Goal: Transaction & Acquisition: Obtain resource

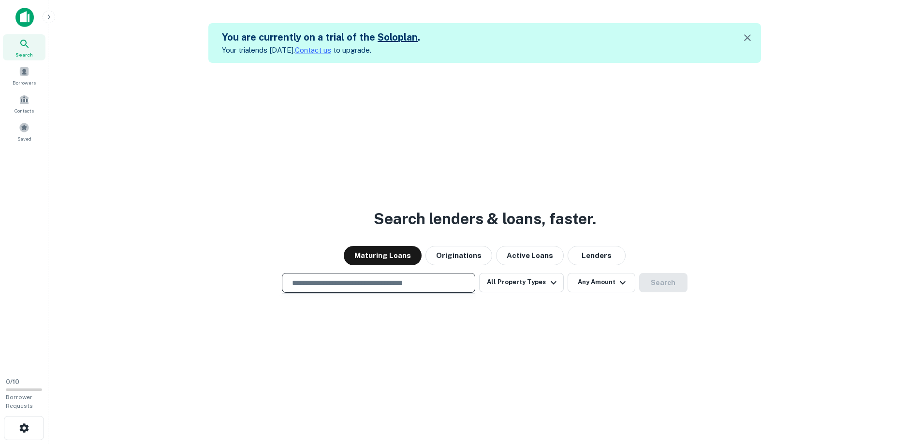
click at [380, 287] on input "text" at bounding box center [378, 282] width 185 height 11
type input "**********"
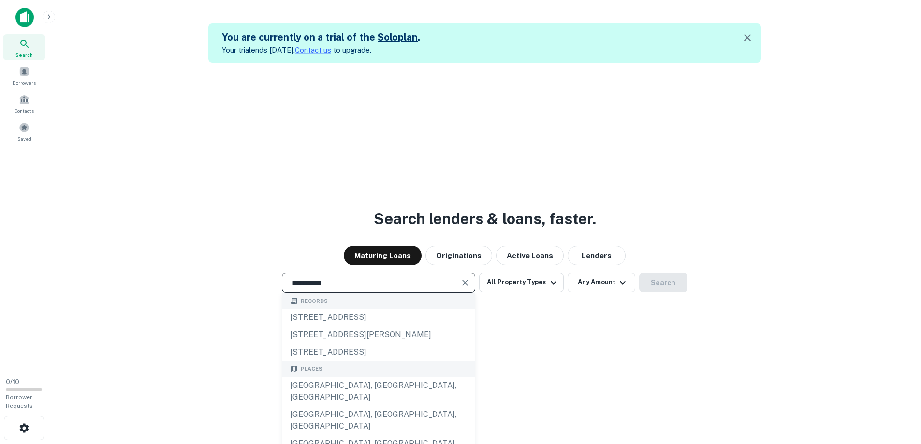
click at [618, 312] on div "**********" at bounding box center [484, 285] width 857 height 444
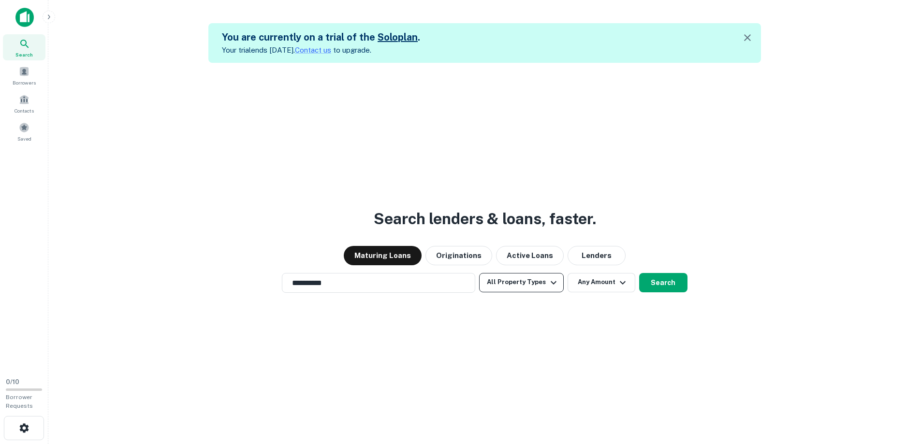
click at [515, 283] on button "All Property Types" at bounding box center [521, 282] width 84 height 19
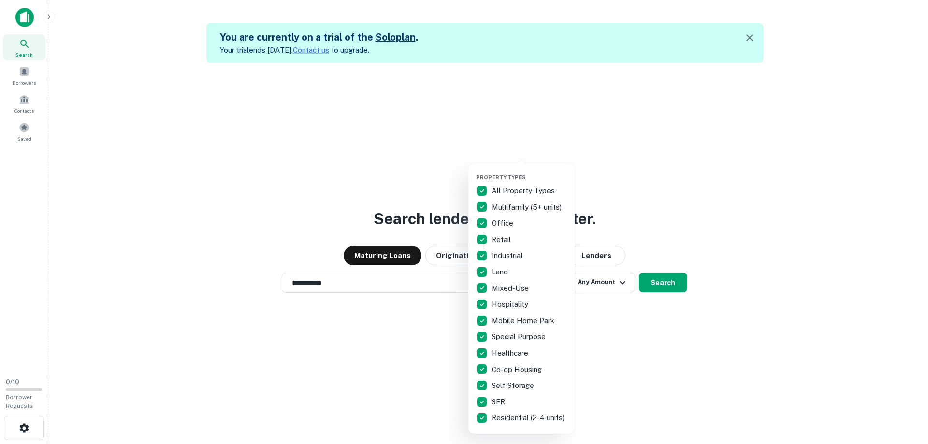
click at [657, 328] on div at bounding box center [464, 222] width 928 height 444
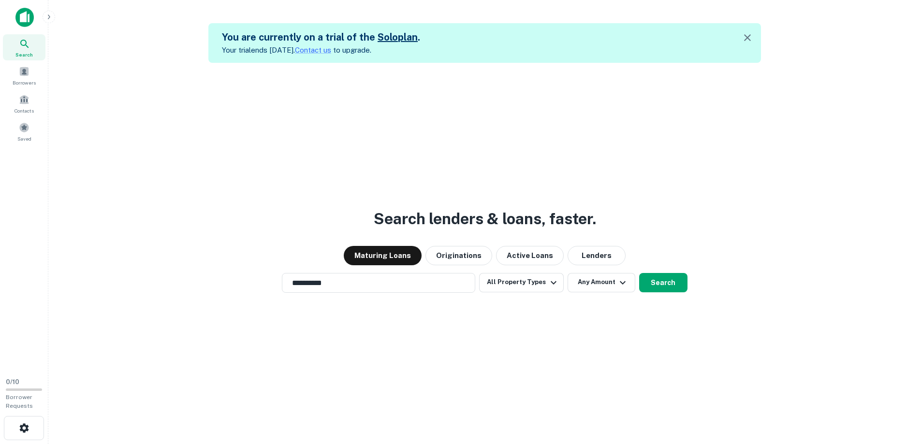
click at [612, 283] on button "Any Amount" at bounding box center [601, 282] width 68 height 19
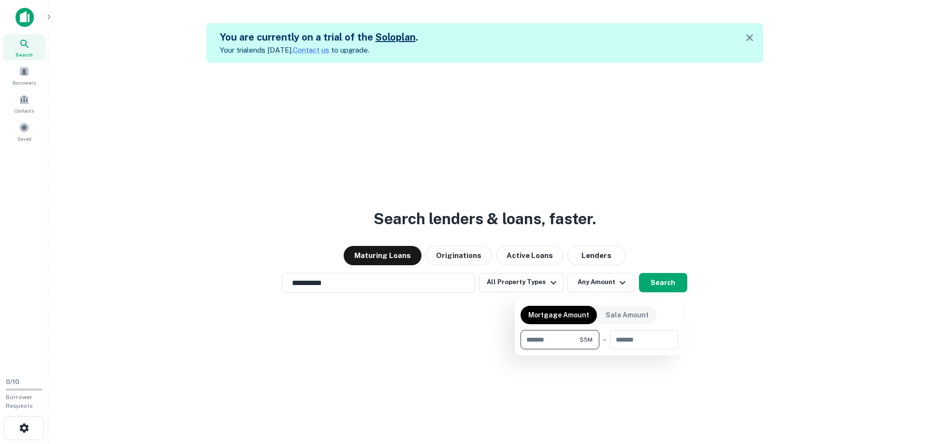
type input "*******"
click at [726, 314] on div at bounding box center [464, 222] width 928 height 444
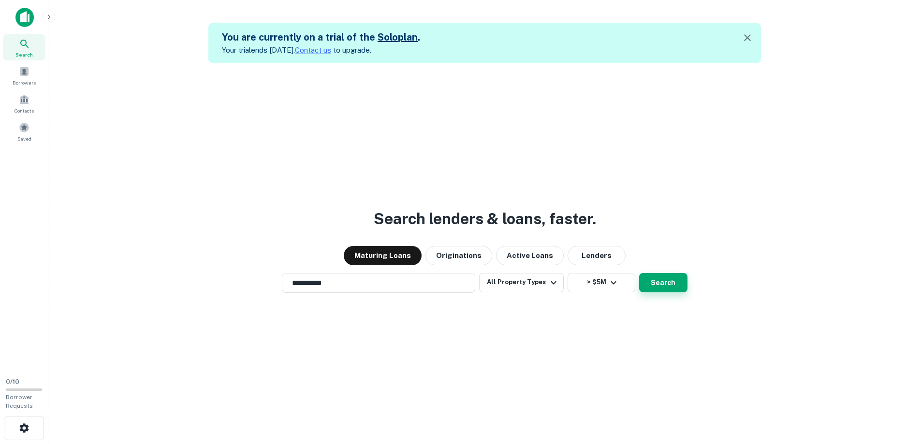
click at [664, 281] on button "Search" at bounding box center [663, 282] width 48 height 19
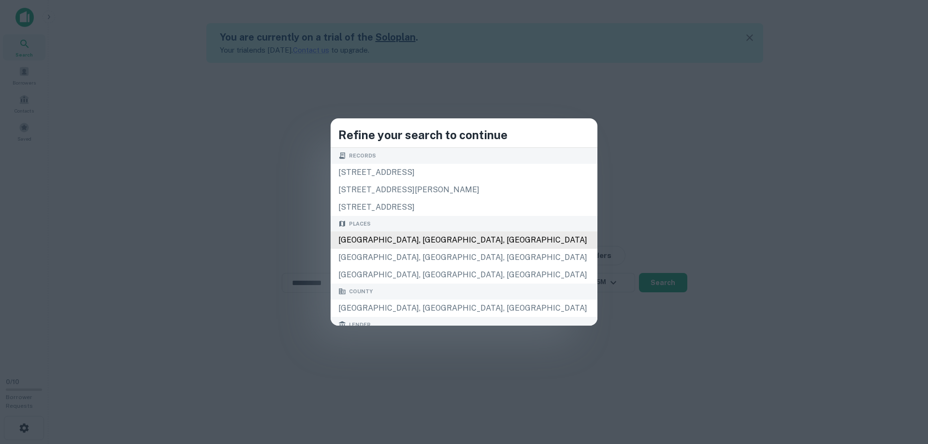
scroll to position [233, 0]
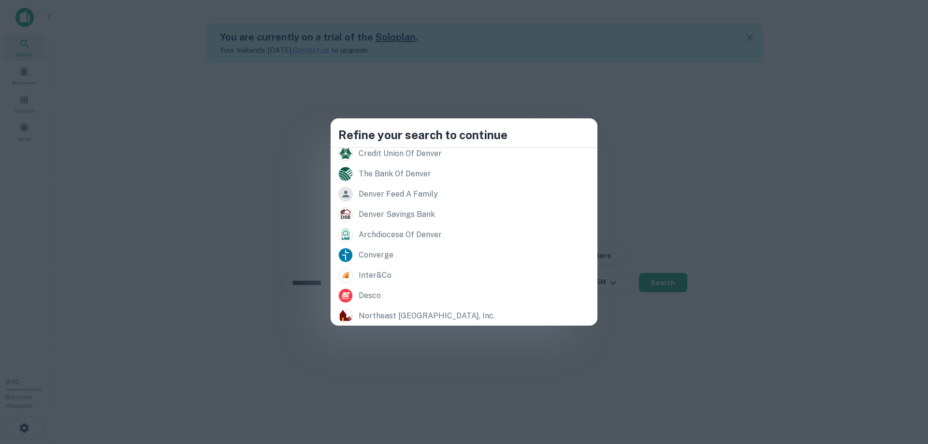
click at [227, 212] on div "Refine your search to continue Records 5231 wyandot street denver co 80221, co …" at bounding box center [464, 222] width 928 height 444
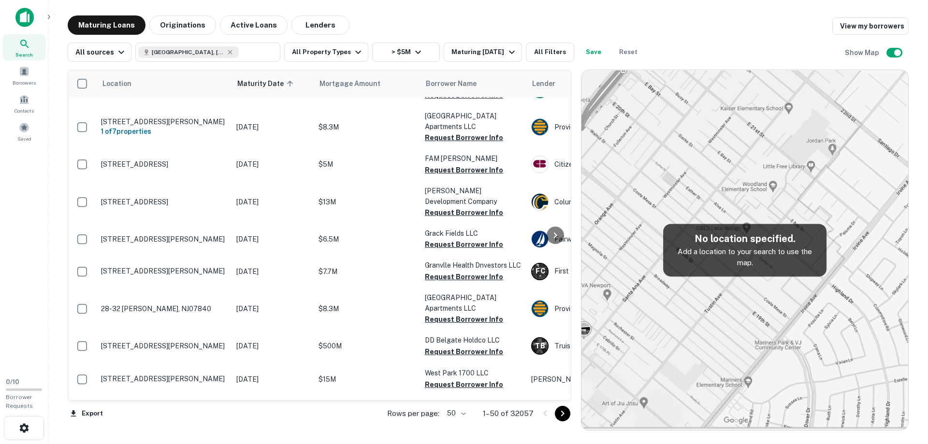
scroll to position [1460, 0]
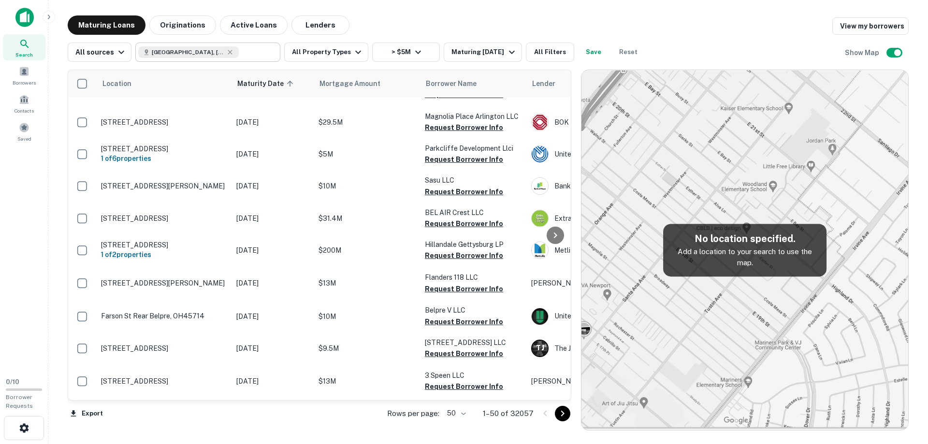
type input "**********"
click at [239, 51] on input "**********" at bounding box center [257, 52] width 37 height 14
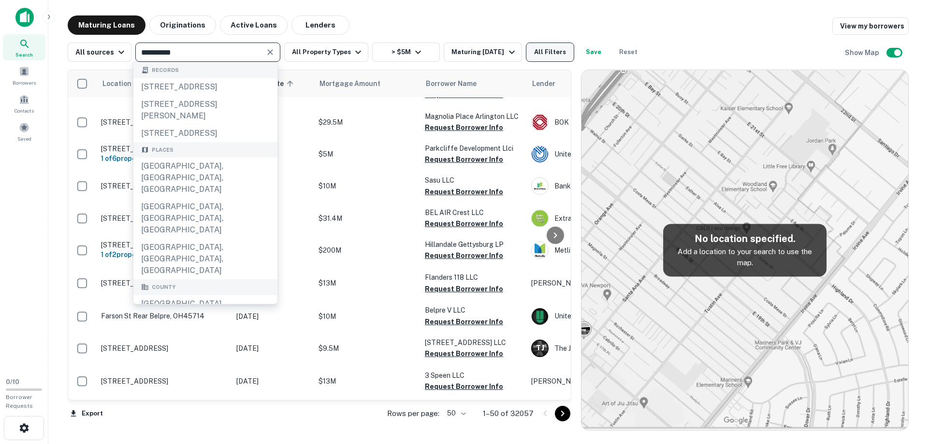
click at [552, 50] on button "All Filters" at bounding box center [550, 52] width 48 height 19
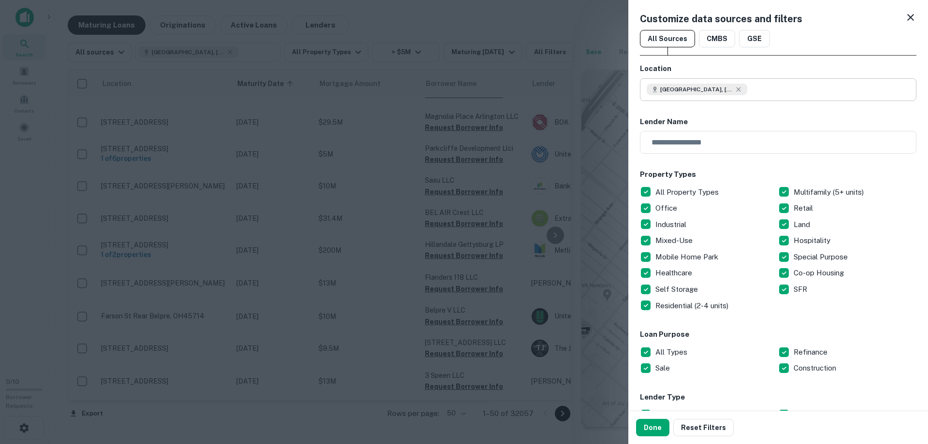
type input "**********"
click at [724, 89] on input "**********" at bounding box center [782, 89] width 270 height 23
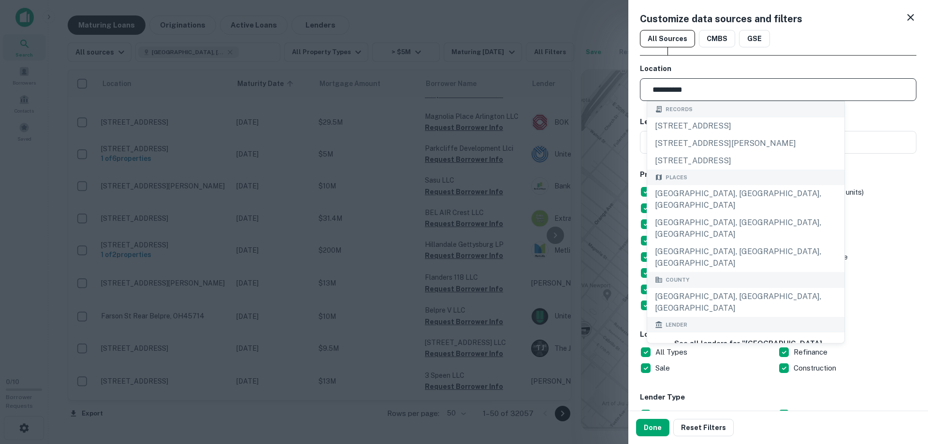
drag, startPoint x: 700, startPoint y: 85, endPoint x: 615, endPoint y: 87, distance: 85.1
click at [615, 87] on div "**********" at bounding box center [464, 222] width 928 height 444
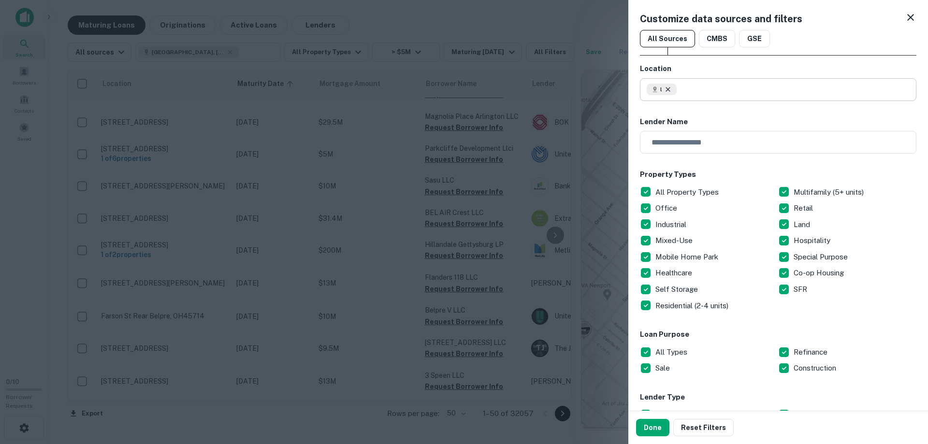
click at [670, 90] on icon at bounding box center [668, 90] width 8 height 8
click at [671, 90] on input "text" at bounding box center [782, 89] width 270 height 23
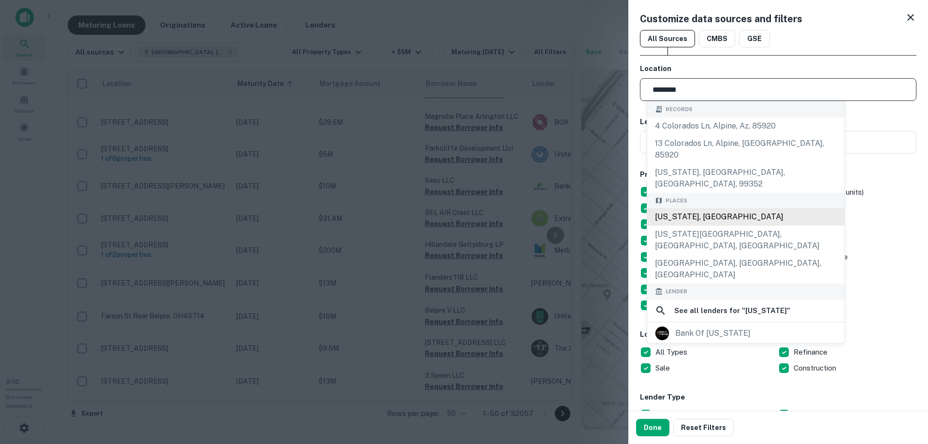
click at [691, 208] on div "[US_STATE], [GEOGRAPHIC_DATA]" at bounding box center [745, 216] width 197 height 17
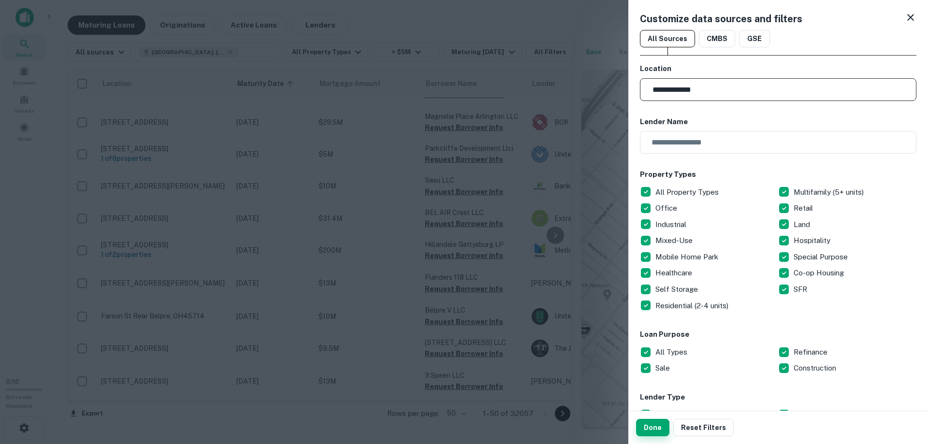
type input "**********"
click at [655, 431] on button "Done" at bounding box center [652, 427] width 33 height 17
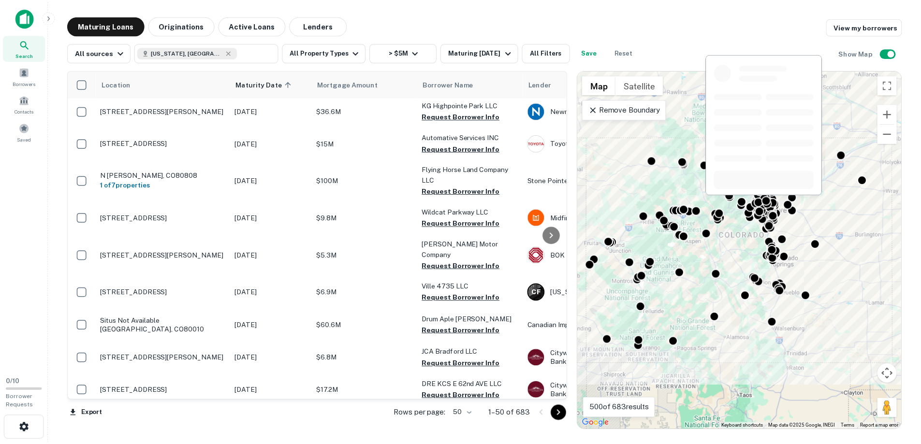
scroll to position [196, 0]
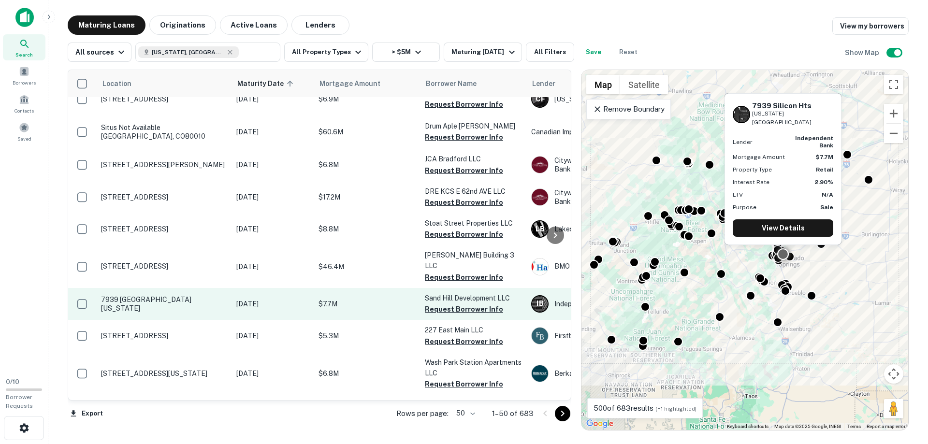
click at [167, 295] on p "7939 [GEOGRAPHIC_DATA][US_STATE]" at bounding box center [164, 303] width 126 height 17
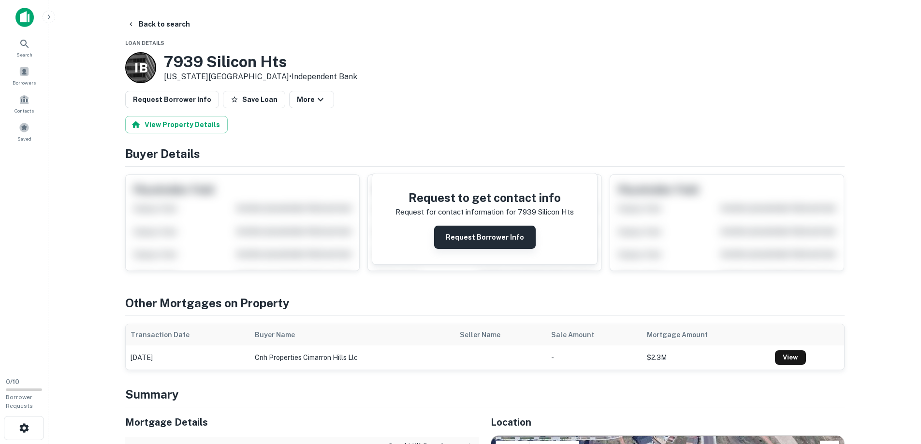
click at [488, 237] on button "Request Borrower Info" at bounding box center [484, 237] width 101 height 23
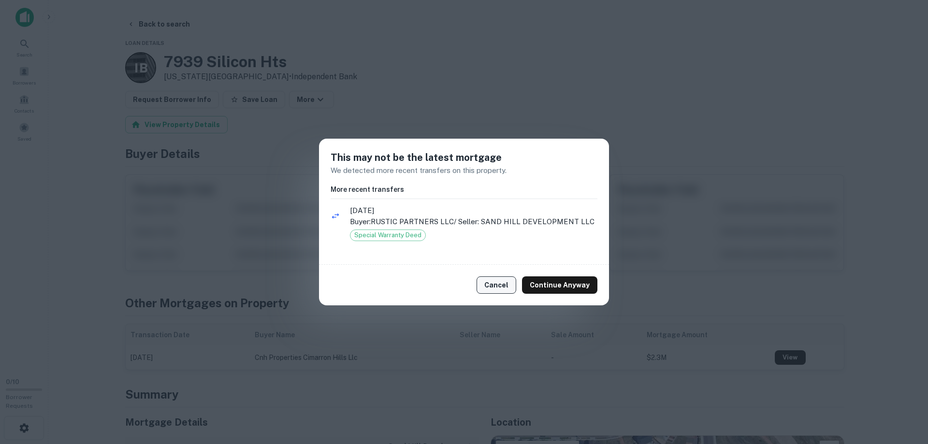
click at [503, 284] on button "Cancel" at bounding box center [497, 284] width 40 height 17
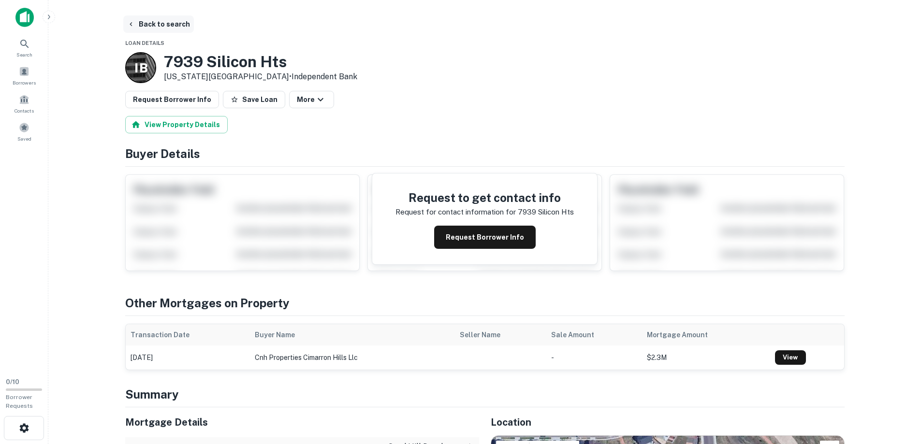
click at [162, 25] on button "Back to search" at bounding box center [158, 23] width 71 height 17
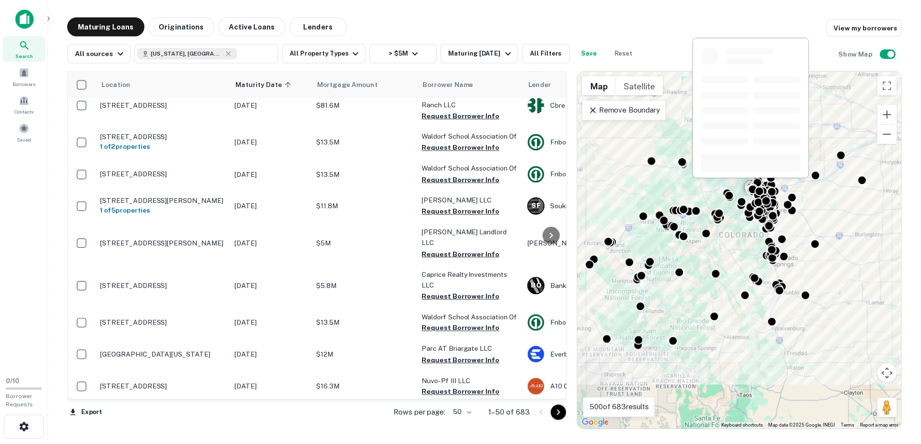
scroll to position [776, 0]
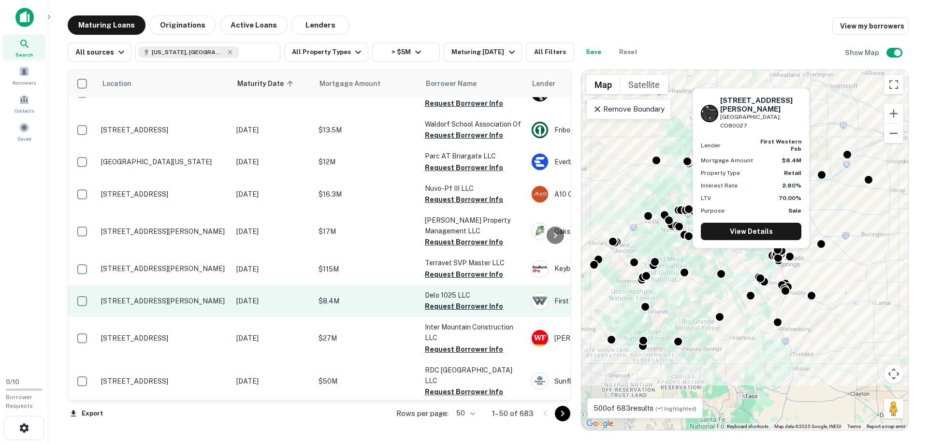
click at [157, 285] on td "1025 Cannon St Louisville, CO80027" at bounding box center [163, 301] width 135 height 32
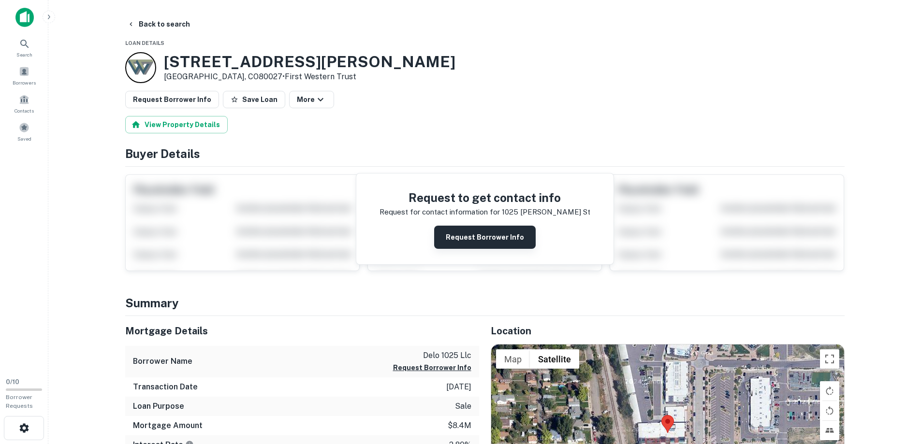
click at [508, 241] on button "Request Borrower Info" at bounding box center [484, 237] width 101 height 23
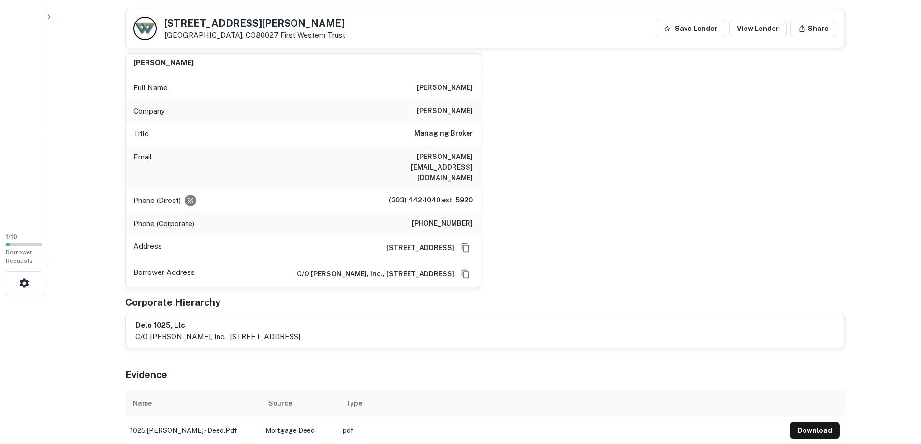
scroll to position [193, 0]
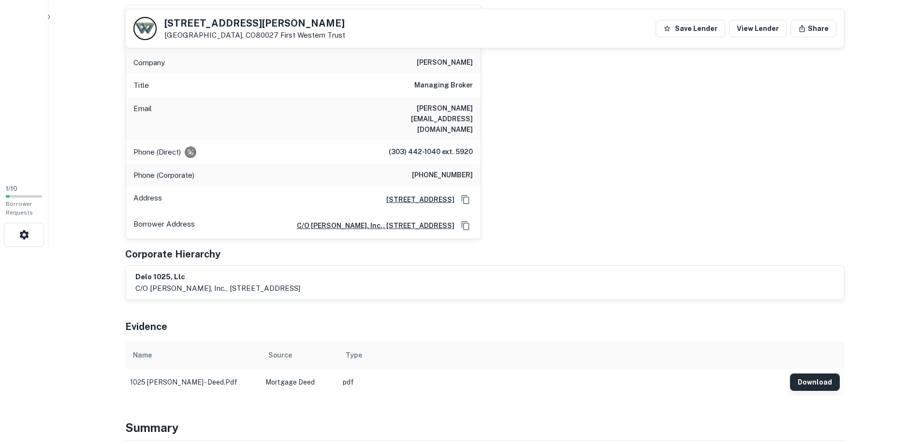
click at [822, 374] on button "Download" at bounding box center [815, 382] width 50 height 17
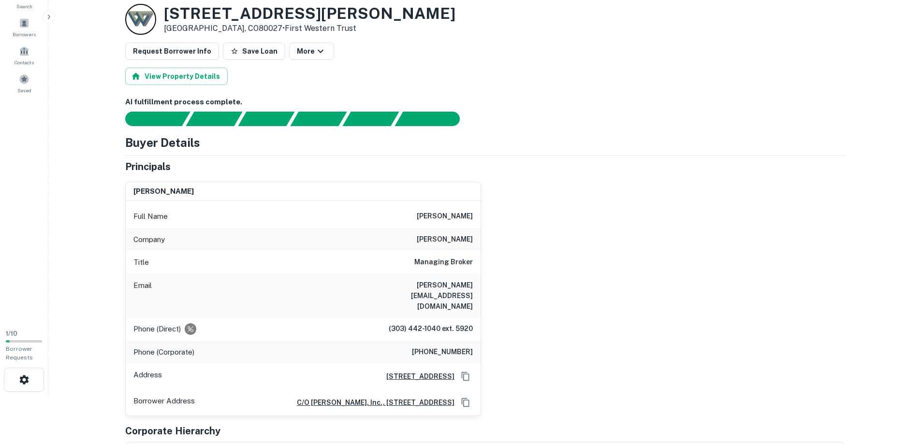
scroll to position [0, 0]
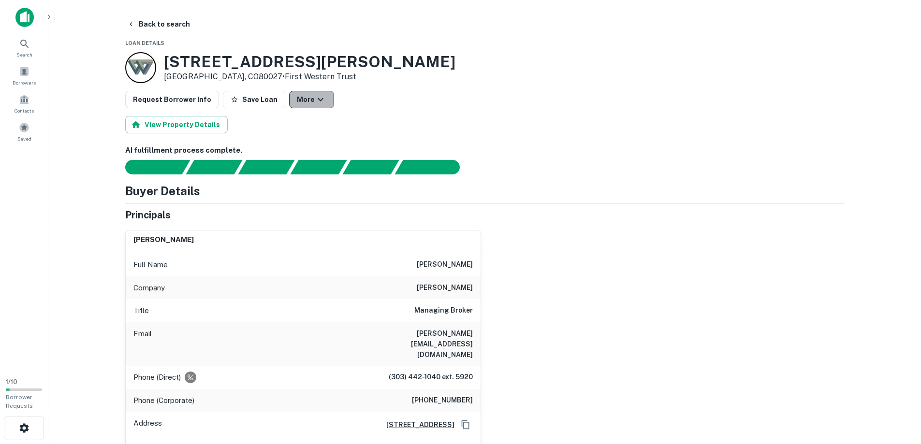
click at [317, 100] on button "More" at bounding box center [311, 99] width 45 height 17
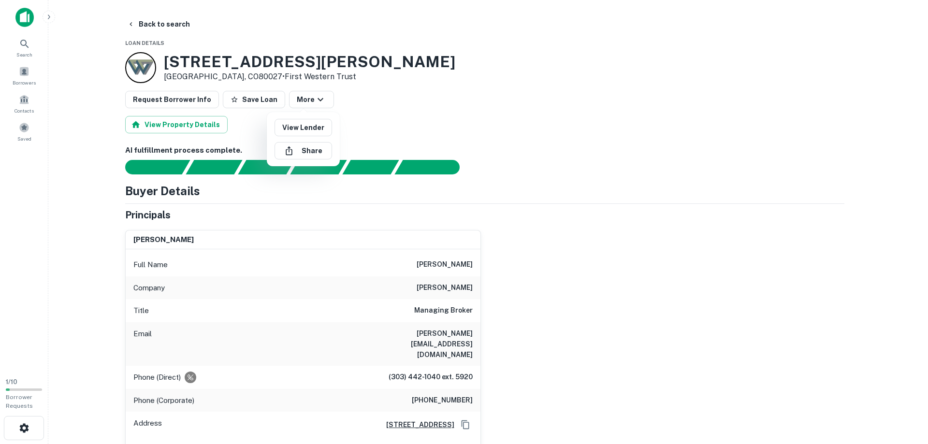
click at [636, 163] on div at bounding box center [464, 222] width 928 height 444
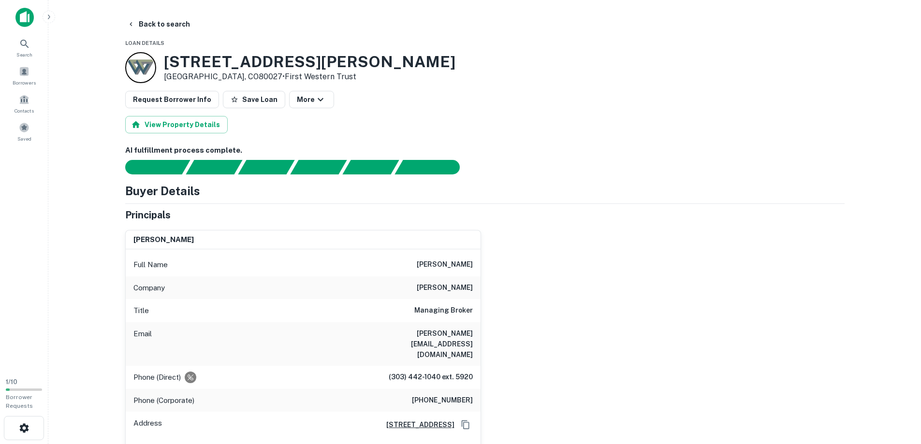
scroll to position [97, 0]
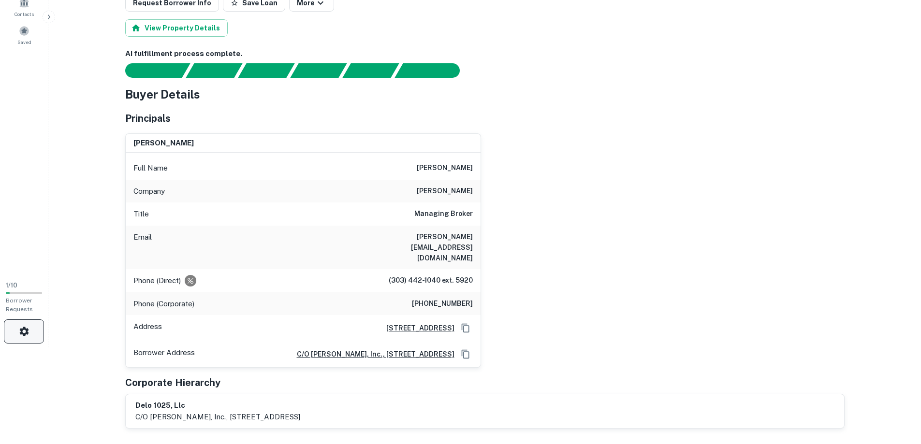
click at [22, 338] on button "button" at bounding box center [24, 331] width 40 height 24
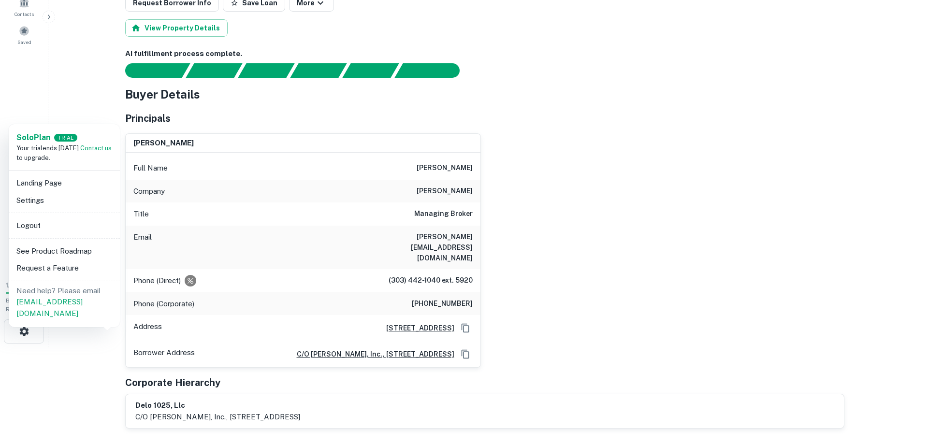
click at [65, 361] on div at bounding box center [464, 222] width 928 height 444
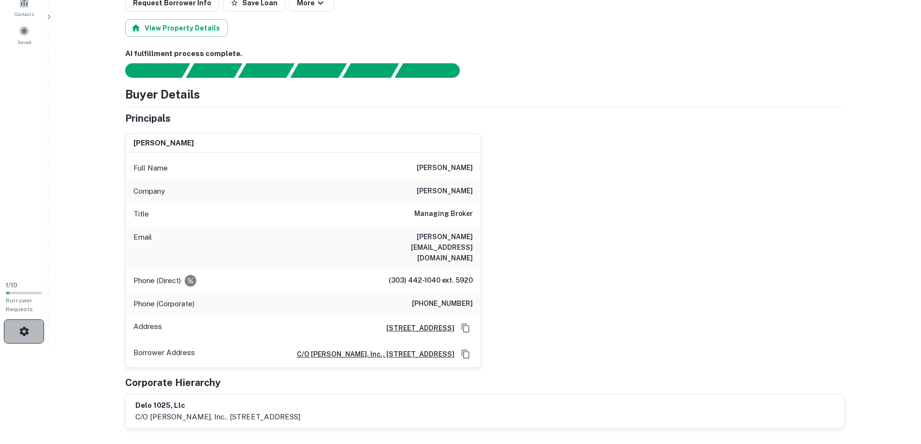
click at [34, 335] on button "button" at bounding box center [24, 331] width 40 height 24
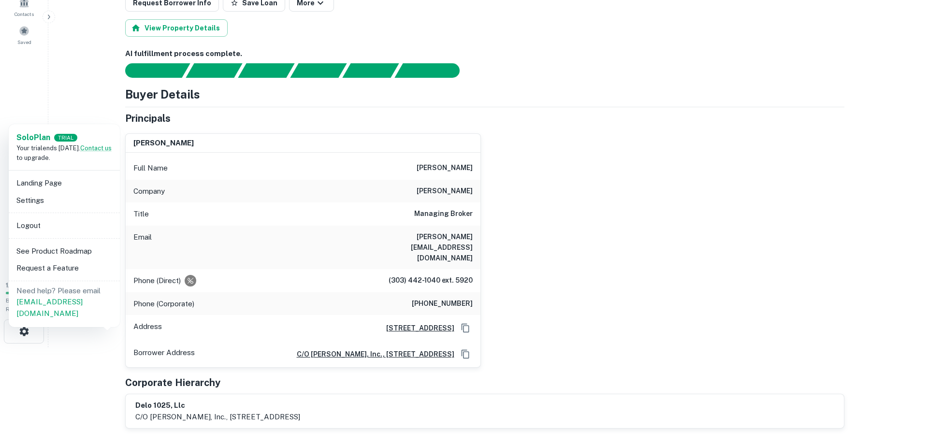
click at [710, 203] on div at bounding box center [464, 222] width 928 height 444
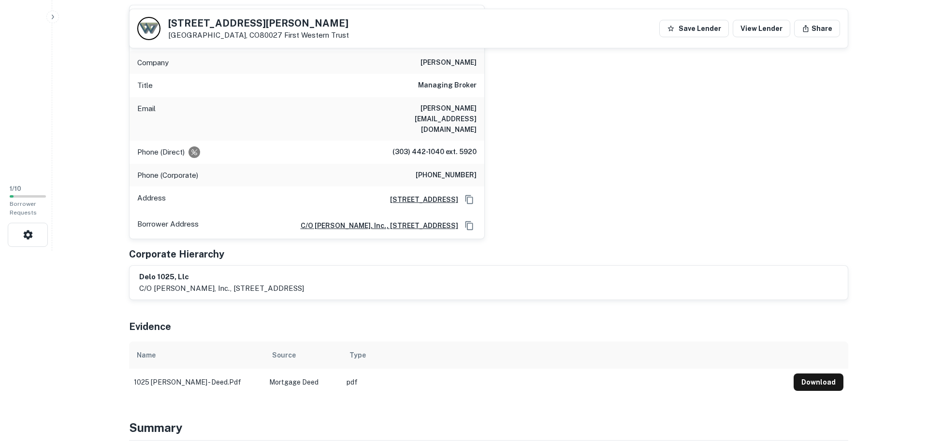
scroll to position [0, 0]
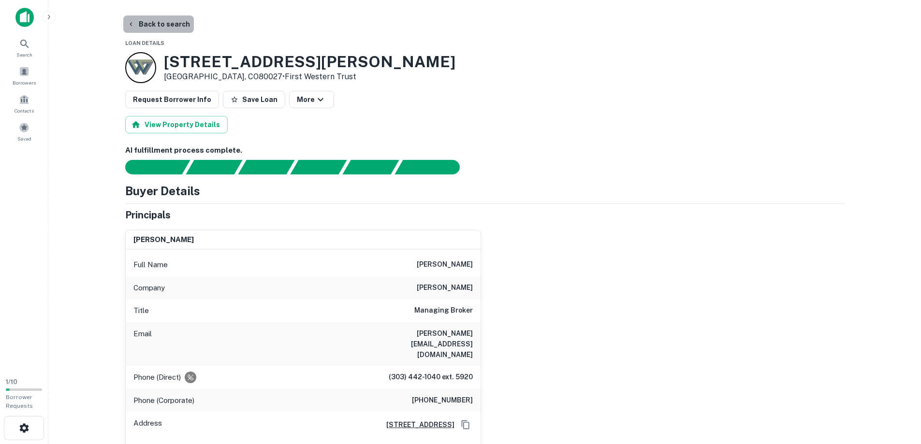
click at [159, 21] on button "Back to search" at bounding box center [158, 23] width 71 height 17
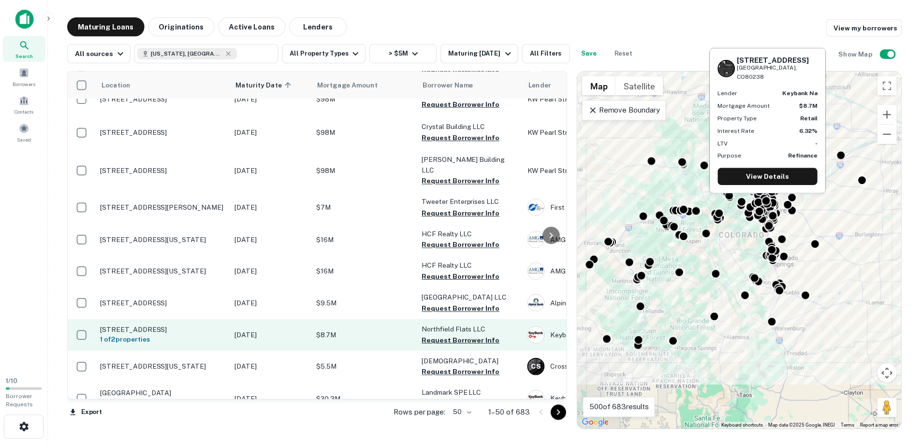
scroll to position [1425, 0]
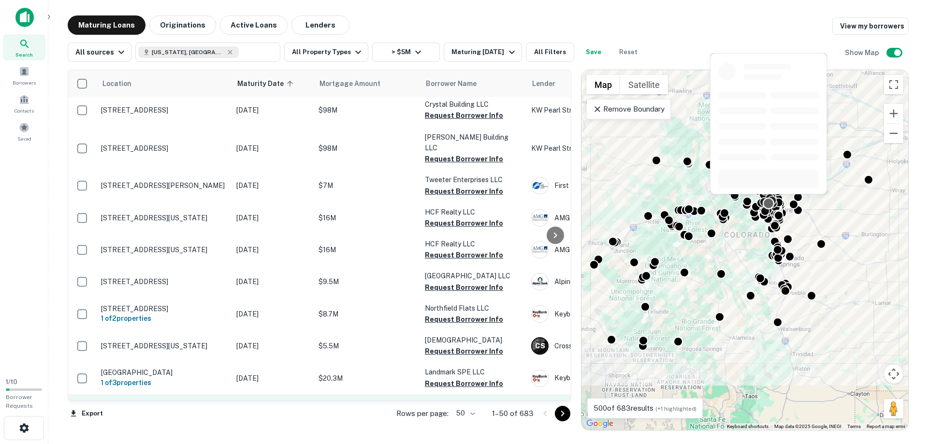
click at [165, 406] on p "[STREET_ADDRESS]" at bounding box center [164, 410] width 126 height 9
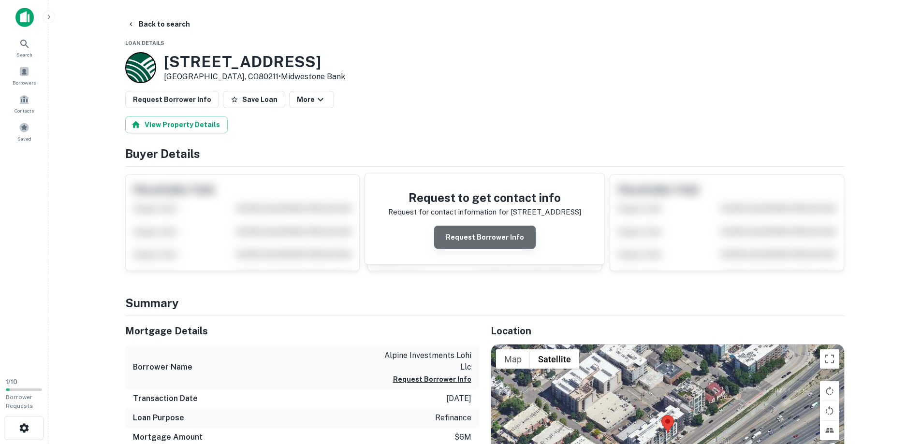
click at [510, 239] on button "Request Borrower Info" at bounding box center [484, 237] width 101 height 23
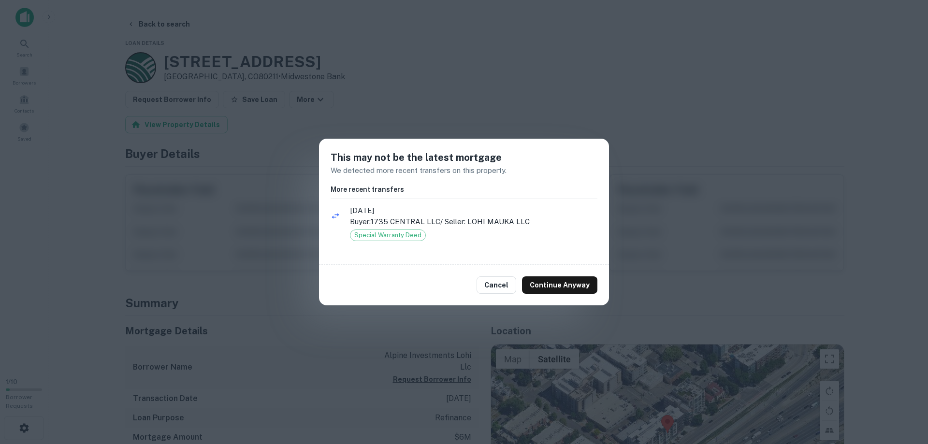
click at [365, 190] on h6 "More recent transfers" at bounding box center [464, 189] width 267 height 11
click at [569, 289] on button "Continue Anyway" at bounding box center [559, 284] width 75 height 17
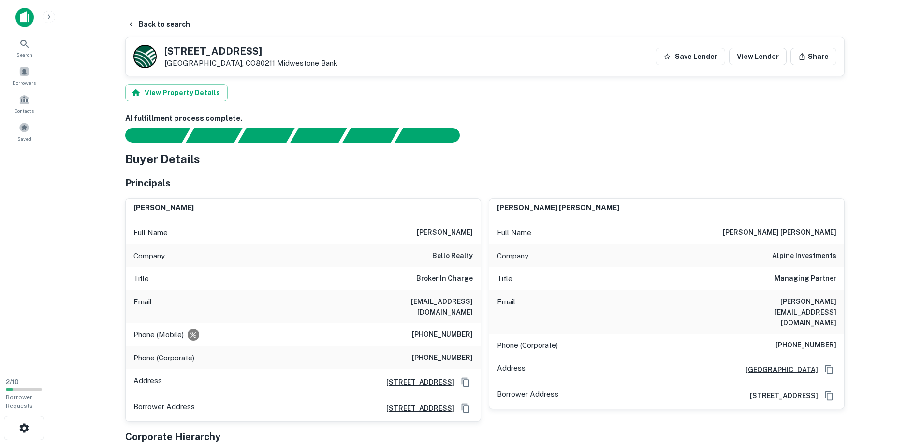
scroll to position [290, 0]
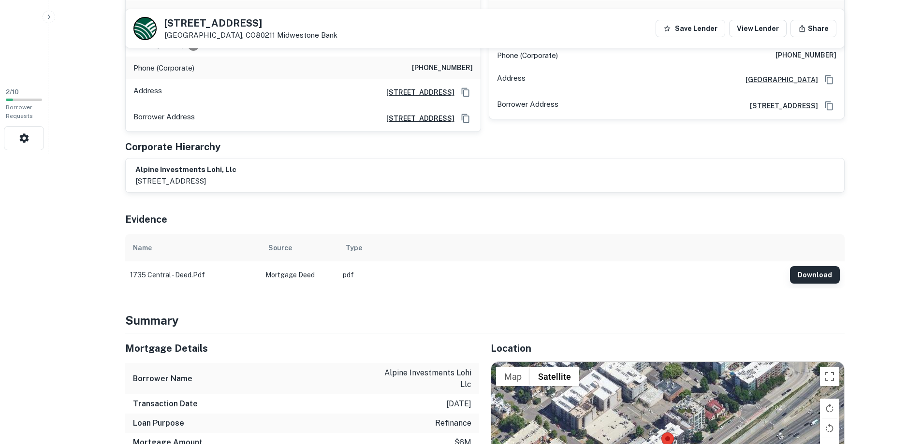
click at [816, 267] on button "Download" at bounding box center [815, 274] width 50 height 17
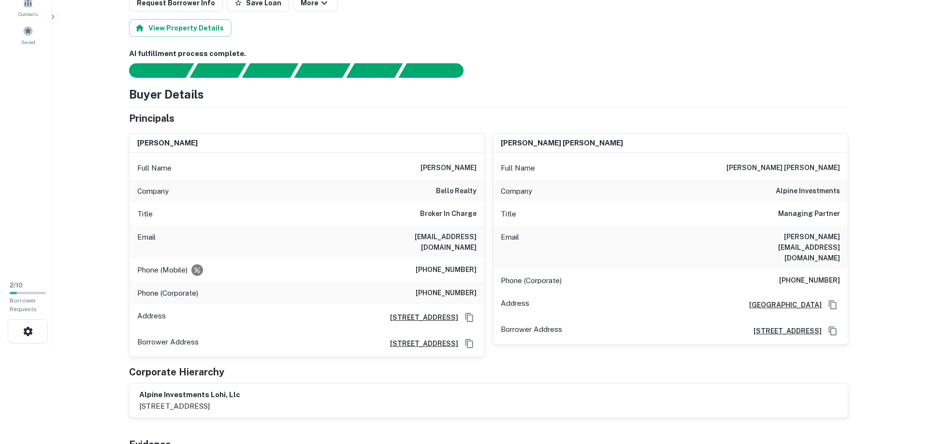
scroll to position [0, 0]
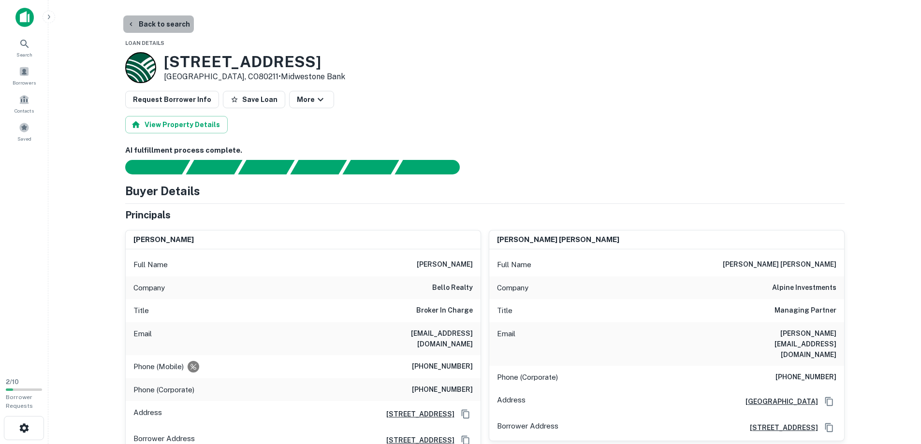
click at [161, 24] on button "Back to search" at bounding box center [158, 23] width 71 height 17
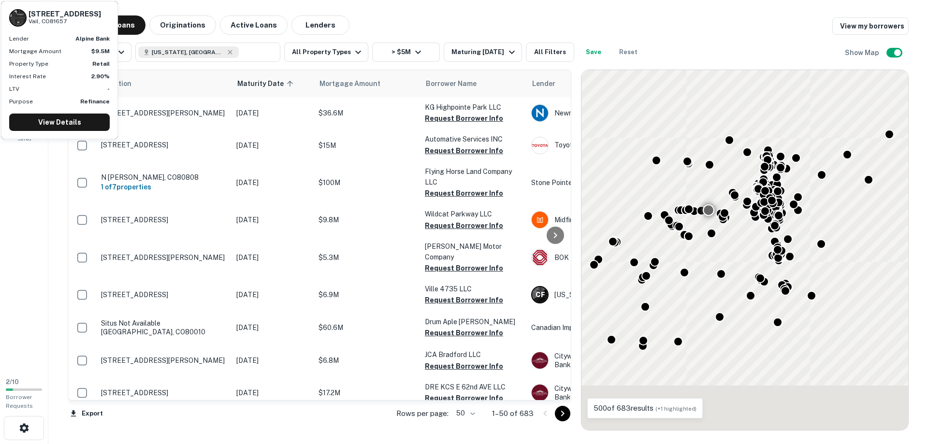
scroll to position [1425, 0]
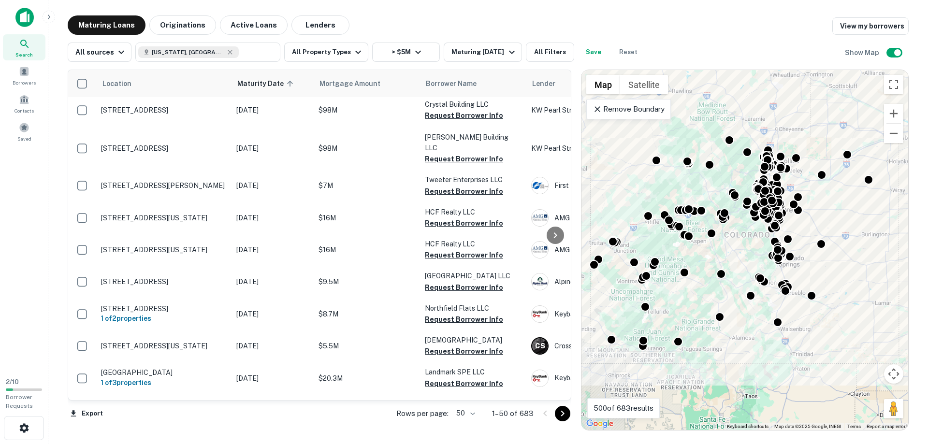
click at [562, 415] on icon "Go to next page" at bounding box center [563, 414] width 12 height 12
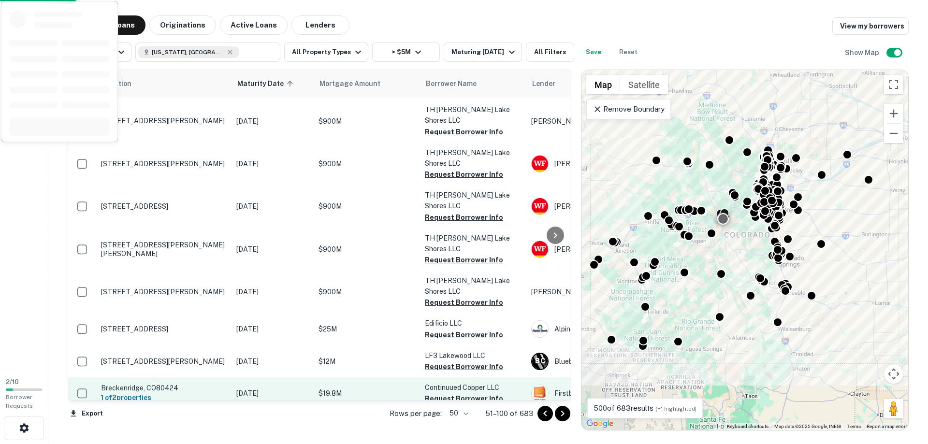
scroll to position [1404, 0]
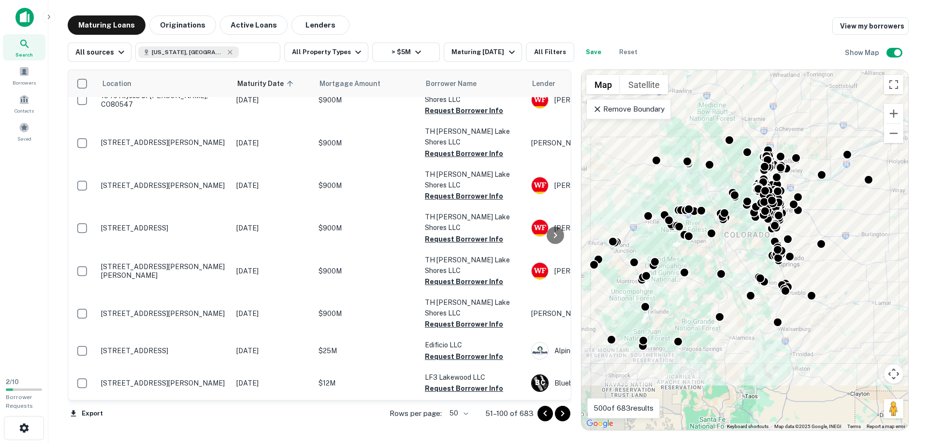
click at [560, 412] on icon "Go to next page" at bounding box center [563, 414] width 12 height 12
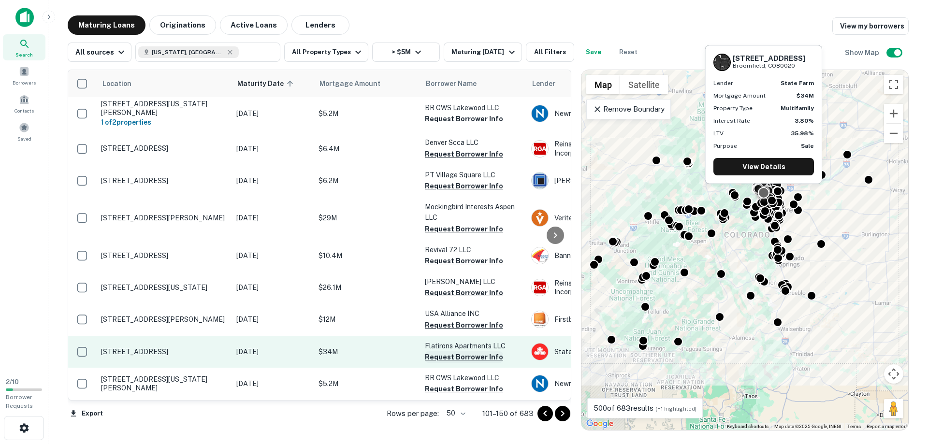
scroll to position [1445, 0]
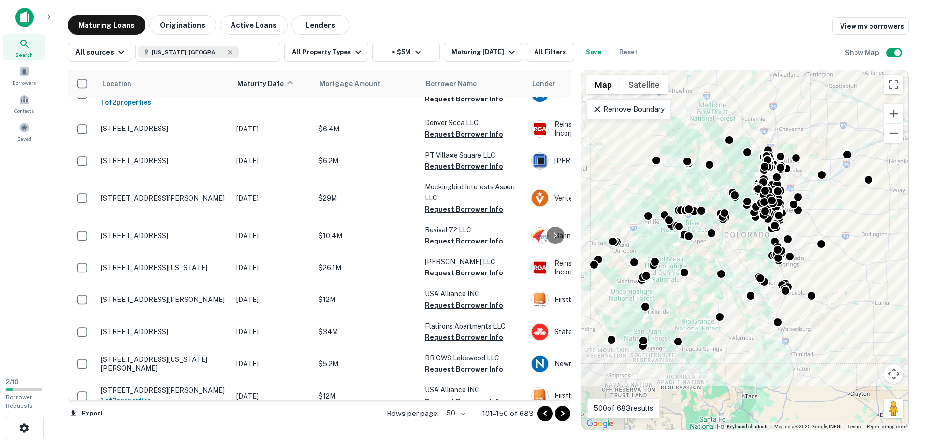
click at [563, 414] on icon "Go to next page" at bounding box center [563, 414] width 12 height 12
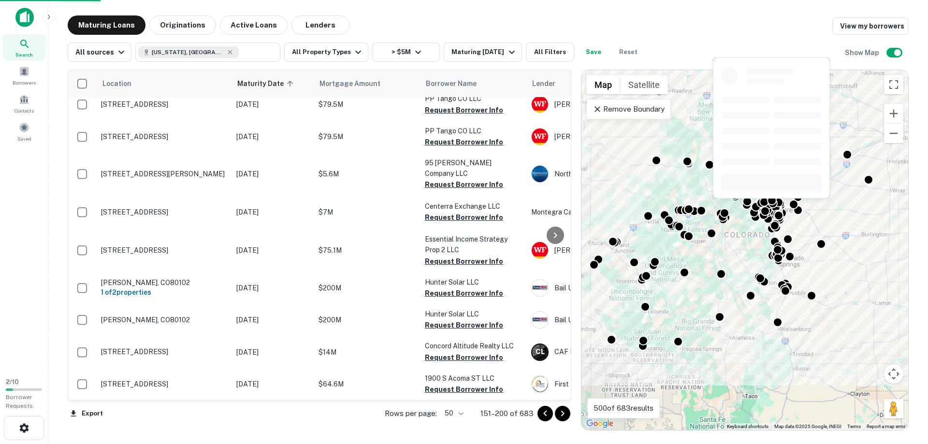
scroll to position [1438, 0]
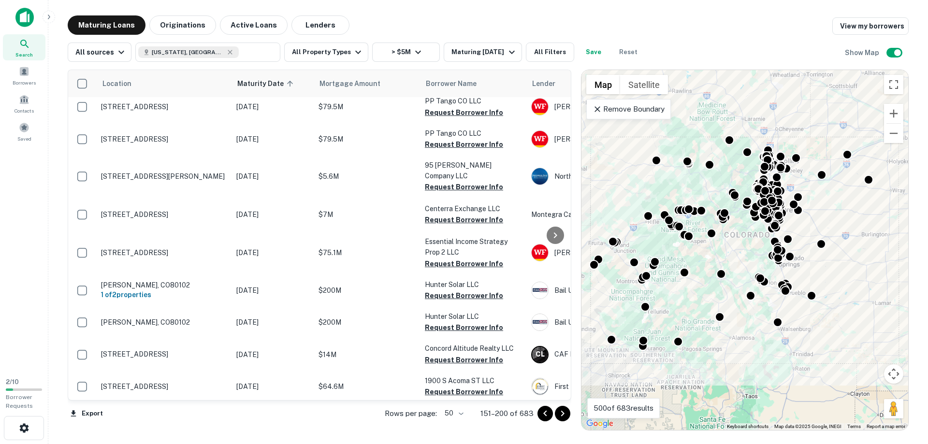
click at [562, 415] on icon "Go to next page" at bounding box center [562, 414] width 3 height 6
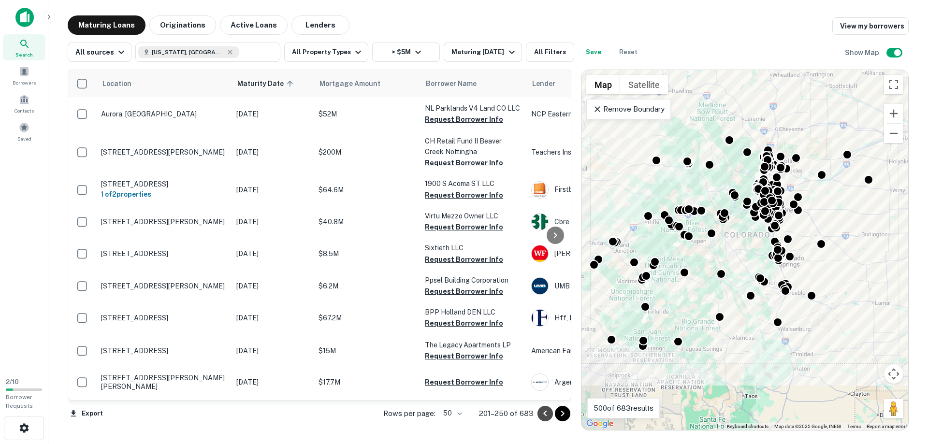
click at [545, 411] on icon "Go to previous page" at bounding box center [545, 414] width 12 height 12
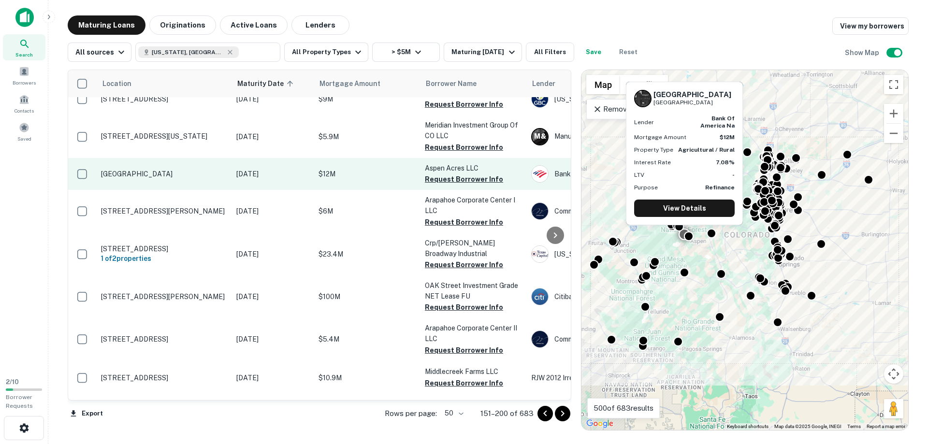
scroll to position [387, 0]
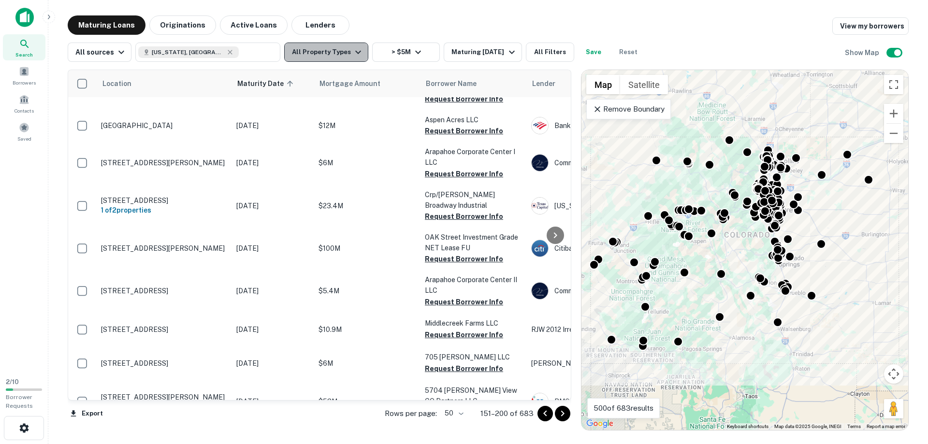
click at [333, 52] on button "All Property Types" at bounding box center [326, 52] width 84 height 19
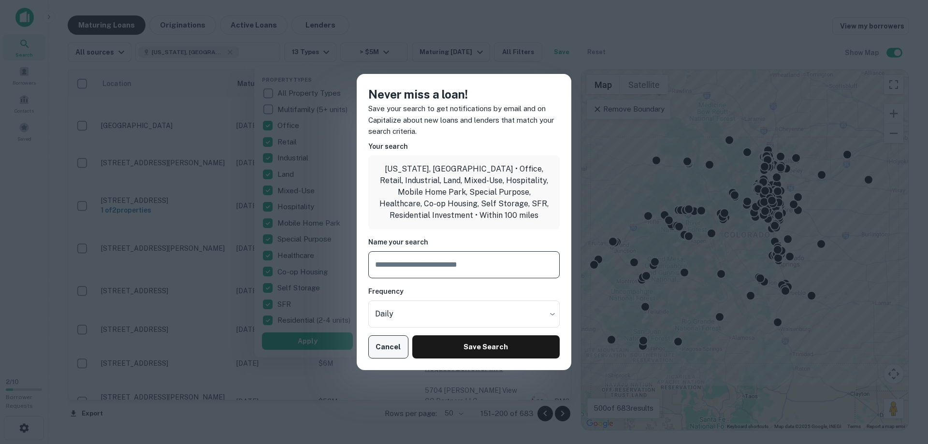
click at [393, 352] on button "Cancel" at bounding box center [388, 346] width 40 height 23
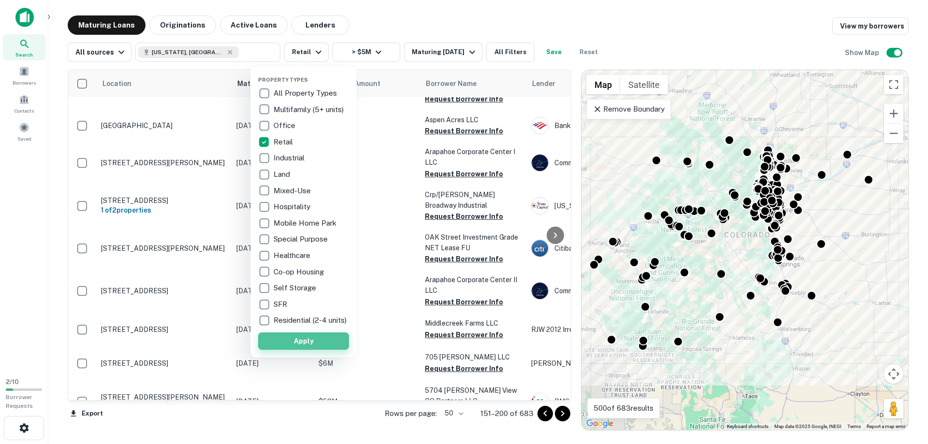
click at [314, 349] on button "Apply" at bounding box center [303, 341] width 91 height 17
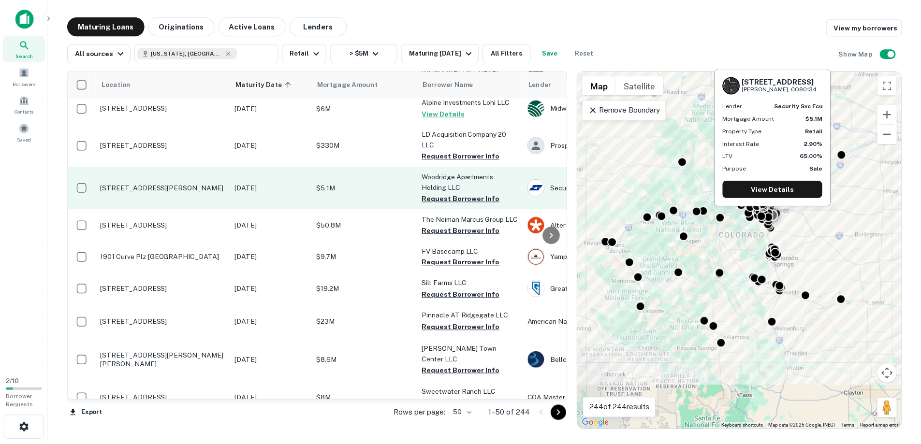
scroll to position [822, 0]
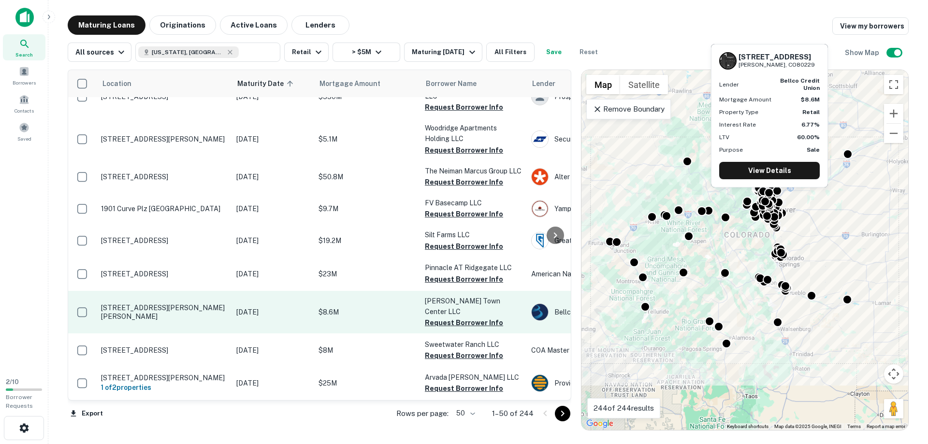
click at [325, 307] on p "$8.6M" at bounding box center [367, 312] width 97 height 11
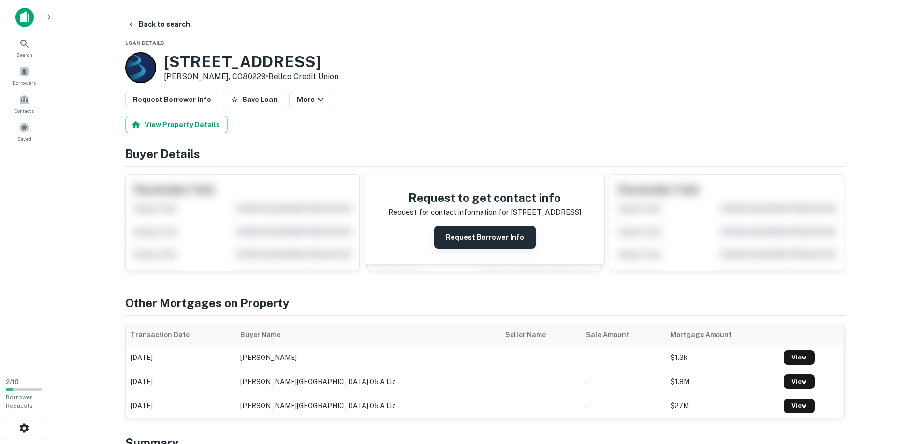
click at [495, 239] on button "Request Borrower Info" at bounding box center [484, 237] width 101 height 23
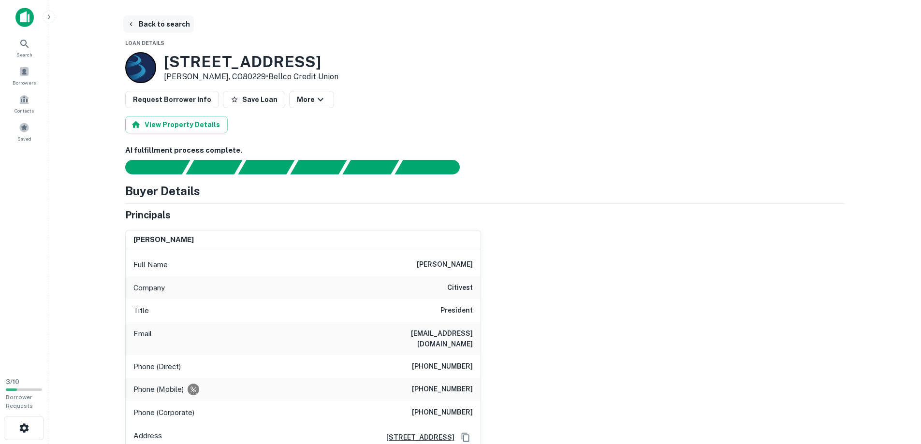
click at [161, 21] on button "Back to search" at bounding box center [158, 23] width 71 height 17
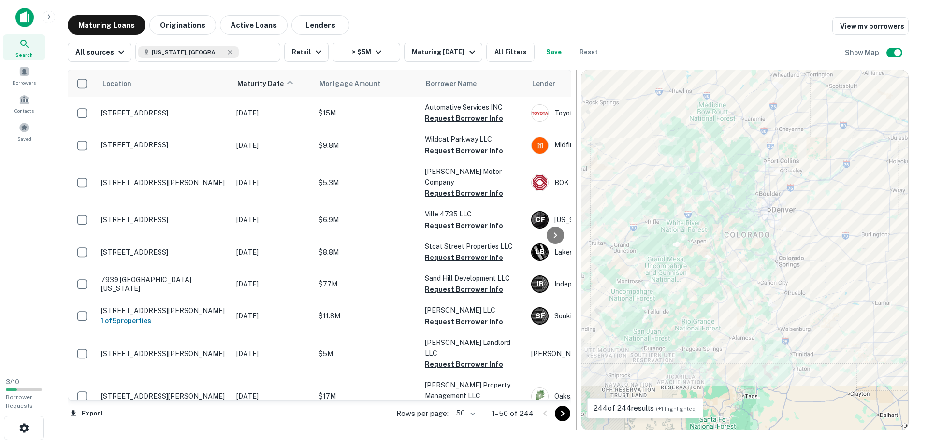
scroll to position [822, 0]
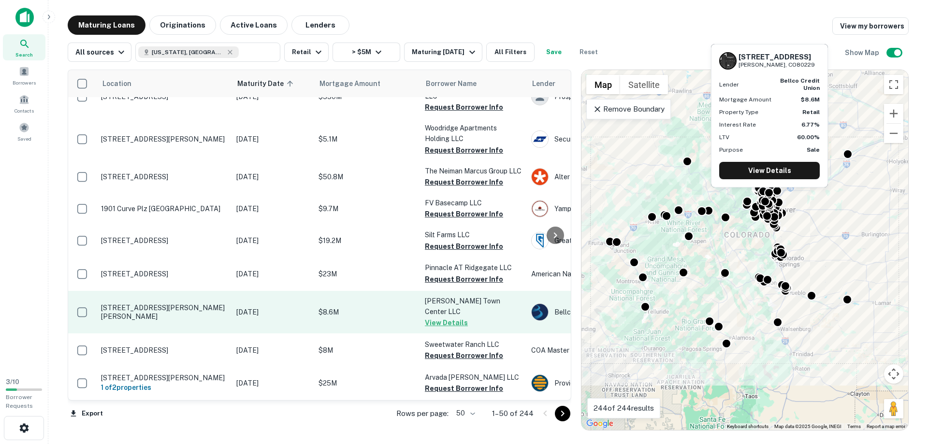
click at [178, 304] on p "10001 Grant St Thornton, CO80229" at bounding box center [164, 312] width 126 height 17
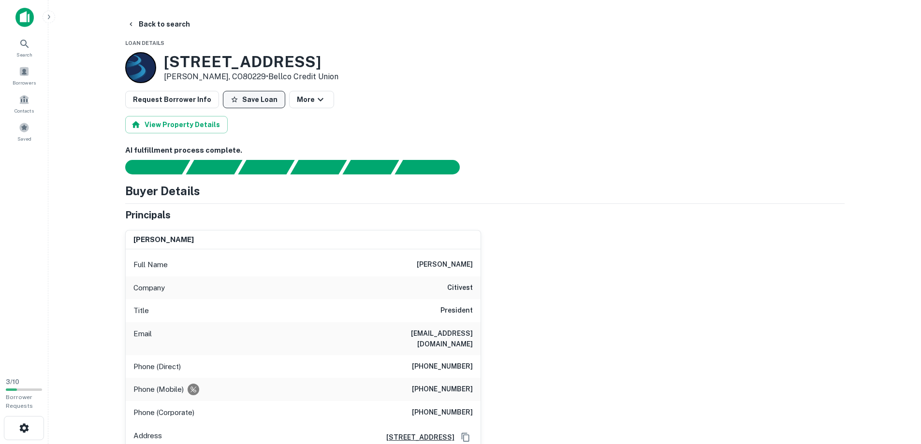
click at [262, 98] on button "Save Loan" at bounding box center [254, 99] width 62 height 17
click at [158, 22] on button "Back to search" at bounding box center [158, 23] width 71 height 17
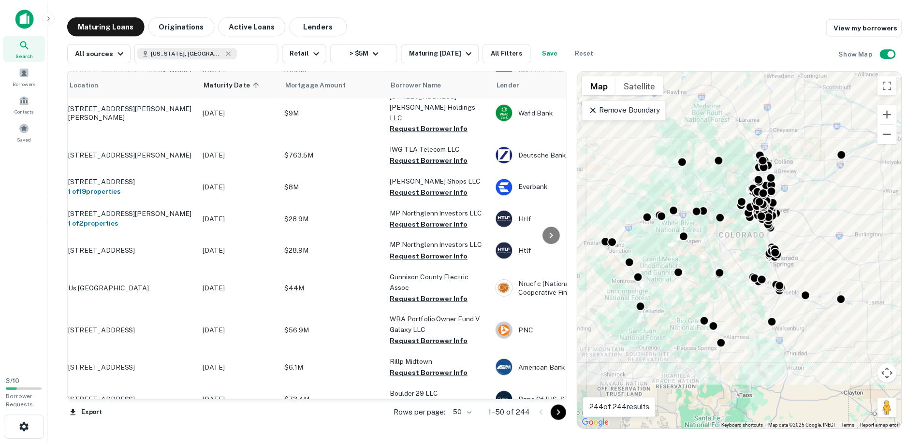
scroll to position [1339, 0]
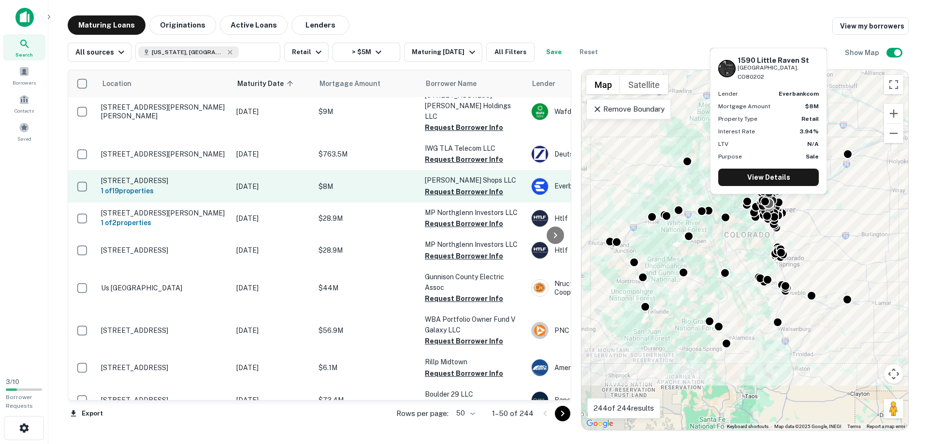
click at [351, 181] on p "$8M" at bounding box center [367, 186] width 97 height 11
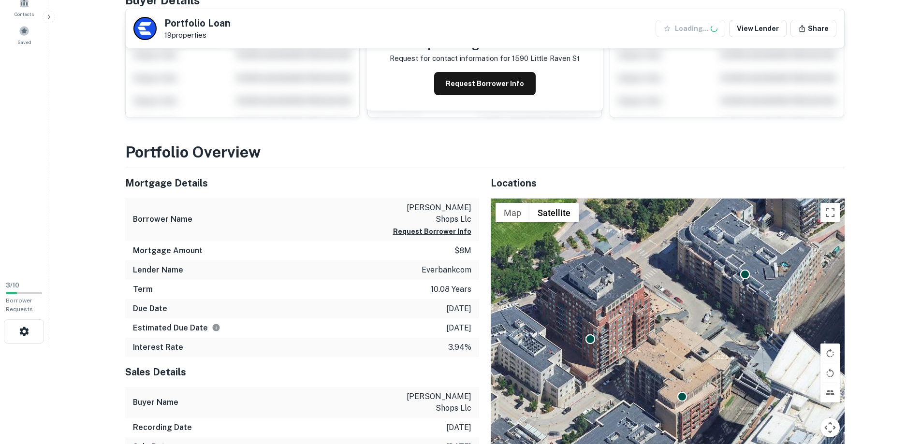
scroll to position [145, 0]
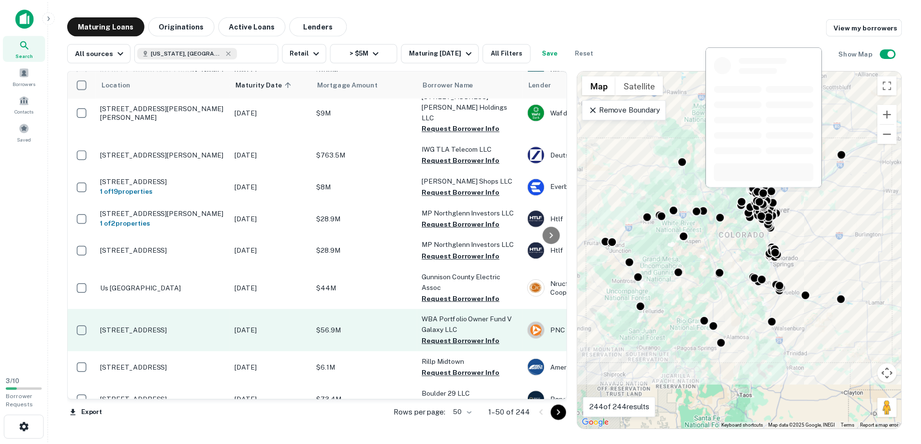
scroll to position [1436, 0]
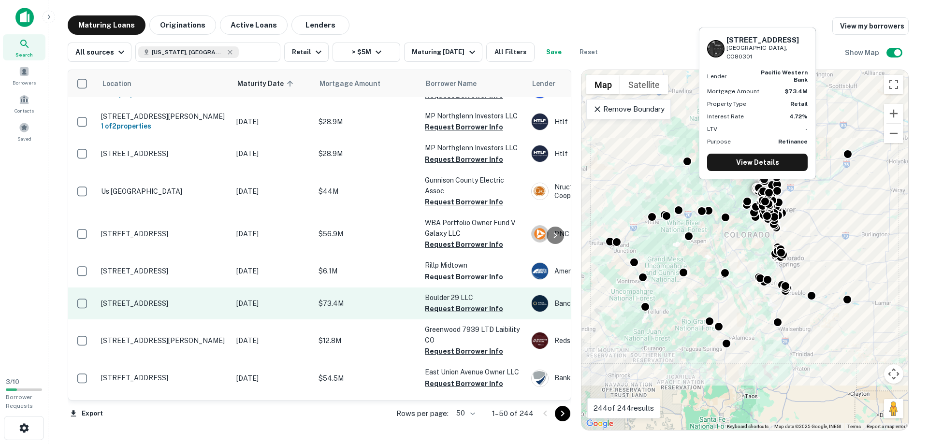
click at [211, 299] on p "1900 29th St Boulder, CO80301" at bounding box center [164, 303] width 126 height 9
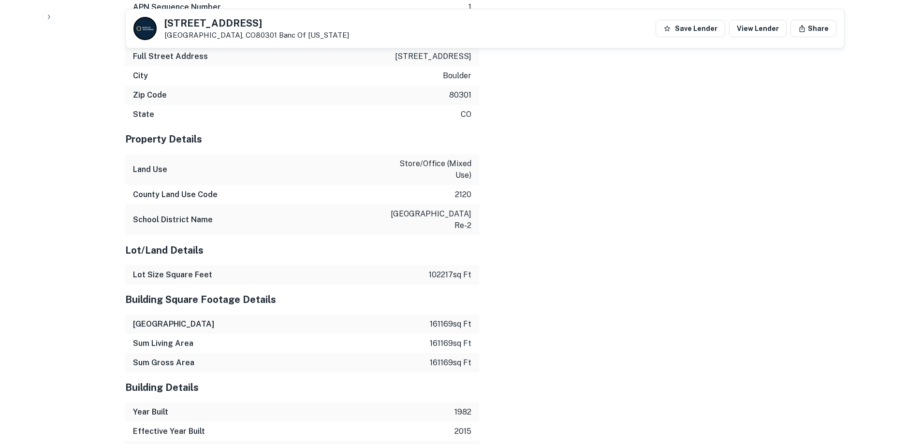
scroll to position [1160, 0]
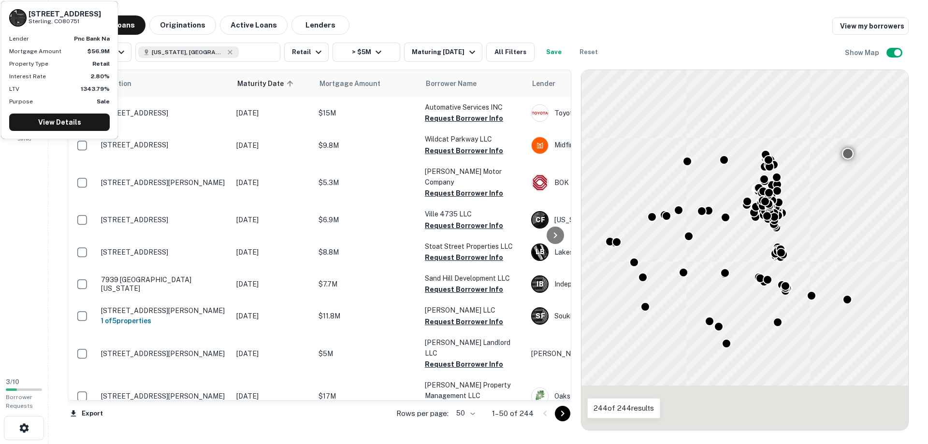
scroll to position [1436, 0]
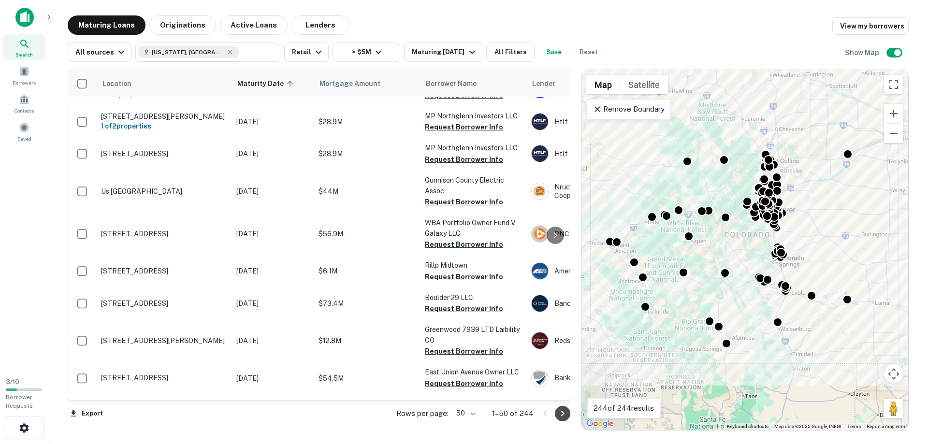
click at [558, 413] on icon "Go to next page" at bounding box center [563, 414] width 12 height 12
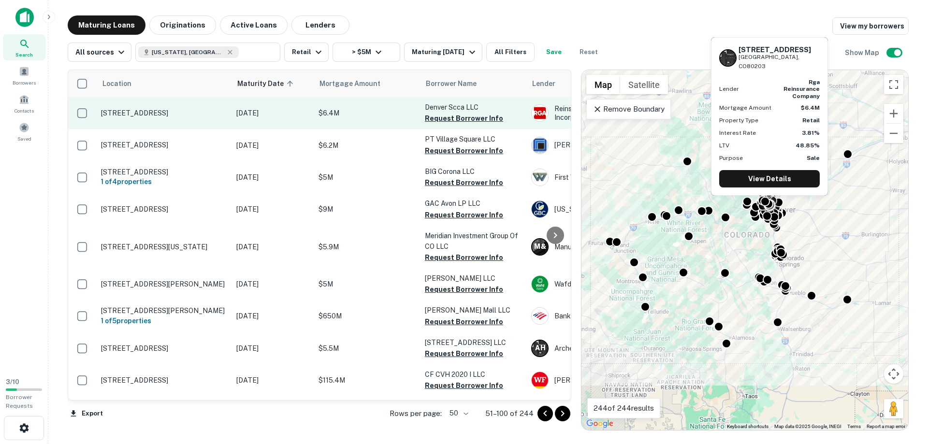
click at [172, 117] on p "1090 S Lincoln St Denver, CO80203" at bounding box center [164, 113] width 126 height 9
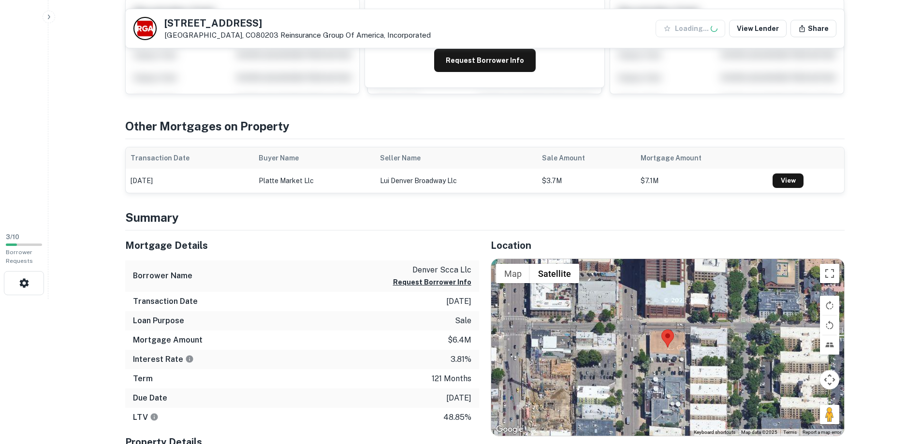
scroll to position [193, 0]
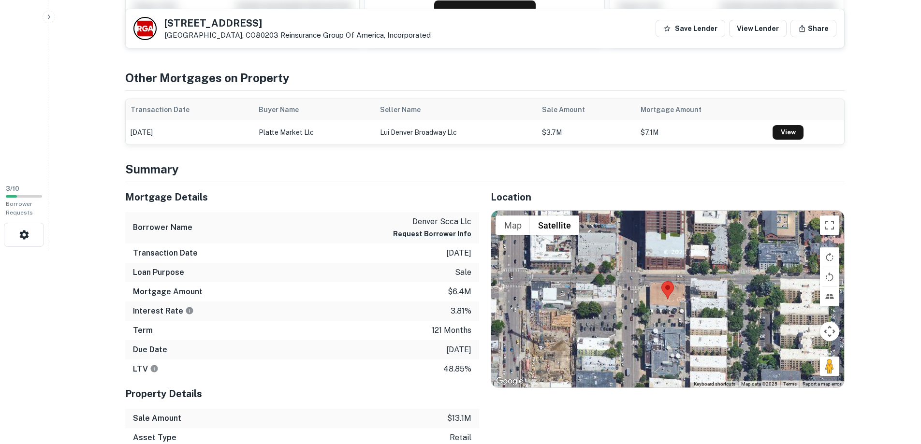
click at [869, 161] on main "Back to search 1090 S LINCOLN ST Denver, CO80203 Reinsurance Group Of America, …" at bounding box center [484, 29] width 872 height 444
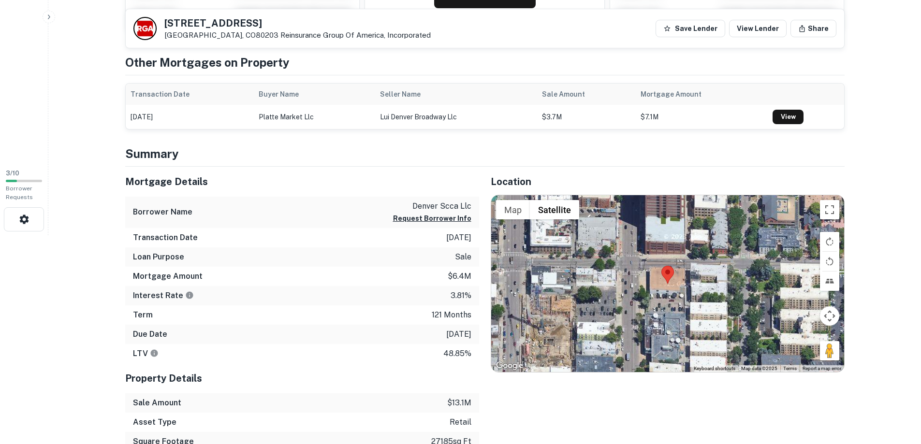
scroll to position [0, 0]
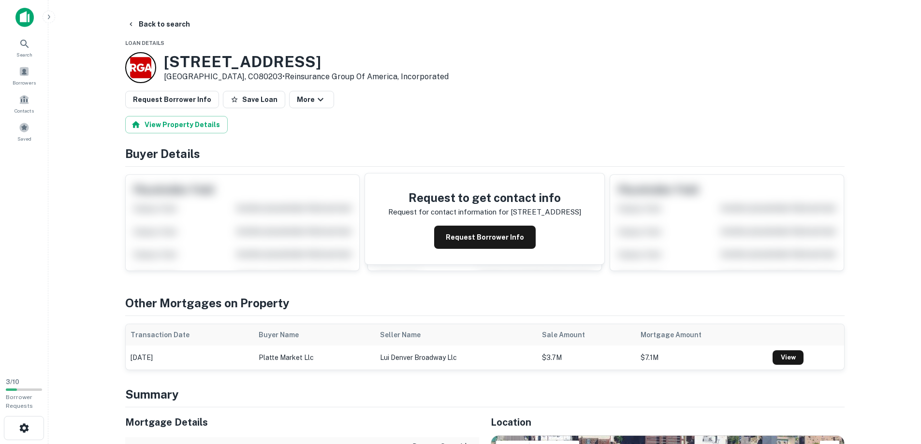
click at [192, 99] on button "Request Borrower Info" at bounding box center [172, 99] width 94 height 17
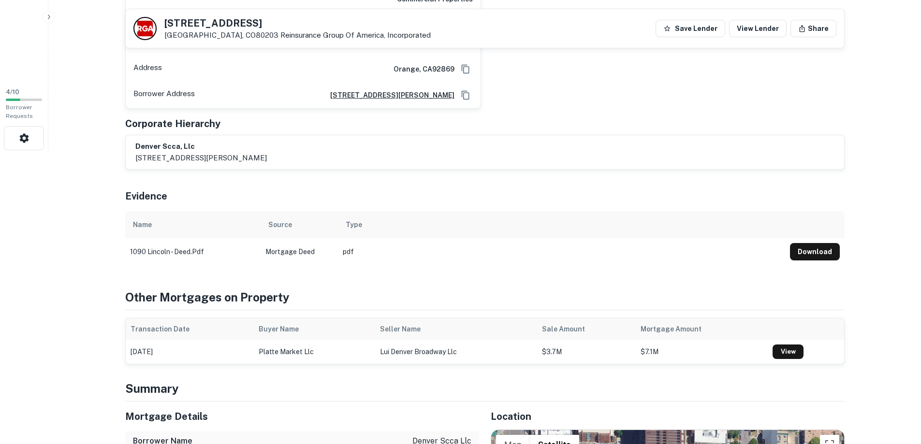
scroll to position [338, 0]
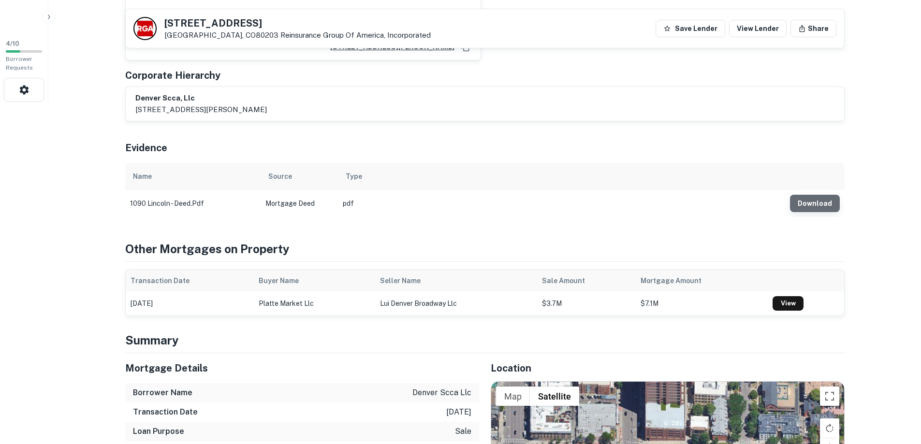
click at [826, 206] on button "Download" at bounding box center [815, 203] width 50 height 17
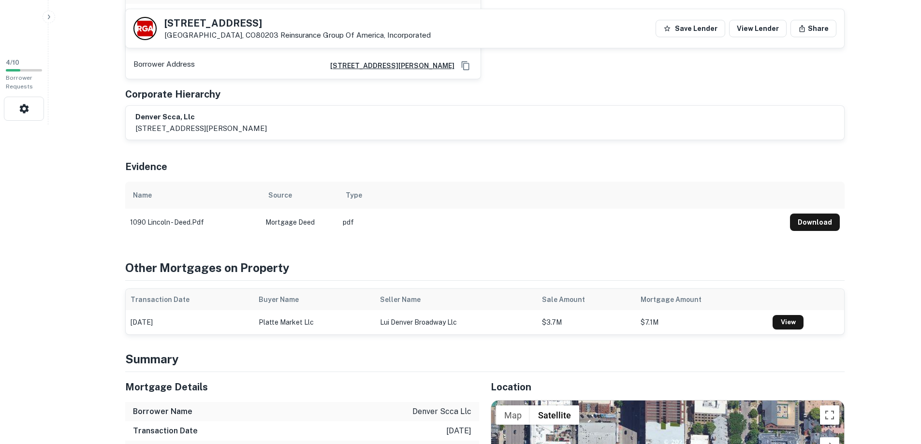
scroll to position [0, 0]
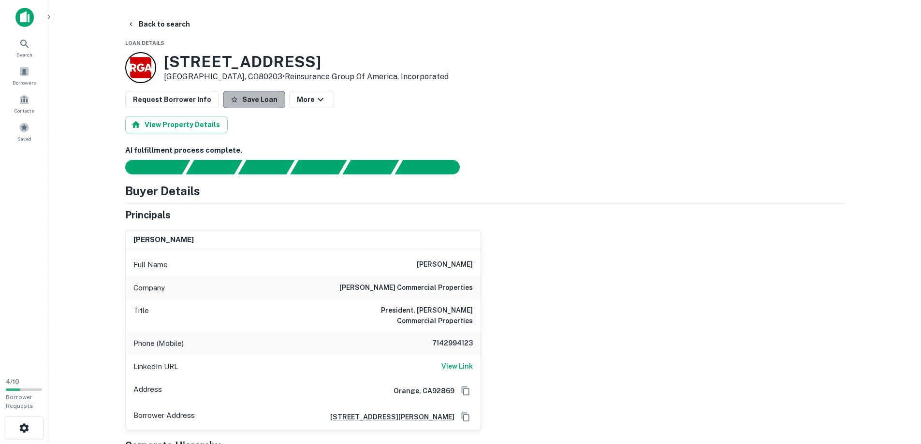
click at [258, 100] on button "Save Loan" at bounding box center [254, 99] width 62 height 17
click at [168, 128] on button "View Property Details" at bounding box center [176, 124] width 102 height 17
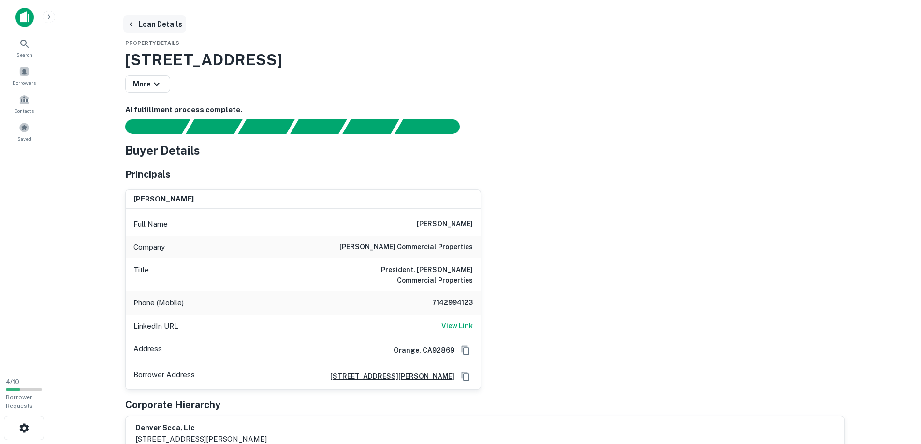
click at [164, 22] on button "Loan Details" at bounding box center [154, 23] width 63 height 17
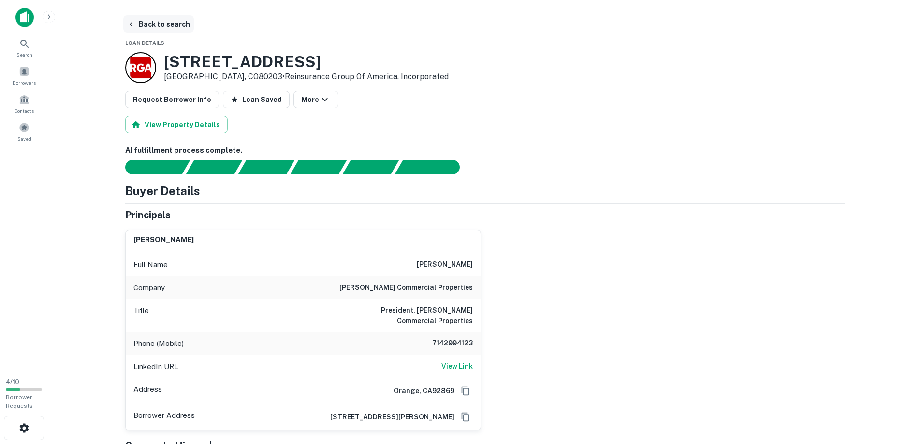
click at [171, 21] on button "Back to search" at bounding box center [158, 23] width 71 height 17
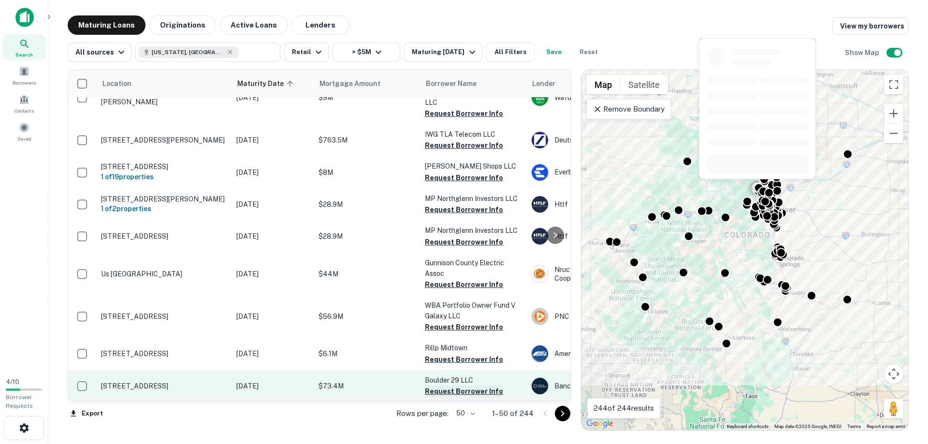
scroll to position [1436, 0]
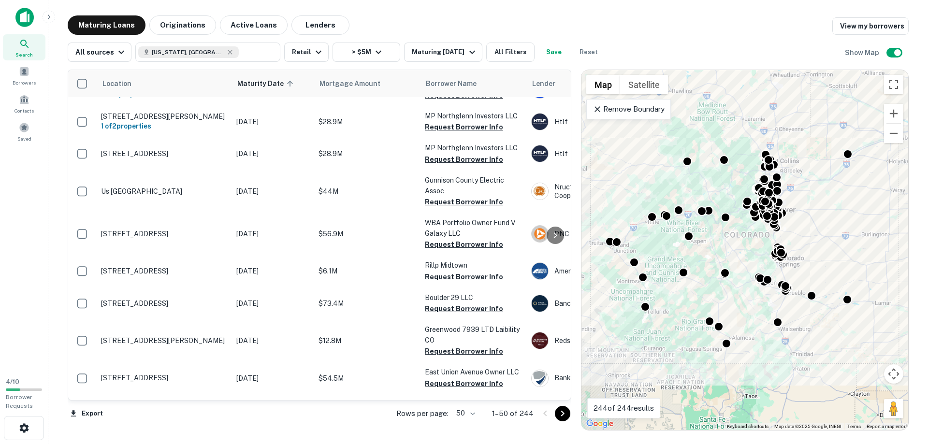
click at [569, 420] on div at bounding box center [553, 413] width 33 height 15
click at [565, 412] on icon "Go to next page" at bounding box center [563, 414] width 12 height 12
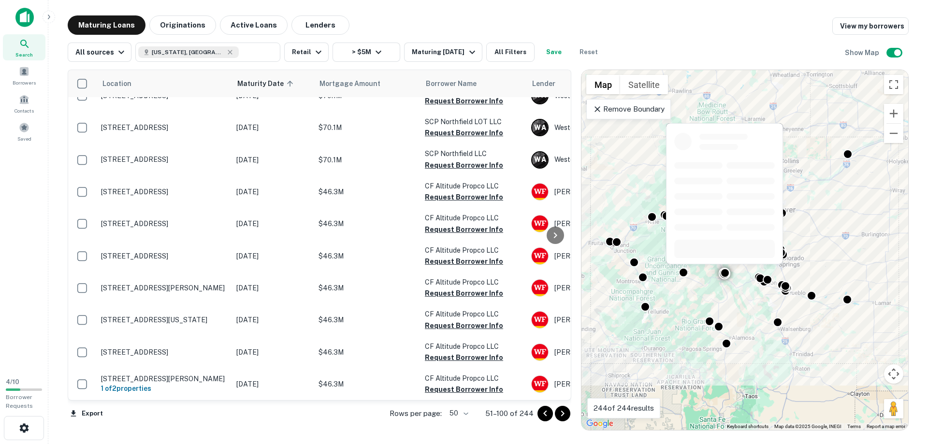
scroll to position [1390, 0]
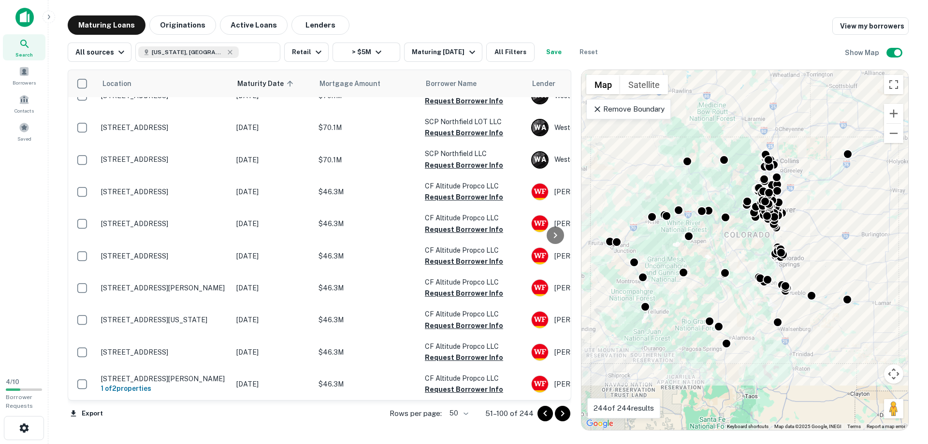
click at [560, 413] on icon "Go to next page" at bounding box center [563, 414] width 12 height 12
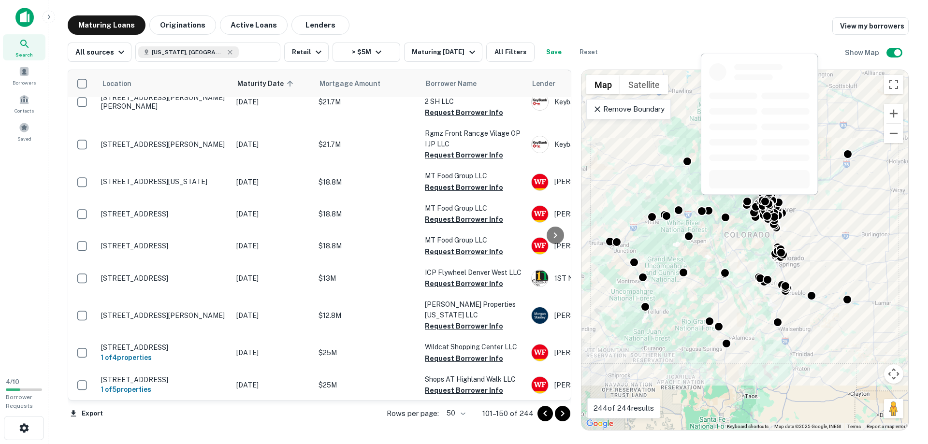
scroll to position [1257, 0]
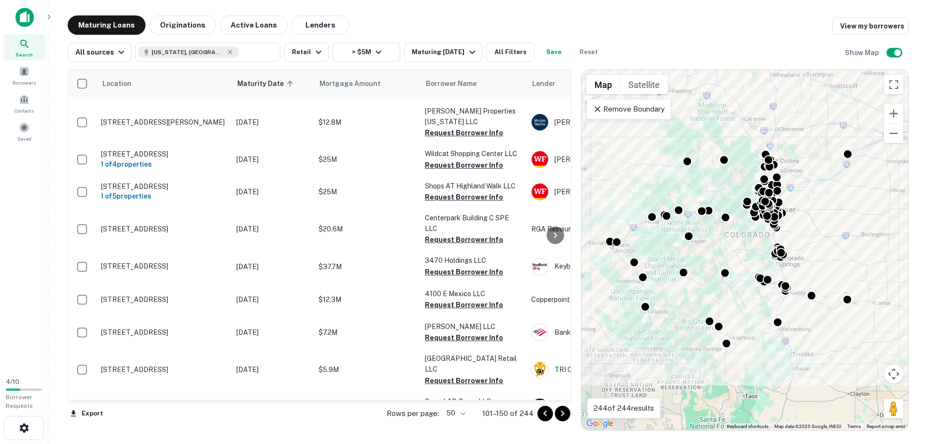
click at [566, 416] on icon "Go to next page" at bounding box center [563, 414] width 12 height 12
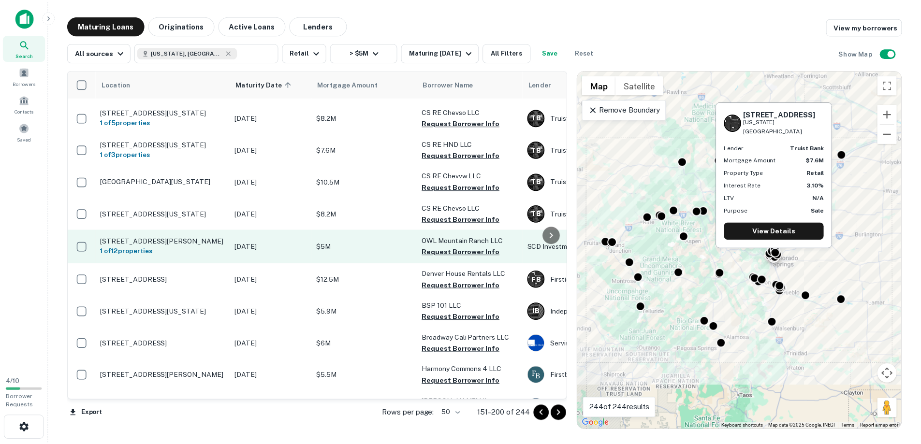
scroll to position [1380, 0]
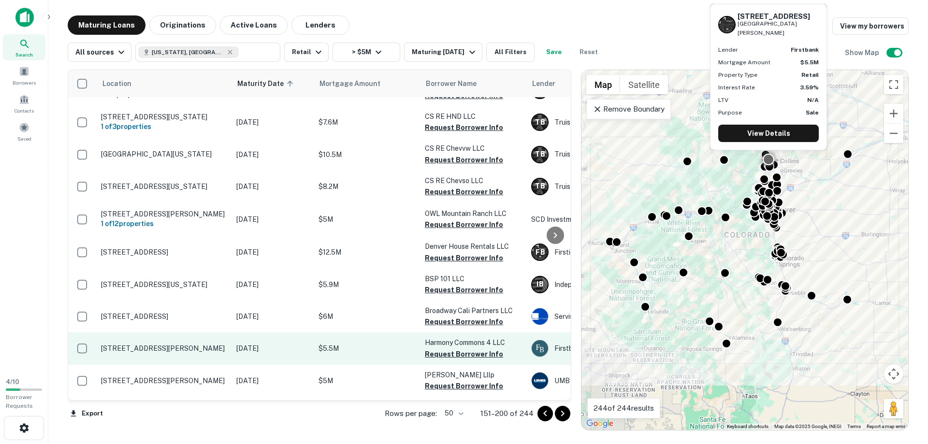
click at [203, 344] on p "3581 E Harmony Rd Fort Collins, CO80528" at bounding box center [164, 348] width 126 height 9
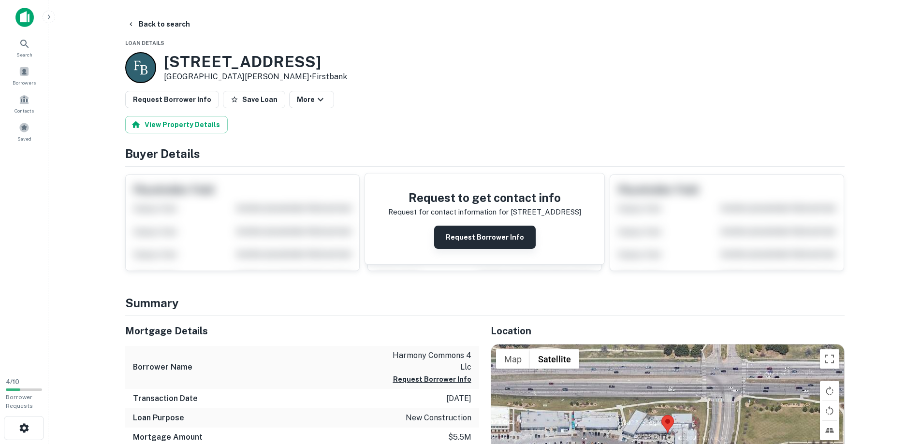
click at [501, 238] on button "Request Borrower Info" at bounding box center [484, 237] width 101 height 23
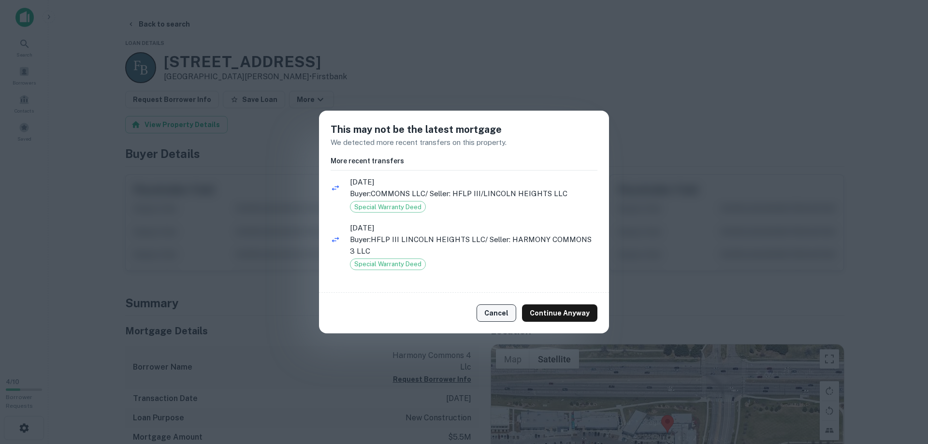
click at [503, 317] on button "Cancel" at bounding box center [497, 312] width 40 height 17
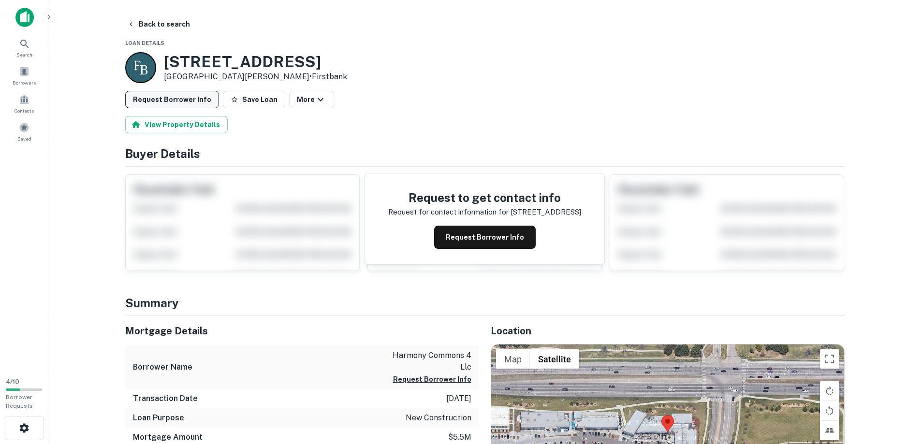
click at [165, 98] on button "Request Borrower Info" at bounding box center [172, 99] width 94 height 17
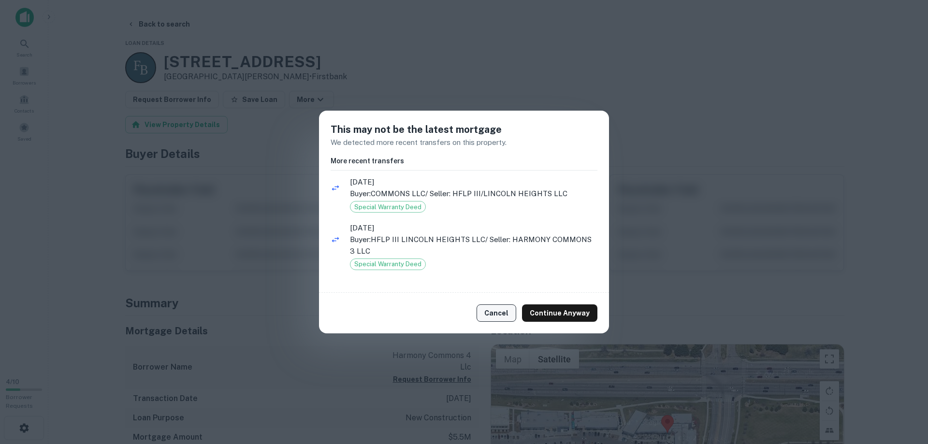
click at [505, 316] on button "Cancel" at bounding box center [497, 312] width 40 height 17
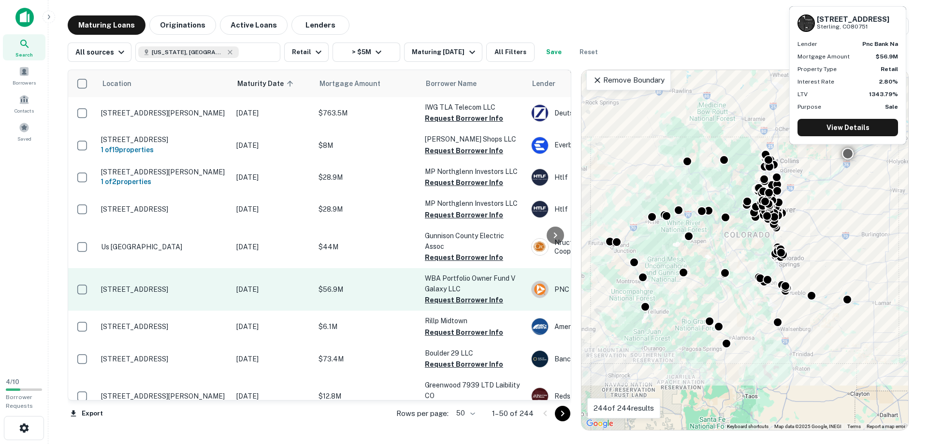
scroll to position [1436, 0]
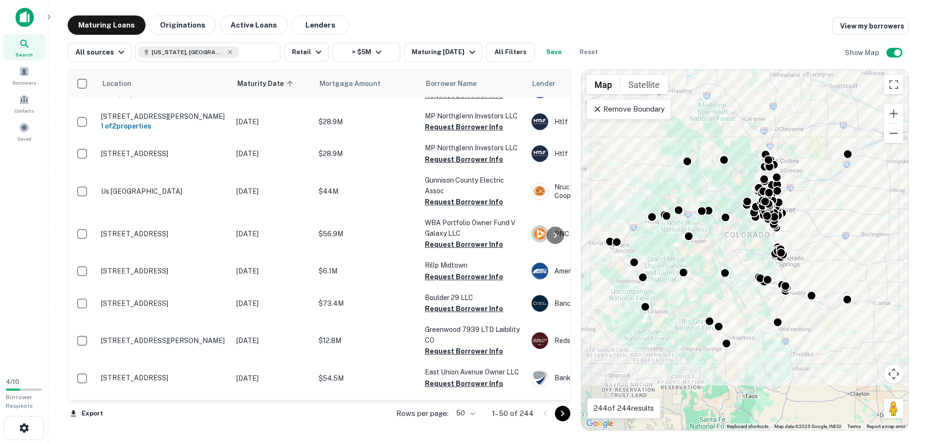
click at [565, 417] on icon "Go to next page" at bounding box center [563, 414] width 12 height 12
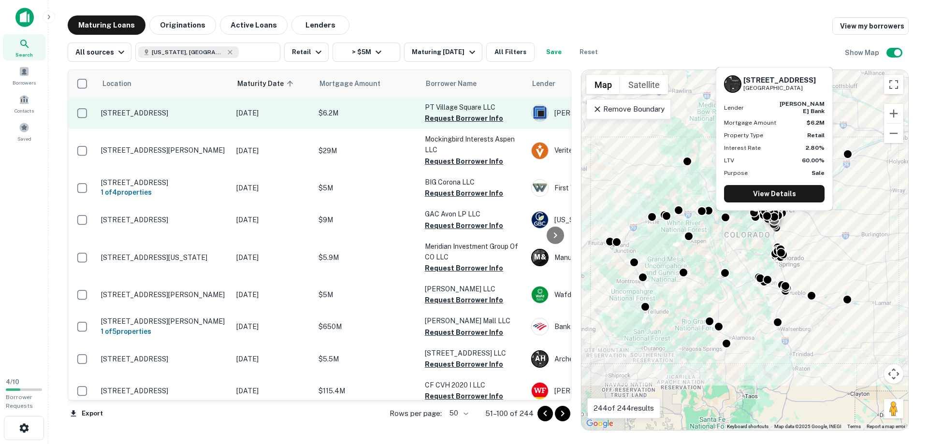
click at [219, 113] on p "361 Village Square Ln Castle Pines, CO80108" at bounding box center [164, 113] width 126 height 9
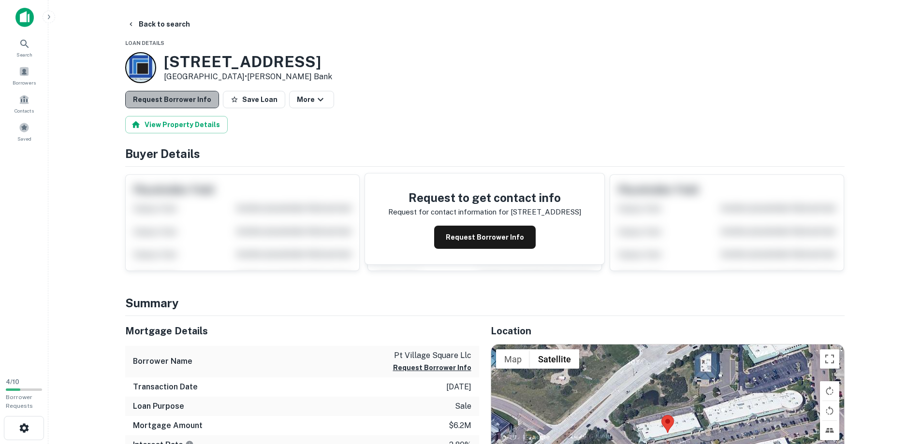
click at [195, 101] on button "Request Borrower Info" at bounding box center [172, 99] width 94 height 17
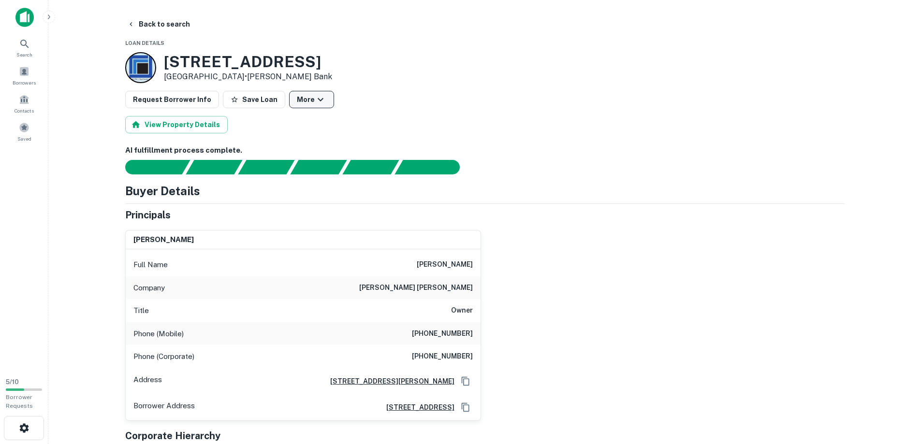
click at [318, 99] on icon "button" at bounding box center [321, 99] width 6 height 3
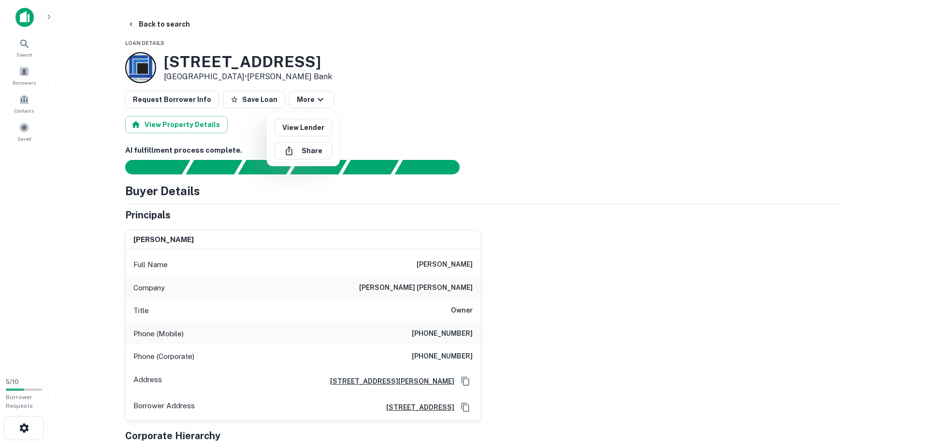
click at [395, 104] on div at bounding box center [464, 222] width 928 height 444
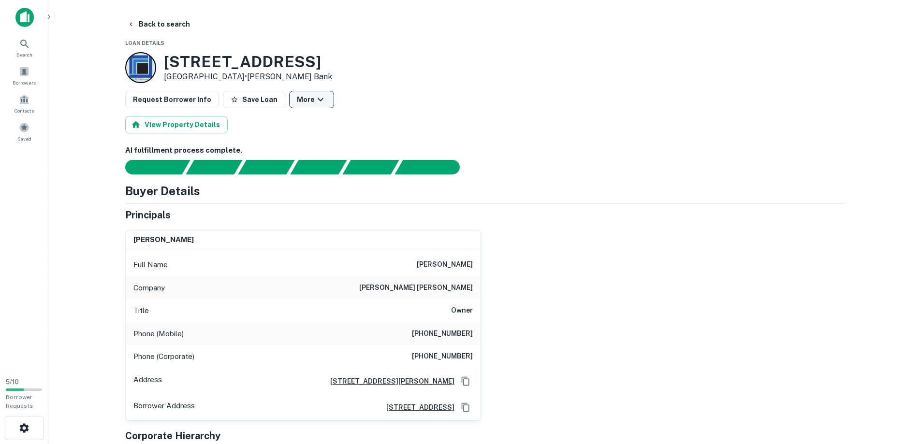
click at [303, 98] on button "More" at bounding box center [311, 99] width 45 height 17
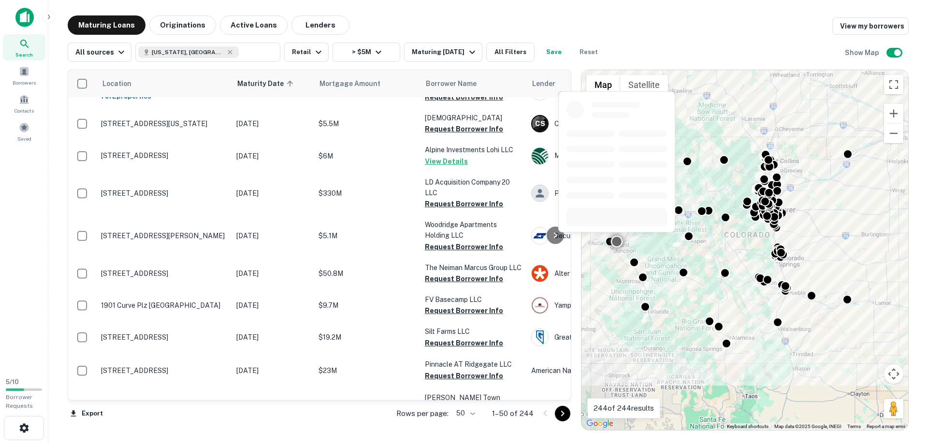
scroll to position [1112, 0]
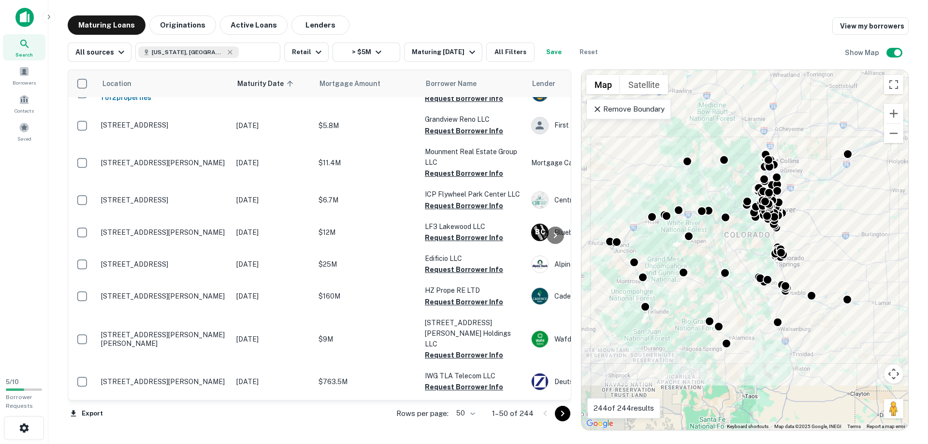
click at [560, 413] on icon "Go to next page" at bounding box center [563, 414] width 12 height 12
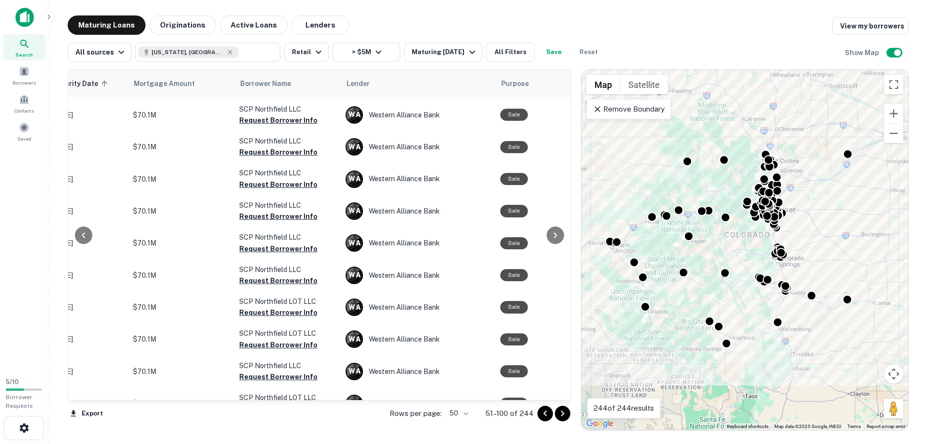
drag, startPoint x: 565, startPoint y: 294, endPoint x: 560, endPoint y: 127, distance: 167.3
click at [560, 127] on div at bounding box center [555, 235] width 19 height 330
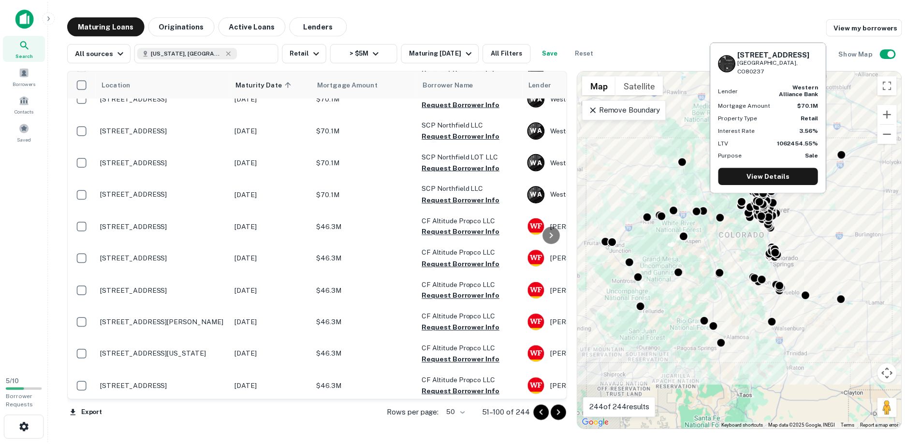
scroll to position [1390, 0]
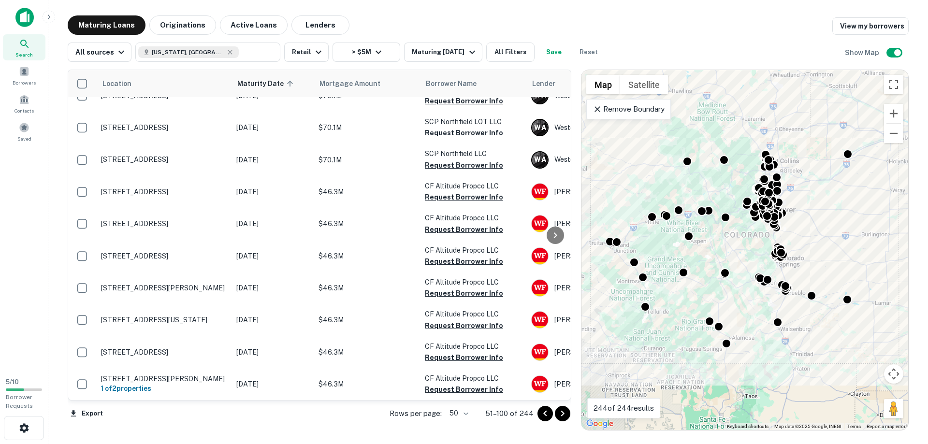
click at [568, 414] on icon "Go to next page" at bounding box center [563, 414] width 12 height 12
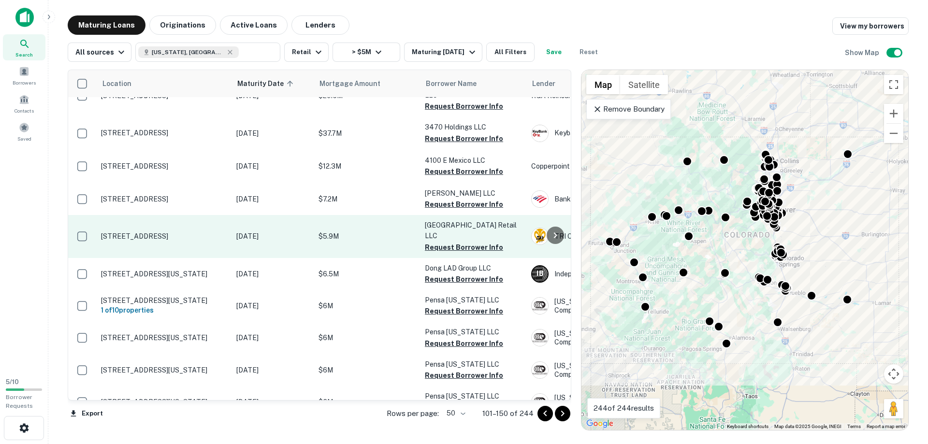
click at [303, 231] on p "Mar 29, 2026" at bounding box center [272, 236] width 72 height 11
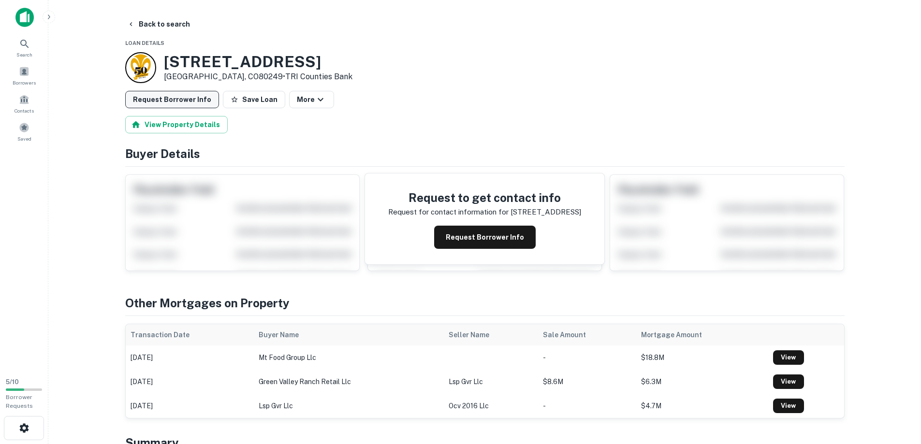
click at [165, 99] on button "Request Borrower Info" at bounding box center [172, 99] width 94 height 17
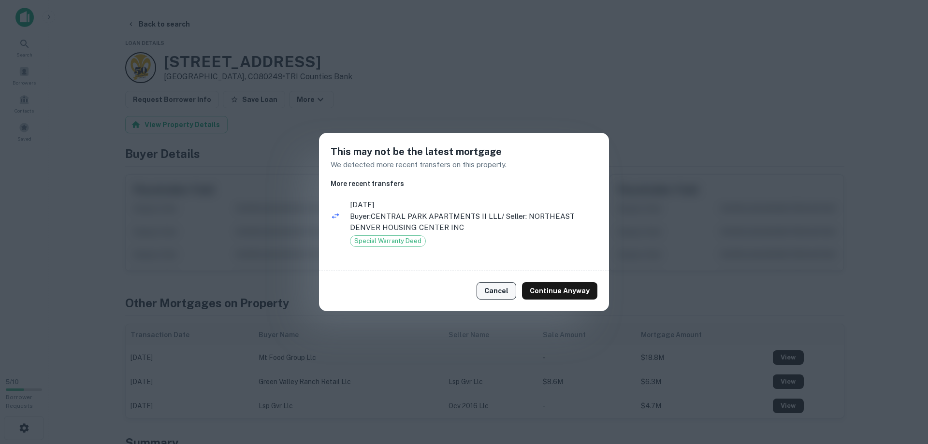
click at [498, 292] on button "Cancel" at bounding box center [497, 290] width 40 height 17
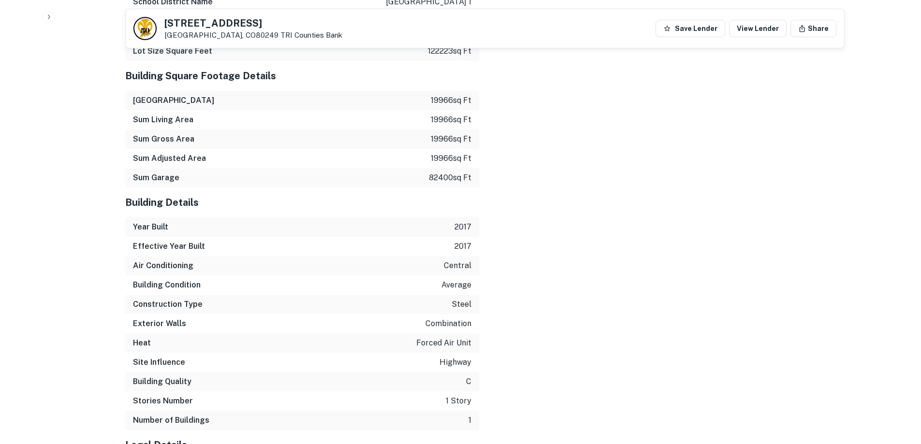
scroll to position [1381, 0]
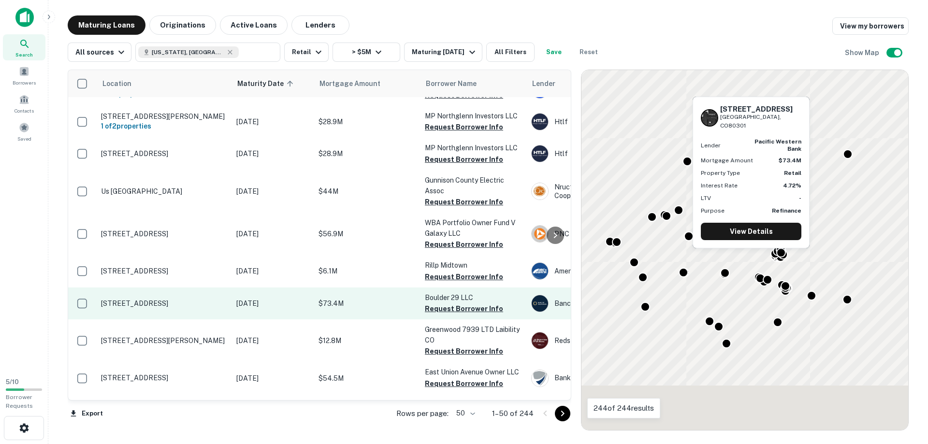
scroll to position [1436, 0]
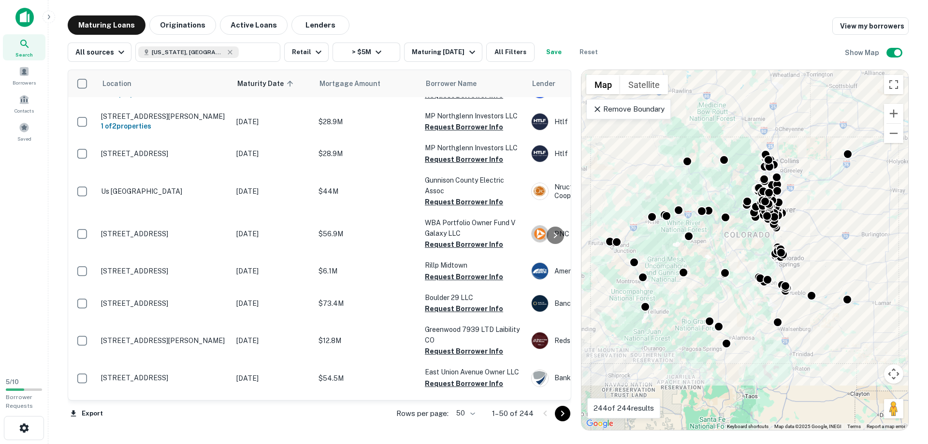
click at [562, 411] on icon "Go to next page" at bounding box center [562, 414] width 3 height 6
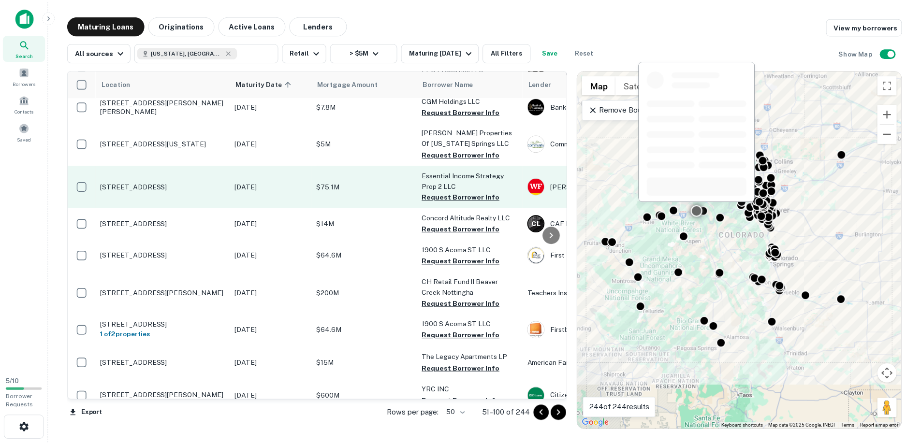
scroll to position [387, 0]
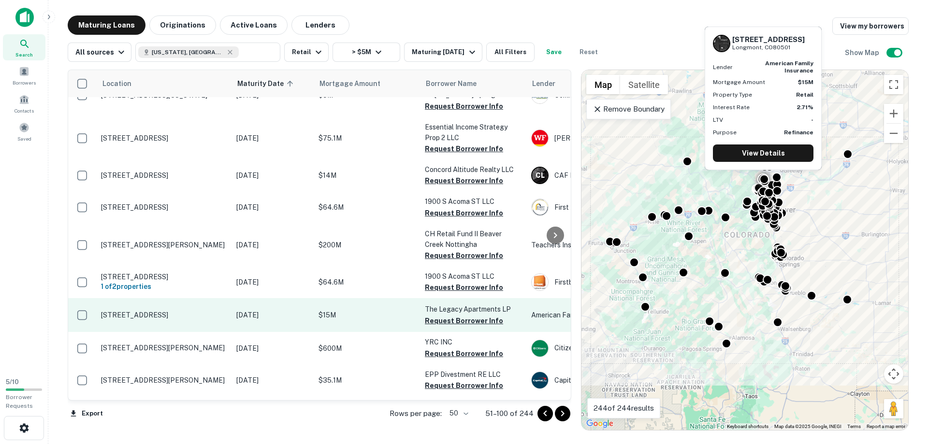
click at [315, 323] on td "$15M" at bounding box center [367, 315] width 106 height 34
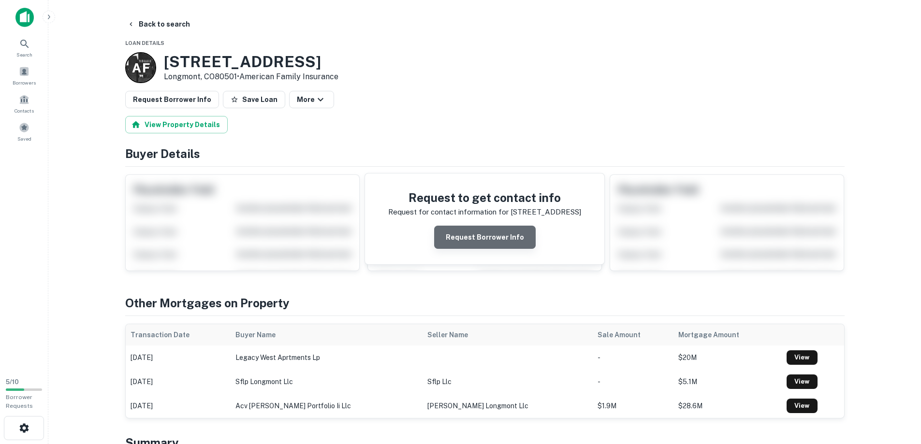
click at [504, 242] on button "Request Borrower Info" at bounding box center [484, 237] width 101 height 23
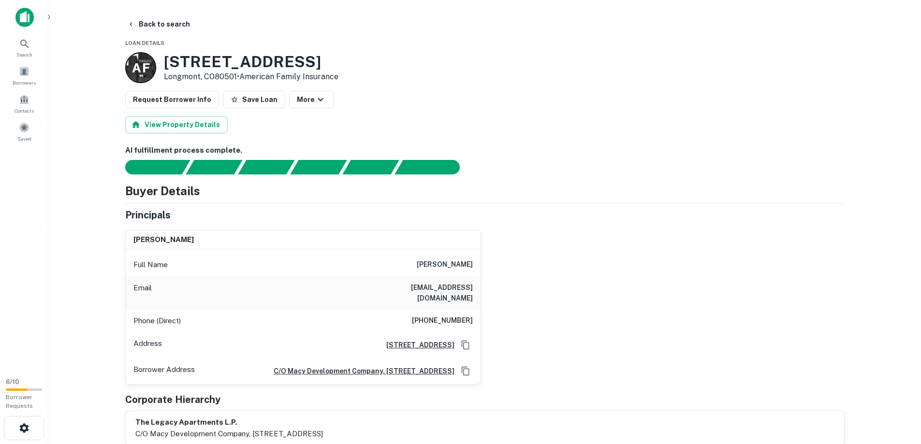
scroll to position [338, 0]
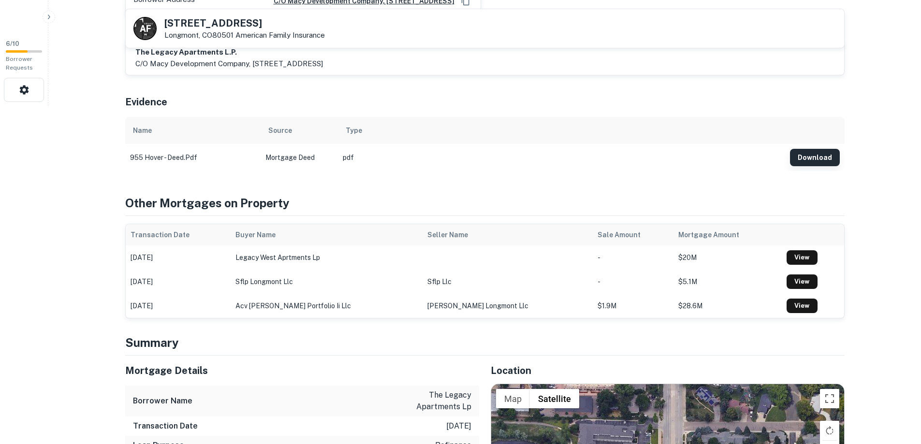
click at [812, 152] on button "Download" at bounding box center [815, 157] width 50 height 17
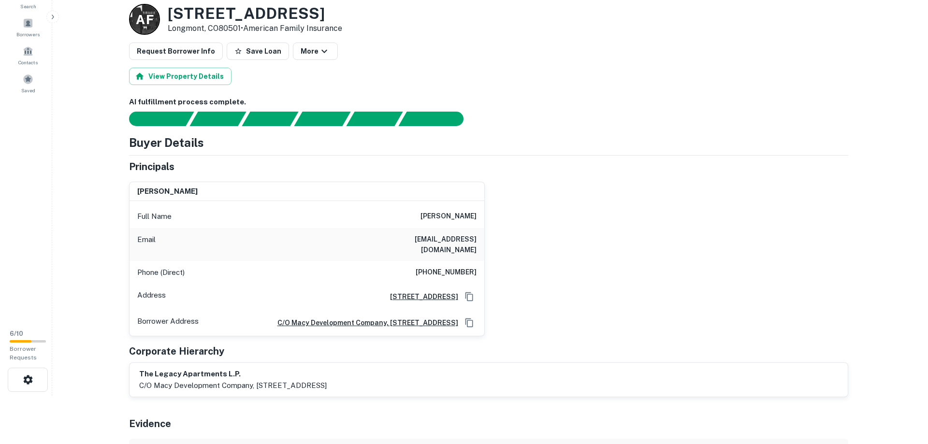
scroll to position [0, 0]
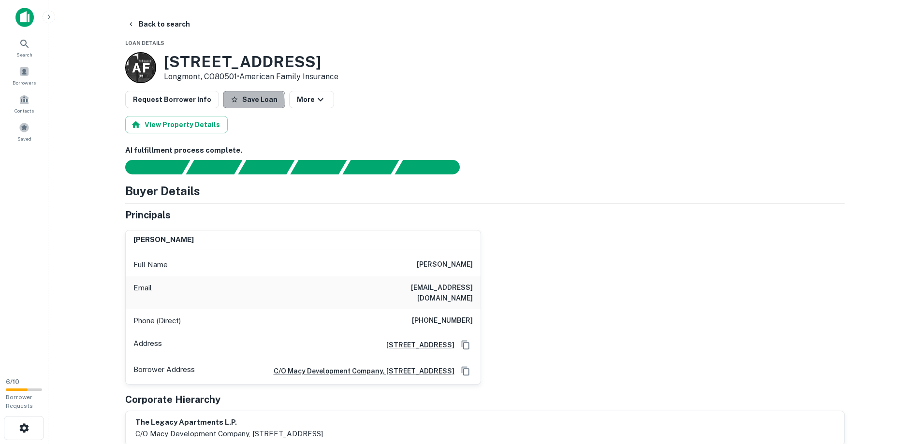
click at [243, 103] on button "Save Loan" at bounding box center [254, 99] width 62 height 17
click at [23, 17] on img at bounding box center [24, 17] width 18 height 19
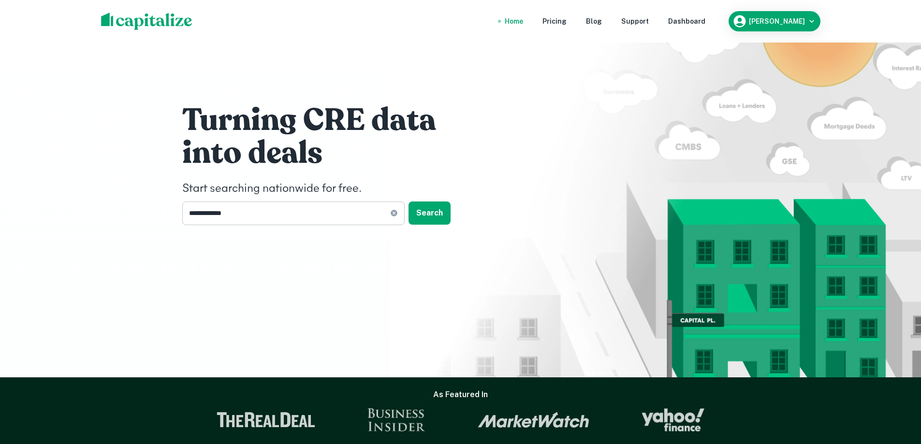
click at [319, 221] on input "**********" at bounding box center [286, 214] width 208 height 24
click at [429, 214] on button "Search" at bounding box center [429, 213] width 42 height 23
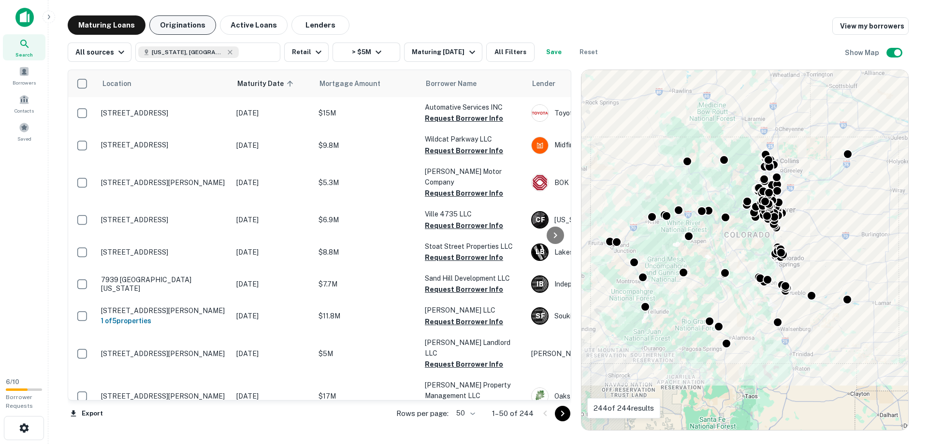
scroll to position [387, 0]
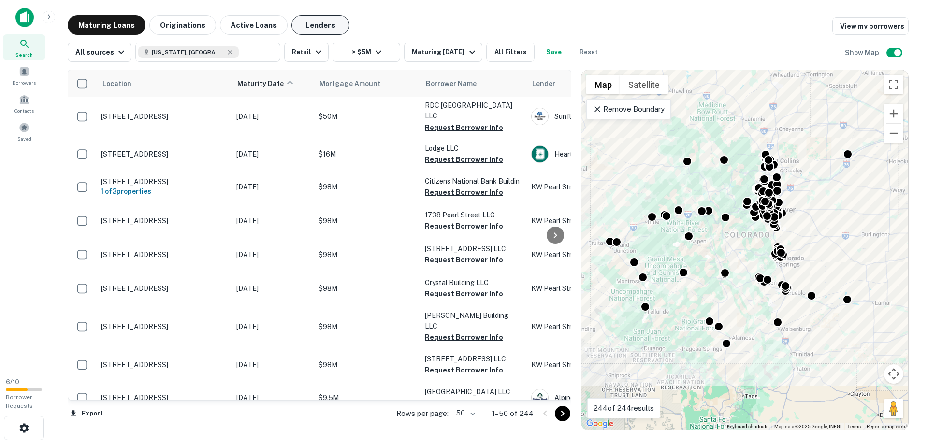
click at [300, 25] on button "Lenders" at bounding box center [320, 24] width 58 height 19
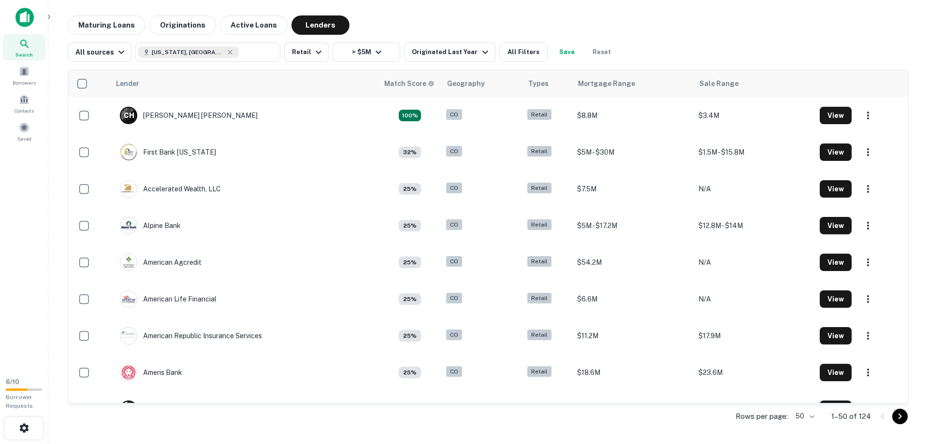
click at [742, 18] on div "Maturing Loans Originations Active Loans Lenders" at bounding box center [488, 24] width 841 height 19
click at [366, 52] on button "> $5M" at bounding box center [367, 52] width 68 height 19
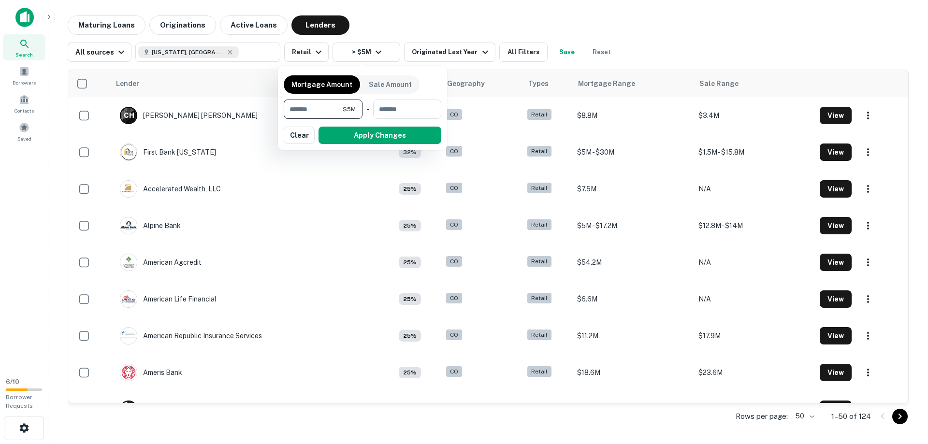
click at [655, 29] on div at bounding box center [464, 222] width 928 height 444
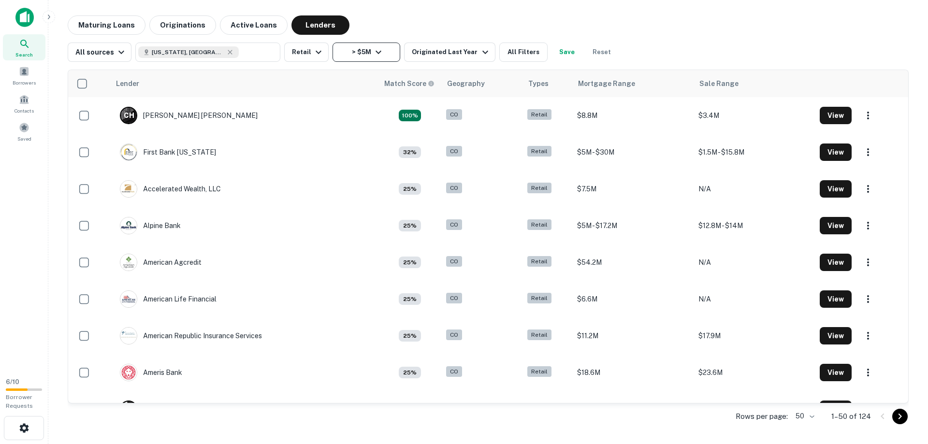
click at [333, 52] on button "> $5M" at bounding box center [367, 52] width 68 height 19
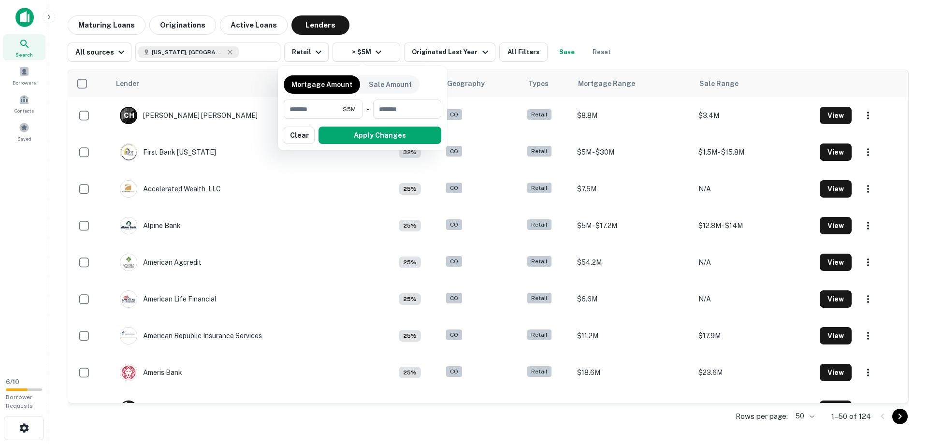
click at [447, 16] on div at bounding box center [464, 222] width 928 height 444
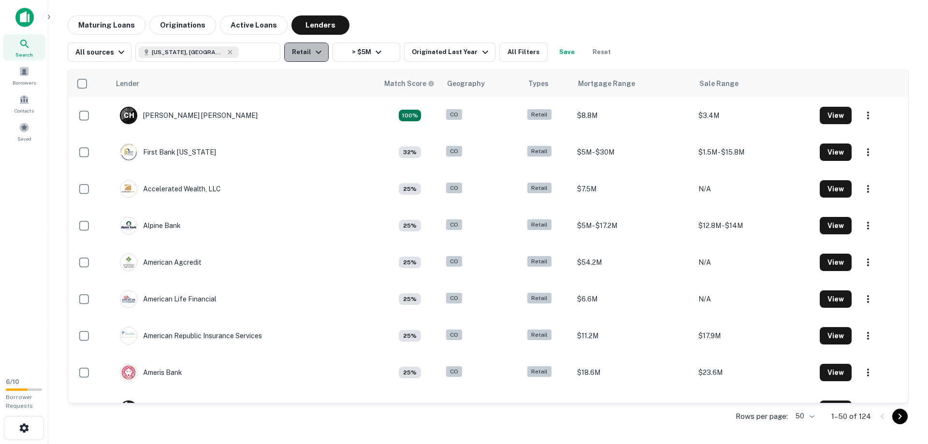
click at [321, 57] on button "Retail" at bounding box center [306, 52] width 44 height 19
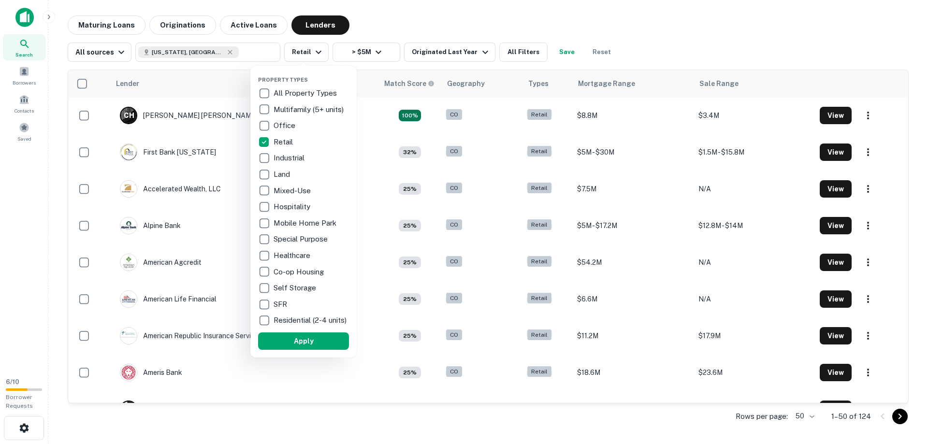
click at [507, 53] on div at bounding box center [464, 222] width 928 height 444
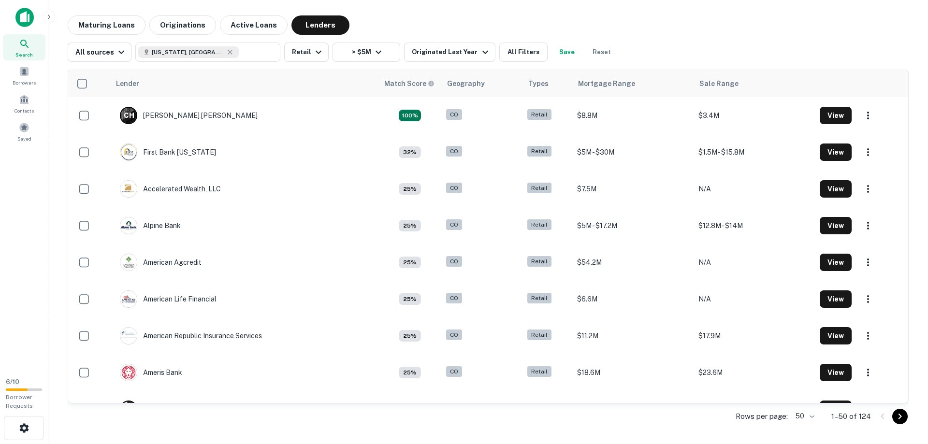
click at [516, 51] on button "All Filters" at bounding box center [523, 52] width 48 height 19
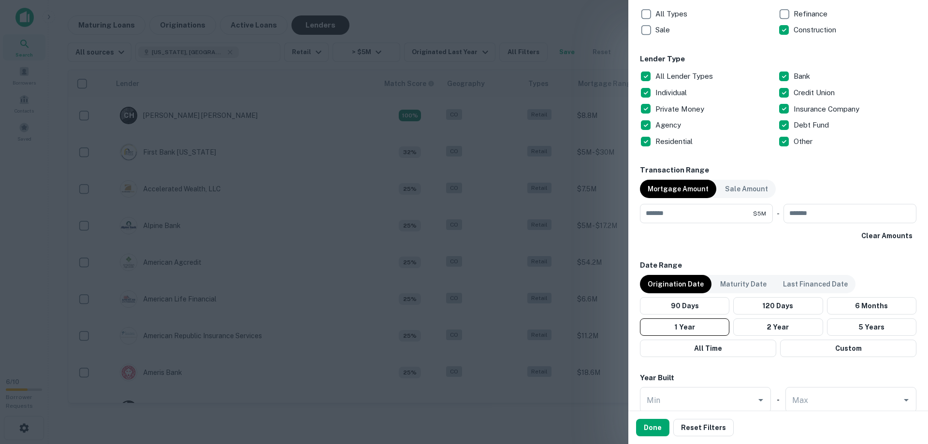
scroll to position [387, 0]
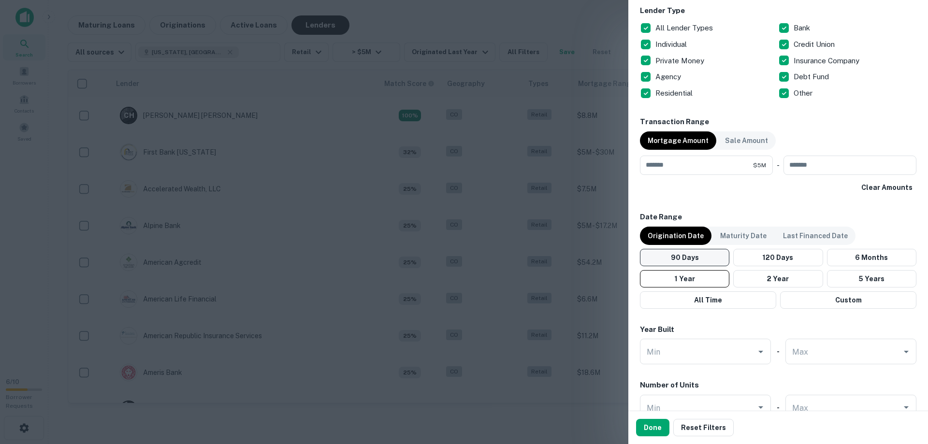
click at [708, 260] on button "90 Days" at bounding box center [684, 257] width 89 height 17
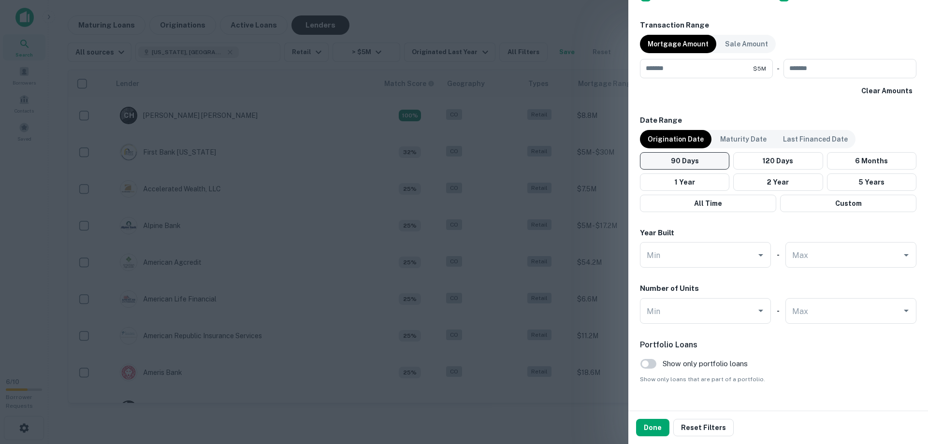
scroll to position [503, 0]
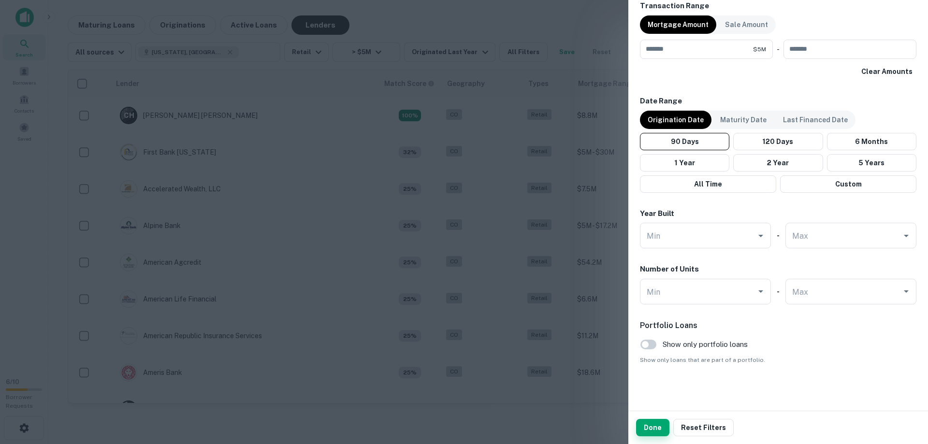
click at [659, 424] on button "Done" at bounding box center [652, 427] width 33 height 17
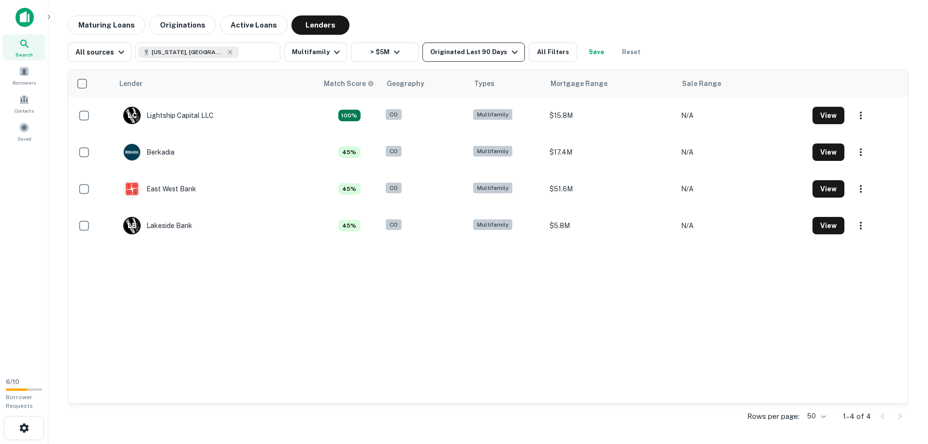
click at [478, 53] on div "Originated Last 90 Days" at bounding box center [475, 52] width 90 height 12
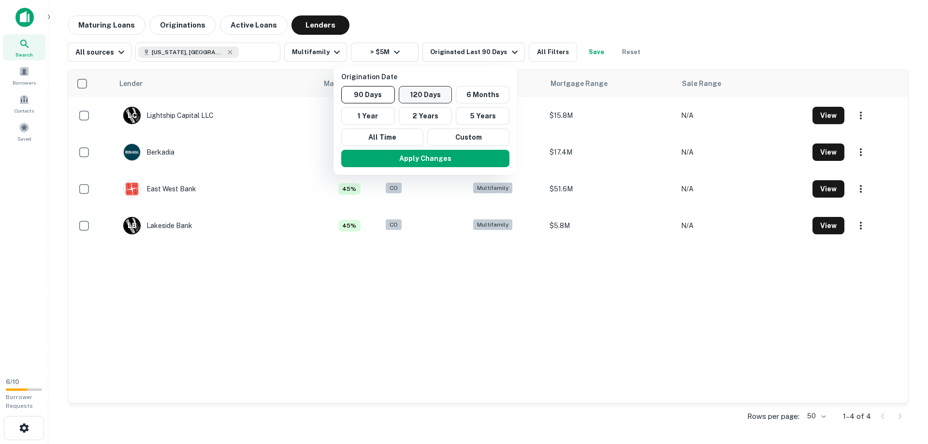
click at [442, 95] on button "120 Days" at bounding box center [426, 94] width 54 height 17
click at [478, 158] on button "Apply Changes" at bounding box center [428, 158] width 168 height 17
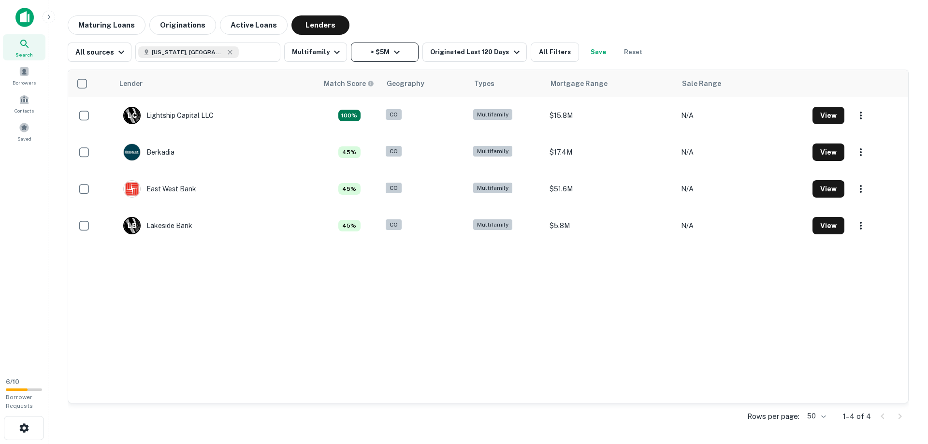
click at [377, 56] on button "> $5M" at bounding box center [385, 52] width 68 height 19
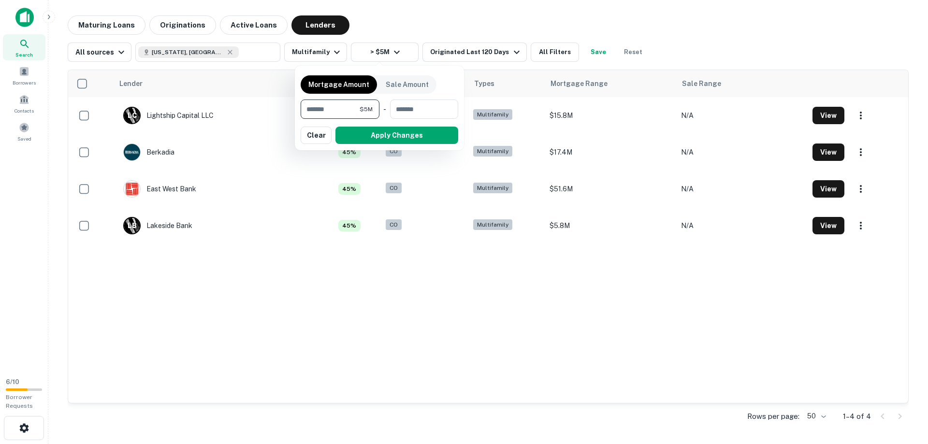
click at [488, 55] on div at bounding box center [464, 222] width 928 height 444
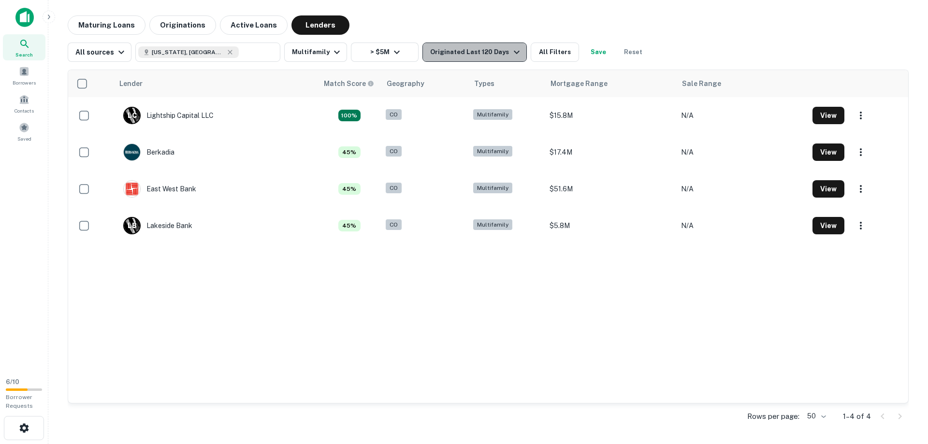
click at [493, 51] on div "Originated Last 120 Days" at bounding box center [476, 52] width 92 height 12
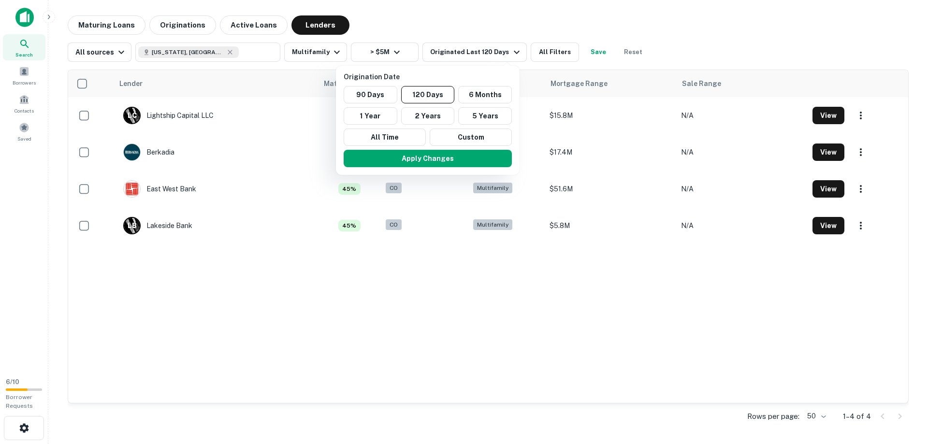
click at [536, 50] on div at bounding box center [464, 222] width 928 height 444
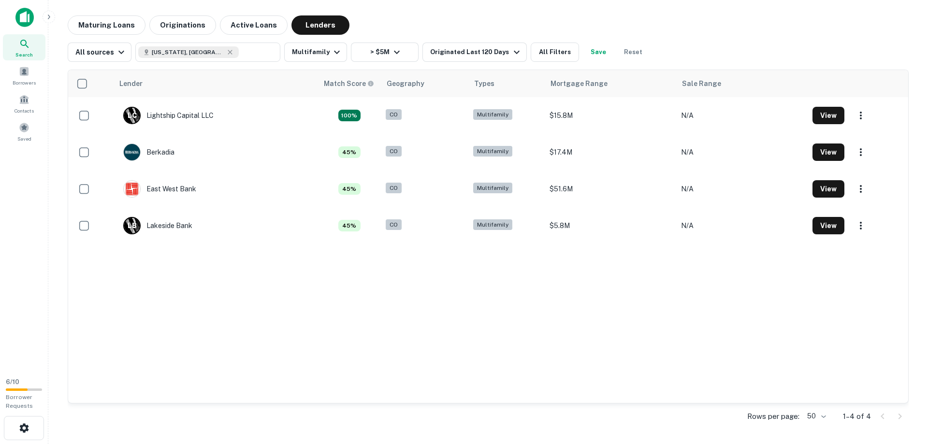
click at [677, 47] on div "All sources Colorado, USA ​ Multifamily > $5M Originated Last 120 Days All Filt…" at bounding box center [488, 48] width 841 height 27
click at [562, 53] on button "All Filters" at bounding box center [555, 52] width 48 height 19
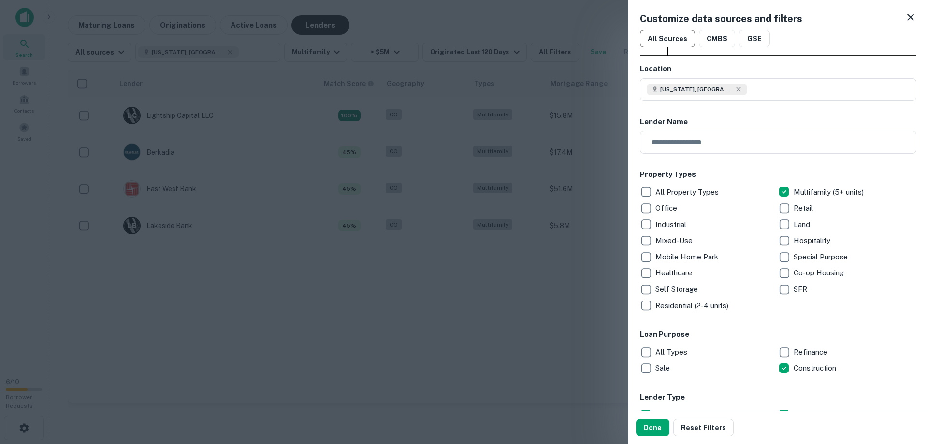
click at [905, 16] on icon at bounding box center [911, 18] width 12 height 12
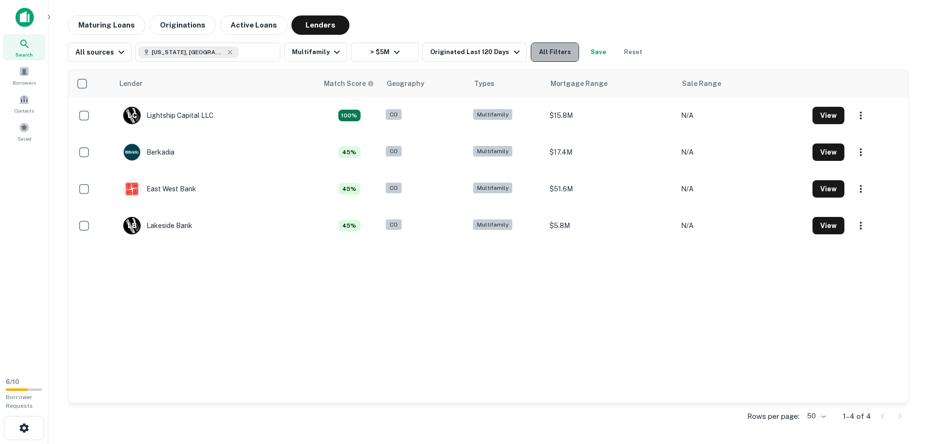
click at [553, 52] on button "All Filters" at bounding box center [555, 52] width 48 height 19
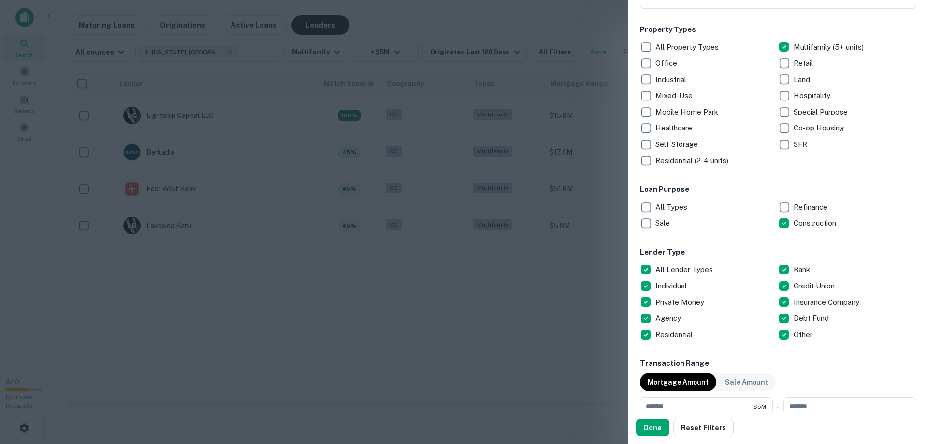
scroll to position [193, 0]
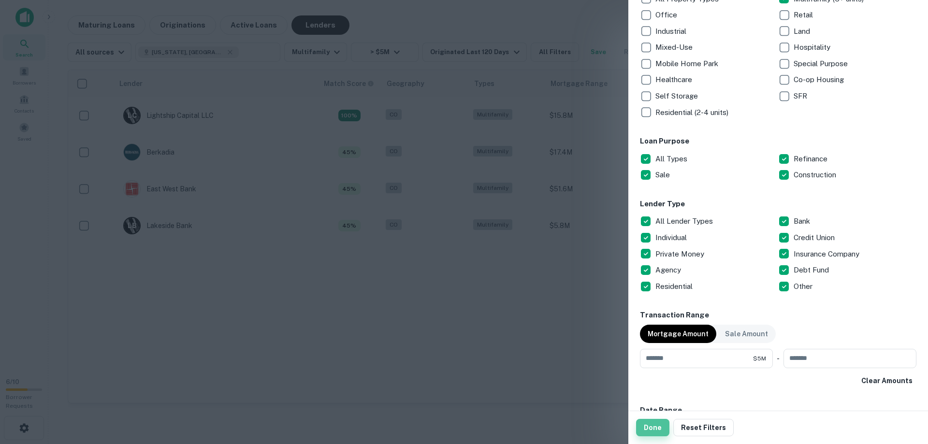
click at [655, 427] on button "Done" at bounding box center [652, 427] width 33 height 17
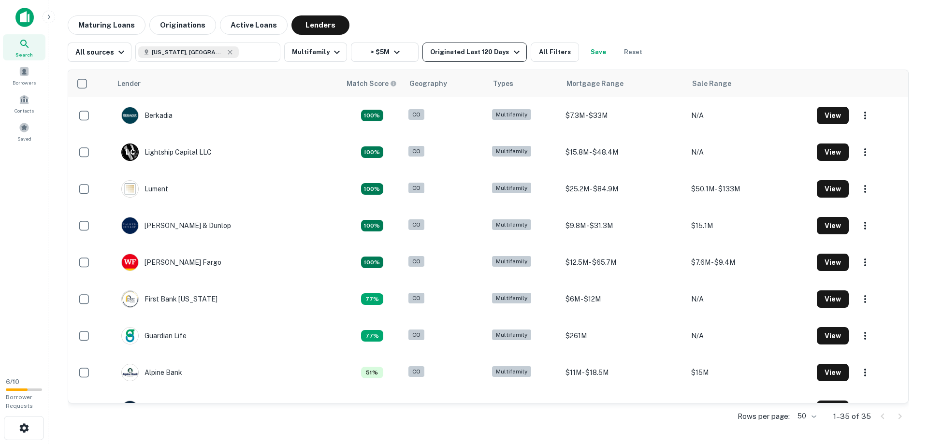
click at [478, 51] on div "Originated Last 120 Days" at bounding box center [476, 52] width 92 height 12
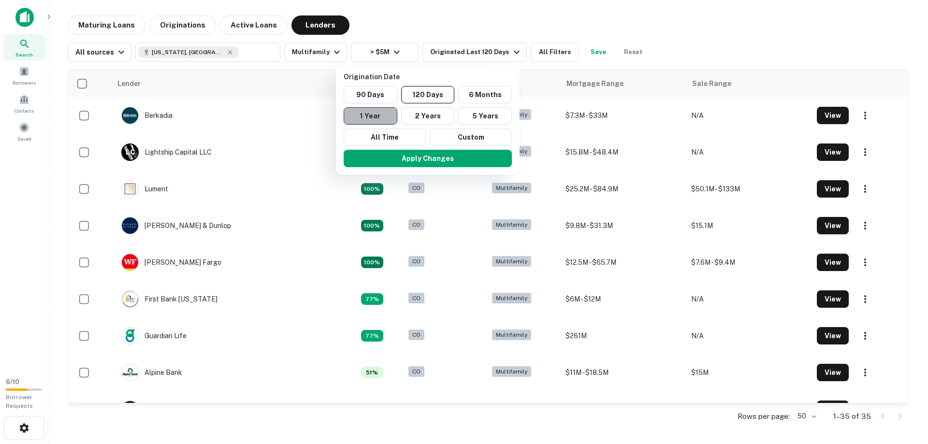
click at [383, 113] on button "1 Year" at bounding box center [371, 115] width 54 height 17
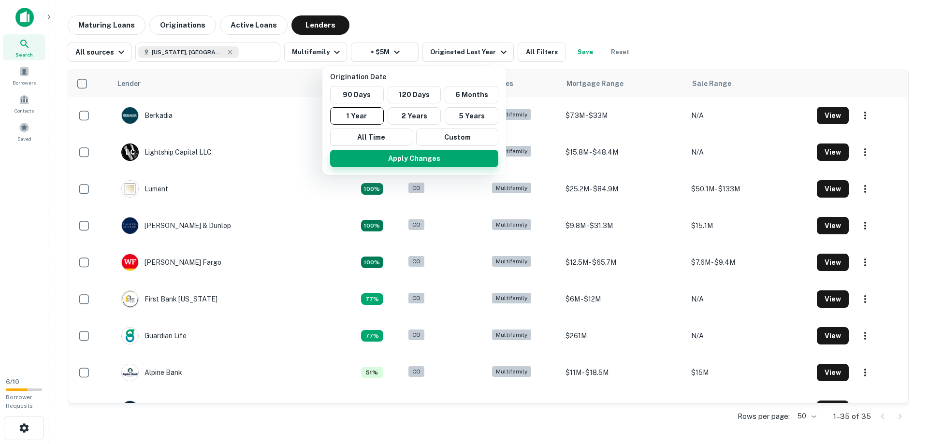
click at [452, 154] on button "Apply Changes" at bounding box center [414, 158] width 168 height 17
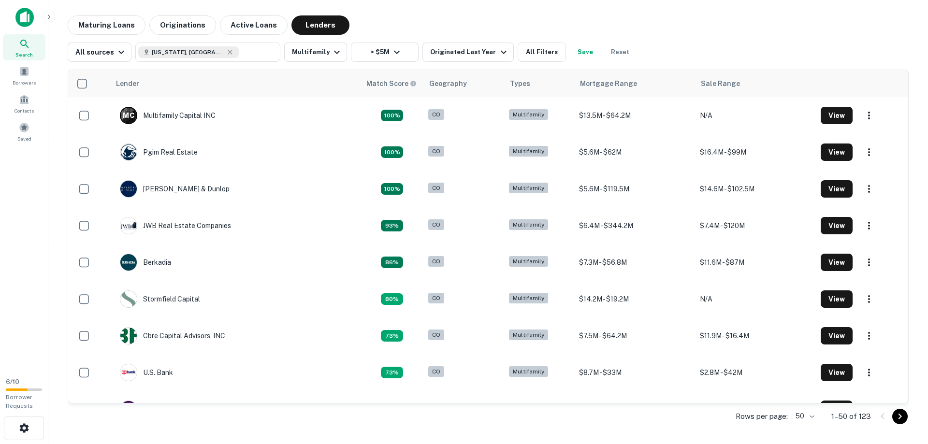
click at [762, 49] on div "All sources Colorado, USA ​ Multifamily > $5M Originated Last Year All Filters …" at bounding box center [488, 48] width 841 height 27
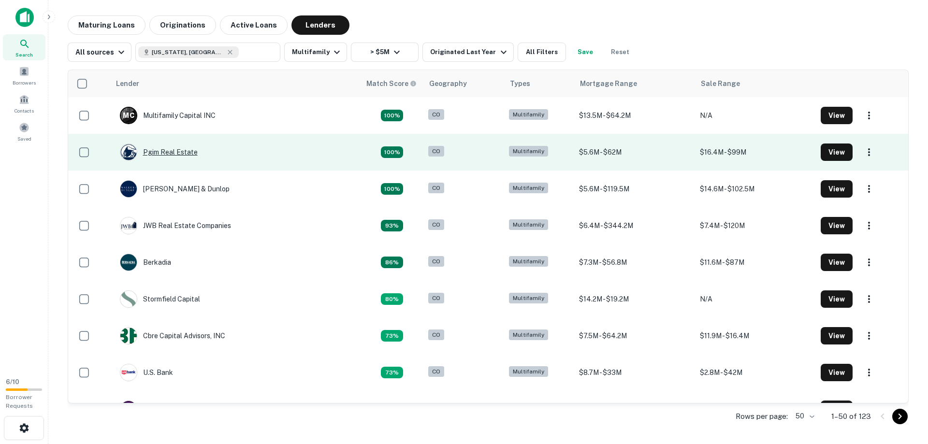
click at [163, 149] on div "Pgim Real Estate" at bounding box center [159, 152] width 78 height 17
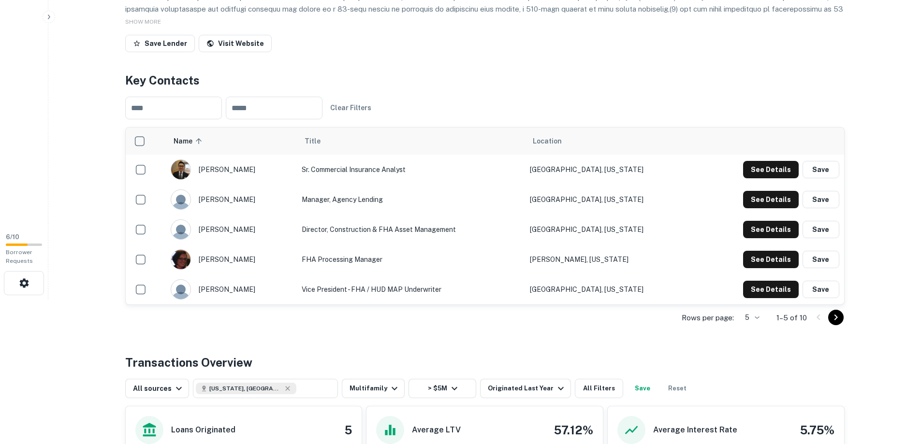
scroll to position [97, 0]
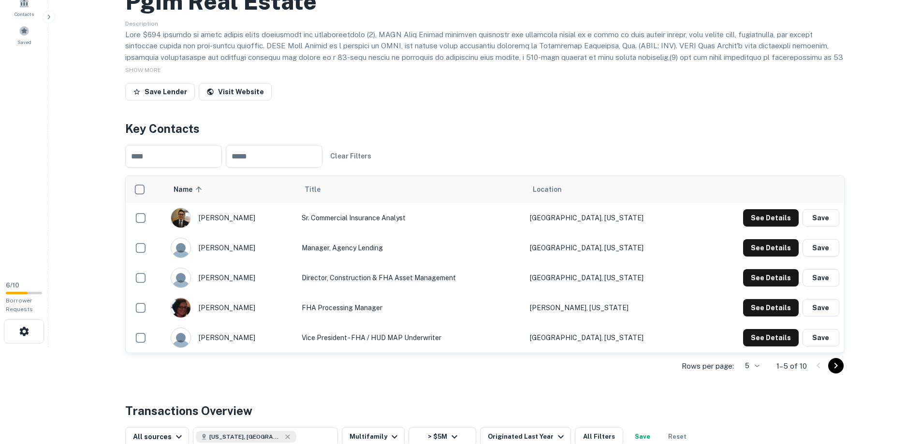
click at [835, 363] on icon "Go to next page" at bounding box center [835, 366] width 3 height 6
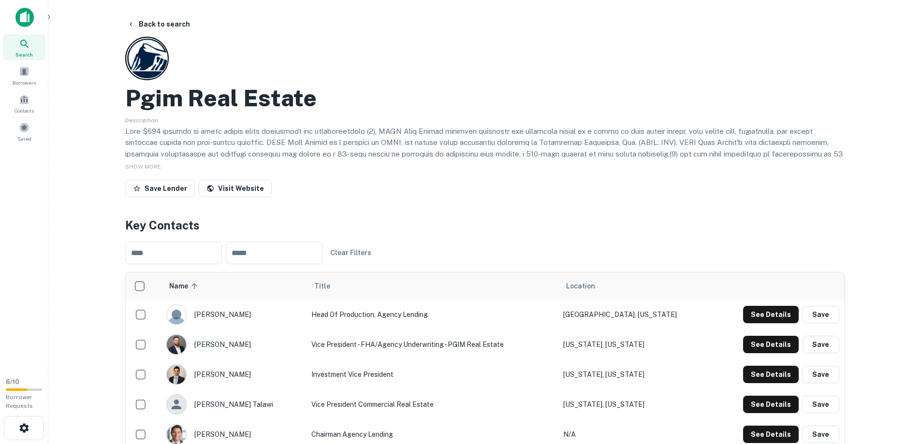
scroll to position [145, 0]
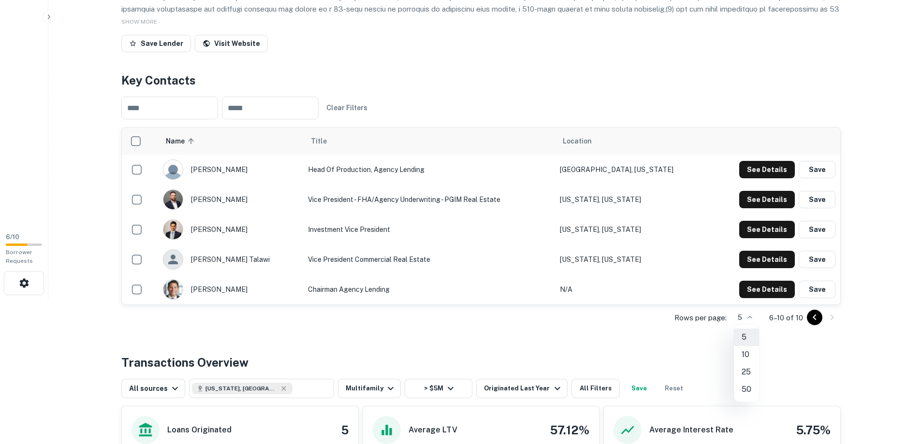
click at [748, 299] on body "Search Borrowers Contacts Saved 6 / 10 Borrower Requests Back to search Pgim Re…" at bounding box center [460, 77] width 921 height 444
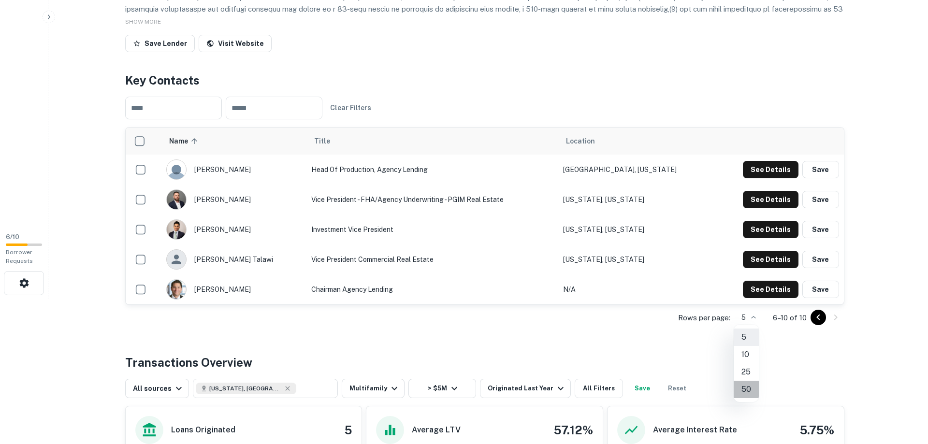
click at [749, 387] on li "50" at bounding box center [746, 389] width 25 height 17
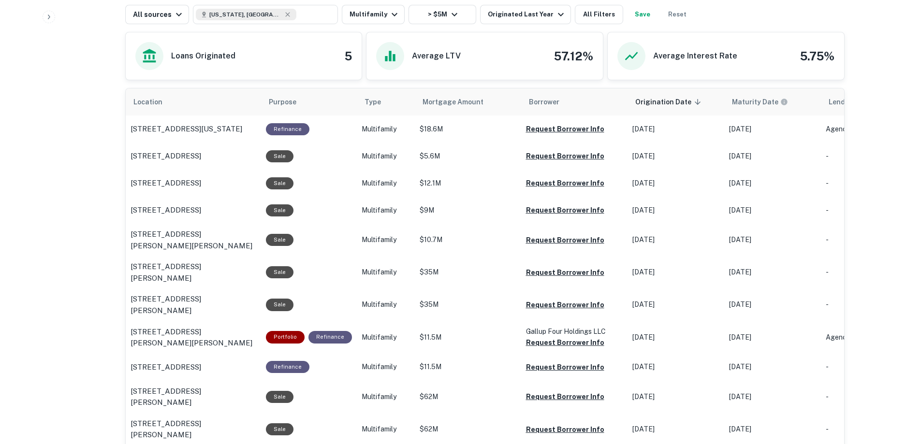
scroll to position [572, 0]
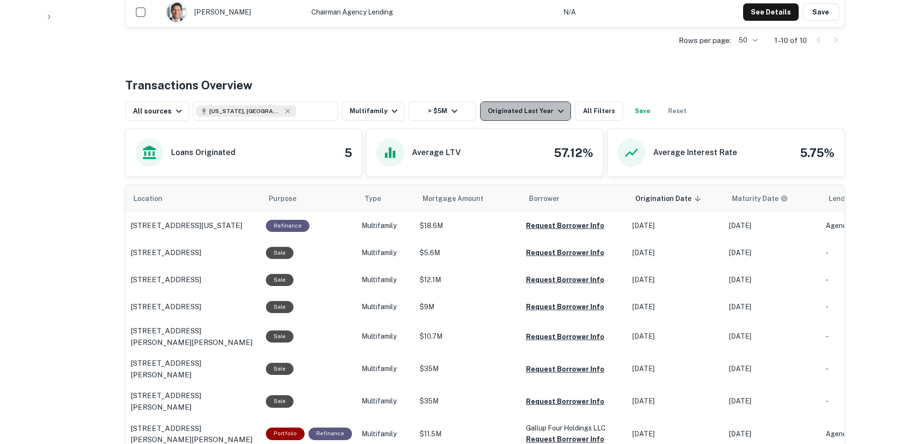
click at [535, 111] on div "Originated Last Year" at bounding box center [527, 111] width 79 height 12
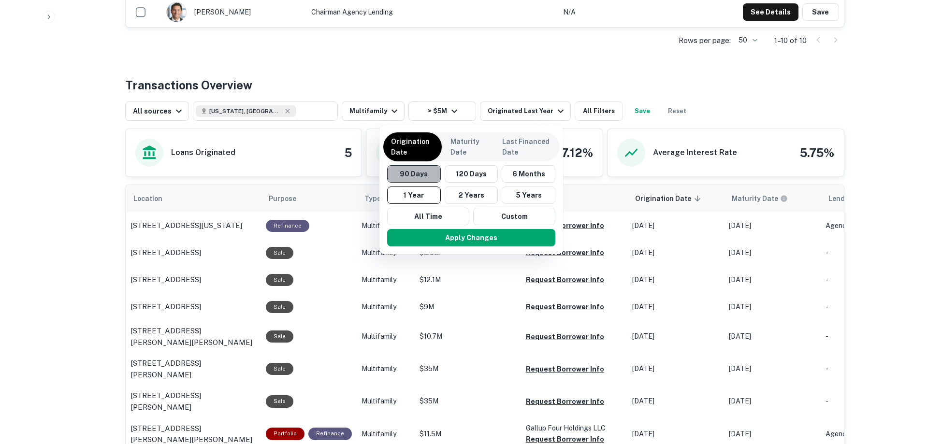
click at [414, 173] on button "90 Days" at bounding box center [414, 173] width 54 height 17
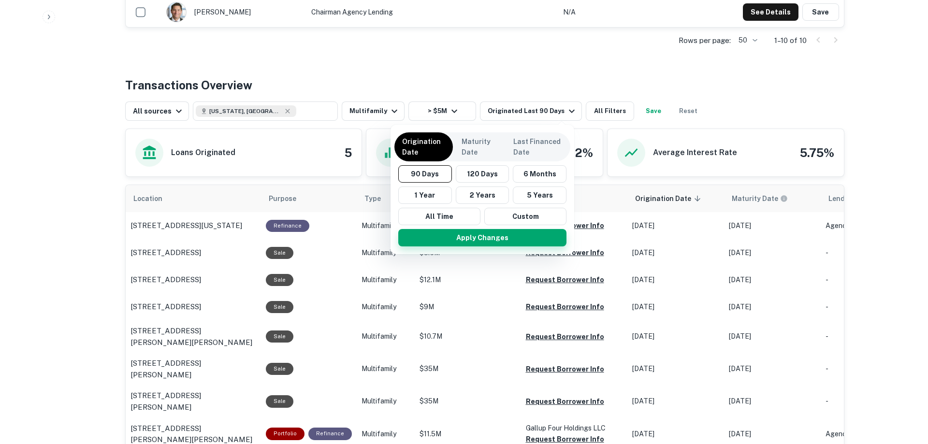
click at [499, 235] on button "Apply Changes" at bounding box center [482, 237] width 168 height 17
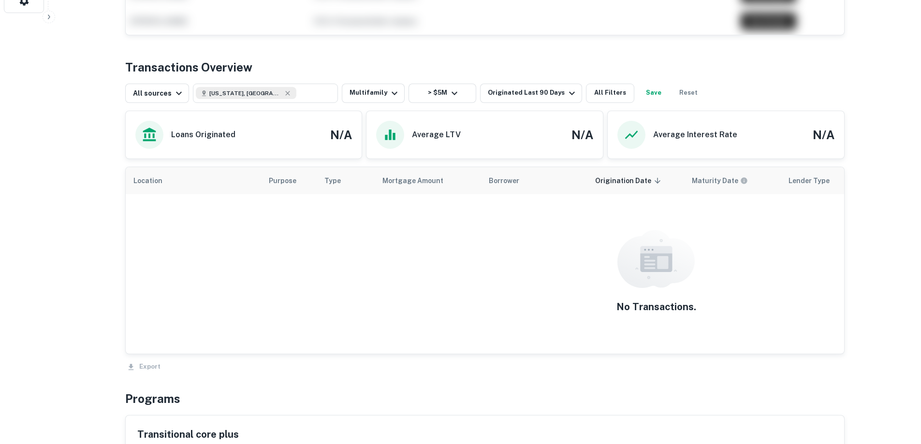
scroll to position [379, 0]
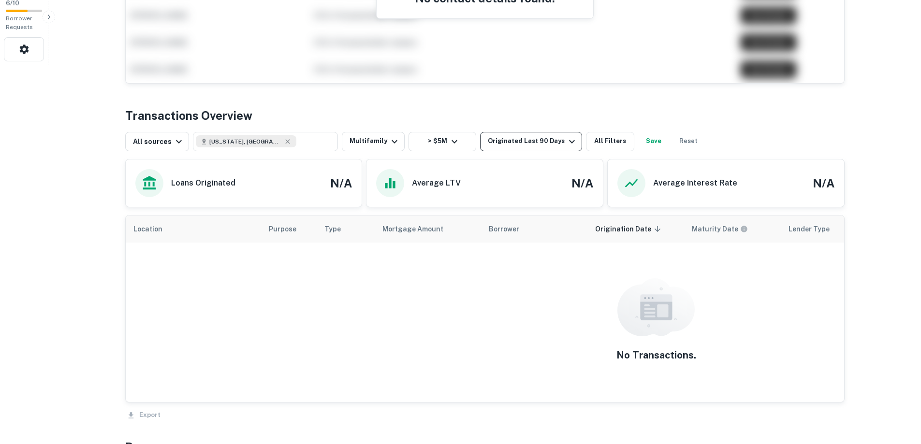
click at [518, 141] on div "Originated Last 90 Days" at bounding box center [533, 142] width 90 height 12
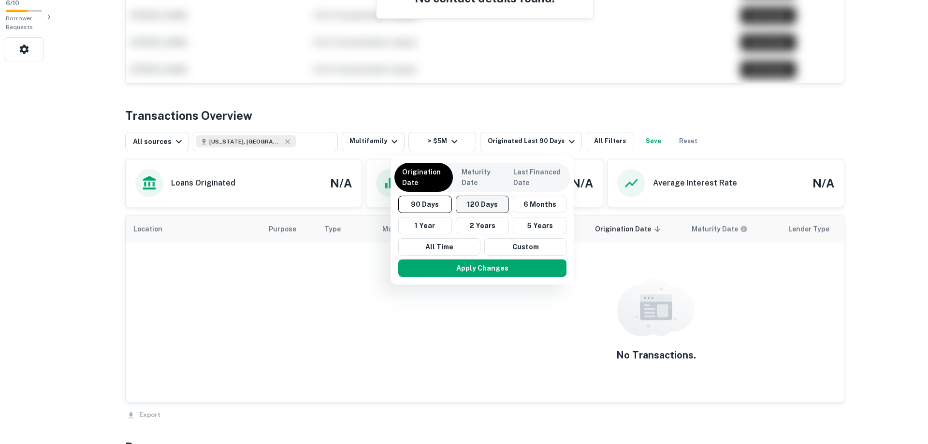
click at [483, 203] on button "120 Days" at bounding box center [483, 204] width 54 height 17
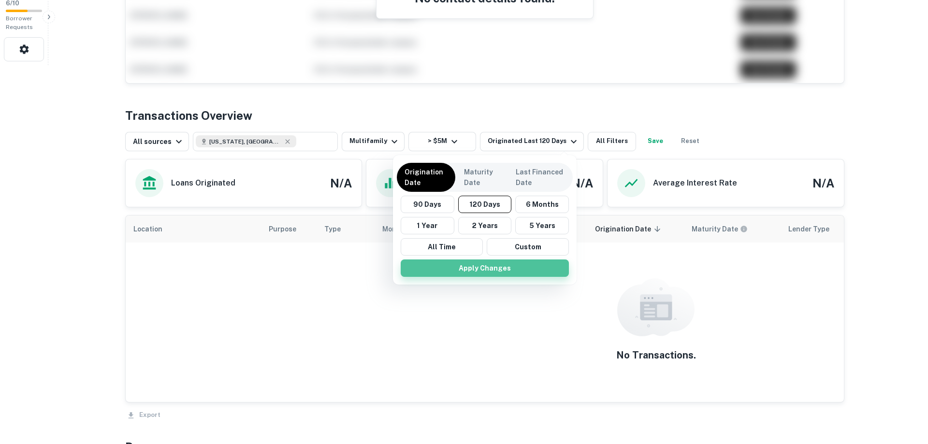
click at [503, 268] on button "Apply Changes" at bounding box center [485, 268] width 168 height 17
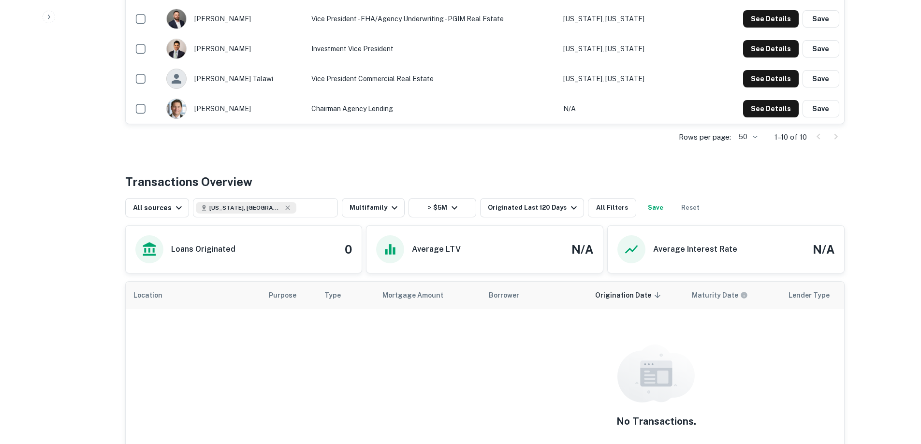
scroll to position [572, 0]
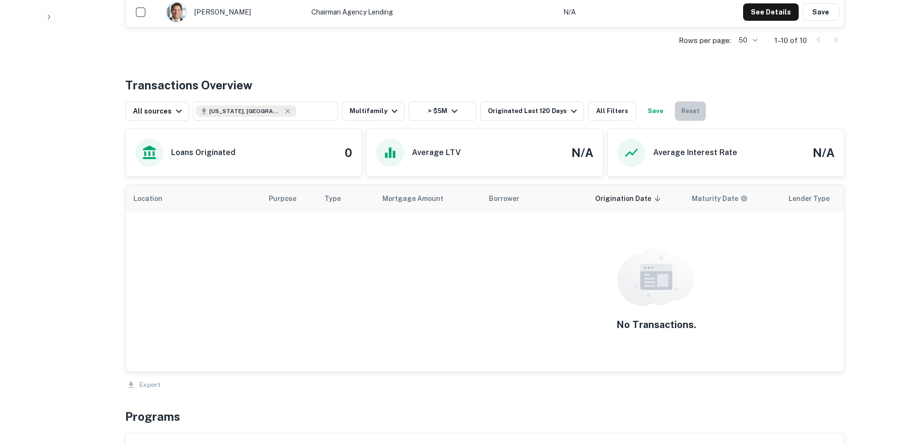
click at [681, 109] on button "Reset" at bounding box center [690, 110] width 31 height 19
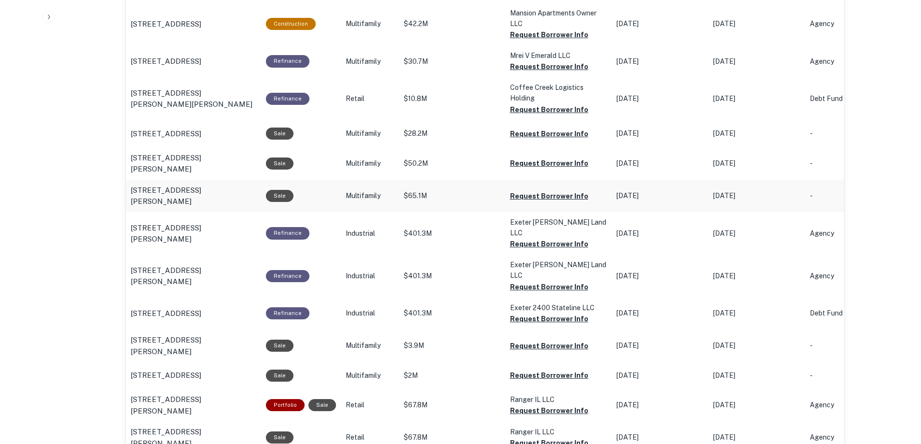
scroll to position [572, 0]
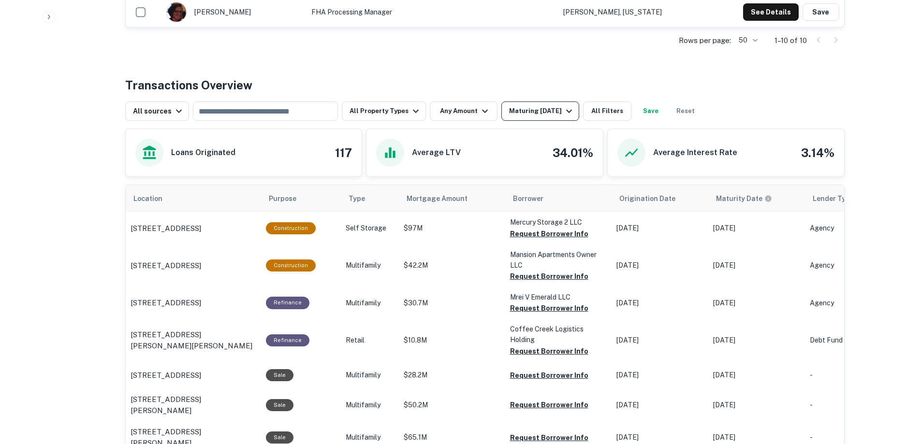
click at [540, 111] on div "Maturing [DATE]" at bounding box center [542, 111] width 66 height 12
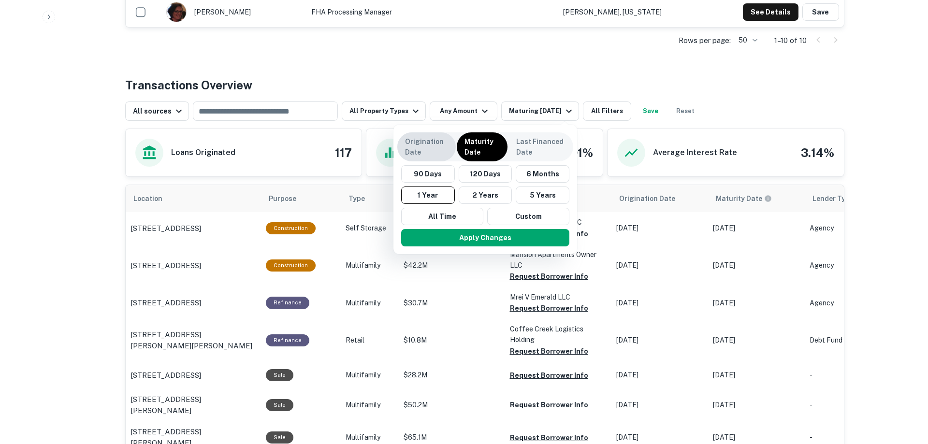
click at [413, 142] on p "Origination Date" at bounding box center [426, 146] width 43 height 21
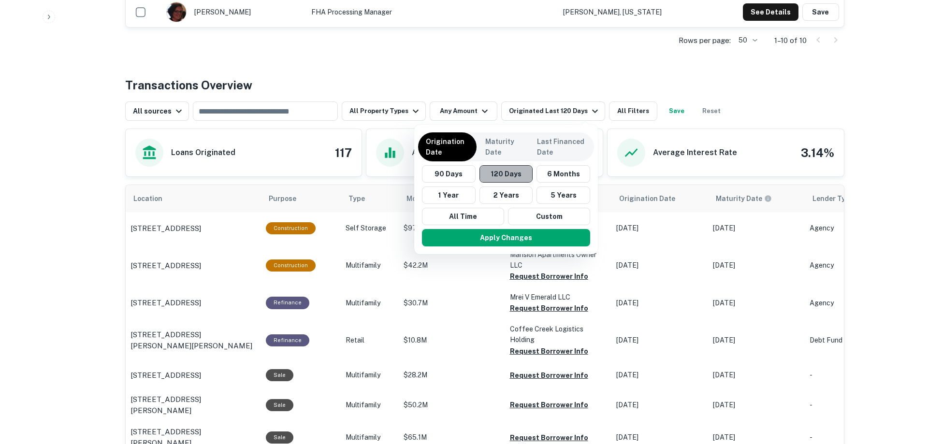
click at [490, 173] on button "120 Days" at bounding box center [506, 173] width 54 height 17
click at [513, 241] on button "Apply Changes" at bounding box center [506, 237] width 168 height 17
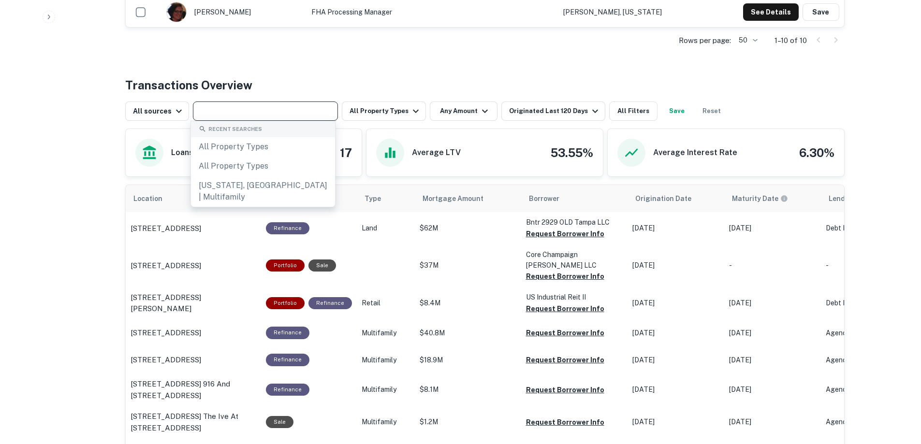
click at [227, 116] on input "text" at bounding box center [265, 111] width 138 height 14
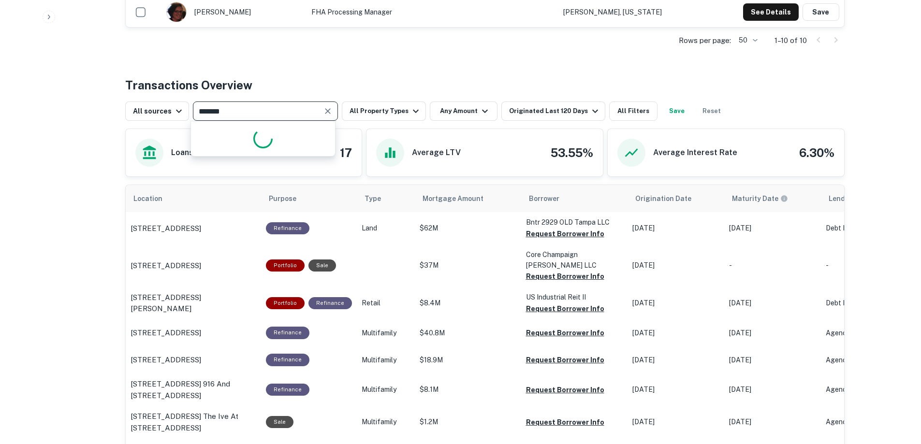
type input "********"
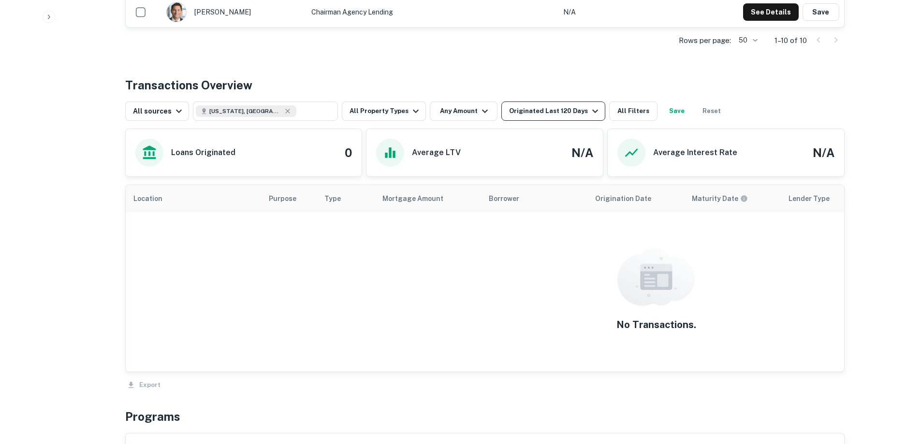
click at [516, 111] on div "Originated Last 120 Days" at bounding box center [555, 111] width 92 height 12
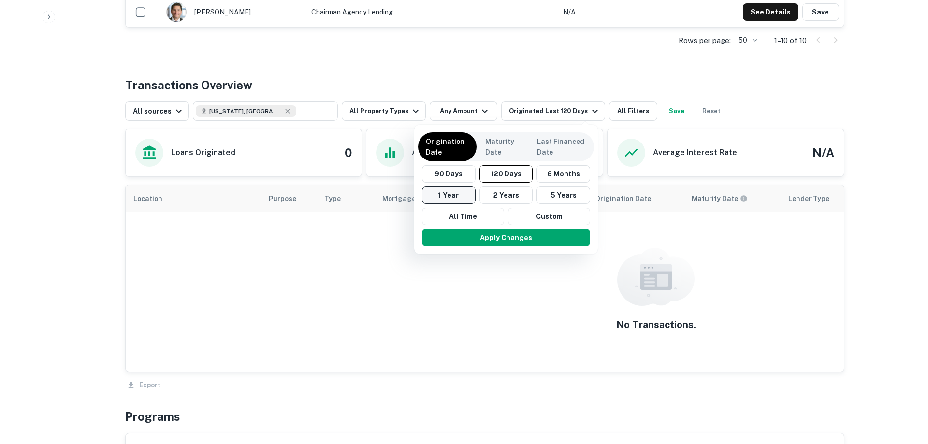
click at [470, 196] on button "1 Year" at bounding box center [449, 195] width 54 height 17
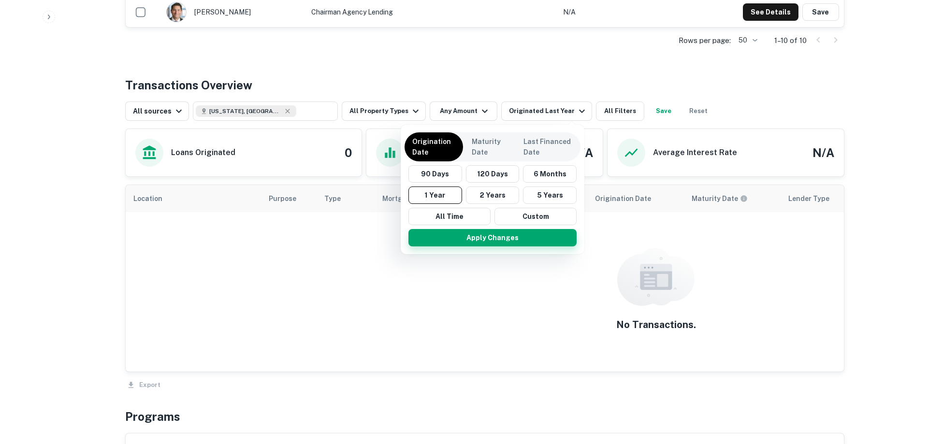
click at [515, 239] on button "Apply Changes" at bounding box center [492, 237] width 168 height 17
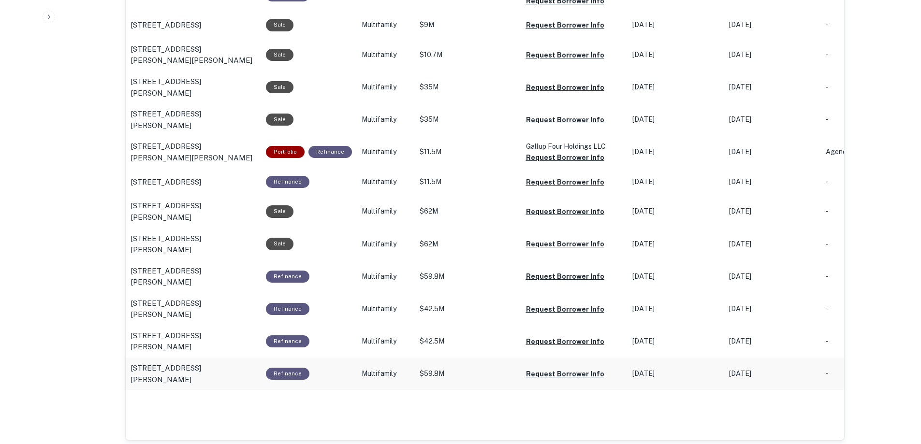
scroll to position [822, 0]
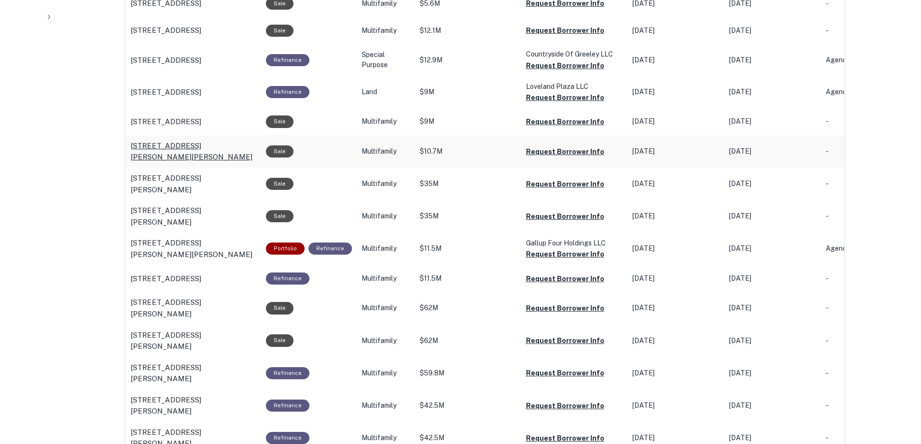
click at [209, 163] on p "2211 Pratt Street Glen ridge apartments Longmont, CO80501" at bounding box center [193, 151] width 126 height 23
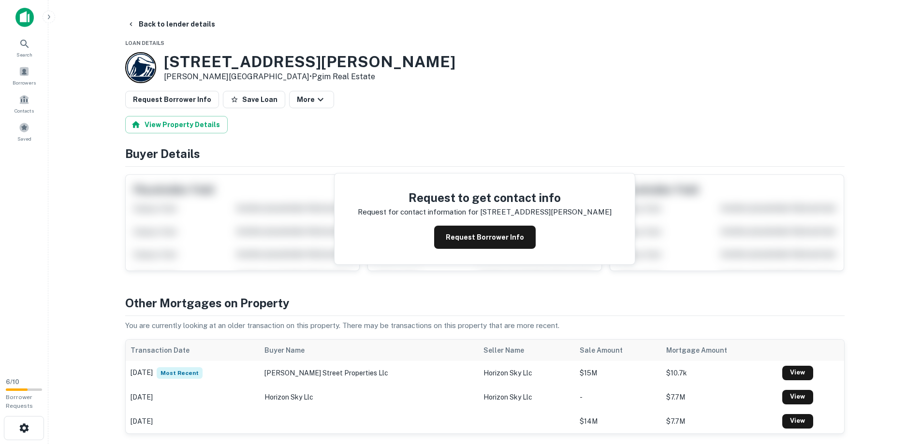
click at [647, 116] on div "View Property Details" at bounding box center [484, 124] width 719 height 17
click at [500, 237] on button "Request Borrower Info" at bounding box center [484, 237] width 101 height 23
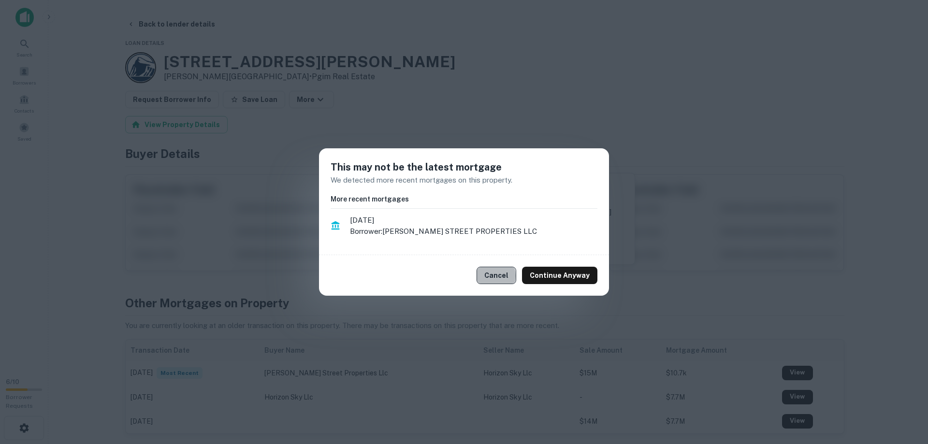
click at [491, 276] on button "Cancel" at bounding box center [497, 275] width 40 height 17
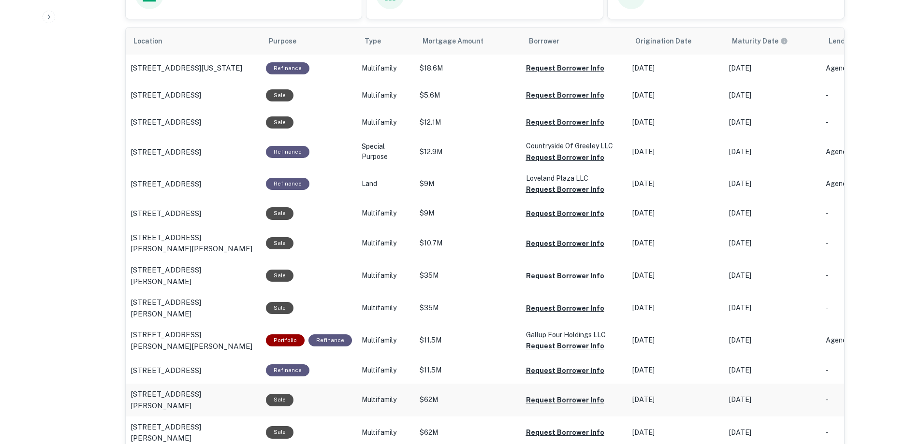
scroll to position [338, 0]
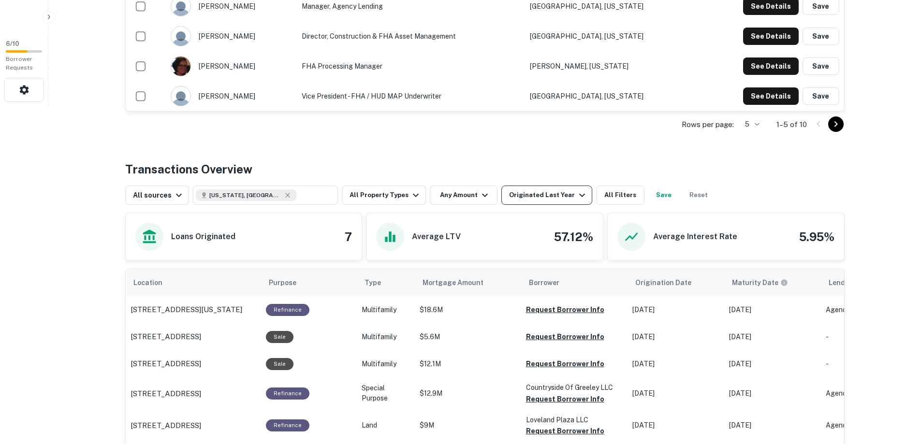
click at [576, 195] on icon "button" at bounding box center [582, 195] width 12 height 12
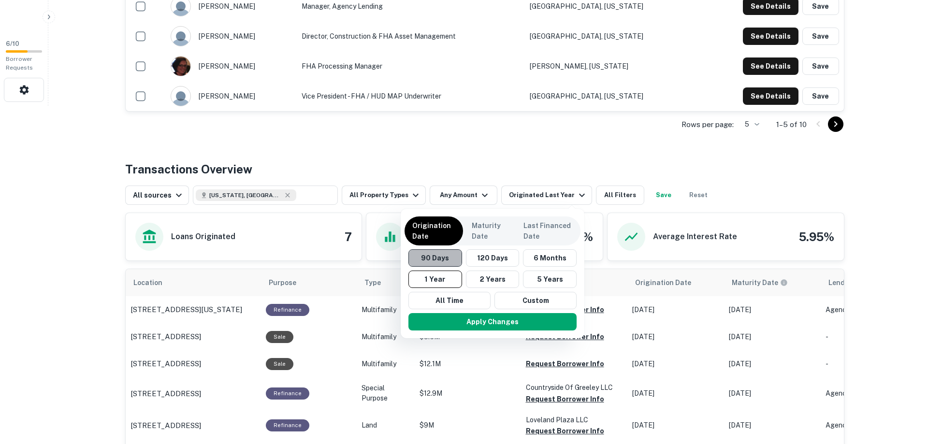
click at [443, 258] on button "90 Days" at bounding box center [435, 257] width 54 height 17
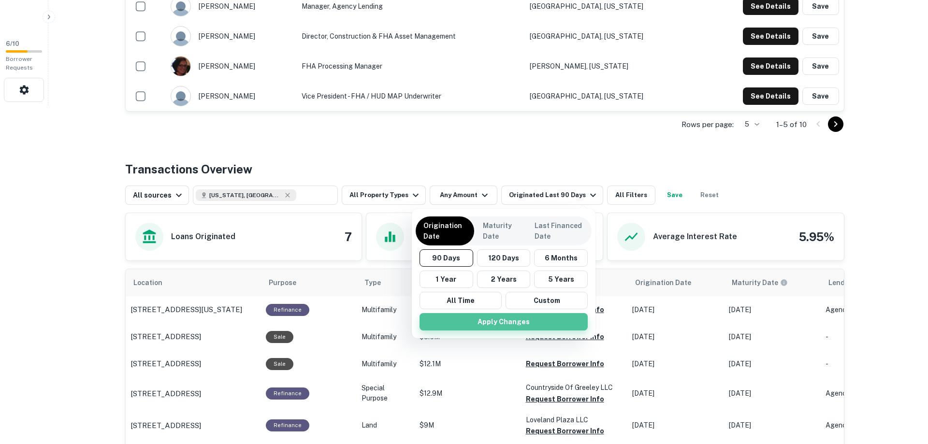
click at [516, 321] on button "Apply Changes" at bounding box center [504, 321] width 168 height 17
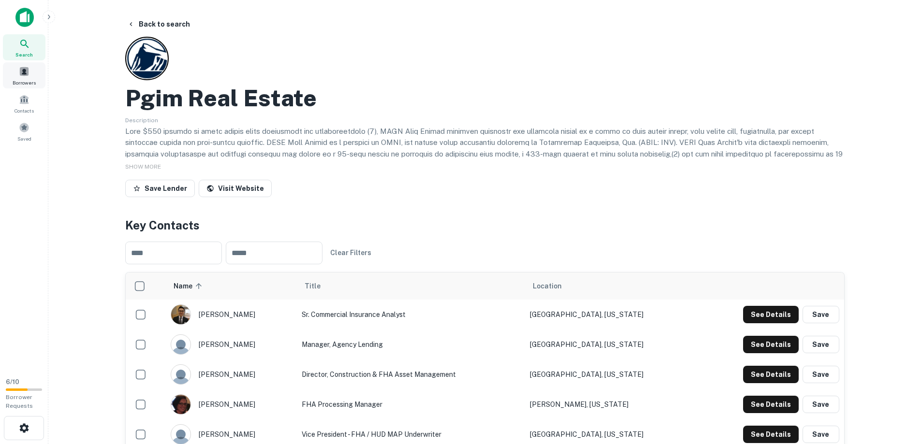
click at [29, 77] on div "Borrowers" at bounding box center [24, 75] width 43 height 26
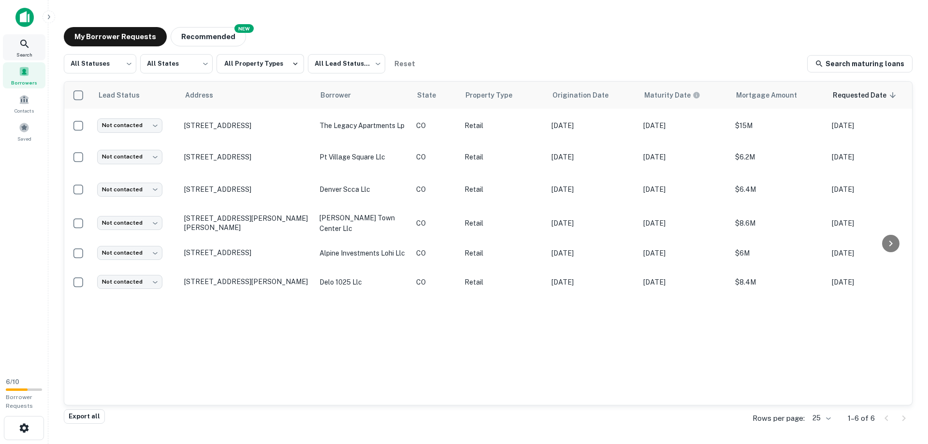
click at [26, 50] on div "Search" at bounding box center [24, 47] width 43 height 26
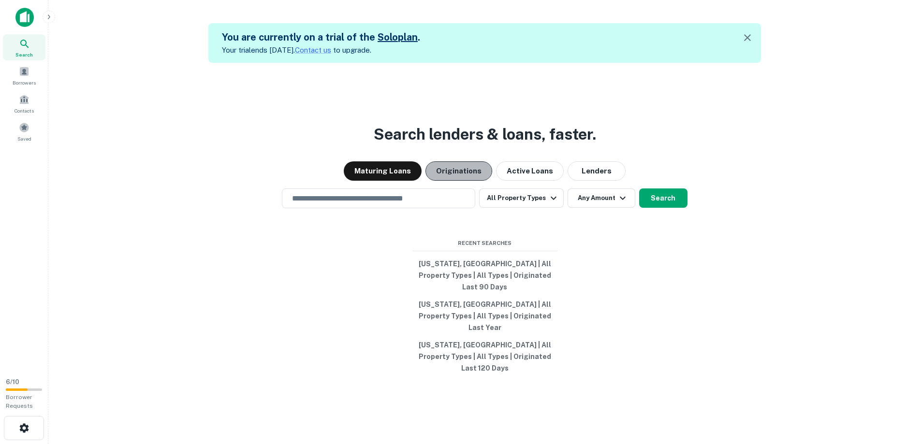
click at [466, 181] on button "Originations" at bounding box center [458, 170] width 67 height 19
click at [397, 204] on input "text" at bounding box center [378, 198] width 185 height 11
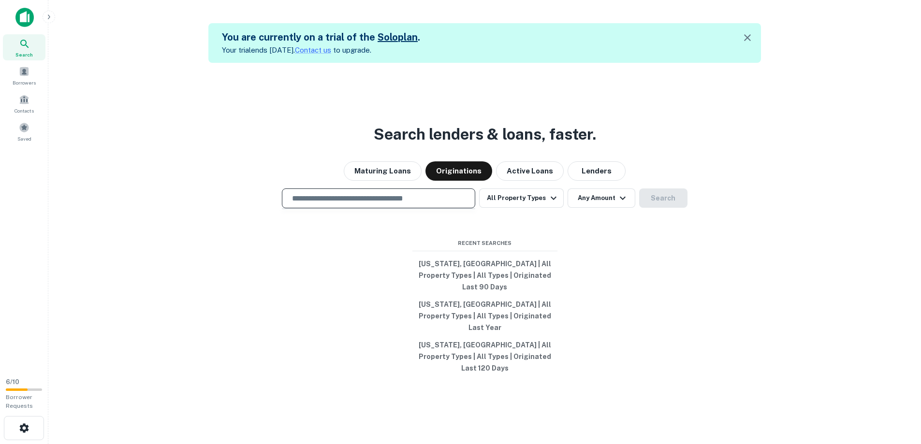
type input "********"
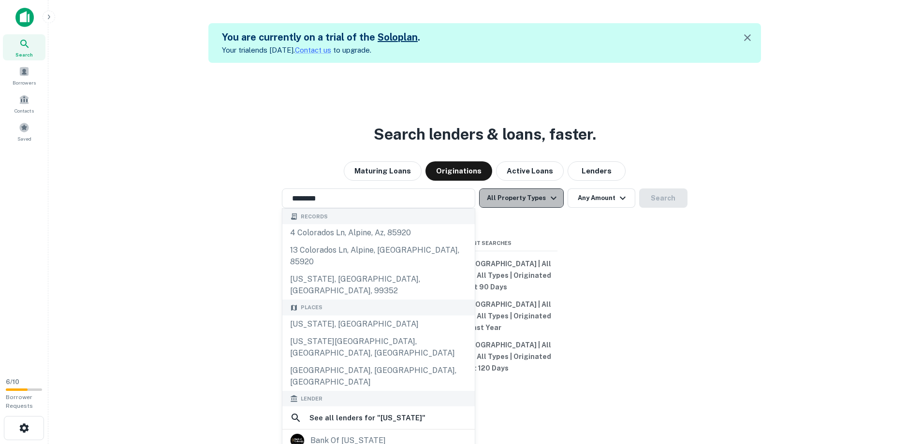
click at [544, 208] on button "All Property Types" at bounding box center [521, 197] width 84 height 19
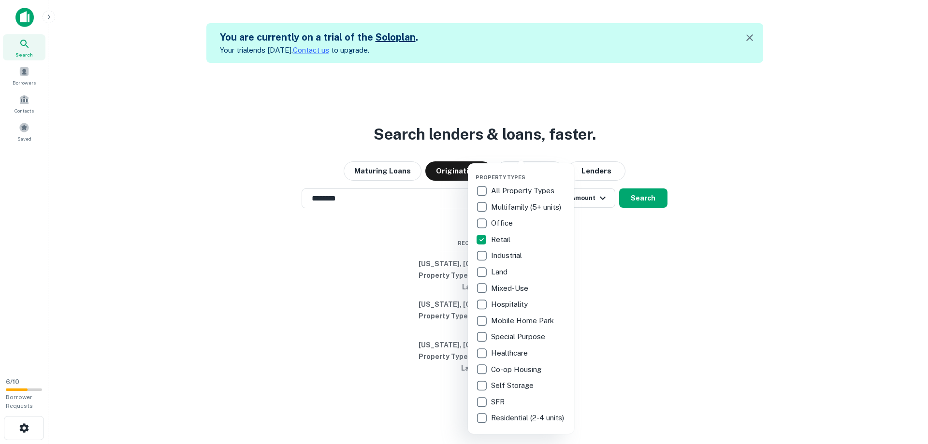
click at [679, 182] on div at bounding box center [464, 222] width 928 height 444
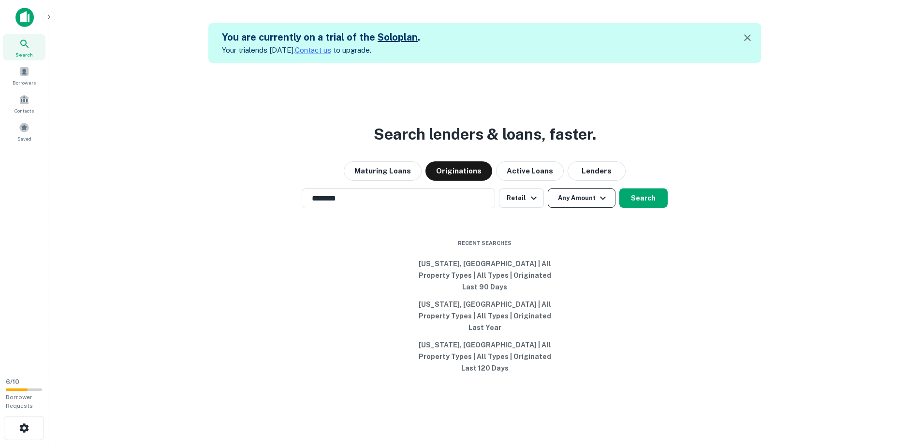
click at [589, 208] on button "Any Amount" at bounding box center [582, 197] width 68 height 19
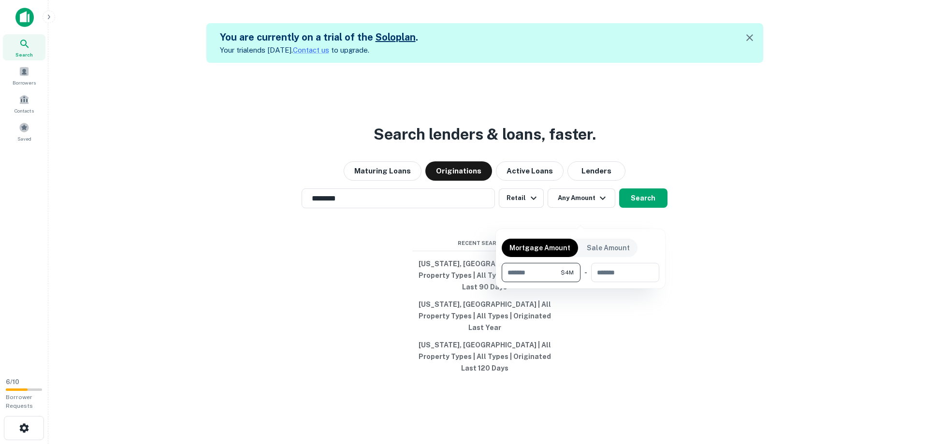
type input "*******"
click at [700, 256] on div at bounding box center [464, 222] width 928 height 444
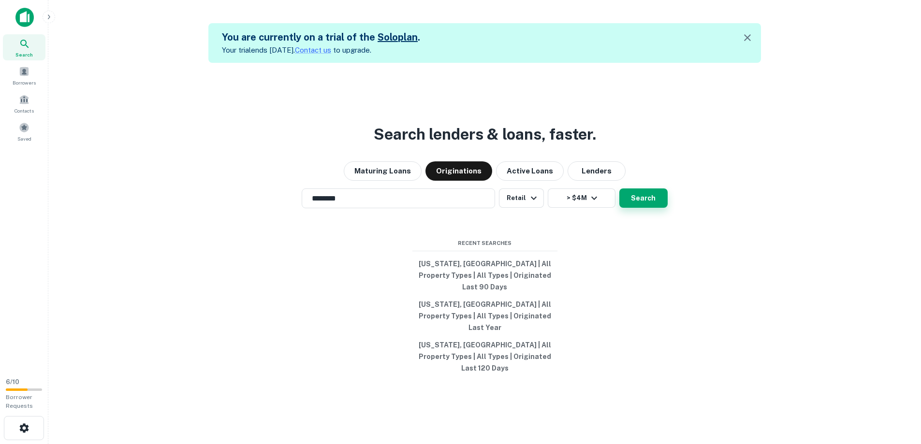
click at [655, 208] on button "Search" at bounding box center [643, 197] width 48 height 19
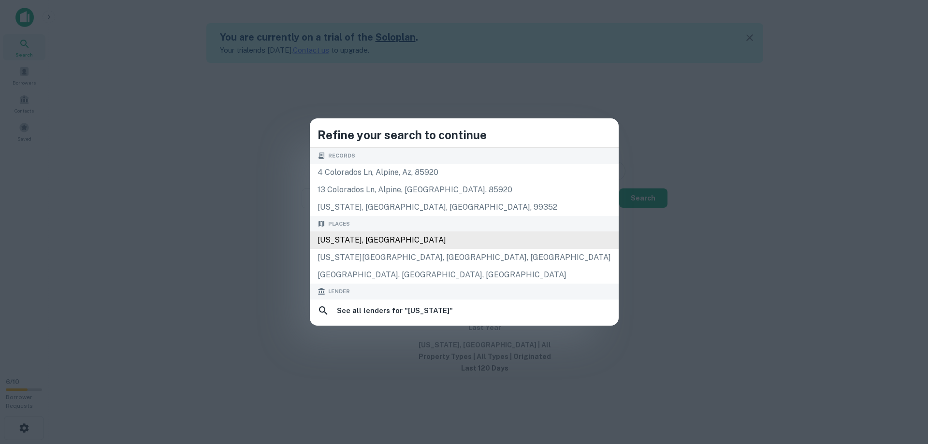
click at [406, 240] on div "Colorado, USA" at bounding box center [464, 240] width 309 height 17
type input "**********"
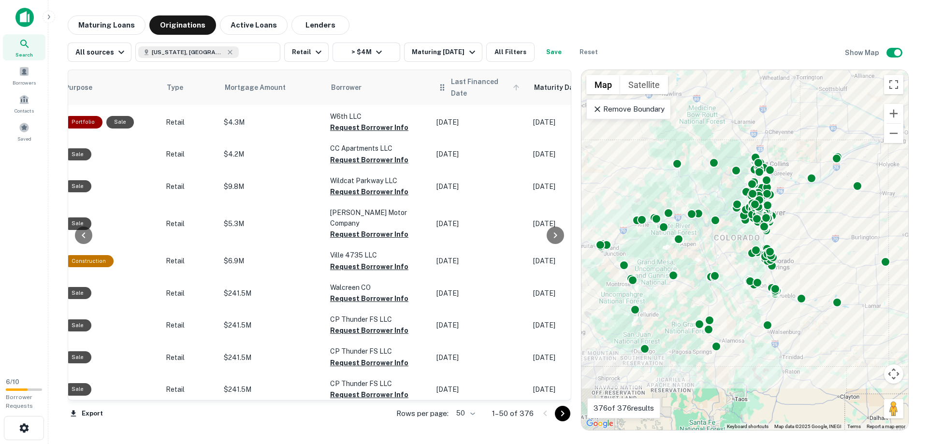
scroll to position [71, 327]
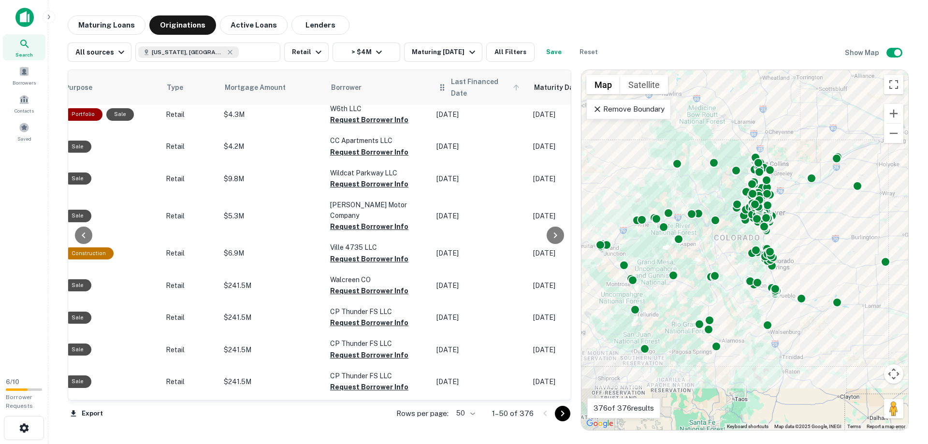
click at [512, 85] on icon at bounding box center [516, 87] width 9 height 9
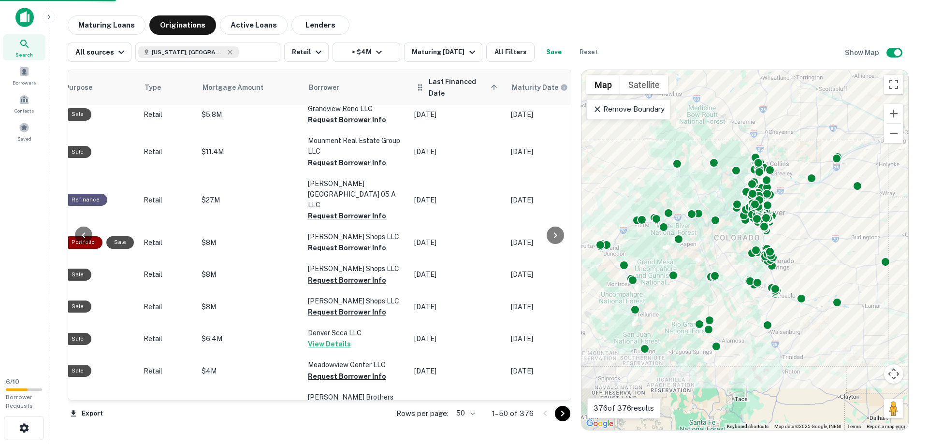
click at [490, 87] on icon at bounding box center [494, 87] width 9 height 9
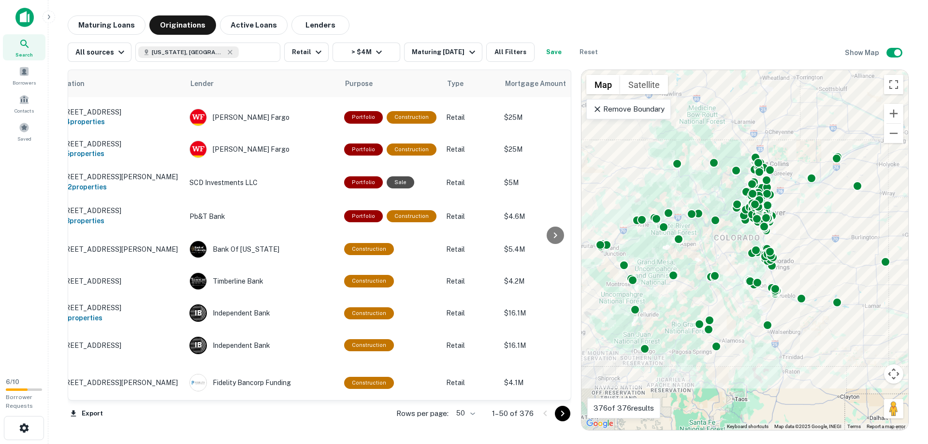
scroll to position [71, 0]
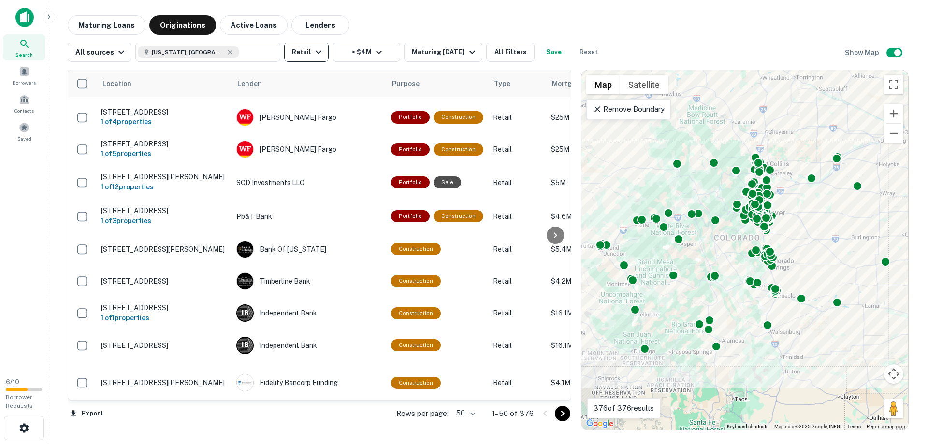
click at [318, 53] on icon "button" at bounding box center [319, 52] width 12 height 12
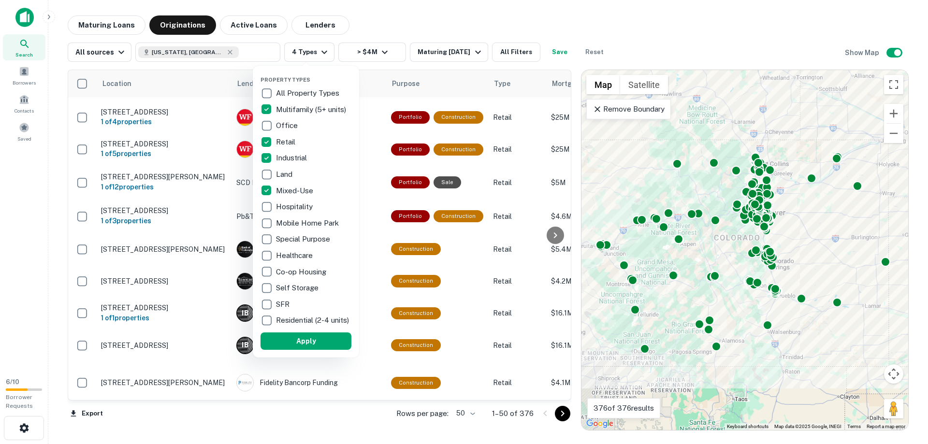
click at [314, 357] on div "Property Types All Property Types Multifamily (5+ units) Office Retail Industri…" at bounding box center [306, 212] width 106 height 292
click at [319, 349] on button "Apply" at bounding box center [306, 341] width 91 height 17
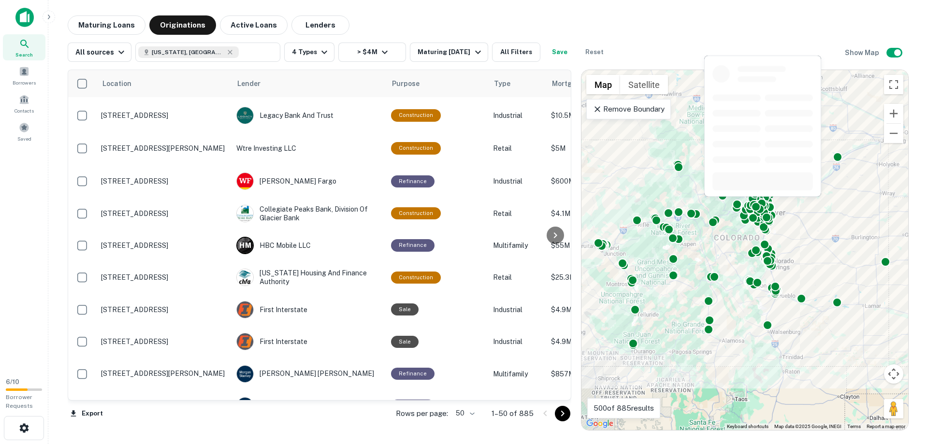
scroll to position [1399, 0]
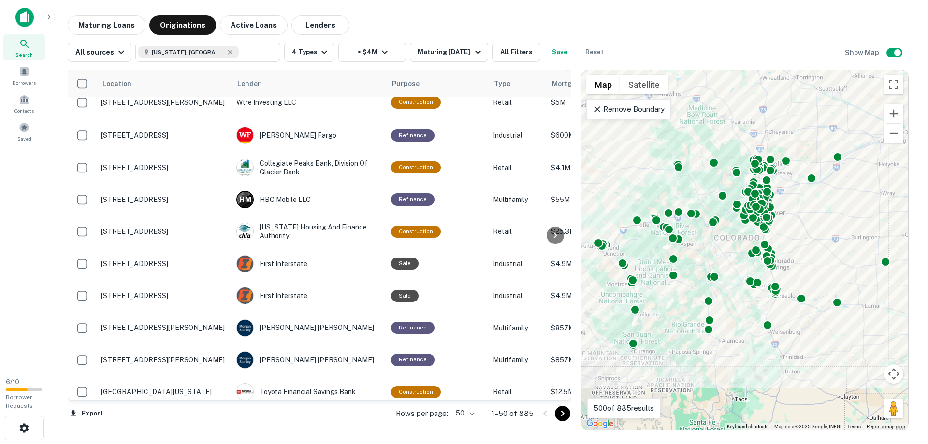
click at [559, 415] on icon "Go to next page" at bounding box center [563, 414] width 12 height 12
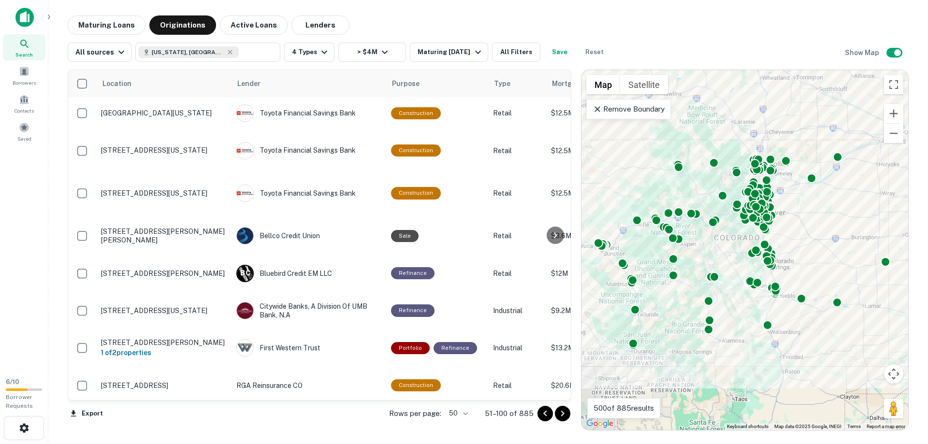
click at [723, 29] on div "Maturing Loans Originations Active Loans Lenders" at bounding box center [488, 24] width 841 height 19
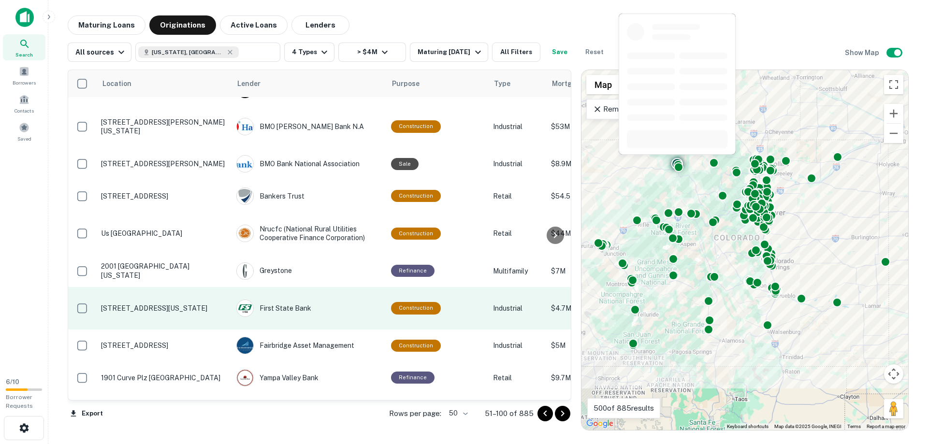
scroll to position [532, 0]
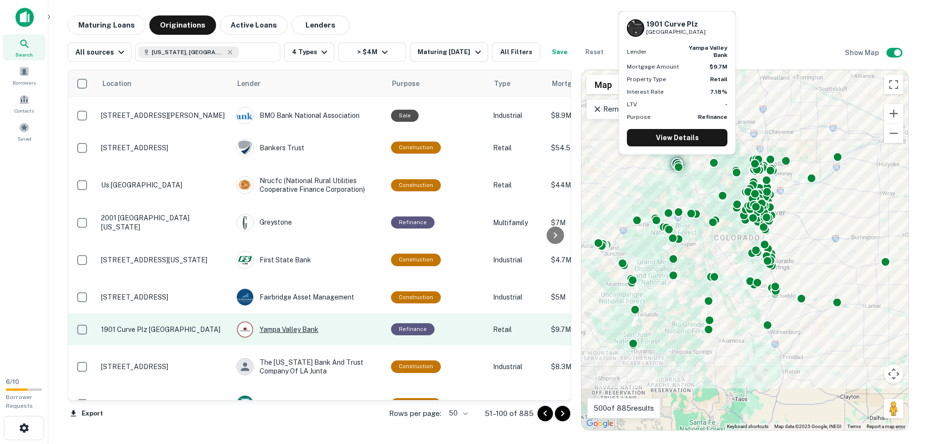
click at [294, 321] on div "Yampa Valley Bank" at bounding box center [308, 329] width 145 height 17
click at [280, 321] on div "Yampa Valley Bank" at bounding box center [308, 329] width 145 height 17
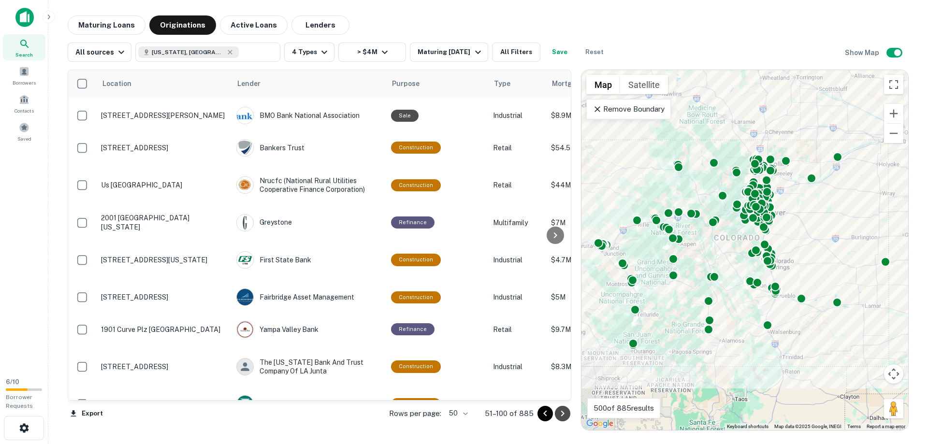
click at [565, 411] on icon "Go to next page" at bounding box center [563, 414] width 12 height 12
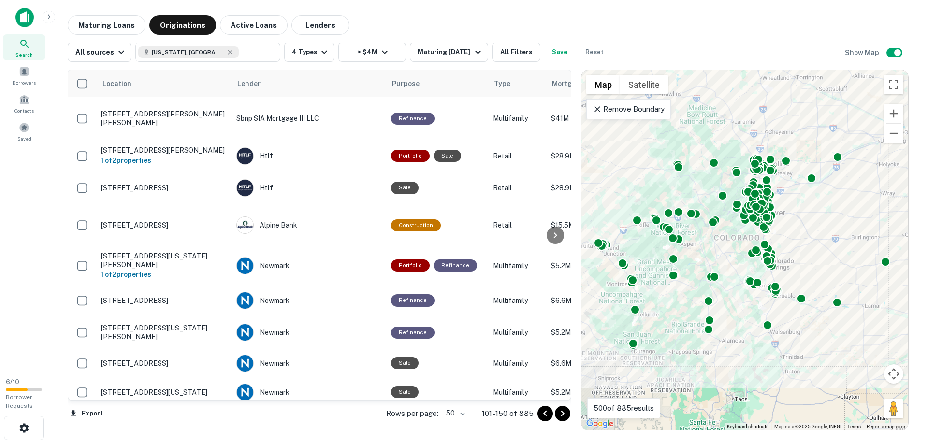
click at [659, 27] on div "Maturing Loans Originations Active Loans Lenders" at bounding box center [488, 24] width 841 height 19
click at [607, 29] on div "Maturing Loans Originations Active Loans Lenders" at bounding box center [488, 24] width 841 height 19
click at [674, 23] on div "Maturing Loans Originations Active Loans Lenders" at bounding box center [488, 24] width 841 height 19
click at [729, 25] on div "Maturing Loans Originations Active Loans Lenders" at bounding box center [488, 24] width 841 height 19
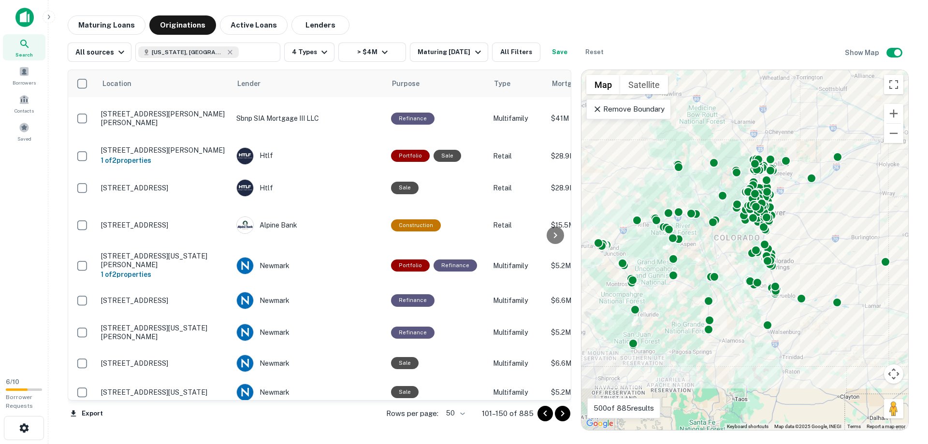
click at [703, 35] on div "All sources Colorado, USA ​ 4 Types > $4M Maturing In 1 Year All Filters Save R…" at bounding box center [488, 48] width 841 height 27
click at [564, 96] on div at bounding box center [555, 235] width 19 height 330
click at [709, 22] on div "Maturing Loans Originations Active Loans Lenders" at bounding box center [488, 24] width 841 height 19
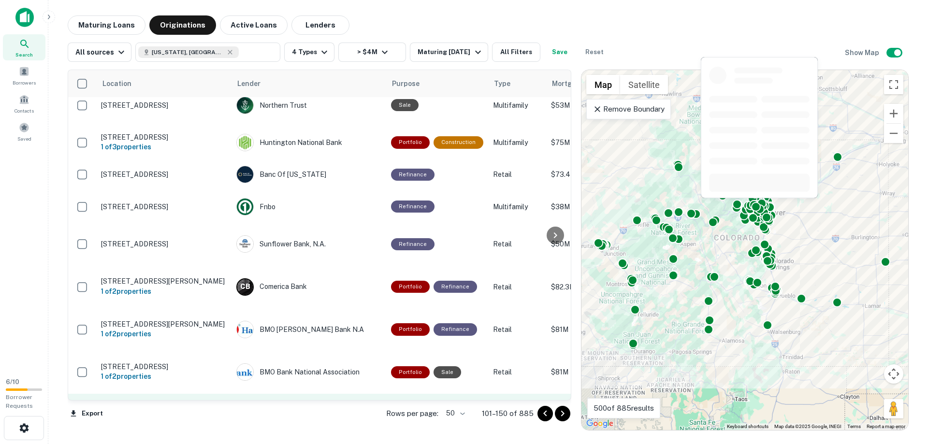
scroll to position [1257, 0]
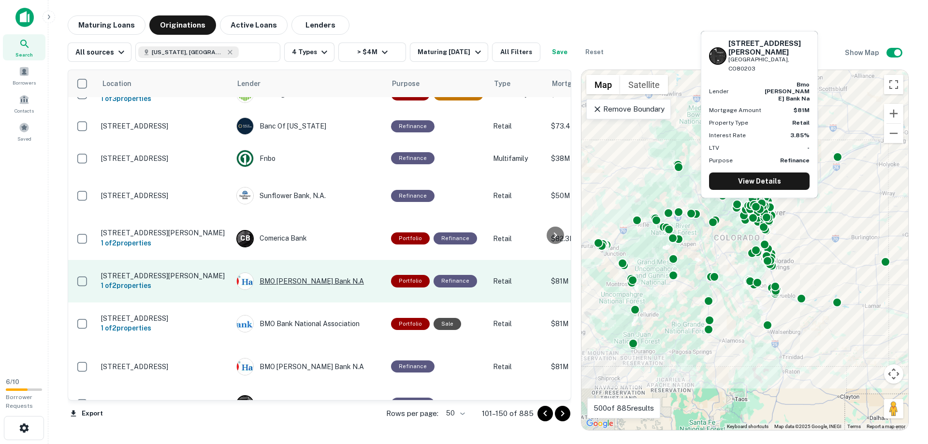
click at [289, 273] on div "BMO Harris Bank N.A" at bounding box center [308, 281] width 145 height 17
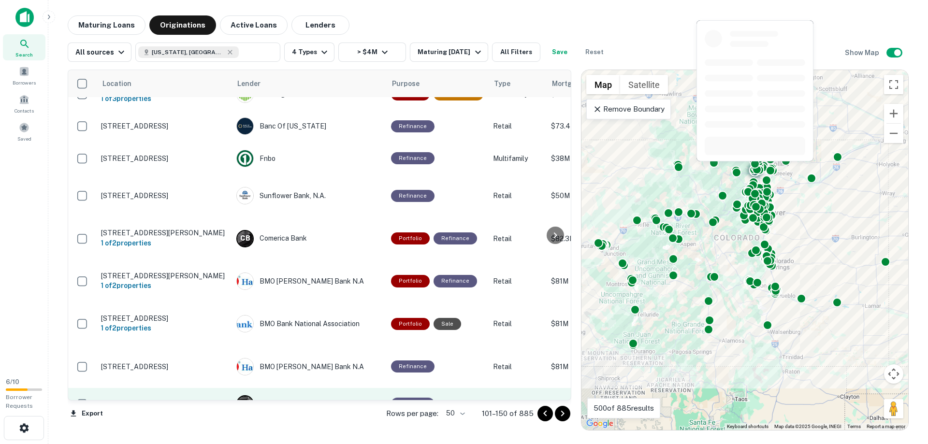
click at [292, 395] on div "I B Independent Bank" at bounding box center [308, 403] width 145 height 17
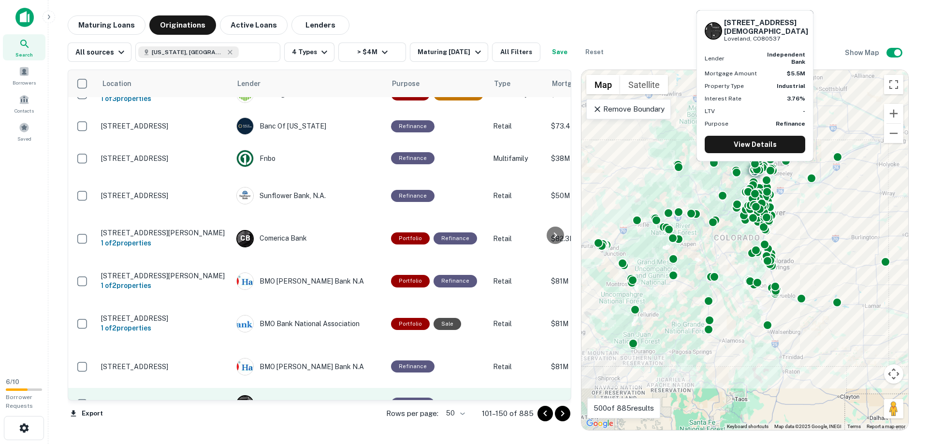
click at [145, 400] on p "325 12th St Sw Loveland, CO80537" at bounding box center [164, 404] width 126 height 9
drag, startPoint x: 147, startPoint y: 328, endPoint x: 126, endPoint y: 334, distance: 22.3
click at [126, 400] on p "325 12th St Sw Loveland, CO80537" at bounding box center [164, 404] width 126 height 9
click at [130, 400] on p "325 12th St Sw Loveland, CO80537" at bounding box center [164, 404] width 126 height 9
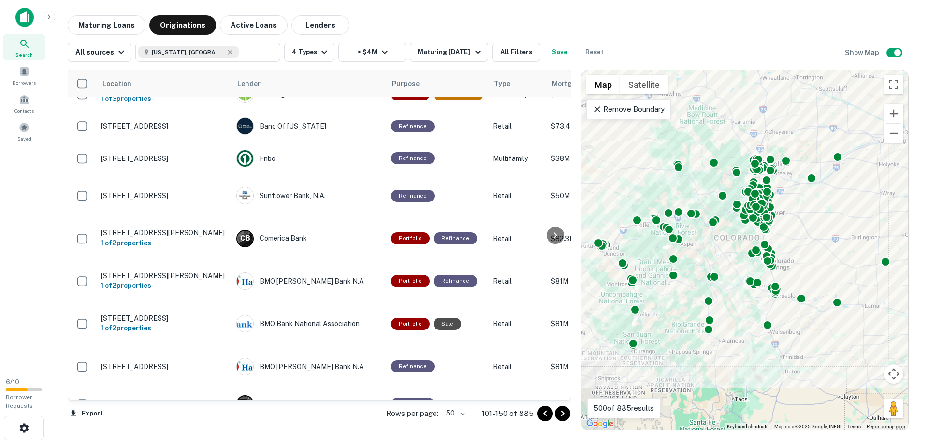
click at [705, 22] on div "Maturing Loans Originations Active Loans Lenders" at bounding box center [488, 24] width 841 height 19
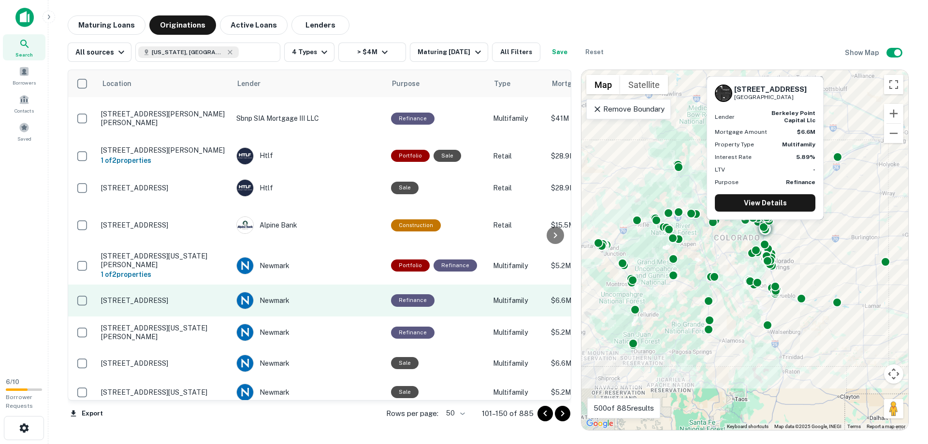
click at [151, 299] on p "1100 E Plum Creek Pkwy Castle Rock, CO80104" at bounding box center [164, 300] width 126 height 9
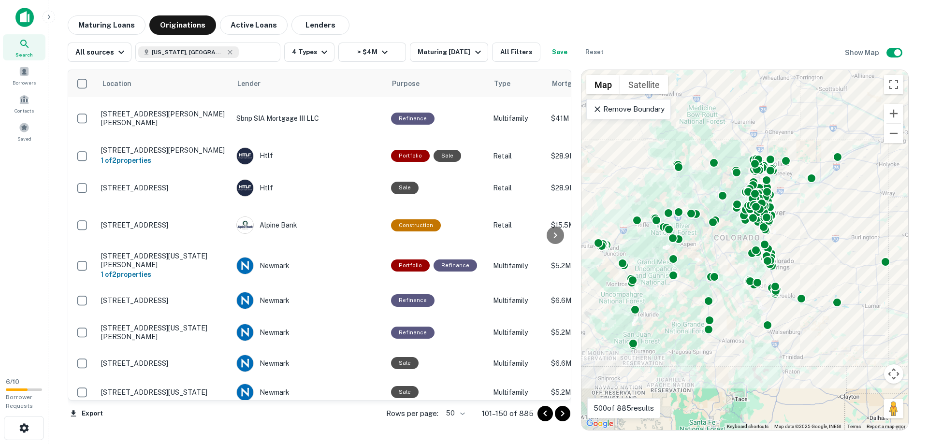
click at [31, 16] on img at bounding box center [24, 17] width 18 height 19
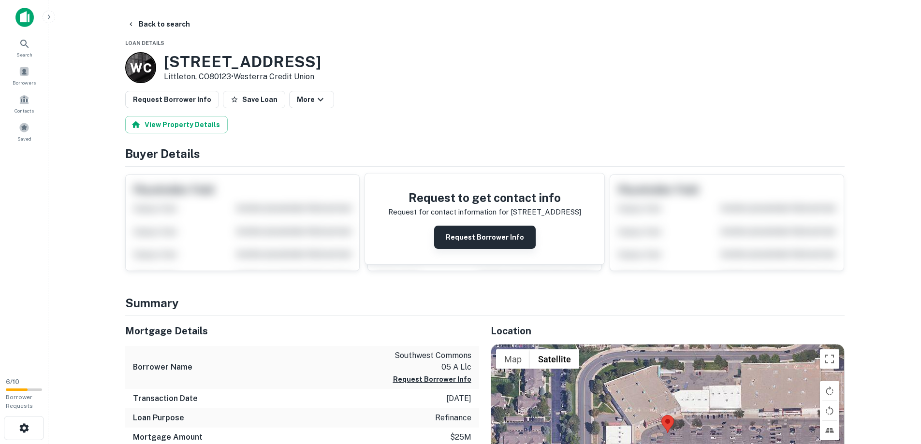
click at [480, 237] on button "Request Borrower Info" at bounding box center [484, 237] width 101 height 23
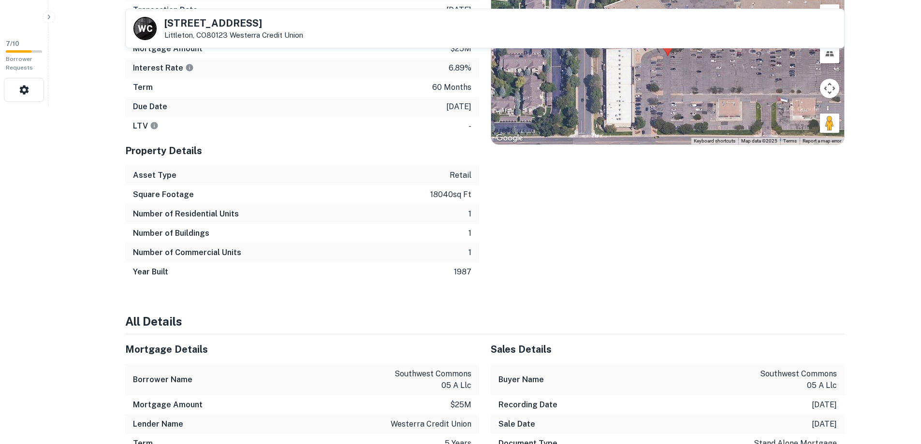
scroll to position [532, 0]
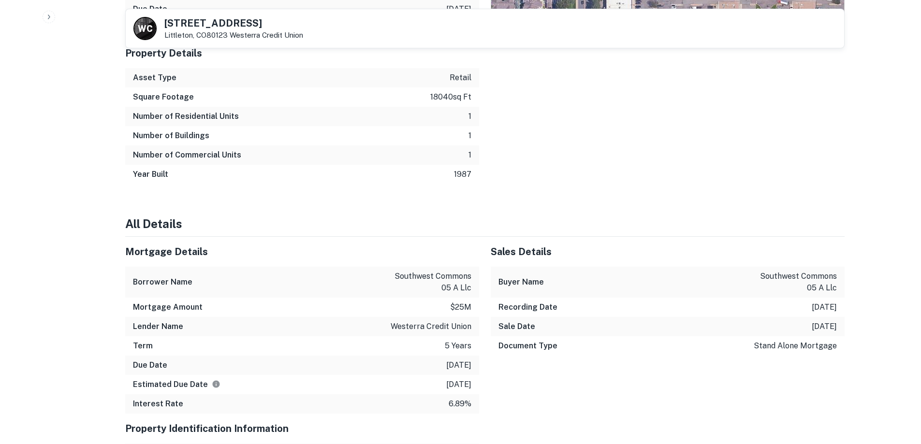
scroll to position [677, 0]
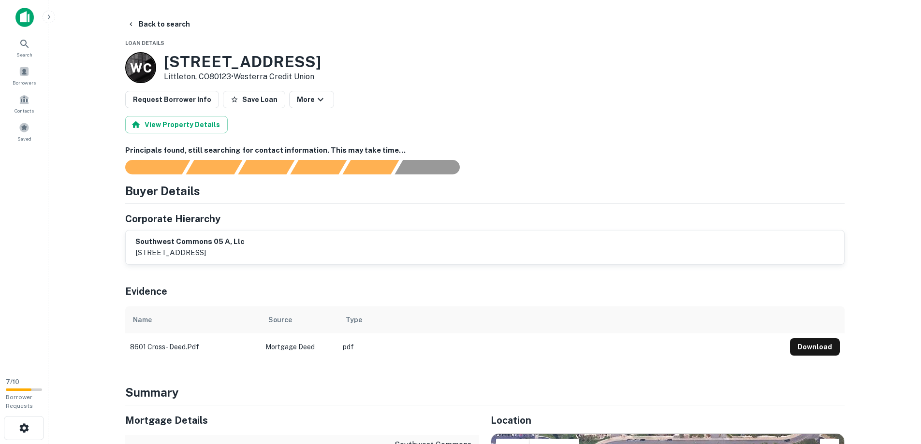
scroll to position [145, 0]
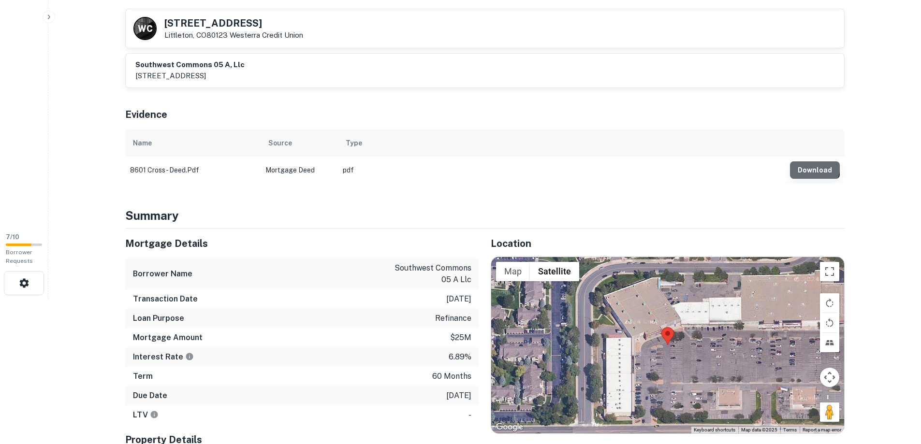
click at [811, 166] on button "Download" at bounding box center [815, 169] width 50 height 17
click at [876, 194] on main "Back to search W C [STREET_ADDRESS][GEOGRAPHIC_DATA][PERSON_NAME] Credit Union …" at bounding box center [484, 77] width 872 height 444
click at [77, 206] on main "Back to search W C [STREET_ADDRESS][GEOGRAPHIC_DATA][PERSON_NAME] Credit Union …" at bounding box center [484, 77] width 872 height 444
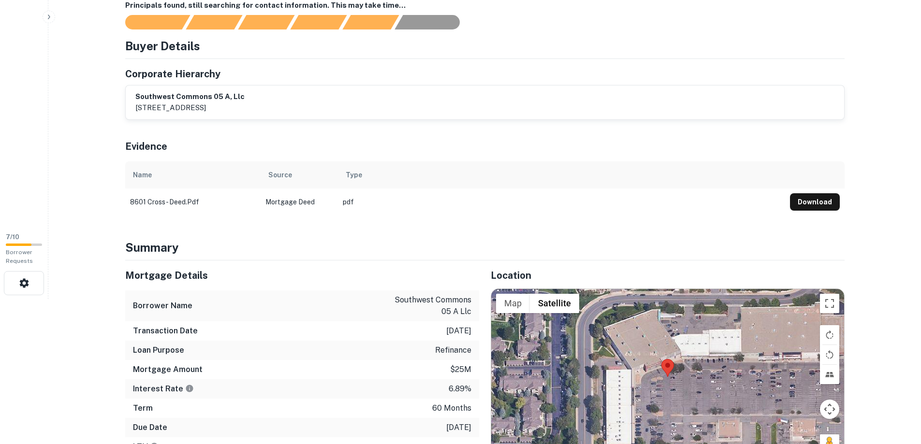
scroll to position [0, 0]
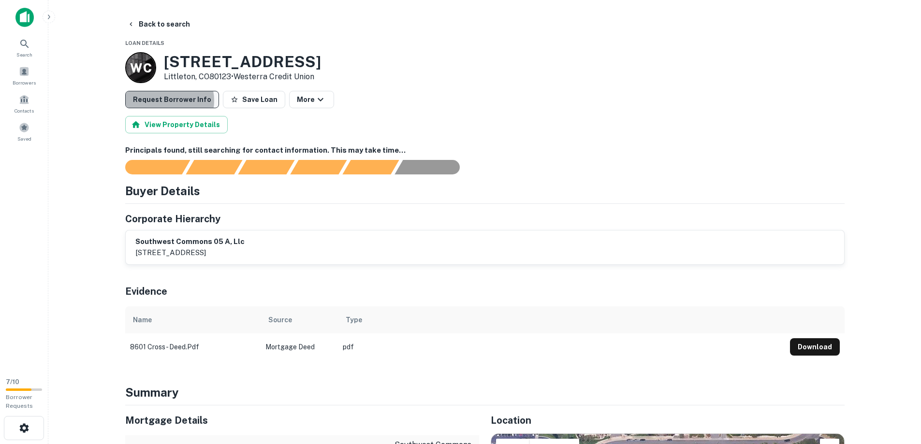
click at [165, 101] on button "Request Borrower Info" at bounding box center [172, 99] width 94 height 17
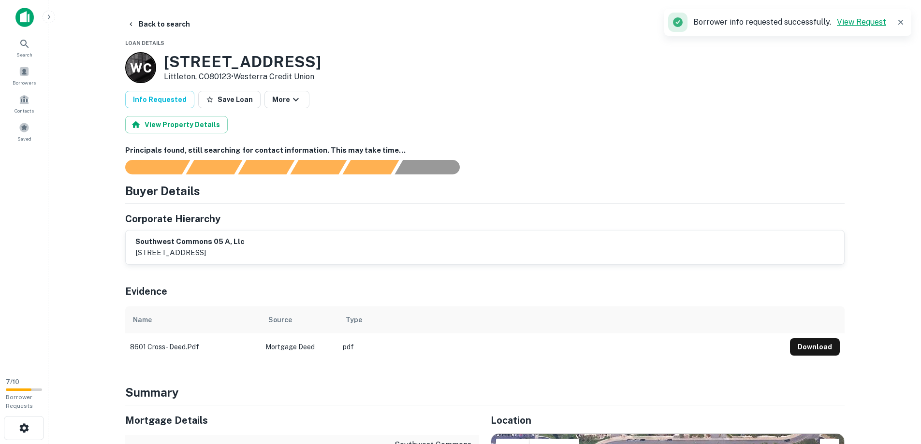
click at [873, 23] on link "View Request" at bounding box center [861, 21] width 49 height 9
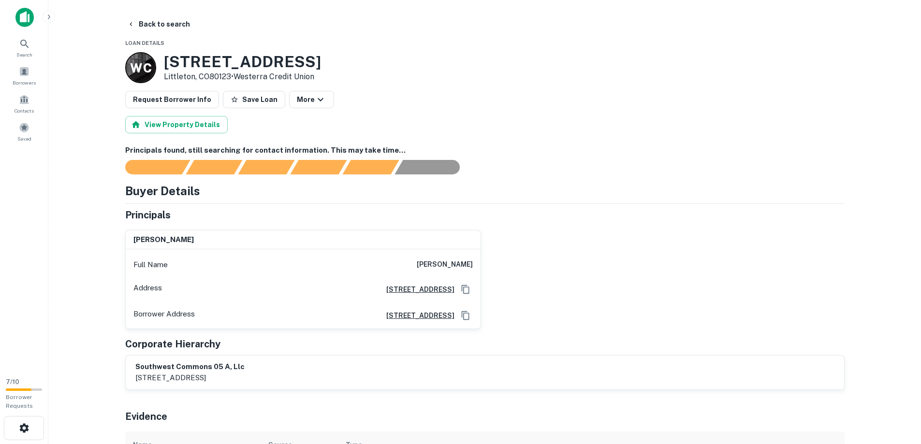
click at [25, 19] on img at bounding box center [24, 17] width 18 height 19
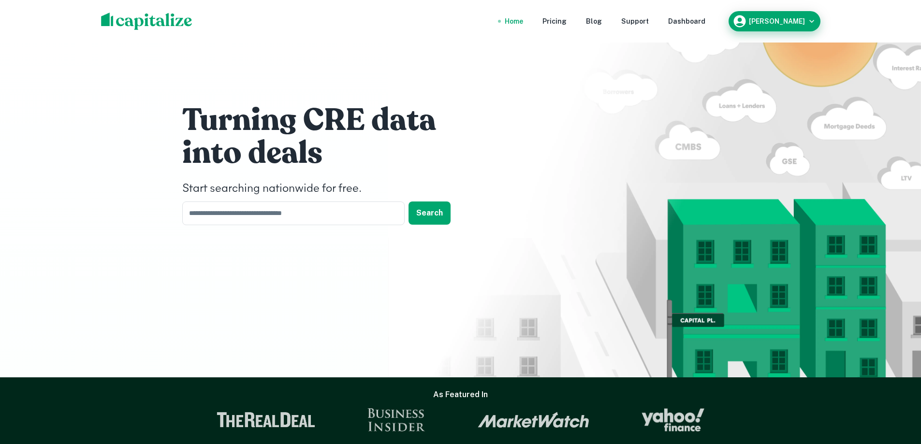
click at [799, 21] on h6 "[PERSON_NAME]" at bounding box center [777, 21] width 56 height 7
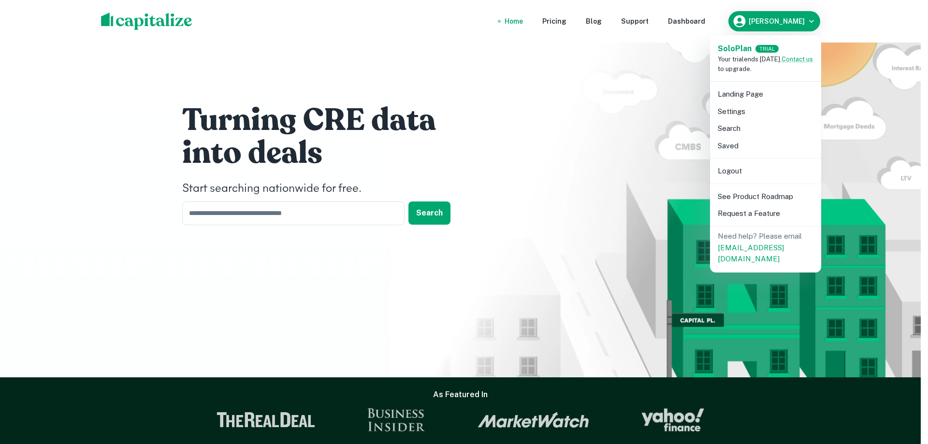
click at [742, 95] on li "Landing Page" at bounding box center [765, 94] width 103 height 17
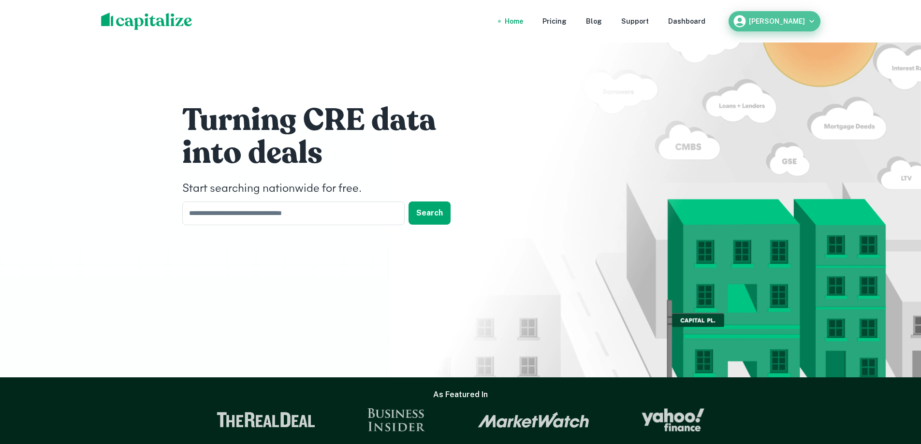
click at [805, 23] on div "[PERSON_NAME]" at bounding box center [774, 21] width 84 height 14
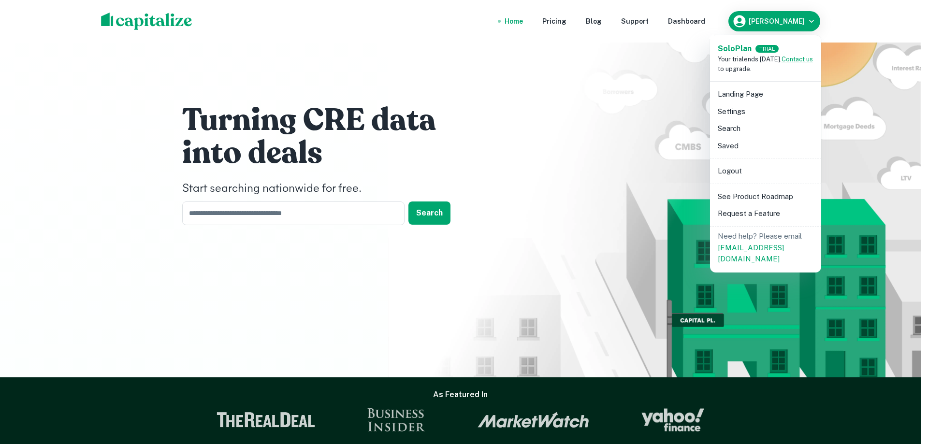
click at [694, 23] on div at bounding box center [464, 222] width 928 height 444
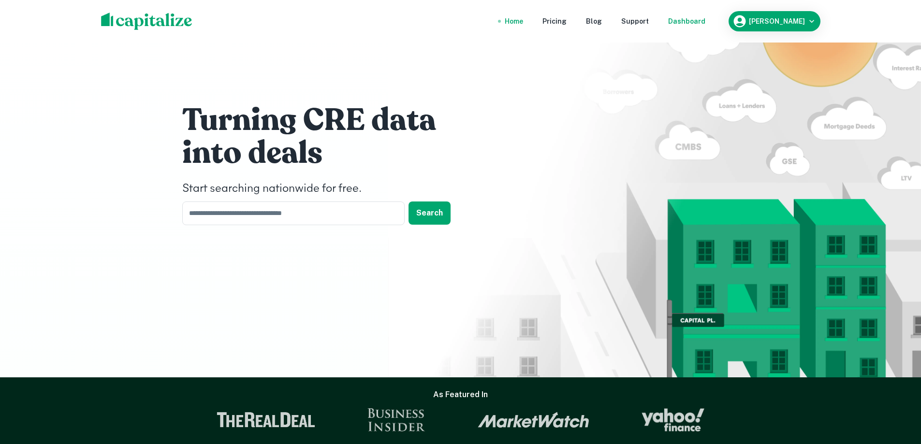
click at [686, 19] on div "Dashboard" at bounding box center [686, 21] width 37 height 11
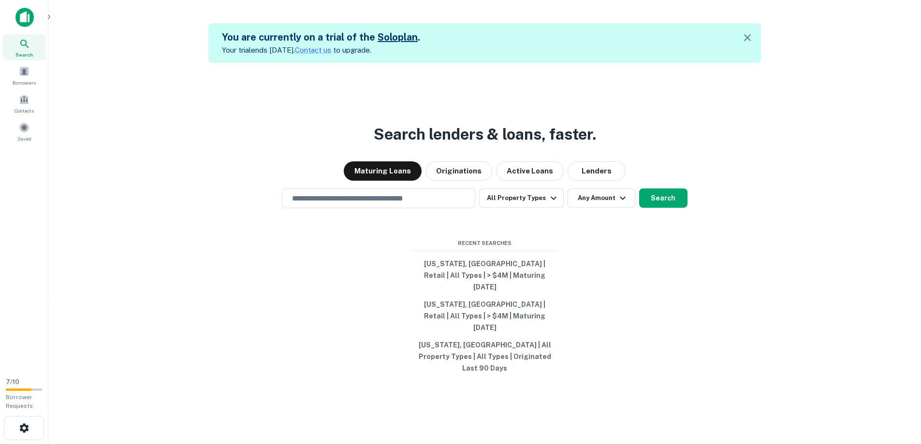
click at [25, 15] on img at bounding box center [24, 17] width 18 height 19
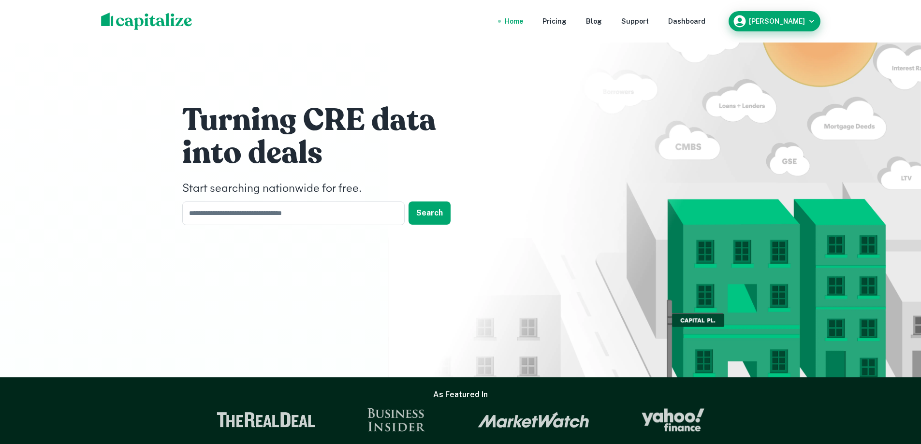
click at [786, 24] on h6 "[PERSON_NAME]" at bounding box center [777, 21] width 56 height 7
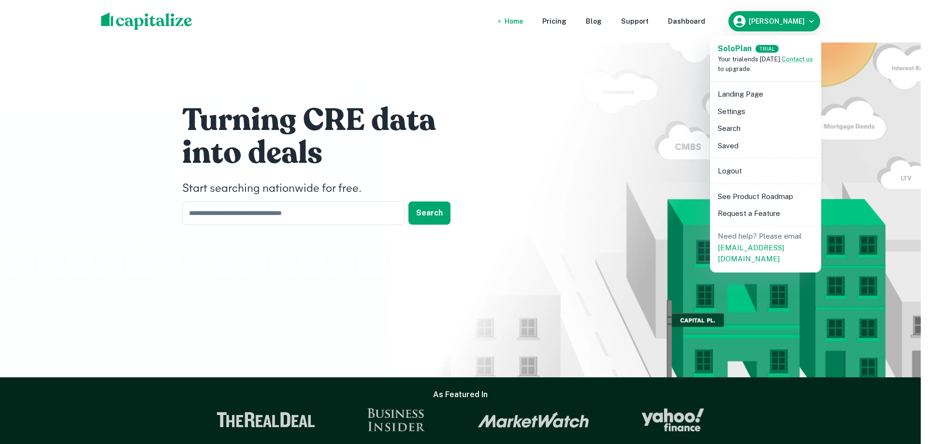
click at [752, 67] on span "Your trial ends [DATE]. Contact us to upgrade." at bounding box center [765, 64] width 95 height 17
click at [854, 25] on div at bounding box center [464, 222] width 928 height 444
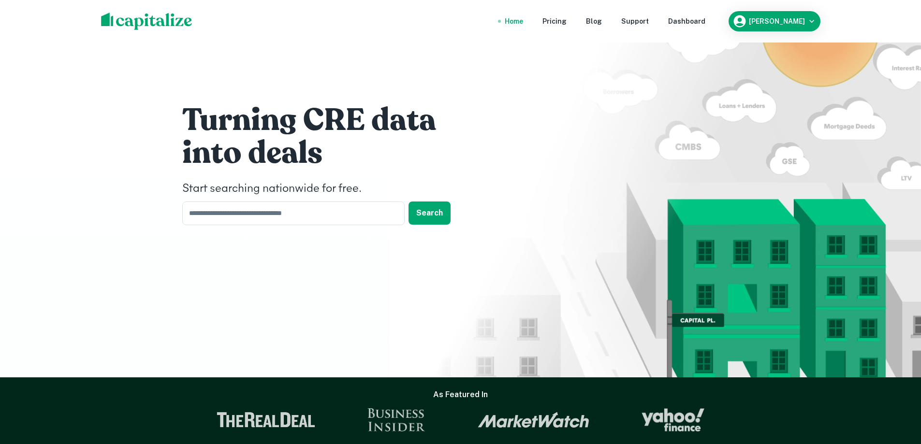
click at [534, 21] on nav "Home Pricing Blog Support Dashboard" at bounding box center [605, 21] width 232 height 21
click at [523, 21] on div "Home" at bounding box center [514, 21] width 18 height 11
click at [566, 22] on div "Pricing" at bounding box center [554, 21] width 24 height 11
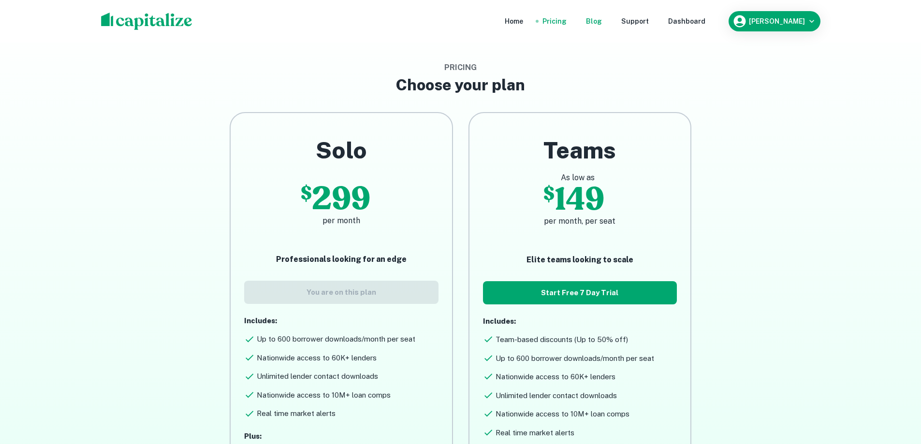
click at [597, 22] on div "Blog" at bounding box center [594, 21] width 16 height 11
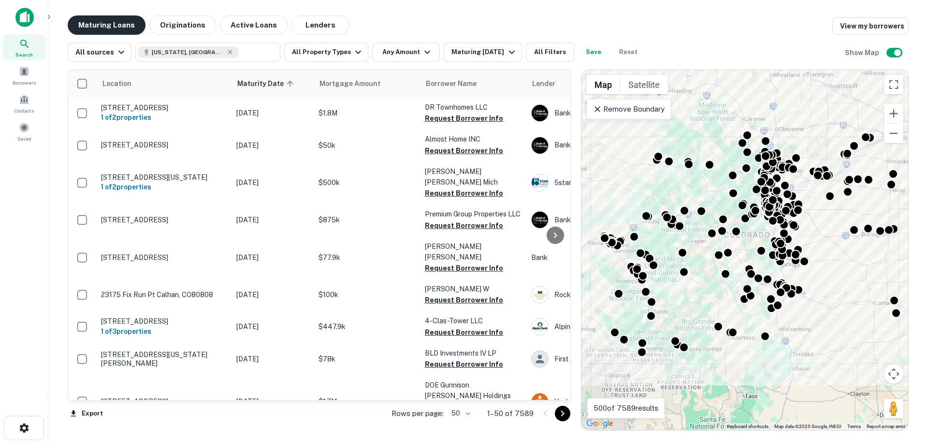
click at [126, 27] on button "Maturing Loans" at bounding box center [107, 24] width 78 height 19
click at [494, 52] on div "Maturing [DATE]" at bounding box center [484, 52] width 66 height 12
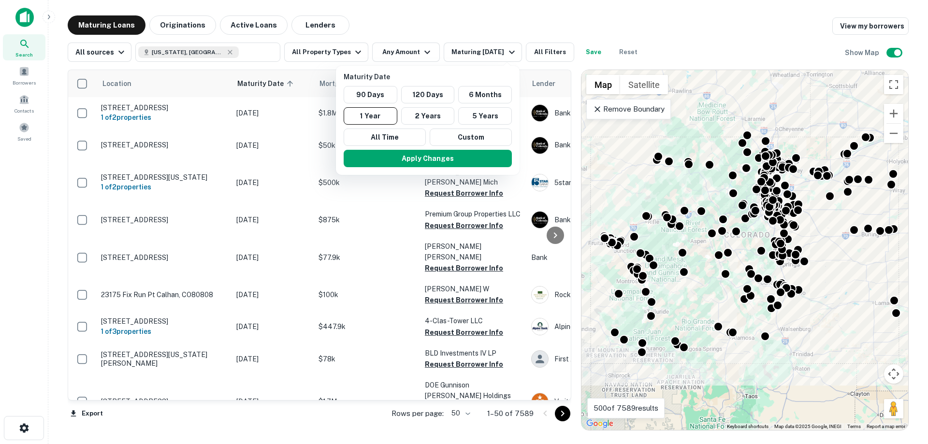
drag, startPoint x: 361, startPoint y: 94, endPoint x: 447, endPoint y: 77, distance: 88.1
click at [447, 77] on div "Maturity Date 90 Days 120 Days 6 Months 1 Year 2 Years 5 Years All Time Custom" at bounding box center [428, 109] width 176 height 74
click at [413, 92] on button "120 Days" at bounding box center [428, 94] width 54 height 17
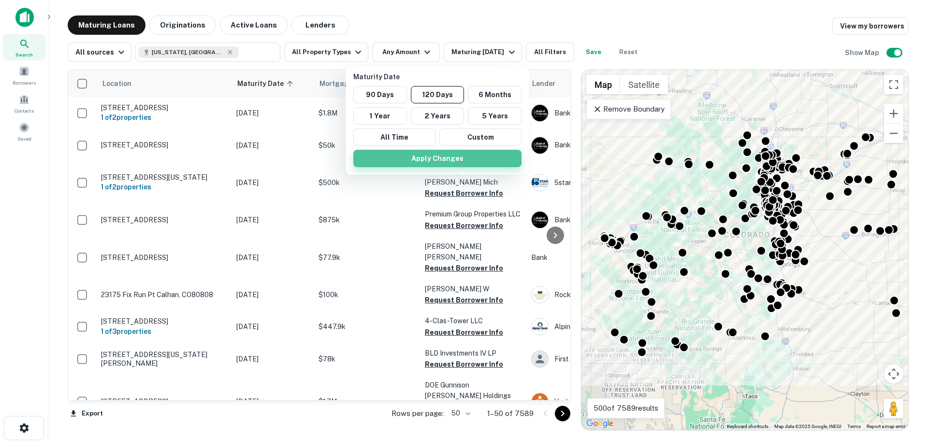
click at [437, 156] on button "Apply Changes" at bounding box center [437, 158] width 168 height 17
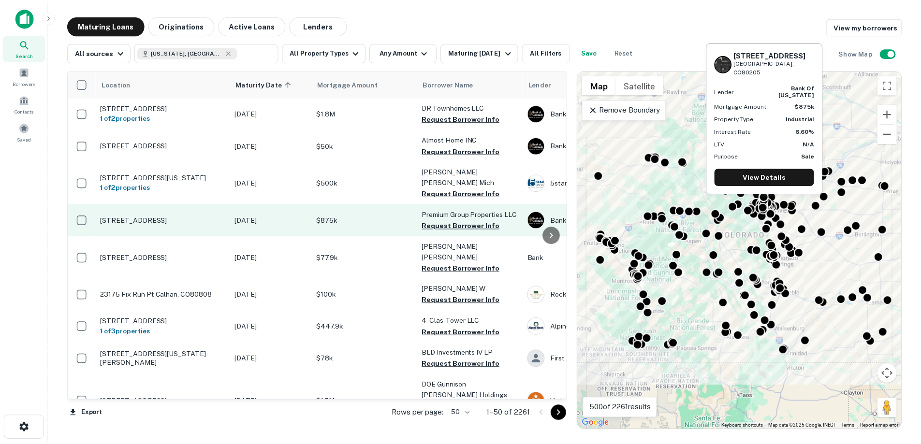
scroll to position [48, 0]
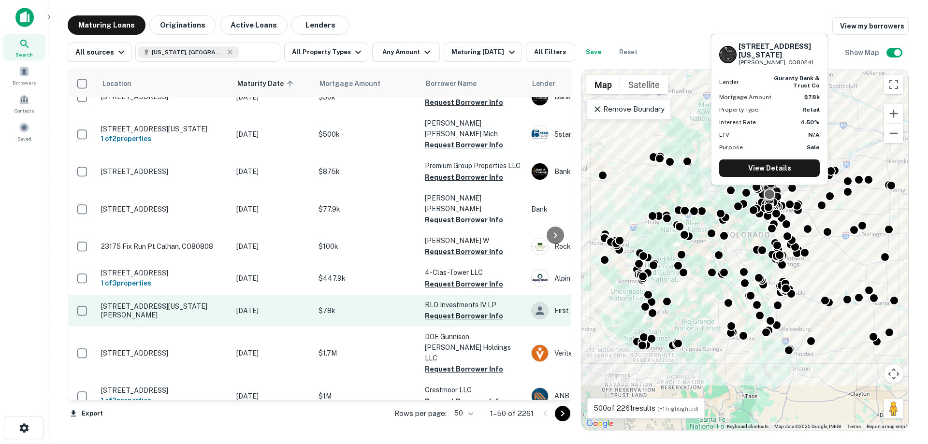
click at [146, 311] on p "[STREET_ADDRESS][US_STATE][PERSON_NAME]" at bounding box center [164, 310] width 126 height 17
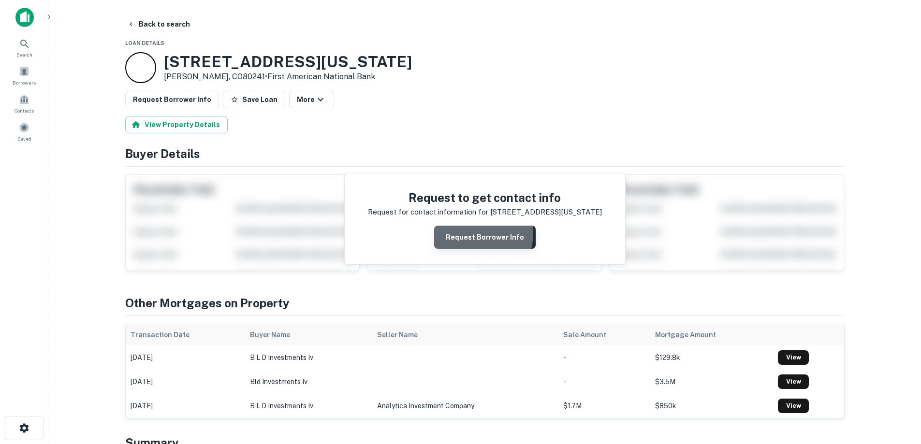
click at [475, 234] on button "Request Borrower Info" at bounding box center [484, 237] width 101 height 23
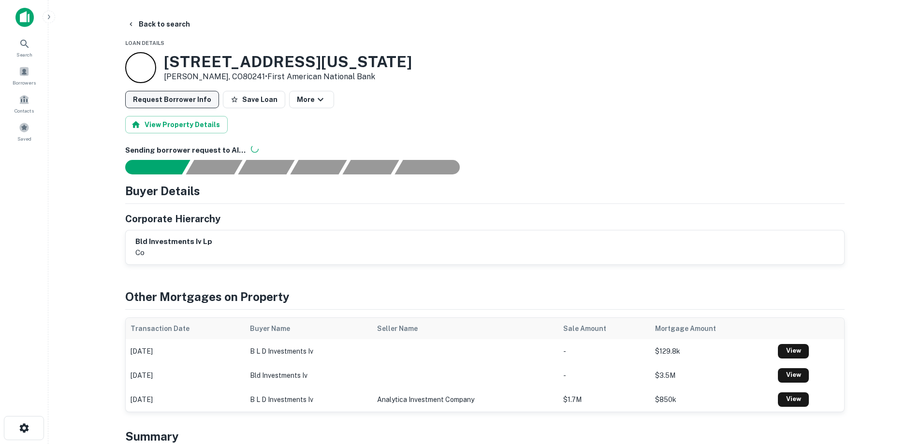
click at [178, 99] on button "Request Borrower Info" at bounding box center [172, 99] width 94 height 17
click at [857, 22] on link "View Request" at bounding box center [861, 21] width 49 height 9
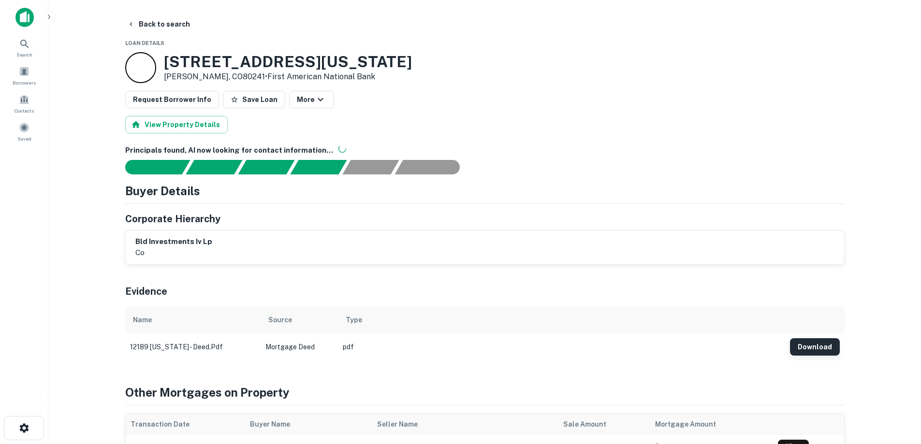
click at [827, 345] on button "Download" at bounding box center [815, 346] width 50 height 17
click at [158, 29] on button "Back to search" at bounding box center [158, 23] width 71 height 17
click at [30, 74] on div "Borrowers" at bounding box center [24, 75] width 43 height 26
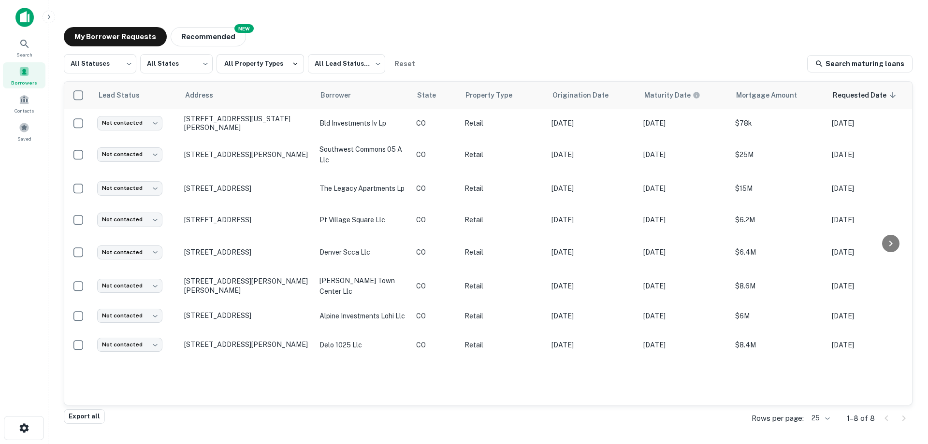
click at [558, 32] on div "My Borrower Requests NEW Recommended" at bounding box center [488, 36] width 849 height 19
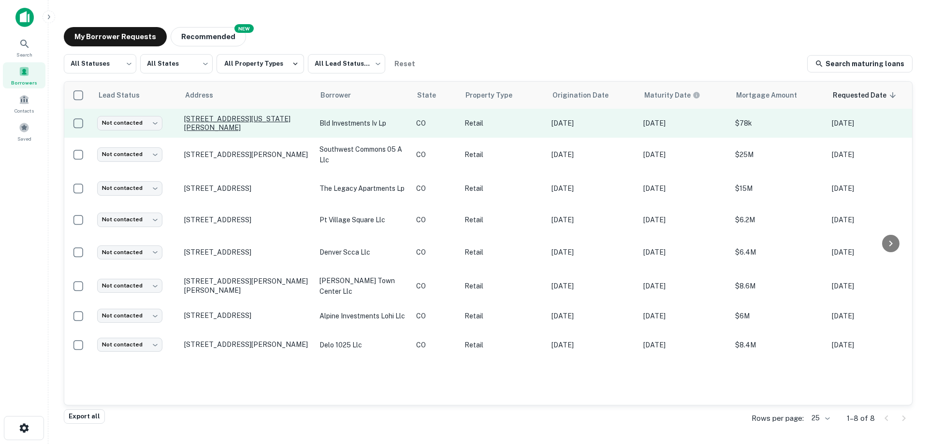
click at [201, 121] on p "[STREET_ADDRESS][US_STATE][PERSON_NAME]" at bounding box center [247, 123] width 126 height 17
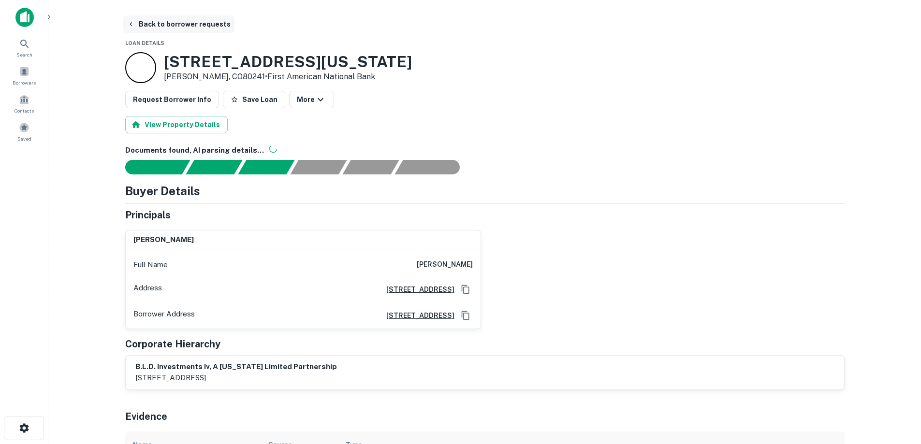
click at [180, 26] on button "Back to borrower requests" at bounding box center [178, 23] width 111 height 17
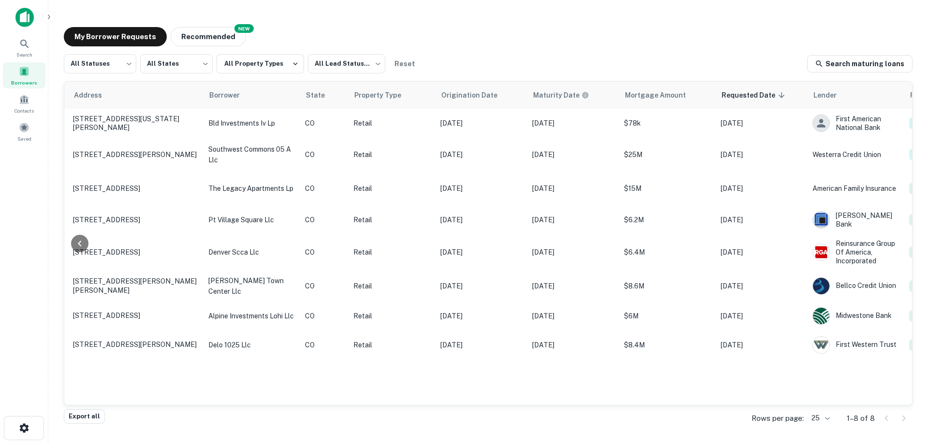
scroll to position [0, 190]
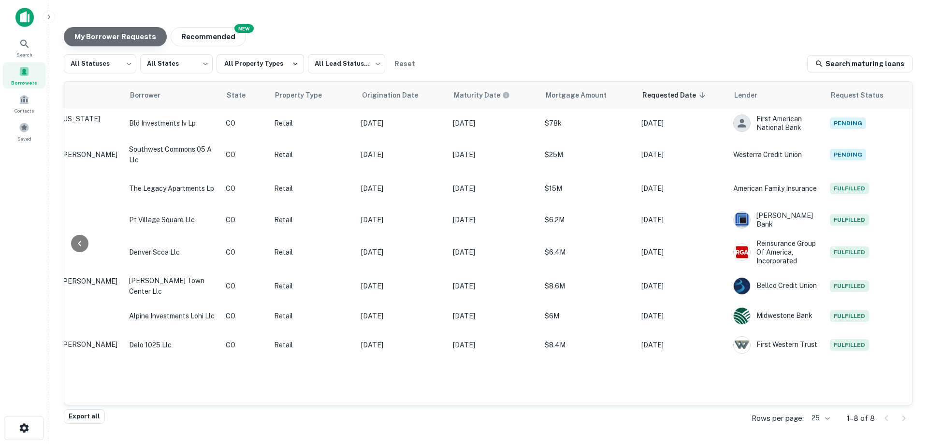
click at [138, 34] on button "My Borrower Requests" at bounding box center [115, 36] width 103 height 19
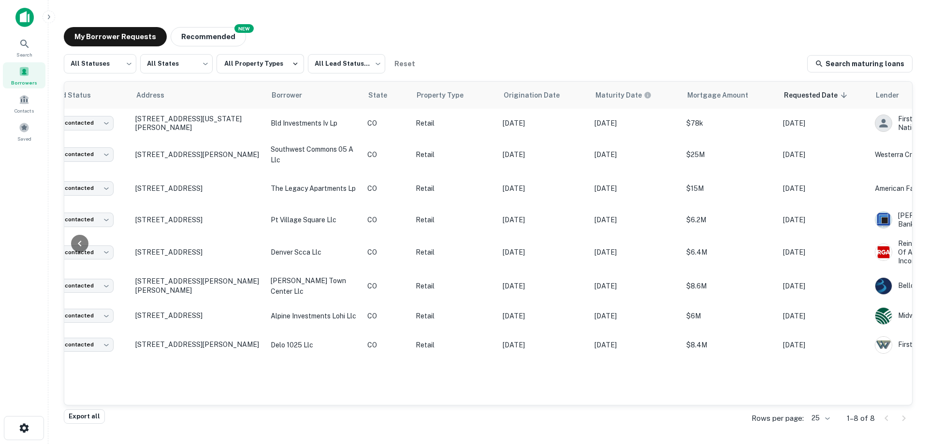
scroll to position [0, 190]
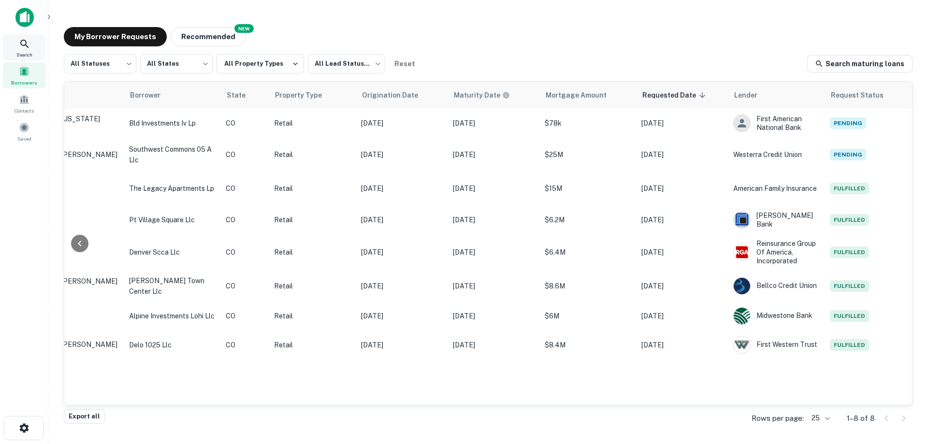
click at [29, 45] on icon at bounding box center [25, 44] width 12 height 12
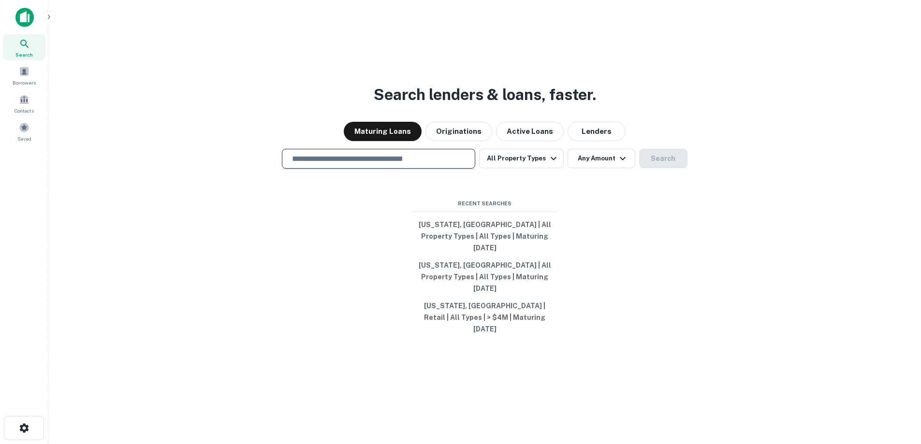
click at [371, 164] on input "text" at bounding box center [378, 158] width 185 height 11
click at [207, 118] on div "Search lenders & loans, faster. Maturing Loans Originations Active Loans Lender…" at bounding box center [484, 245] width 857 height 444
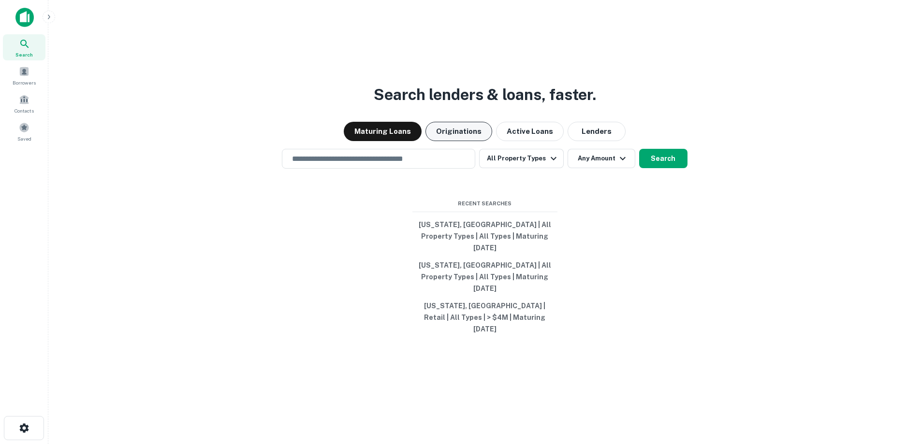
click at [445, 141] on button "Originations" at bounding box center [458, 131] width 67 height 19
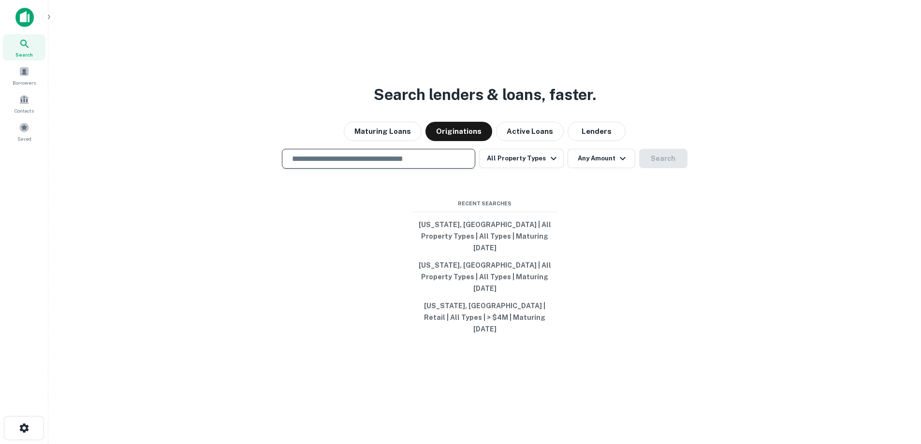
click at [361, 164] on input "text" at bounding box center [378, 158] width 185 height 11
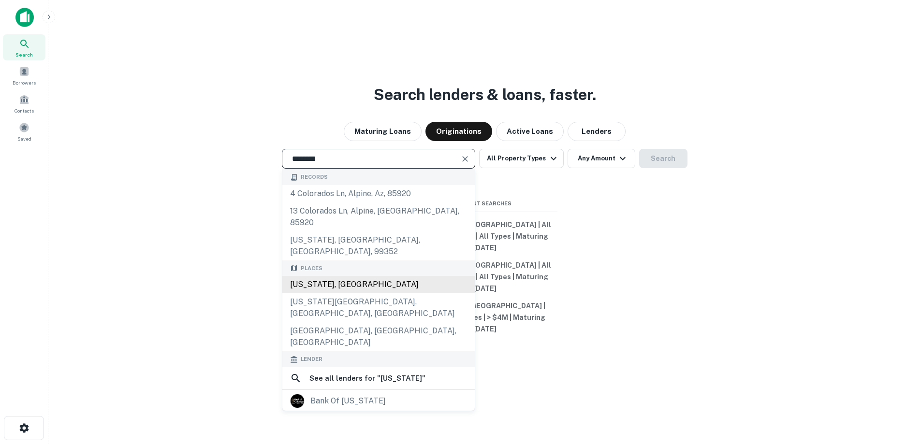
type input "**********"
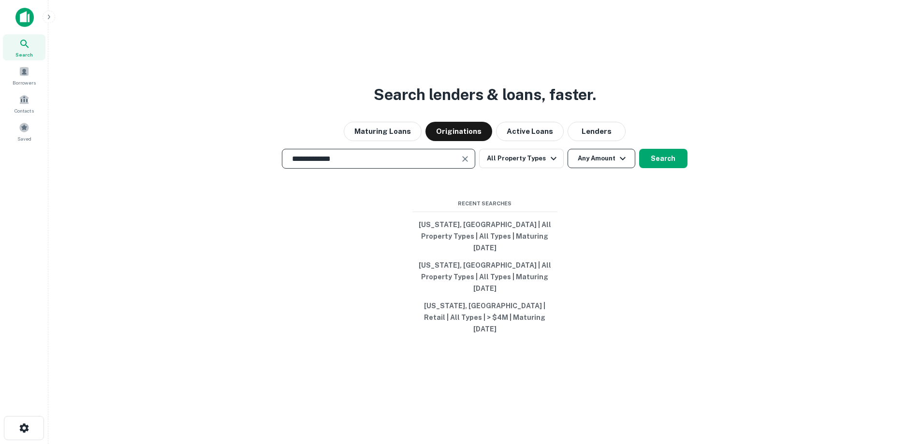
click at [623, 164] on icon "button" at bounding box center [623, 159] width 12 height 12
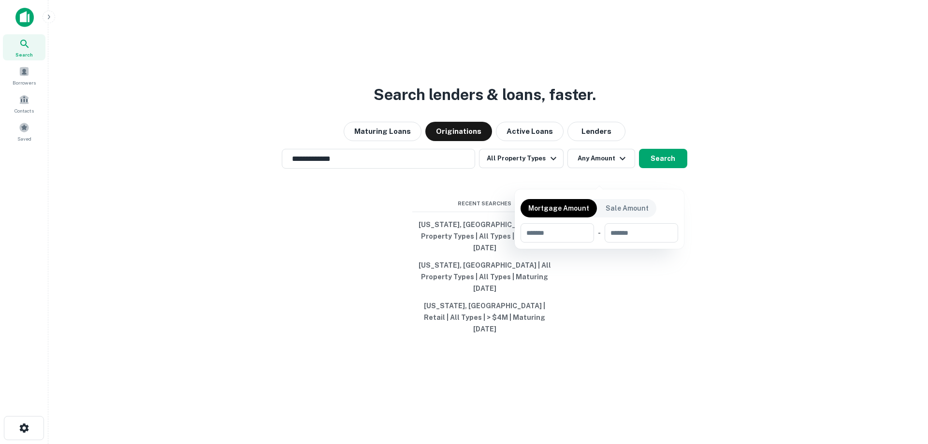
click at [687, 139] on div at bounding box center [464, 222] width 928 height 444
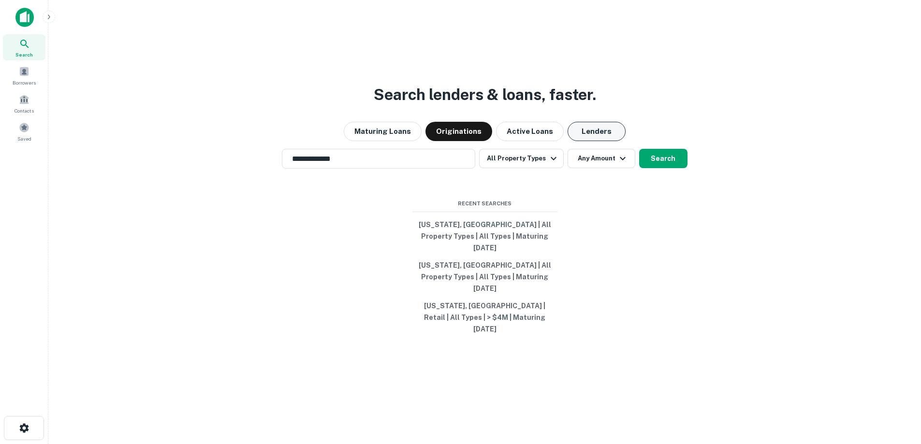
click at [601, 141] on button "Lenders" at bounding box center [596, 131] width 58 height 19
click at [437, 141] on button "Originations" at bounding box center [458, 131] width 67 height 19
click at [617, 164] on icon "button" at bounding box center [623, 159] width 12 height 12
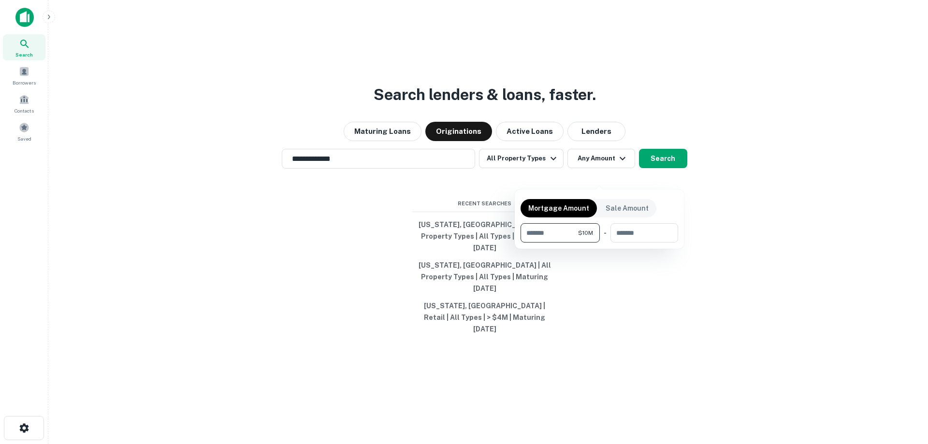
type input "********"
click at [820, 200] on div at bounding box center [464, 222] width 928 height 444
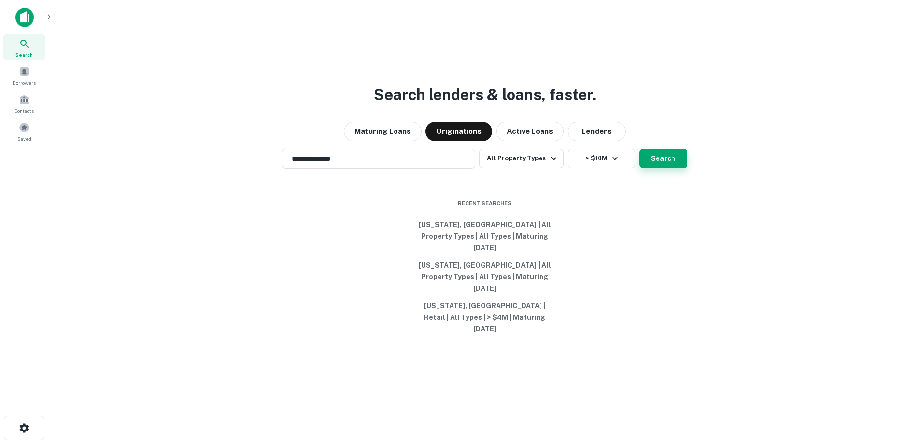
click at [672, 168] on button "Search" at bounding box center [663, 158] width 48 height 19
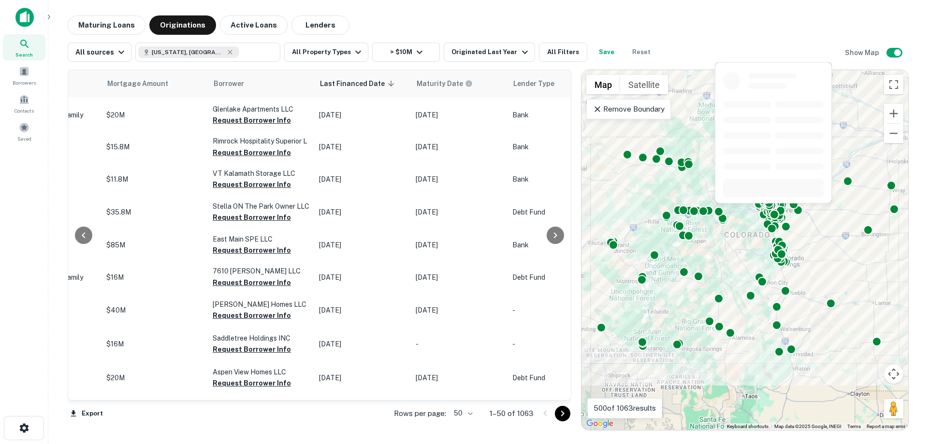
scroll to position [1408, 438]
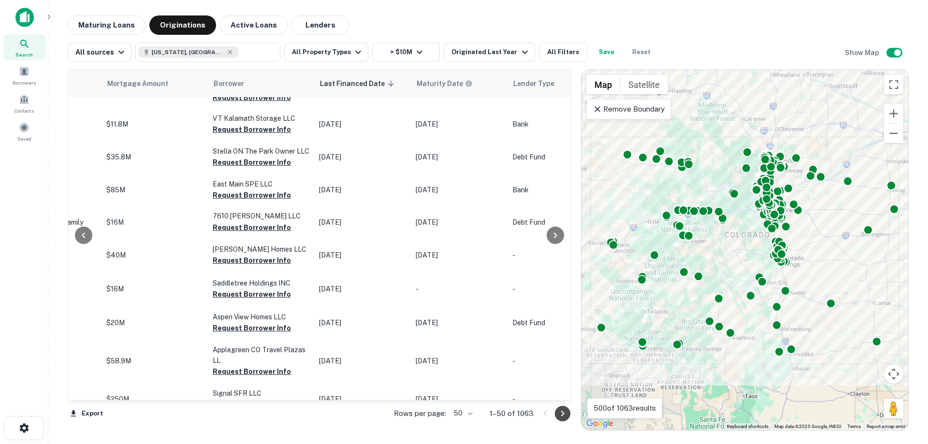
click at [566, 413] on icon "Go to next page" at bounding box center [563, 414] width 12 height 12
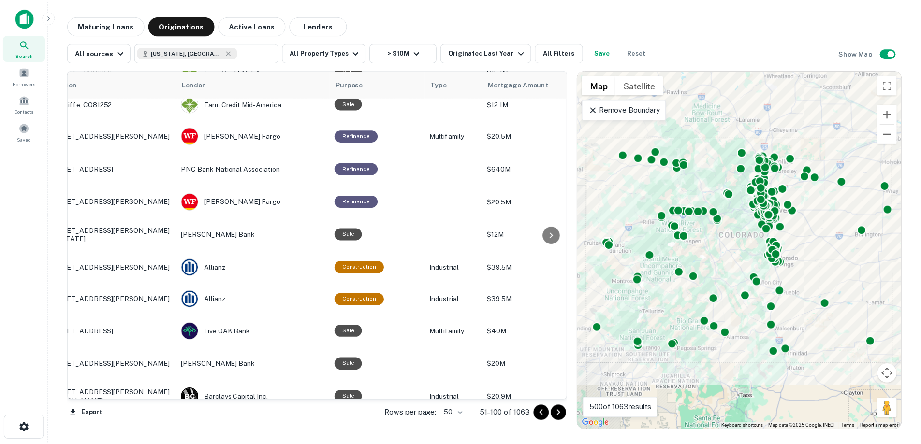
scroll to position [425, 0]
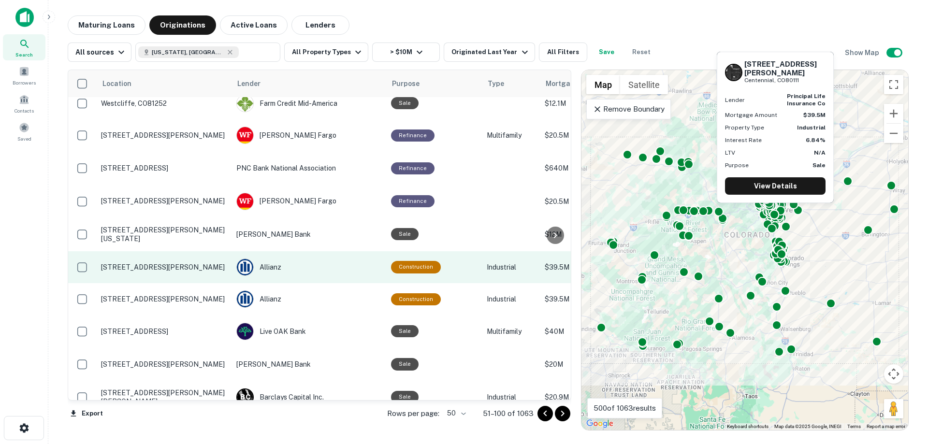
click at [215, 264] on p "11243 E Caley Ave Centennial, CO80111" at bounding box center [164, 267] width 126 height 9
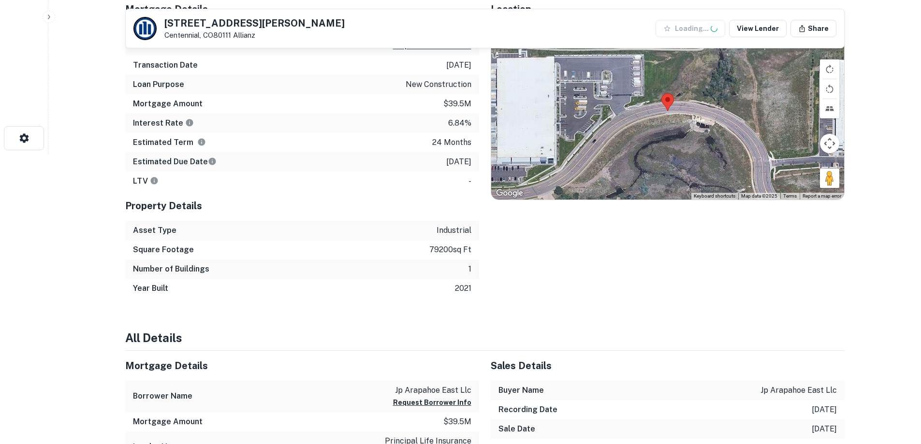
scroll to position [435, 0]
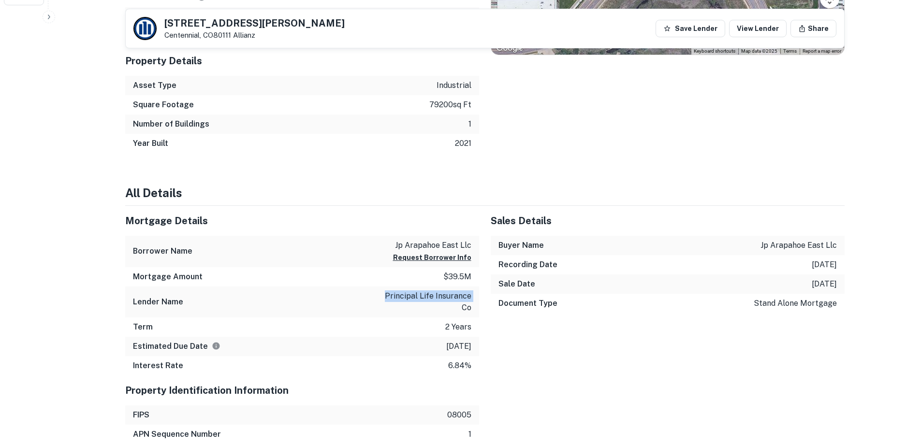
drag, startPoint x: 388, startPoint y: 298, endPoint x: 464, endPoint y: 302, distance: 76.0
click at [464, 302] on p "principal life insurance co" at bounding box center [427, 301] width 87 height 23
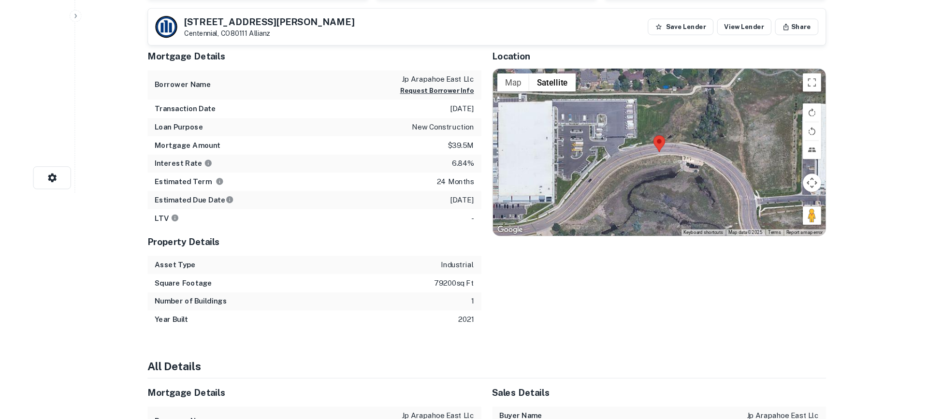
scroll to position [0, 0]
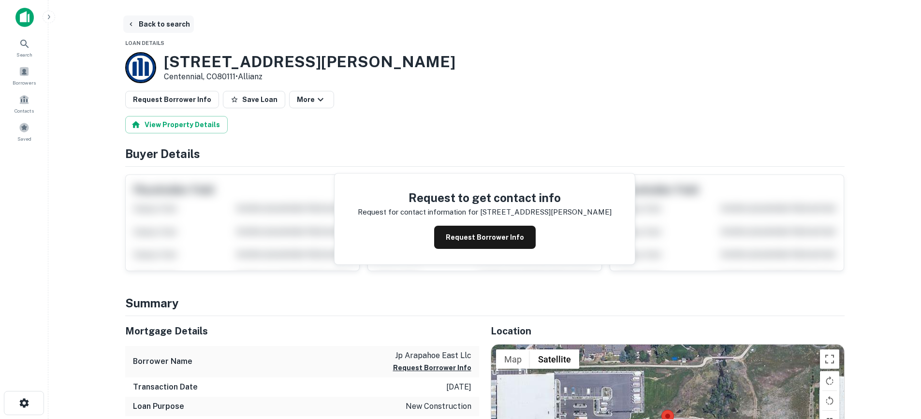
click at [160, 25] on button "Back to search" at bounding box center [158, 23] width 71 height 17
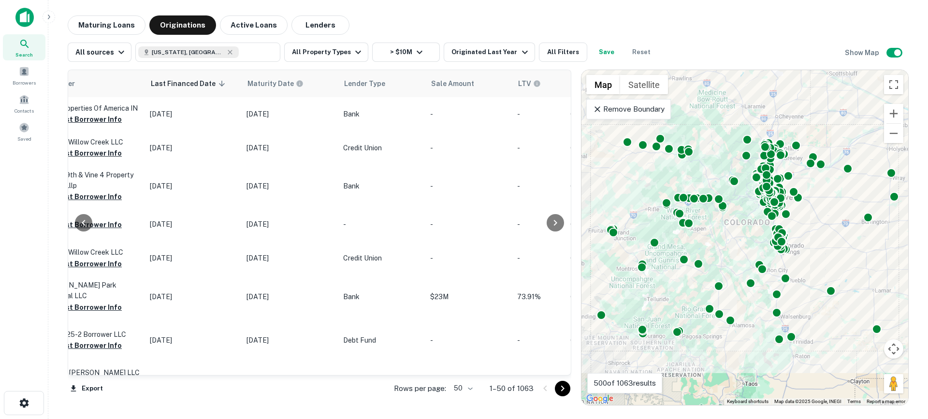
scroll to position [0, 558]
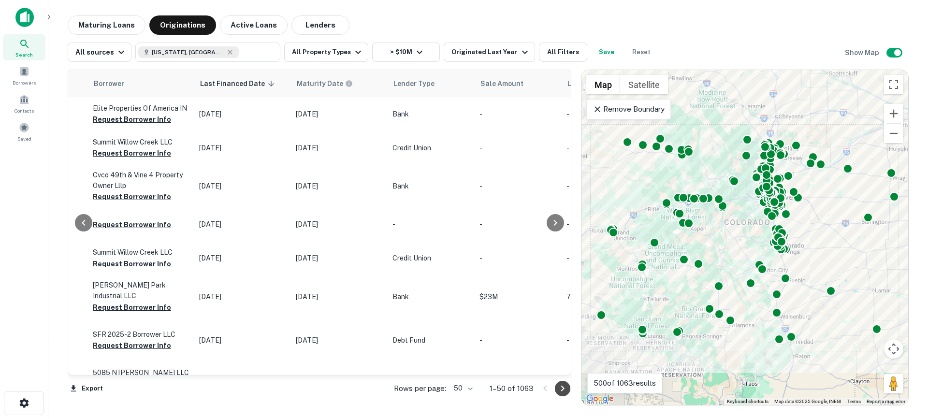
click at [568, 387] on icon "Go to next page" at bounding box center [563, 389] width 12 height 12
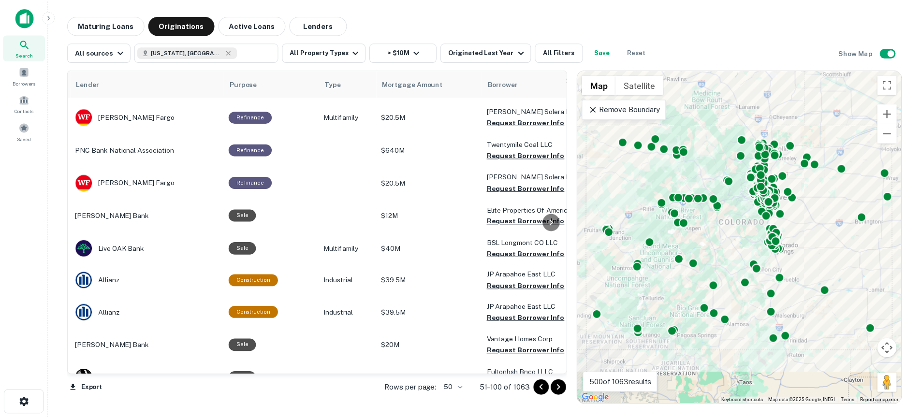
scroll to position [443, 0]
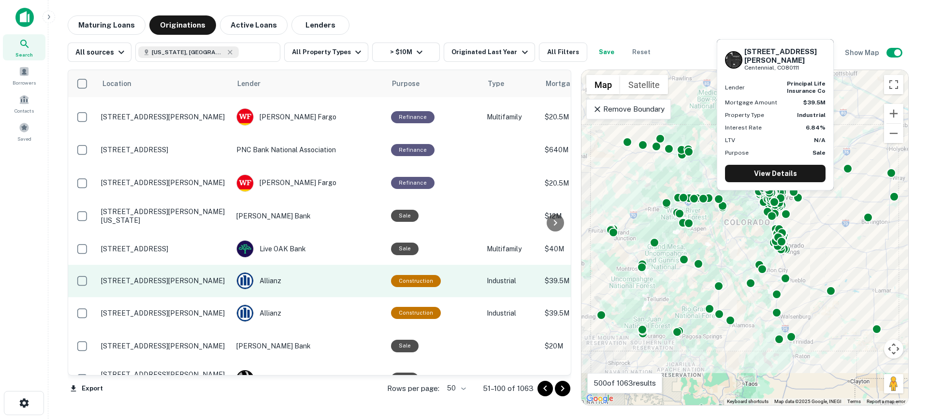
click at [148, 278] on p "11233 E Caley Ave Centennial, CO80111" at bounding box center [164, 280] width 126 height 9
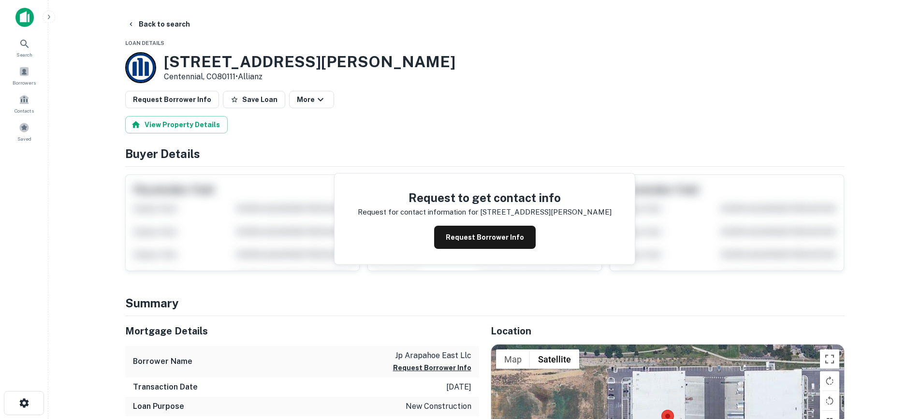
click at [484, 240] on button "Request Borrower Info" at bounding box center [484, 237] width 101 height 23
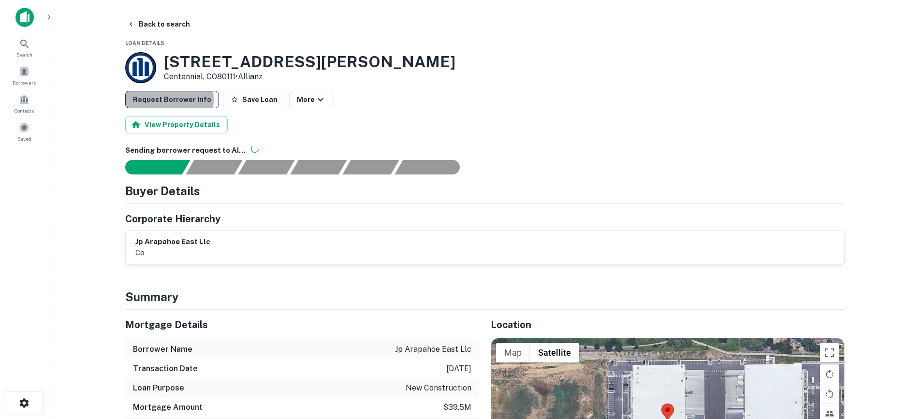
click at [162, 100] on button "Request Borrower Info" at bounding box center [172, 99] width 94 height 17
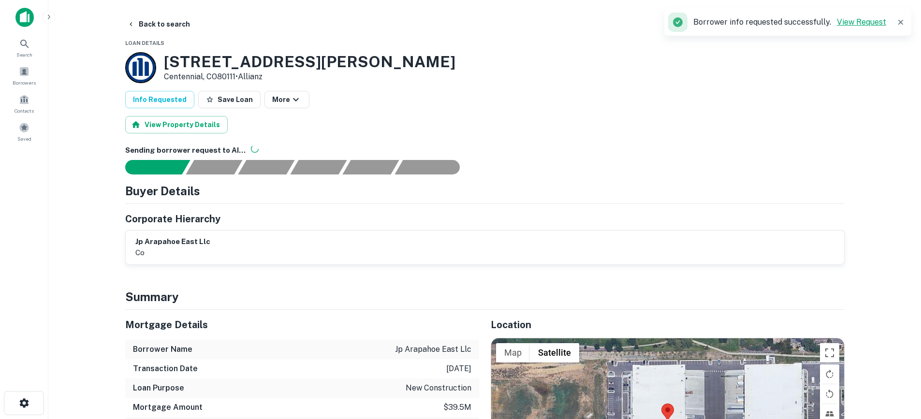
click at [855, 23] on link "View Request" at bounding box center [861, 21] width 49 height 9
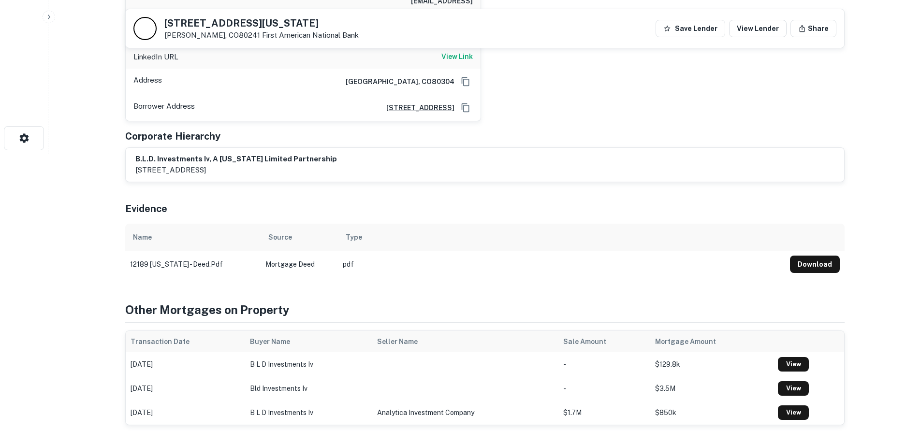
scroll to position [97, 0]
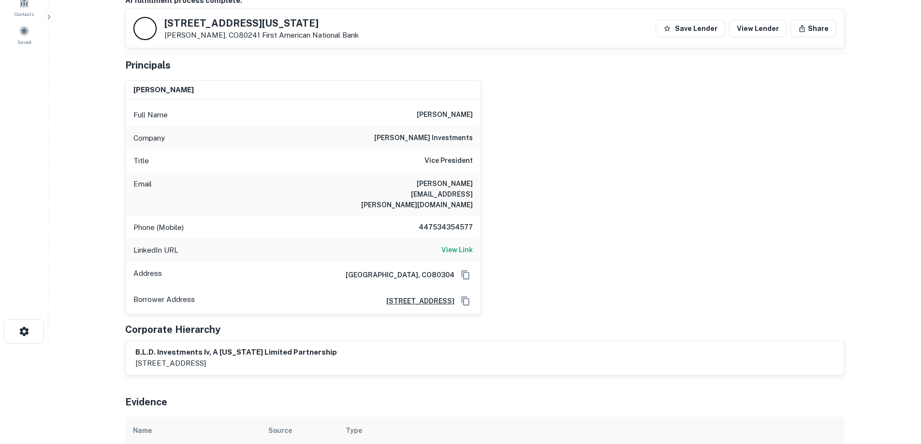
click at [533, 142] on div "[PERSON_NAME] Full Name [PERSON_NAME] Company [PERSON_NAME] investments Title V…" at bounding box center [480, 193] width 727 height 242
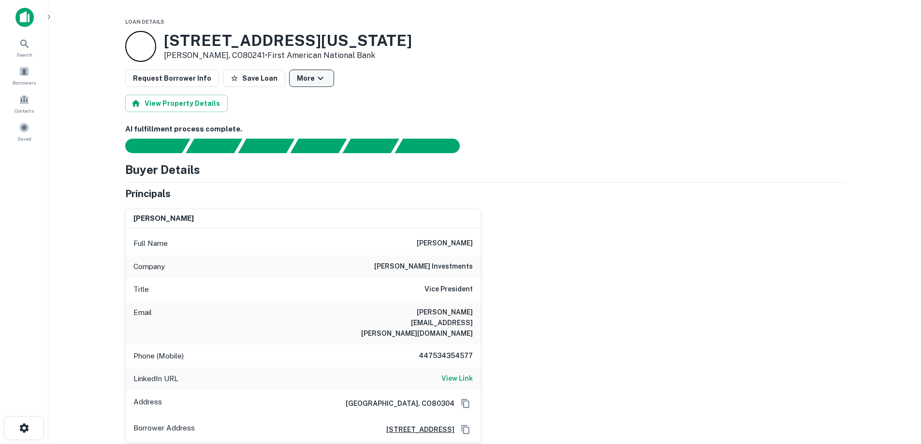
click at [315, 81] on icon "button" at bounding box center [321, 78] width 12 height 12
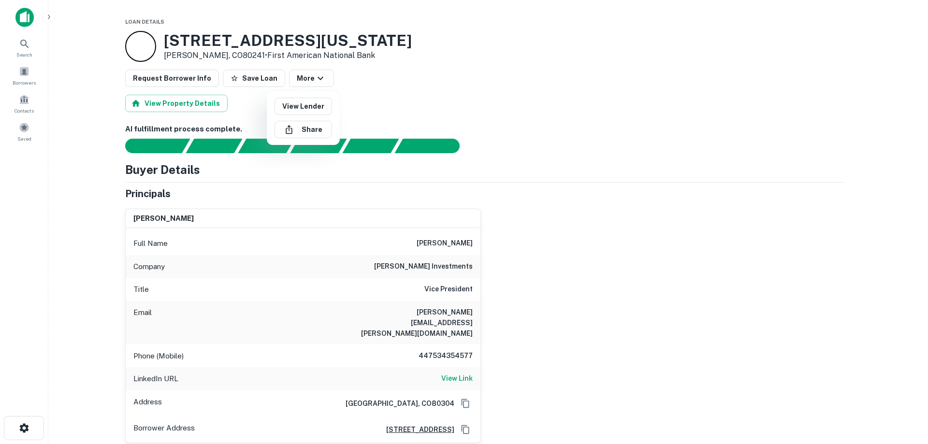
click at [713, 87] on div at bounding box center [464, 222] width 928 height 444
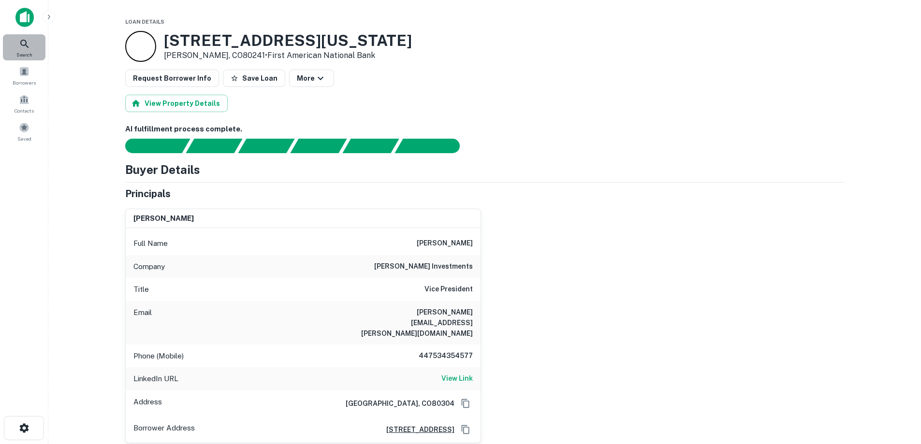
click at [26, 45] on icon at bounding box center [24, 44] width 8 height 8
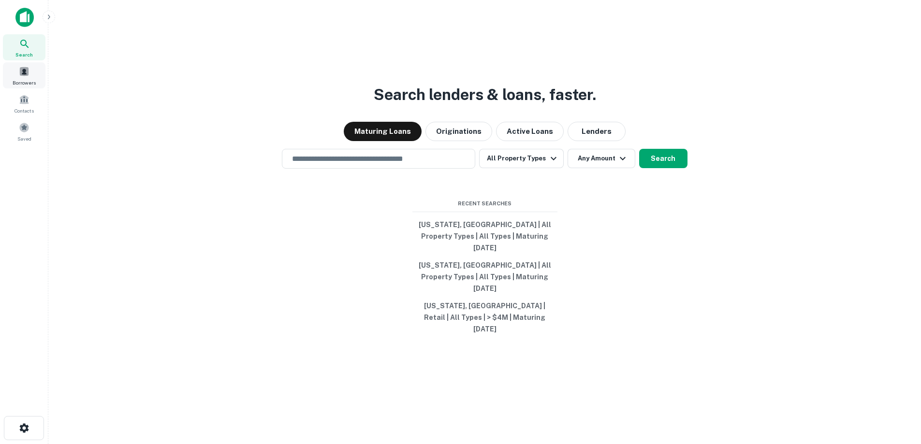
click at [21, 72] on span at bounding box center [24, 71] width 11 height 11
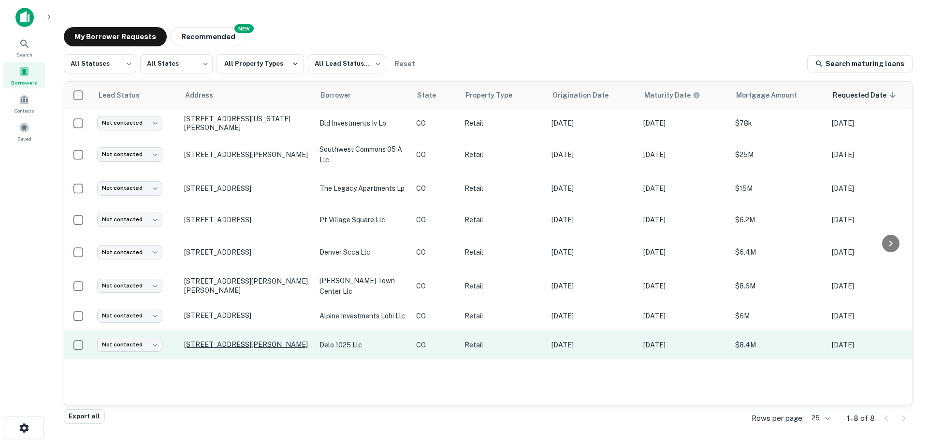
click at [231, 343] on p "[STREET_ADDRESS][PERSON_NAME]" at bounding box center [247, 344] width 126 height 9
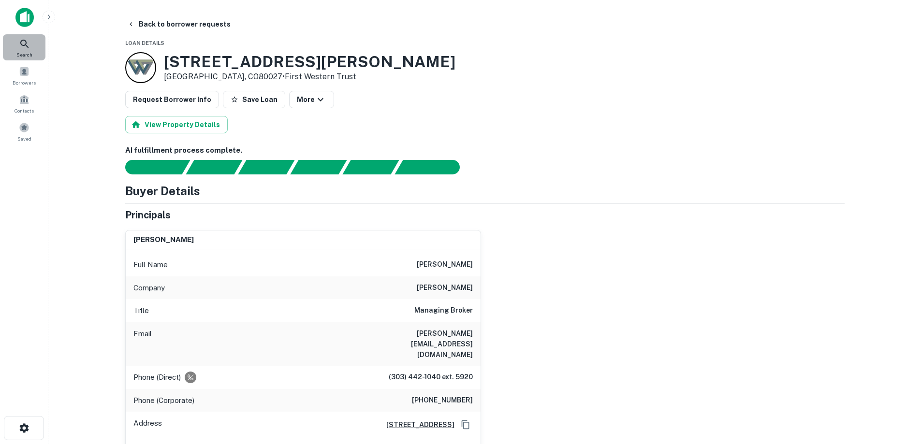
click at [22, 43] on icon at bounding box center [25, 44] width 12 height 12
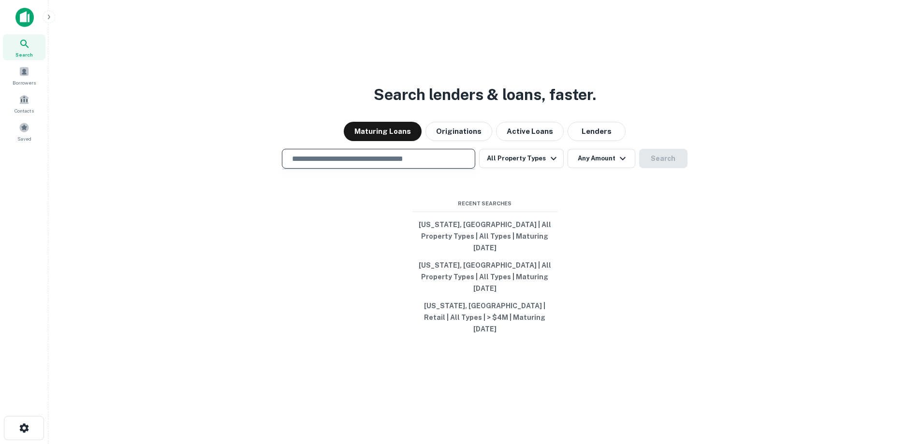
click at [379, 164] on input "text" at bounding box center [378, 158] width 185 height 11
click at [24, 105] on div "Contacts" at bounding box center [24, 103] width 43 height 26
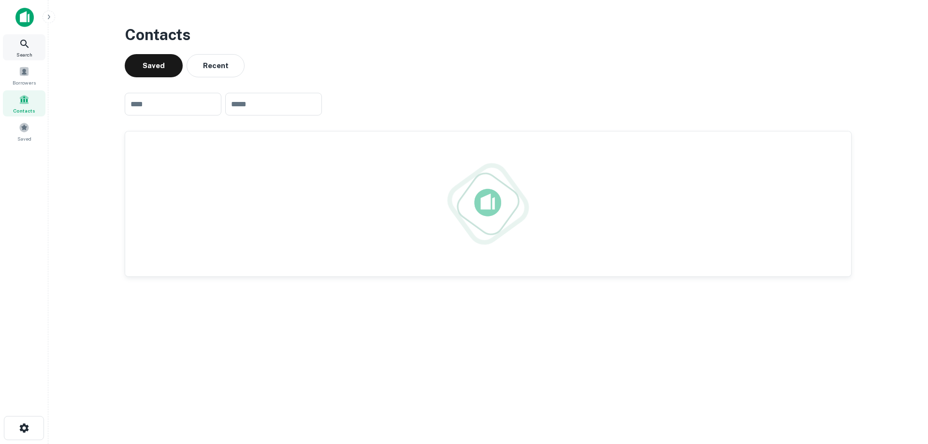
click at [28, 50] on div "Search" at bounding box center [24, 47] width 43 height 26
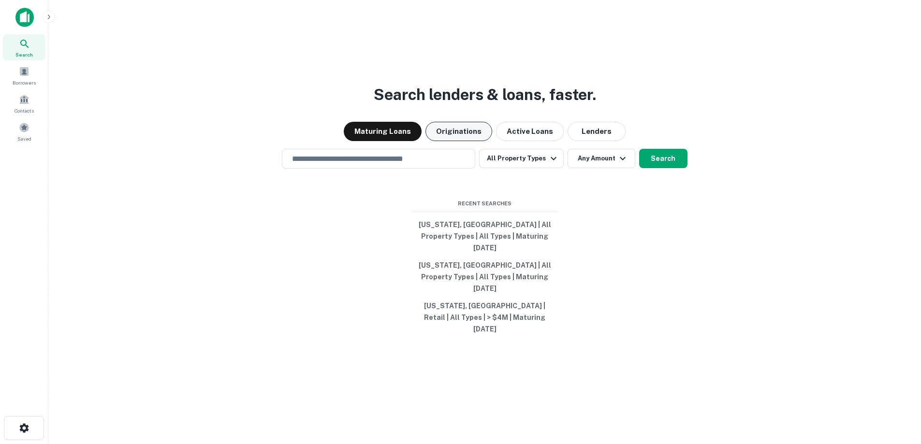
click at [481, 141] on button "Originations" at bounding box center [458, 131] width 67 height 19
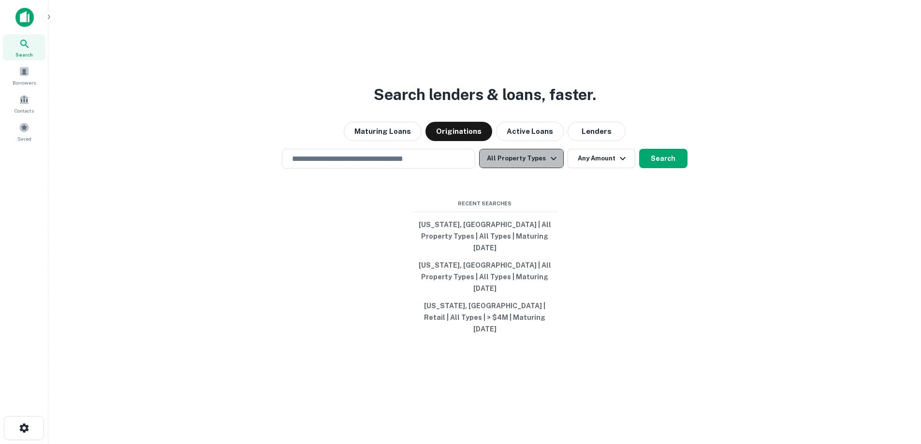
click at [526, 168] on button "All Property Types" at bounding box center [521, 158] width 84 height 19
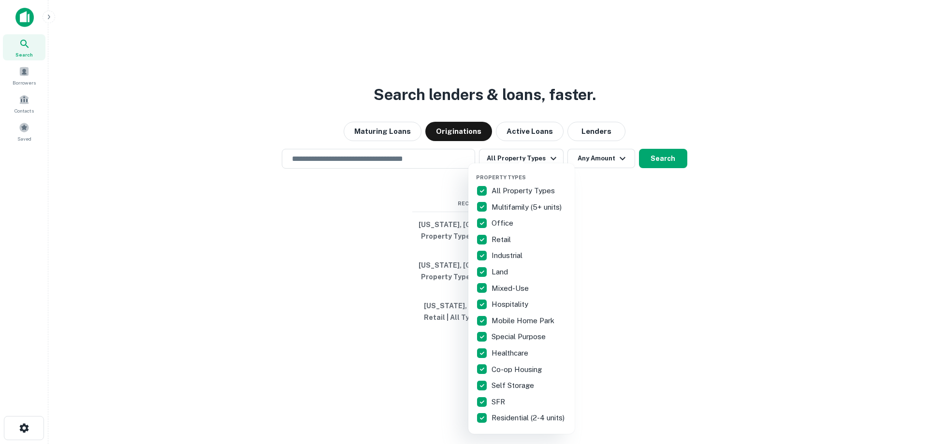
click at [350, 176] on div at bounding box center [464, 222] width 928 height 444
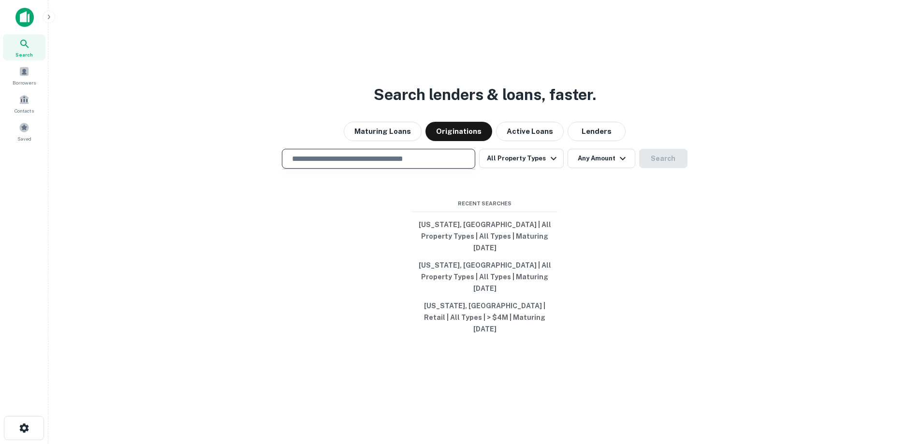
click at [359, 164] on input "text" at bounding box center [378, 158] width 185 height 11
type input "********"
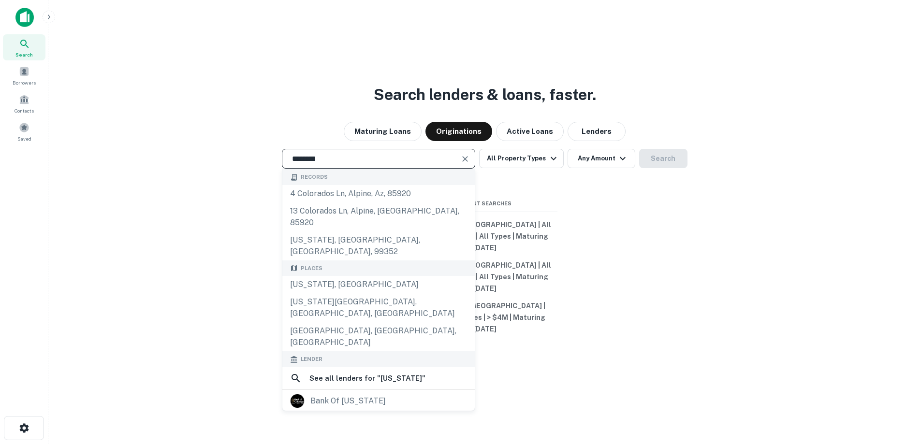
click at [642, 230] on div "Search lenders & loans, faster. Maturing Loans Originations Active Loans Lender…" at bounding box center [484, 245] width 857 height 444
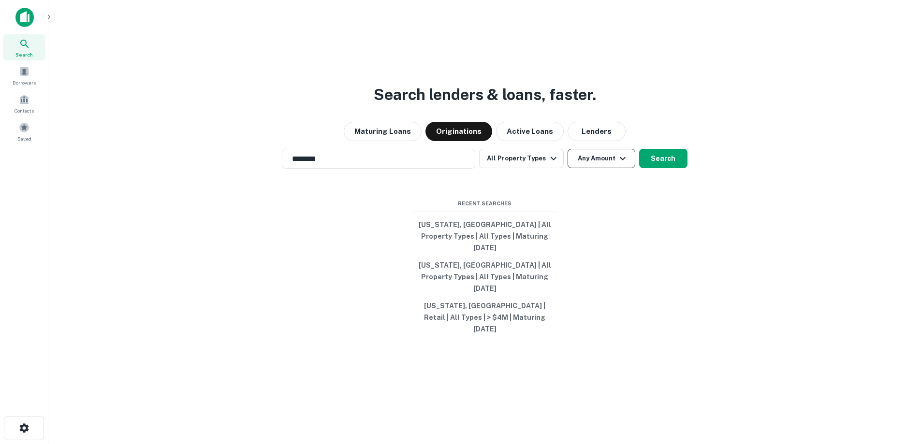
click at [597, 168] on button "Any Amount" at bounding box center [601, 158] width 68 height 19
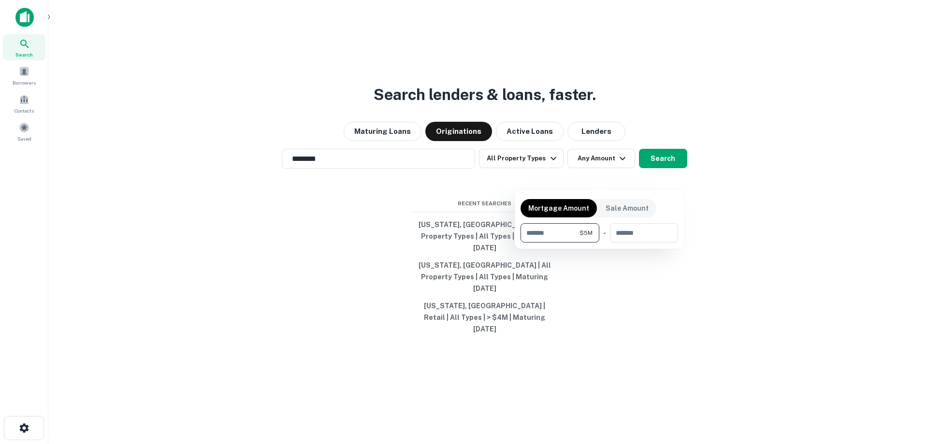
type input "*******"
click at [761, 172] on div at bounding box center [464, 222] width 928 height 444
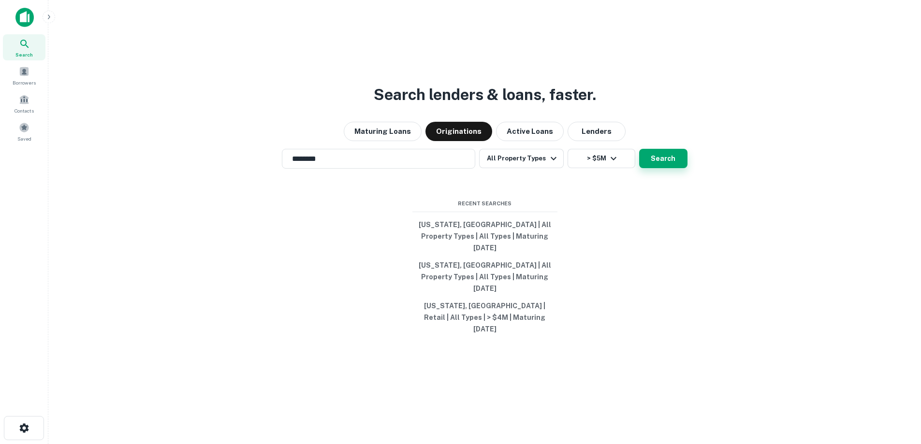
click at [672, 168] on button "Search" at bounding box center [663, 158] width 48 height 19
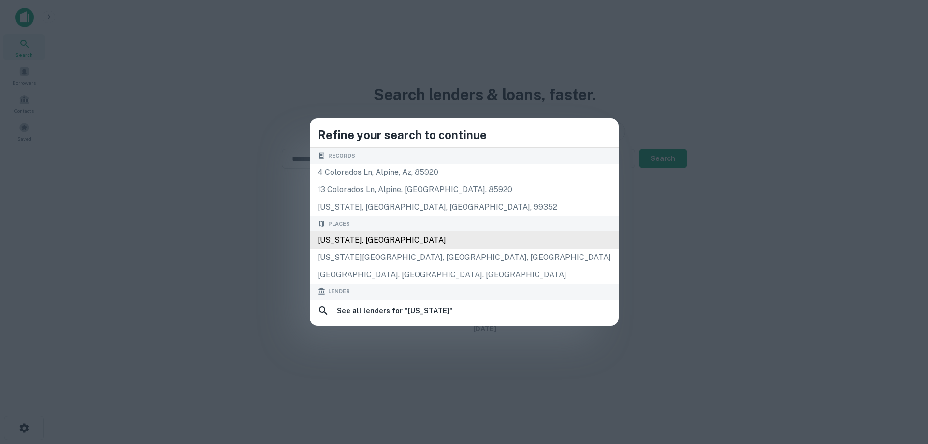
click at [406, 244] on div "Places [US_STATE], [GEOGRAPHIC_DATA] [US_STATE][GEOGRAPHIC_DATA], [GEOGRAPHIC_D…" at bounding box center [464, 250] width 309 height 68
type input "**********"
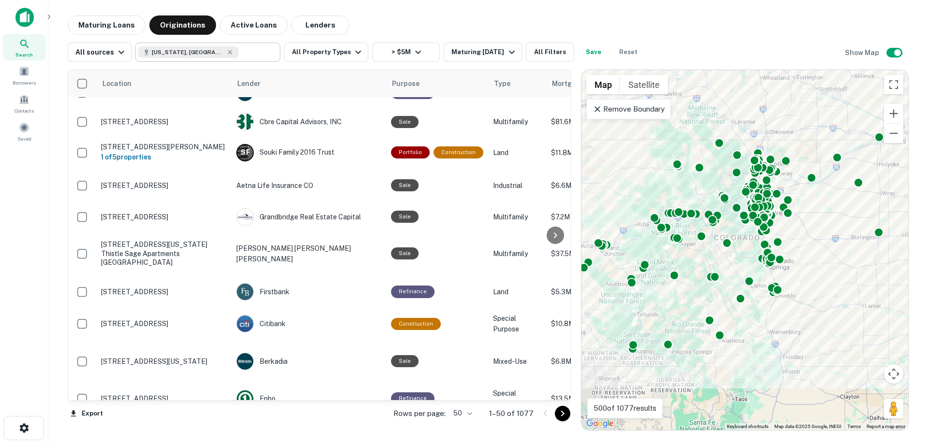
scroll to position [580, 0]
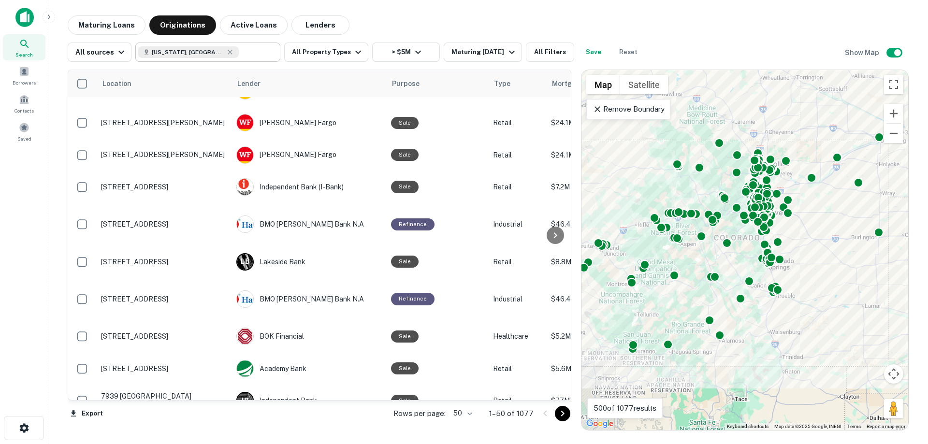
click at [239, 52] on input "text" at bounding box center [257, 52] width 37 height 14
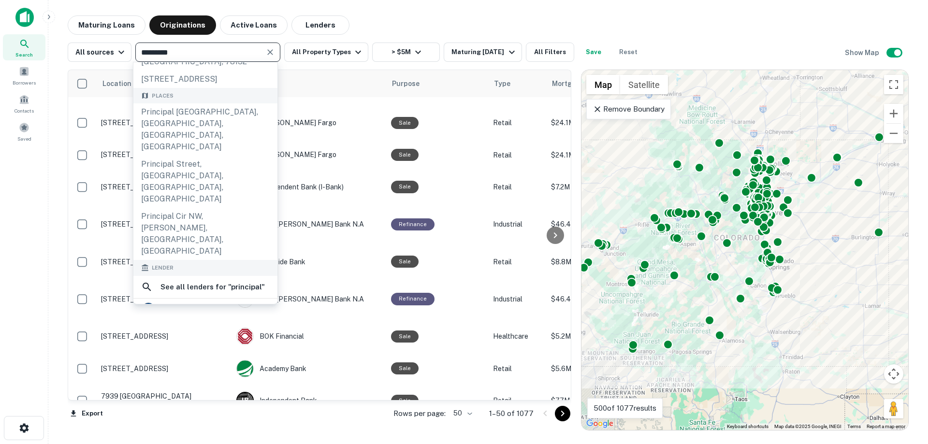
scroll to position [97, 0]
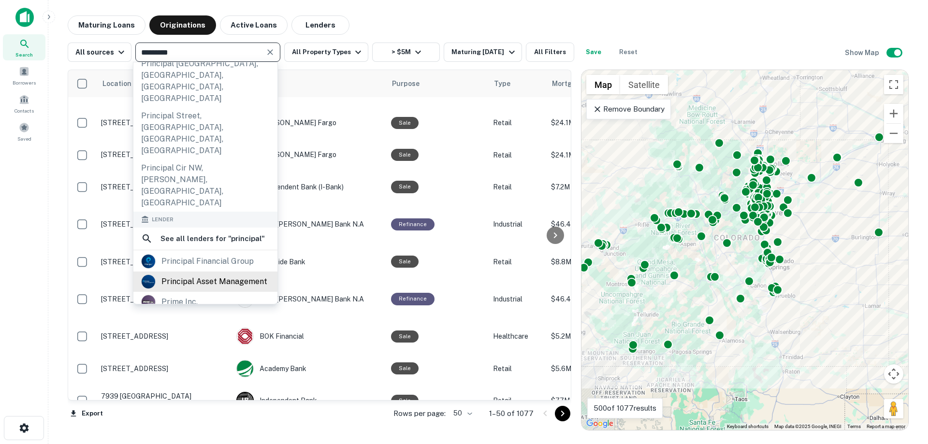
type input "*********"
click at [179, 275] on div "principal asset management" at bounding box center [214, 282] width 106 height 14
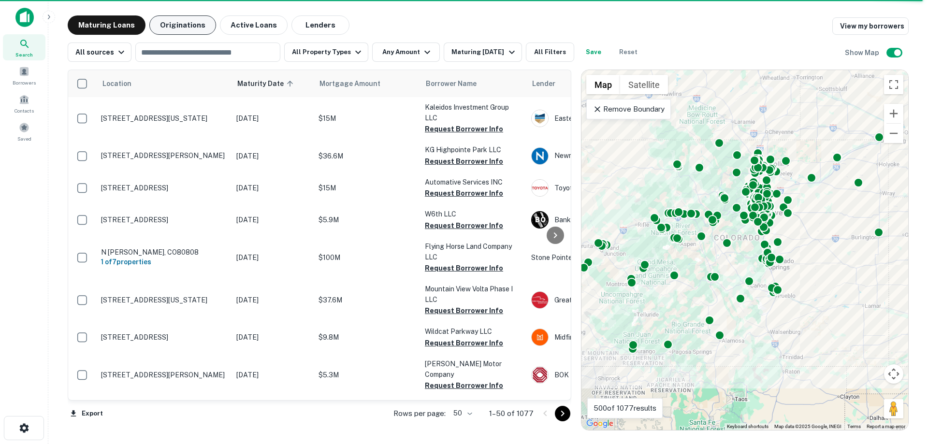
click at [176, 30] on button "Originations" at bounding box center [182, 24] width 67 height 19
click at [21, 14] on img at bounding box center [24, 17] width 18 height 19
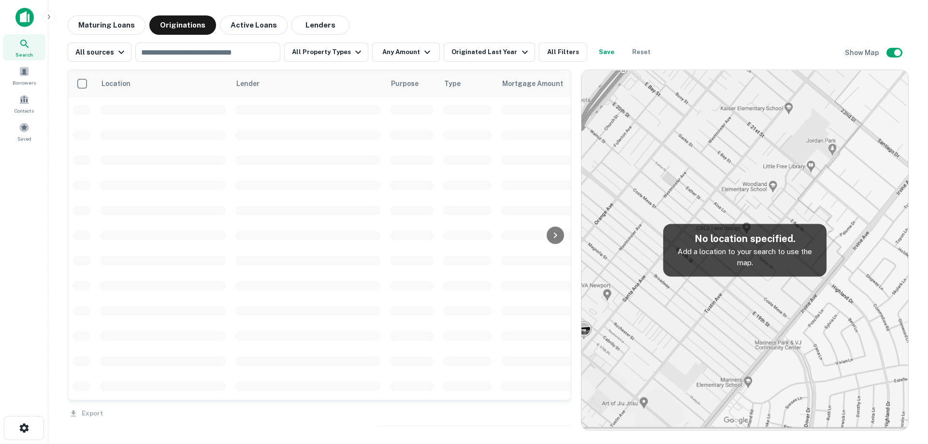
click at [23, 18] on img at bounding box center [24, 17] width 18 height 19
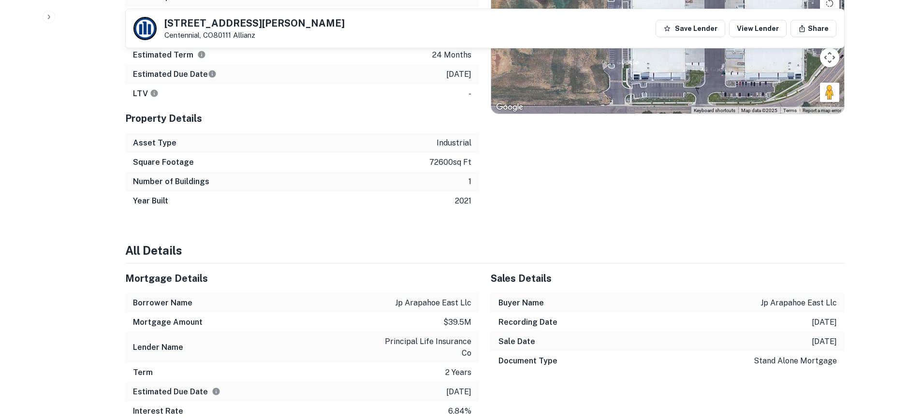
scroll to position [677, 0]
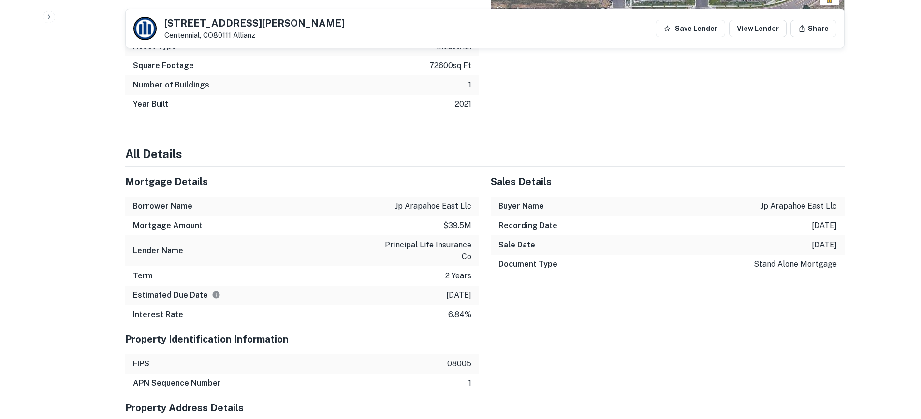
click at [634, 318] on div "Sales Details Buyer Name jp arapahoe east llc Recording Date [DATE] Sale Date […" at bounding box center [661, 246] width 365 height 158
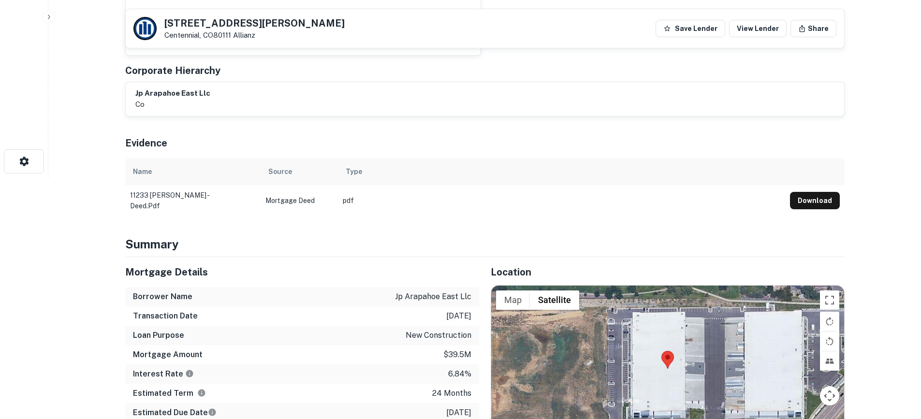
scroll to position [0, 0]
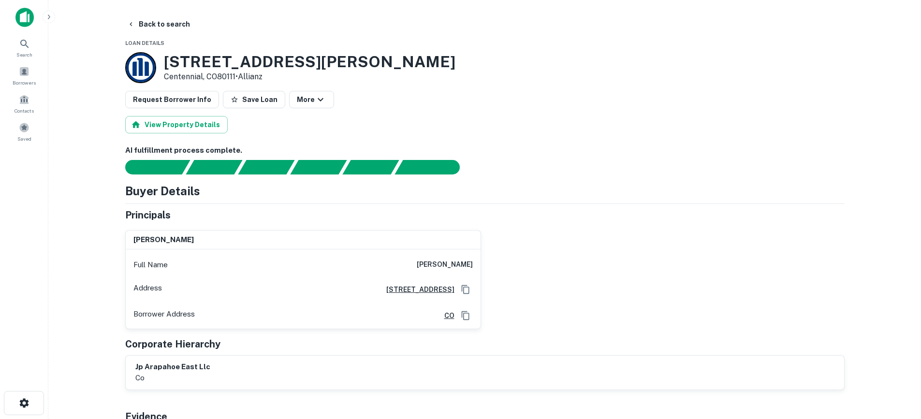
click at [576, 106] on div "Request Borrower Info Save Loan More" at bounding box center [484, 99] width 719 height 17
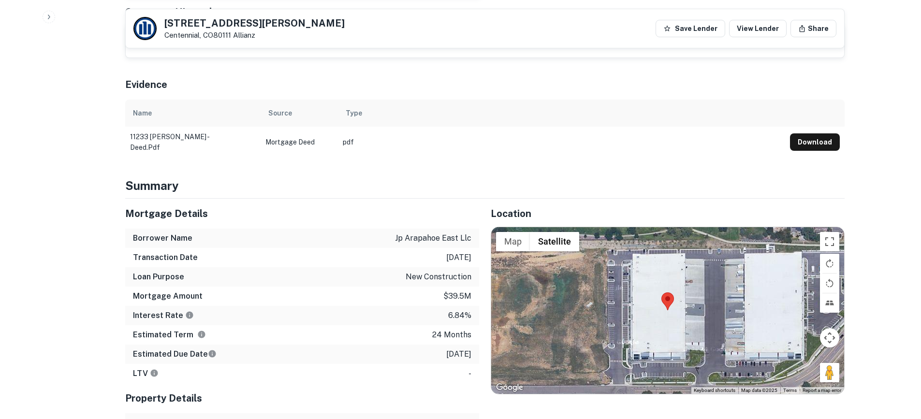
scroll to position [135, 0]
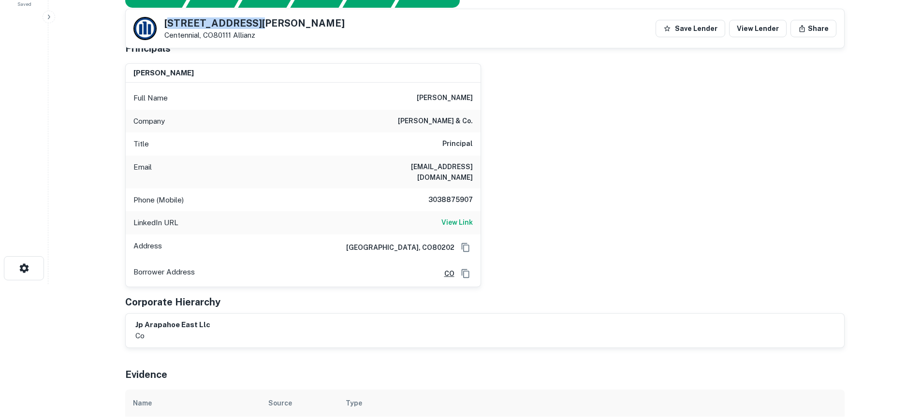
drag, startPoint x: 253, startPoint y: 19, endPoint x: 166, endPoint y: 23, distance: 86.6
click at [166, 23] on h5 "[STREET_ADDRESS][PERSON_NAME]" at bounding box center [254, 23] width 180 height 10
click at [200, 25] on h5 "[STREET_ADDRESS][PERSON_NAME]" at bounding box center [254, 23] width 180 height 10
drag, startPoint x: 249, startPoint y: 20, endPoint x: 162, endPoint y: 26, distance: 87.2
click at [162, 26] on div "[STREET_ADDRESS][GEOGRAPHIC_DATA][PERSON_NAME]" at bounding box center [238, 28] width 211 height 23
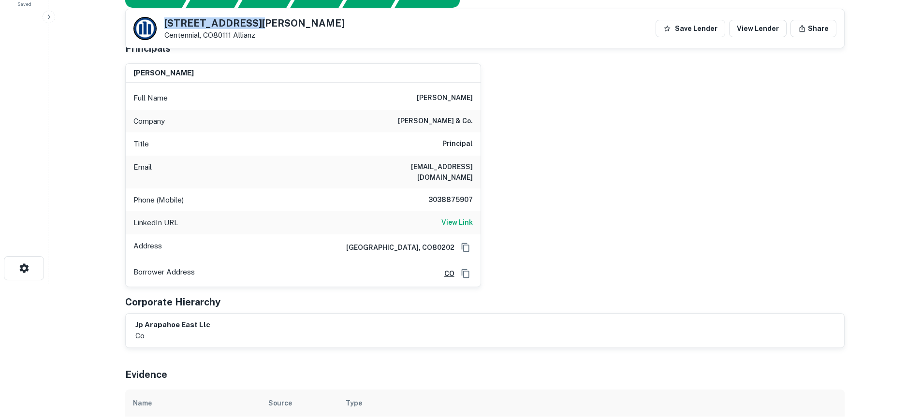
copy h5 "[STREET_ADDRESS][PERSON_NAME]"
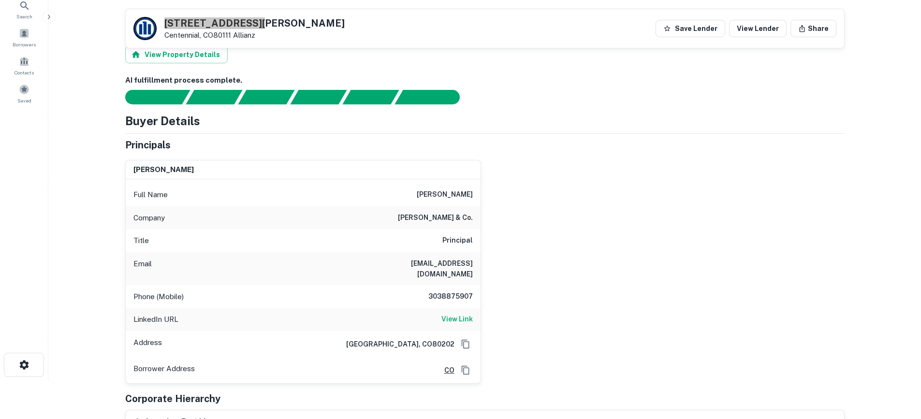
scroll to position [0, 0]
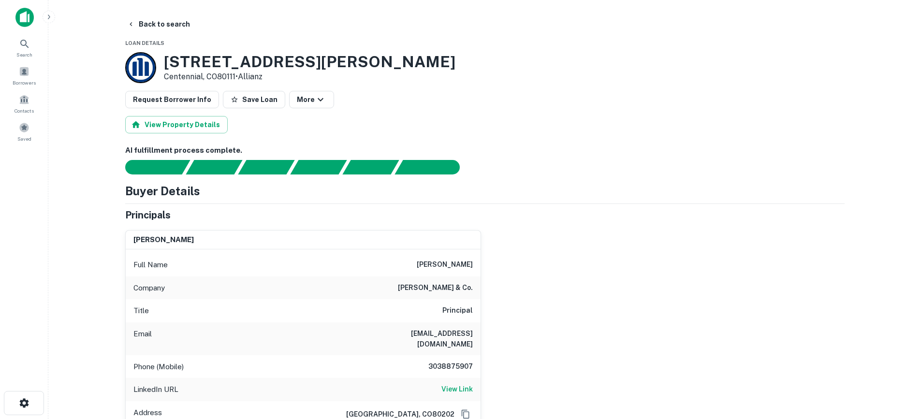
click at [29, 18] on img at bounding box center [24, 17] width 18 height 19
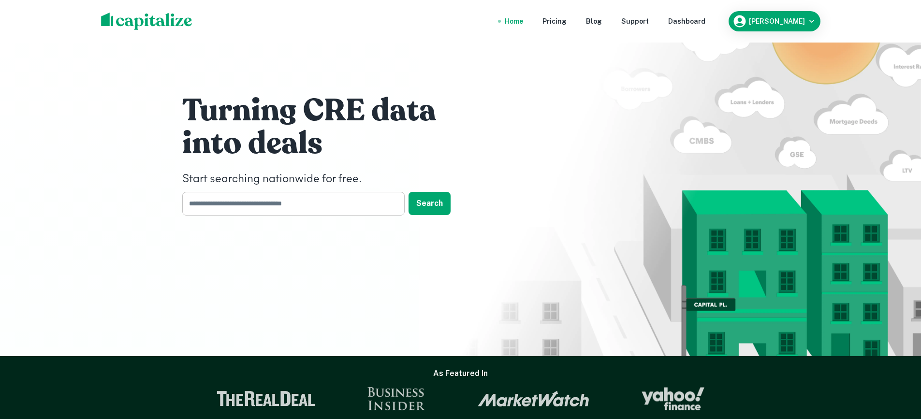
drag, startPoint x: 351, startPoint y: 200, endPoint x: 346, endPoint y: 201, distance: 5.5
click at [351, 200] on input "text" at bounding box center [290, 204] width 216 height 24
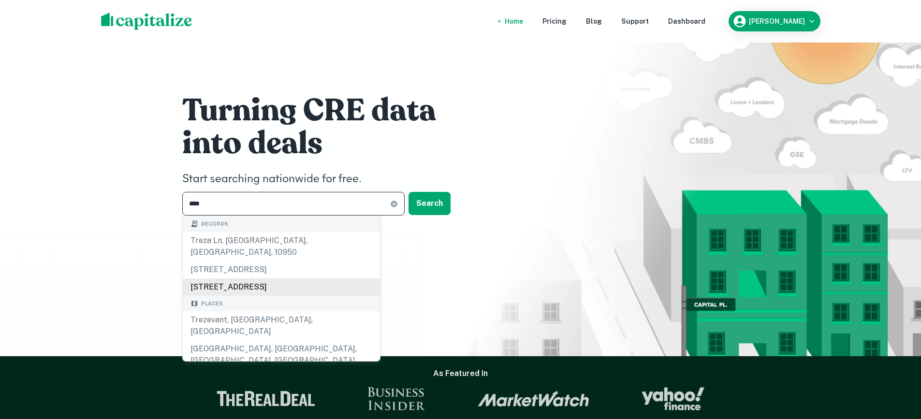
scroll to position [145, 0]
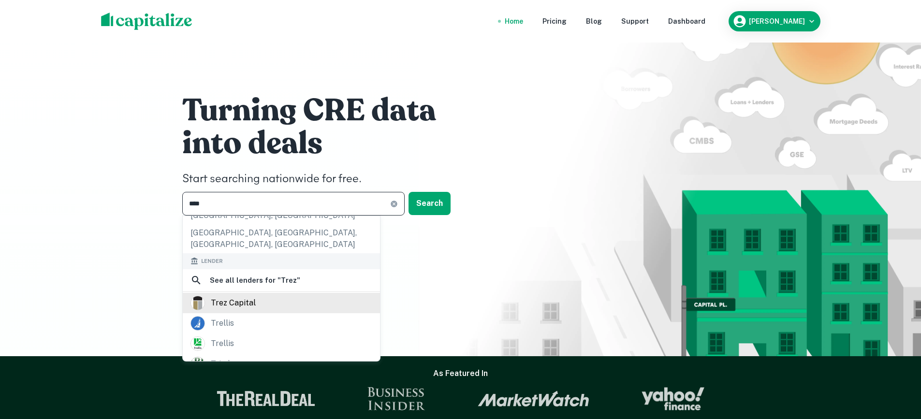
type input "****"
click at [242, 296] on div "trez capital" at bounding box center [233, 303] width 45 height 14
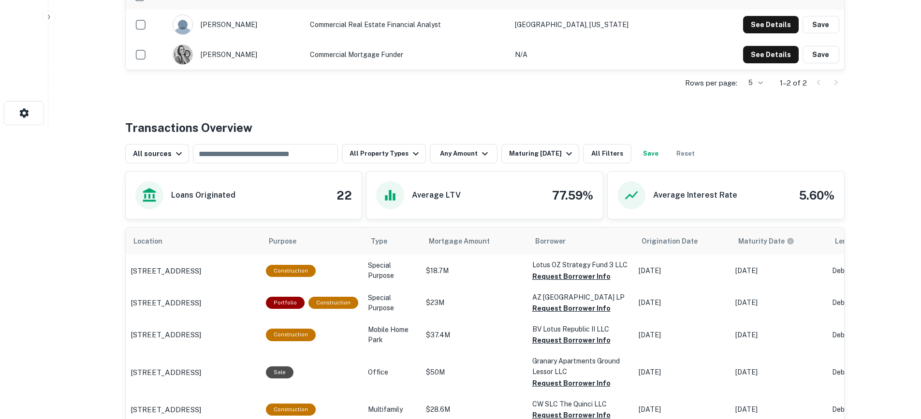
scroll to position [338, 0]
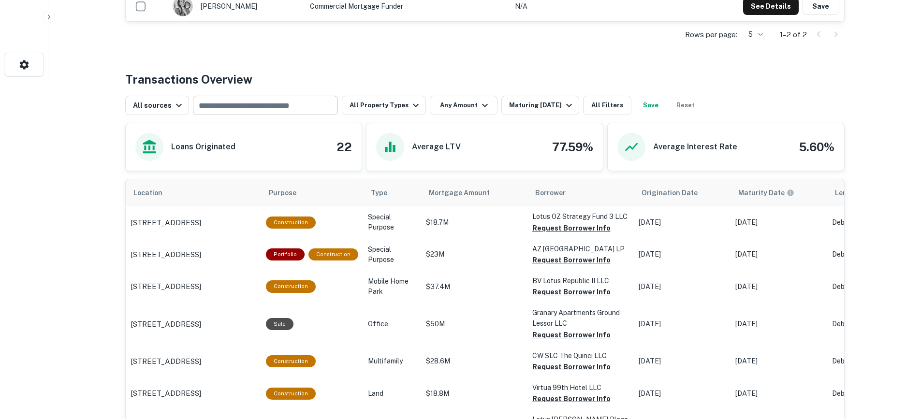
click at [264, 100] on input "text" at bounding box center [265, 106] width 138 height 14
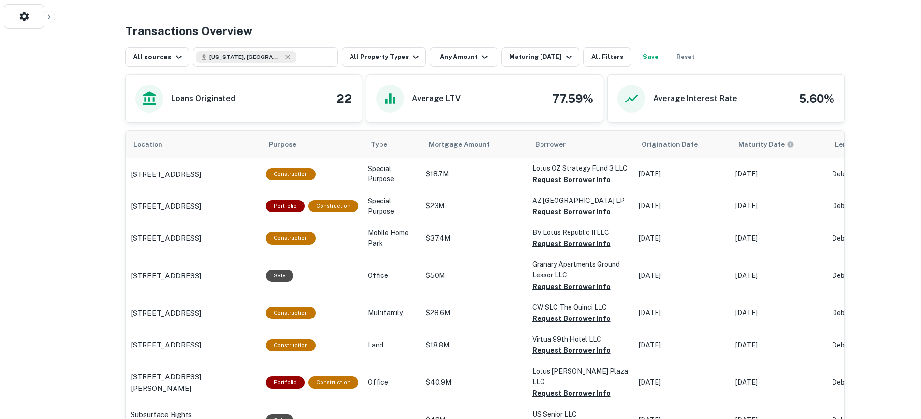
scroll to position [435, 0]
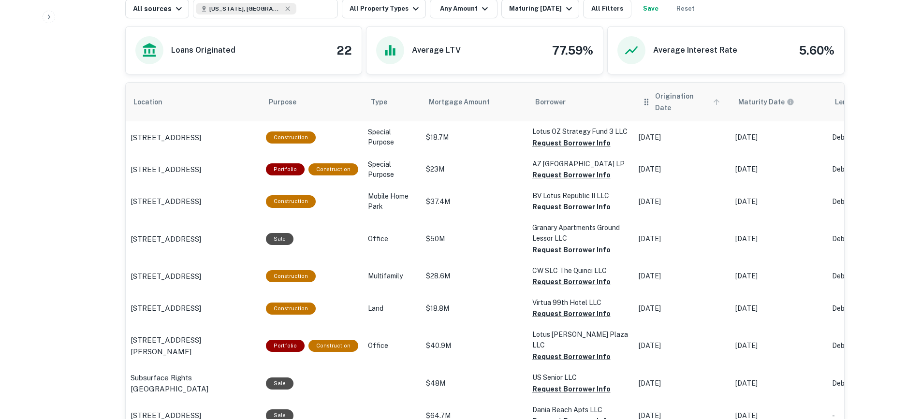
click at [712, 98] on icon "scrollable content" at bounding box center [716, 102] width 9 height 9
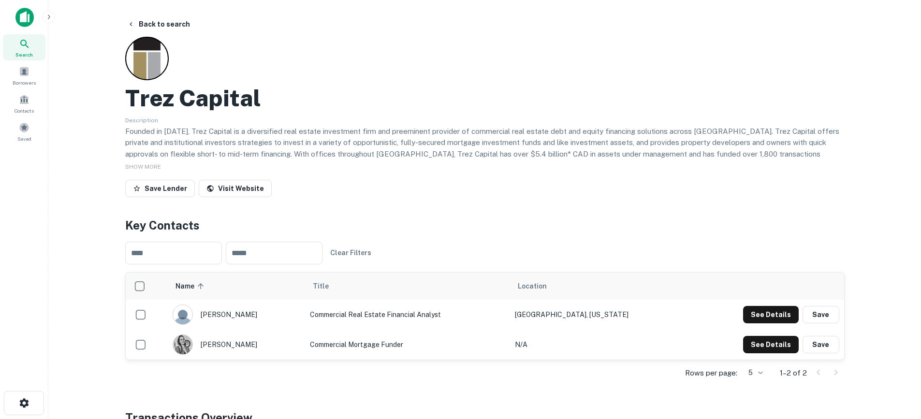
click at [537, 156] on p "Founded in [DATE], Trez Capital is a diversified real estate investment firm an…" at bounding box center [484, 148] width 719 height 45
click at [164, 24] on button "Back to search" at bounding box center [158, 23] width 71 height 17
click at [174, 28] on button "Back to search" at bounding box center [158, 23] width 71 height 17
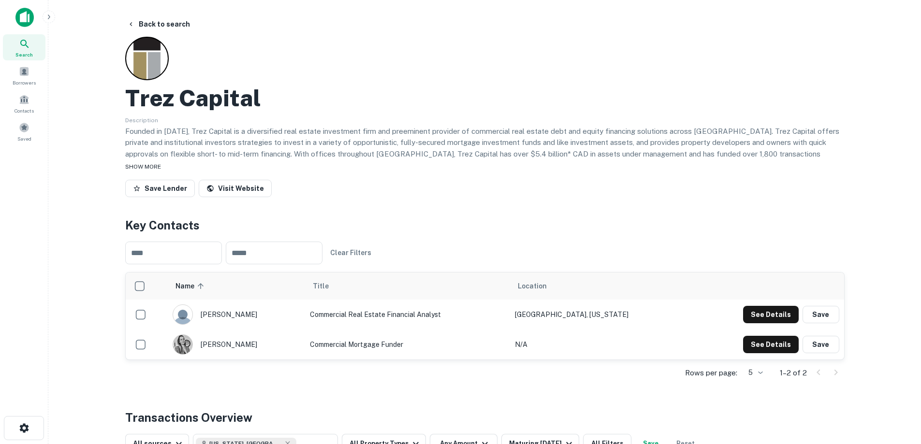
click at [664, 162] on div "SHOW MORE" at bounding box center [484, 166] width 719 height 12
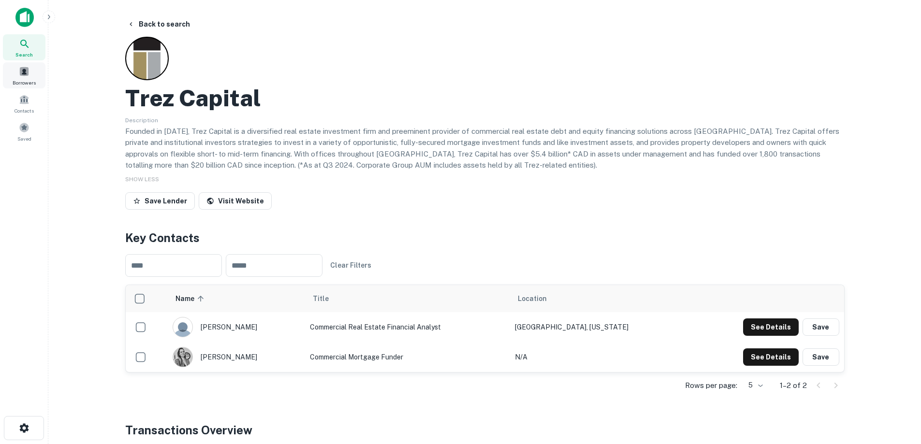
click at [21, 77] on div "Borrowers" at bounding box center [24, 75] width 43 height 26
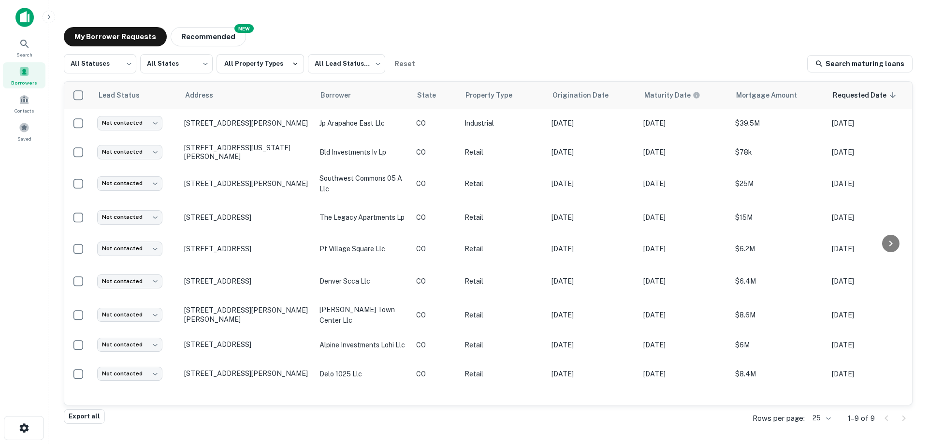
click at [25, 15] on img at bounding box center [24, 17] width 18 height 19
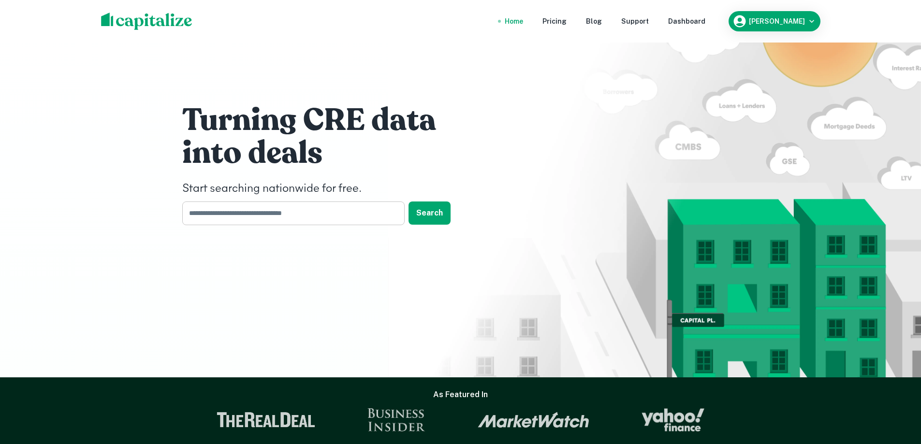
click at [270, 209] on input "text" at bounding box center [290, 214] width 216 height 24
type input "********"
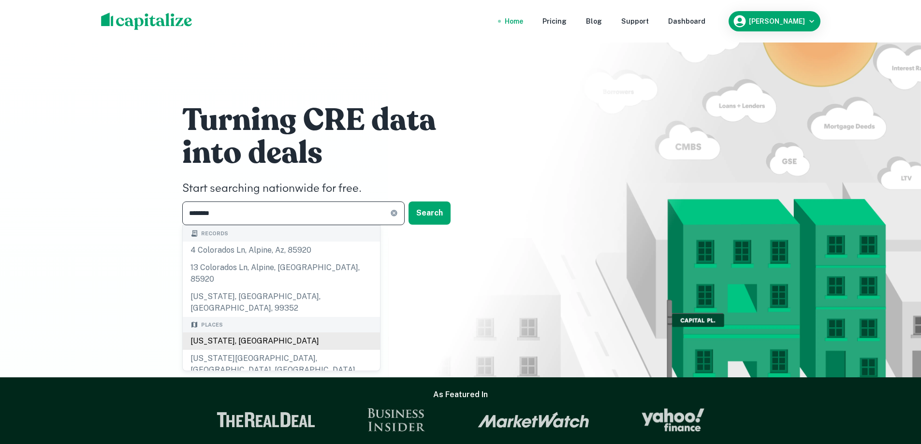
click at [223, 333] on div "[US_STATE], [GEOGRAPHIC_DATA]" at bounding box center [281, 341] width 197 height 17
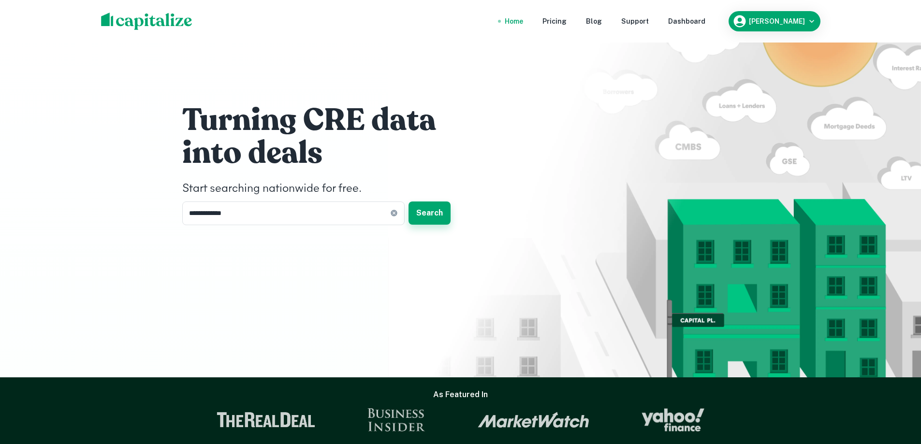
click at [429, 209] on button "Search" at bounding box center [429, 213] width 42 height 23
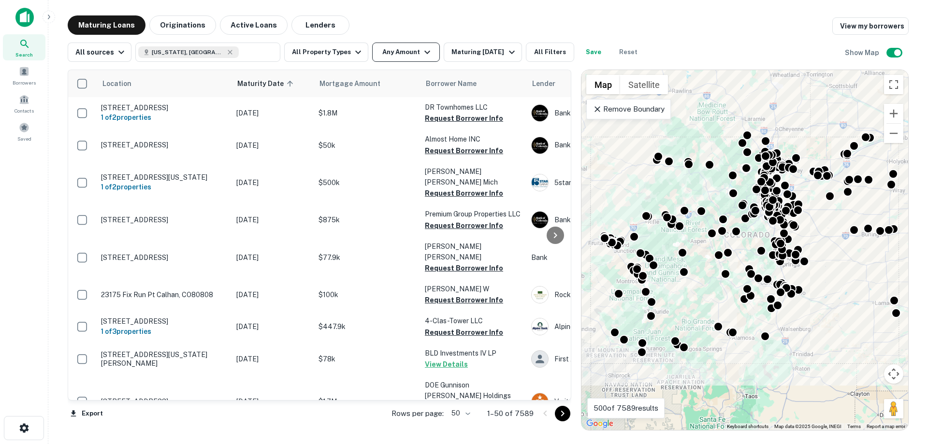
click at [421, 54] on icon "button" at bounding box center [427, 52] width 12 height 12
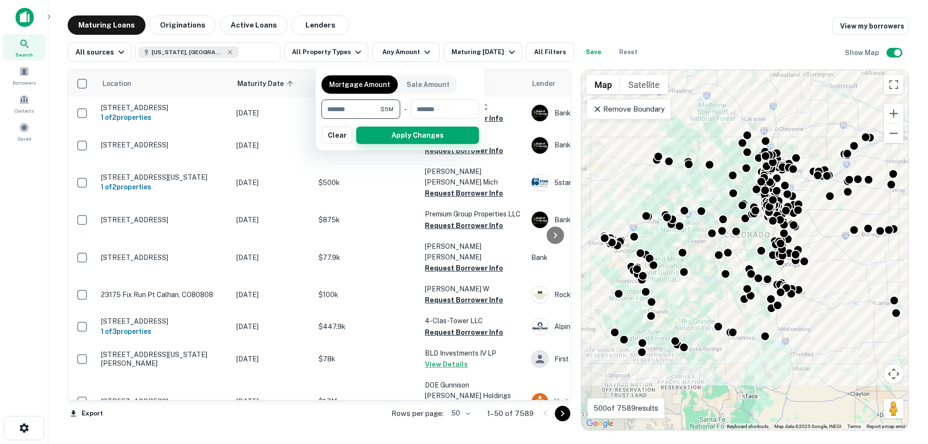
type input "*******"
click at [420, 135] on button "Apply Changes" at bounding box center [417, 135] width 123 height 17
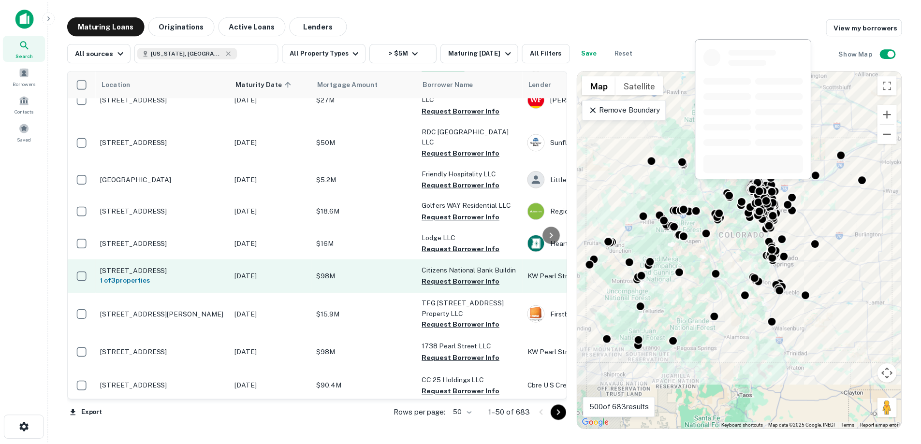
scroll to position [1063, 0]
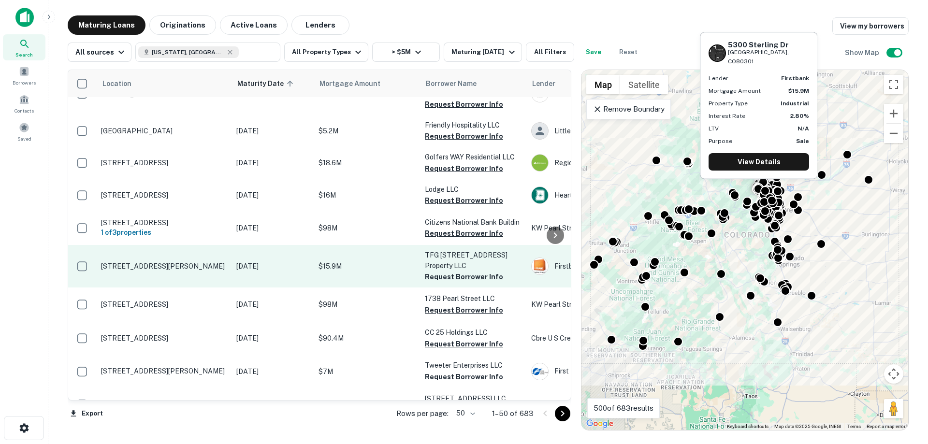
click at [173, 262] on p "[STREET_ADDRESS][PERSON_NAME]" at bounding box center [164, 266] width 126 height 9
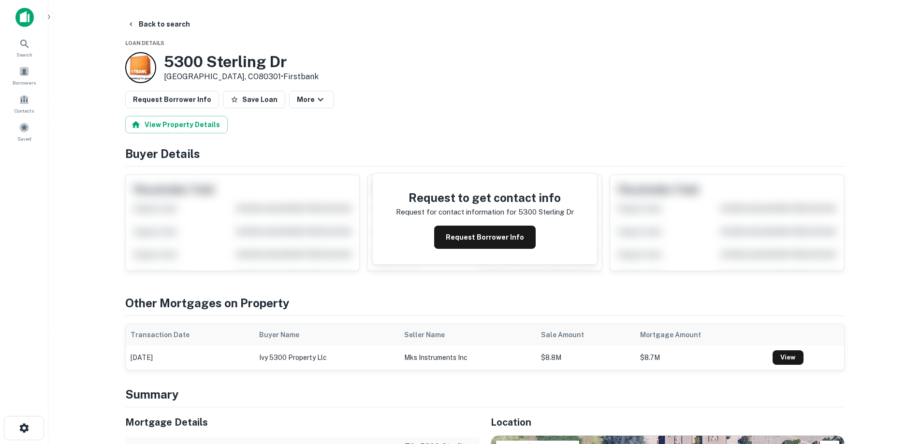
click at [505, 249] on div "Request to get contact info Request for contact information for 5300 sterling d…" at bounding box center [485, 219] width 224 height 91
click at [480, 238] on button "Request Borrower Info" at bounding box center [484, 237] width 101 height 23
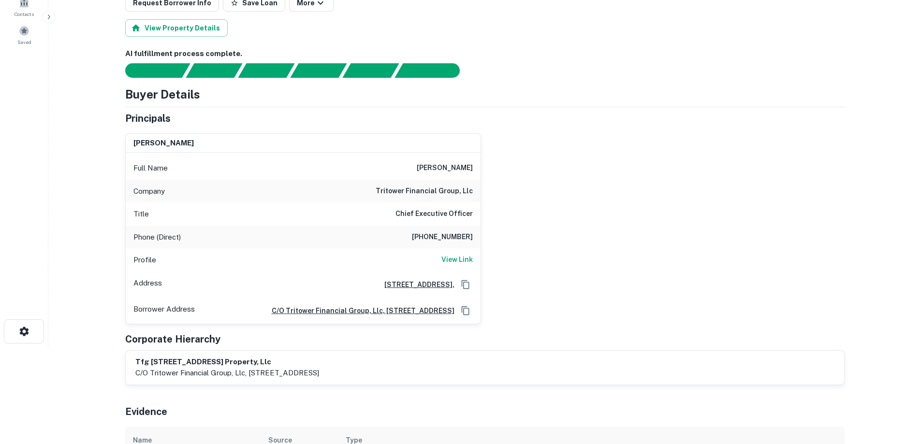
scroll to position [48, 0]
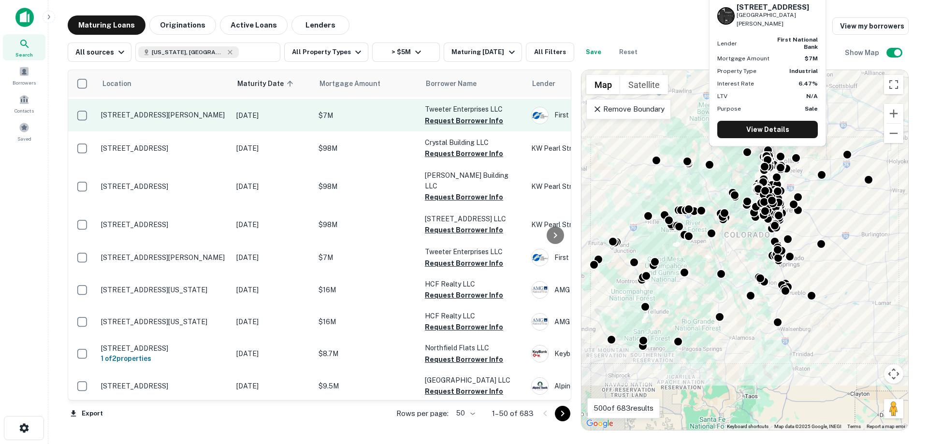
scroll to position [1402, 0]
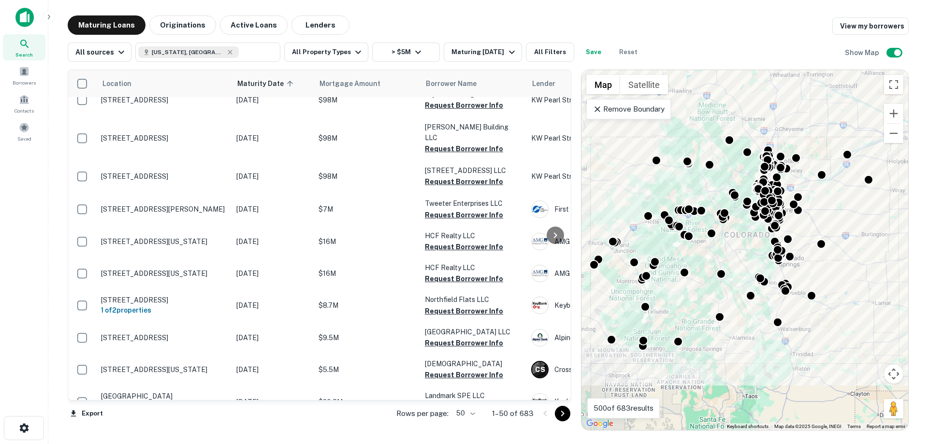
click at [564, 415] on icon "Go to next page" at bounding box center [563, 414] width 12 height 12
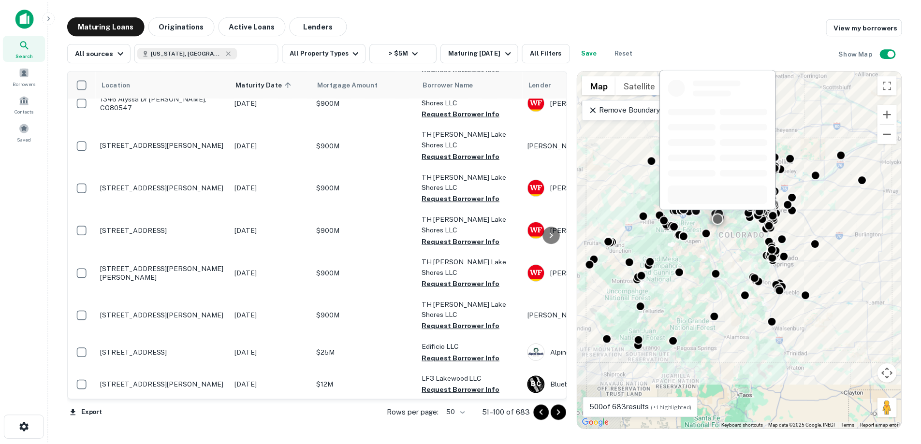
scroll to position [1404, 0]
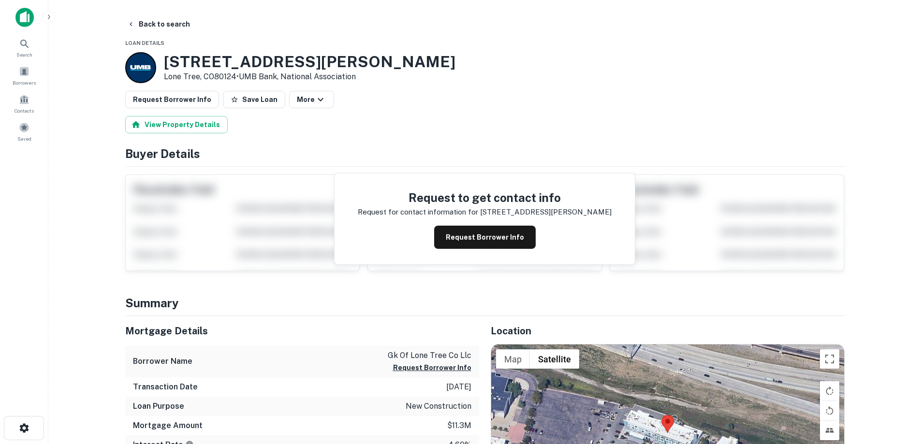
scroll to position [48, 0]
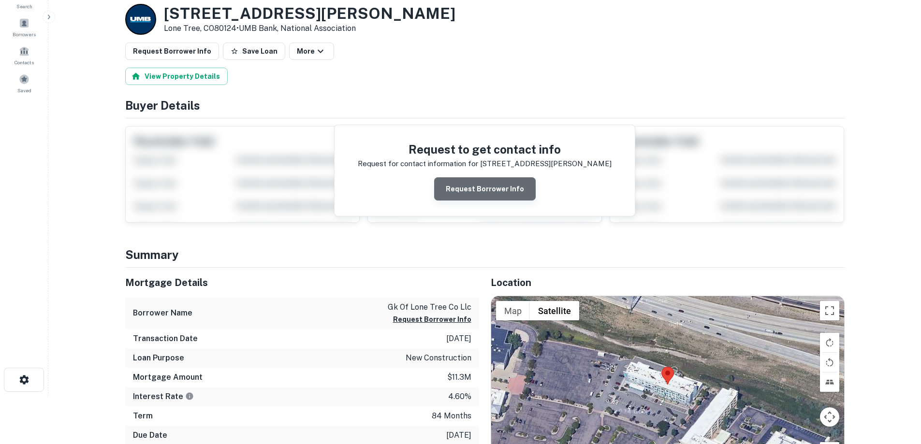
click at [512, 193] on button "Request Borrower Info" at bounding box center [484, 188] width 101 height 23
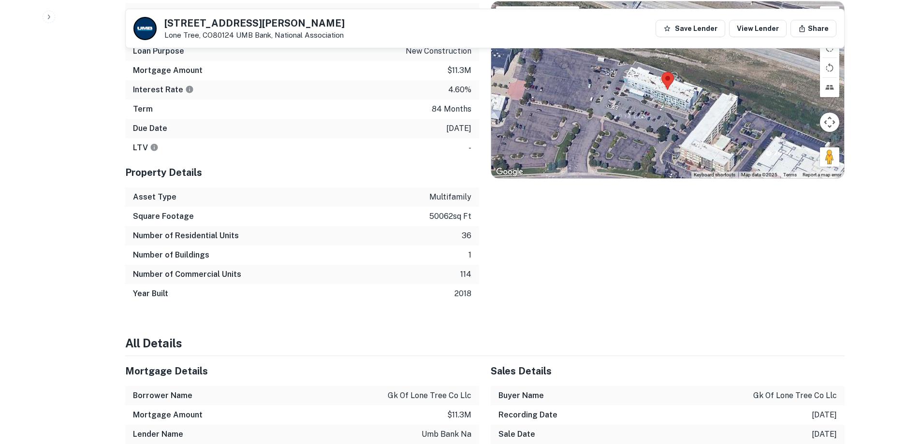
scroll to position [369, 0]
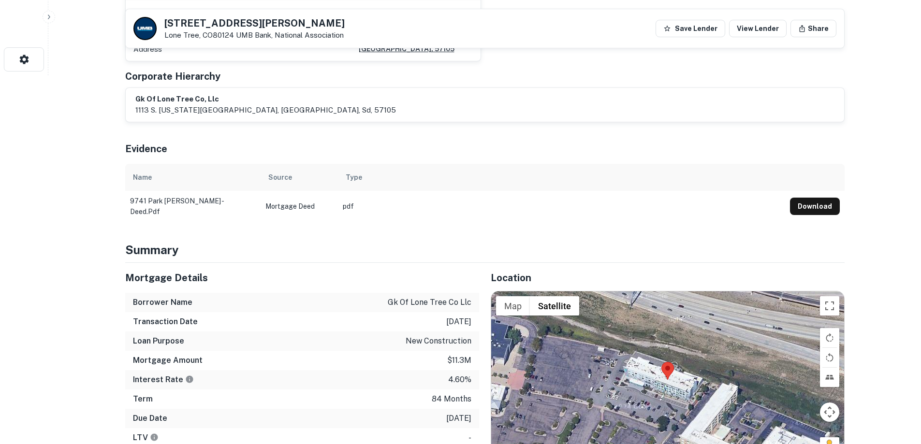
click at [818, 198] on button "Download" at bounding box center [815, 206] width 50 height 17
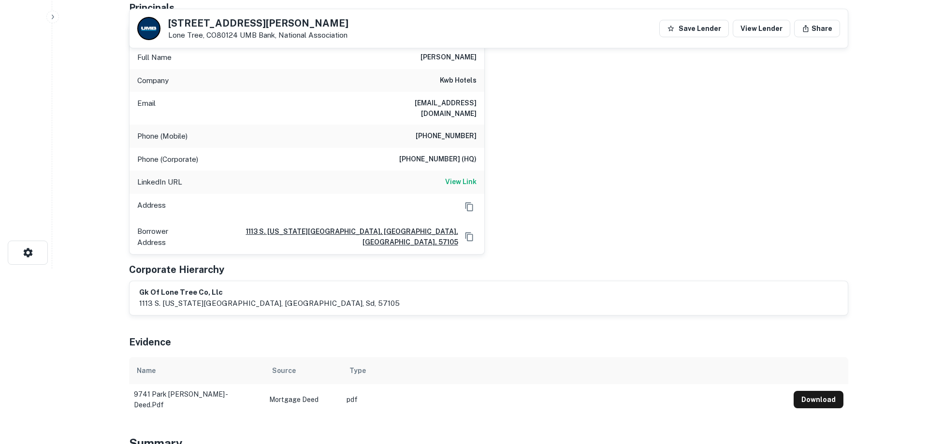
scroll to position [0, 0]
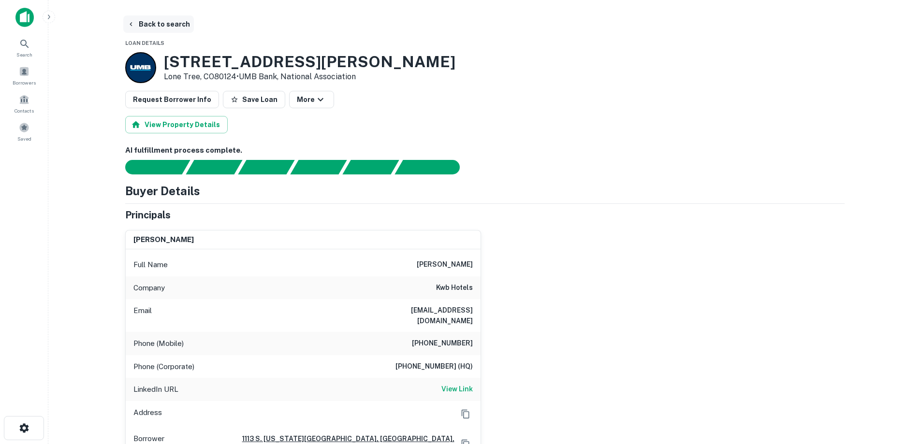
click at [157, 22] on button "Back to search" at bounding box center [158, 23] width 71 height 17
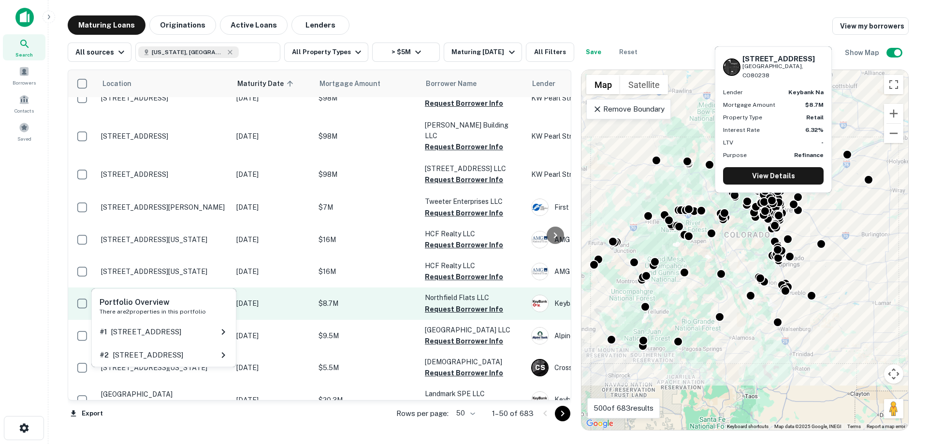
scroll to position [1425, 0]
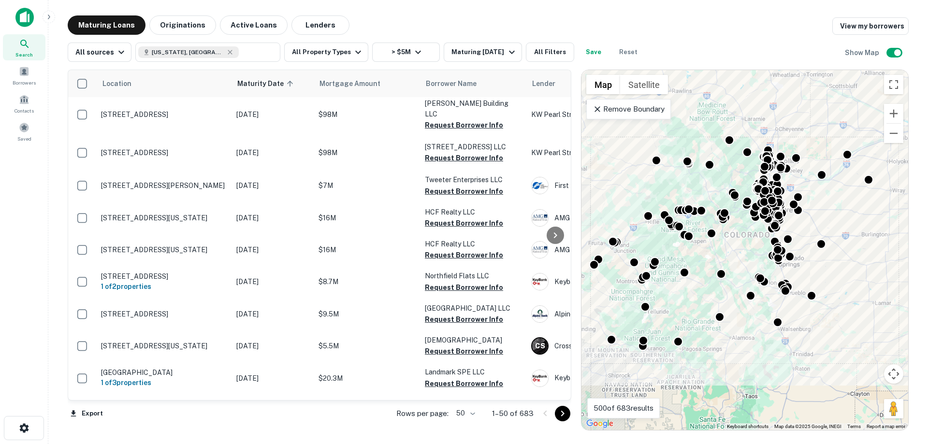
click at [561, 420] on button "Go to next page" at bounding box center [562, 413] width 15 height 15
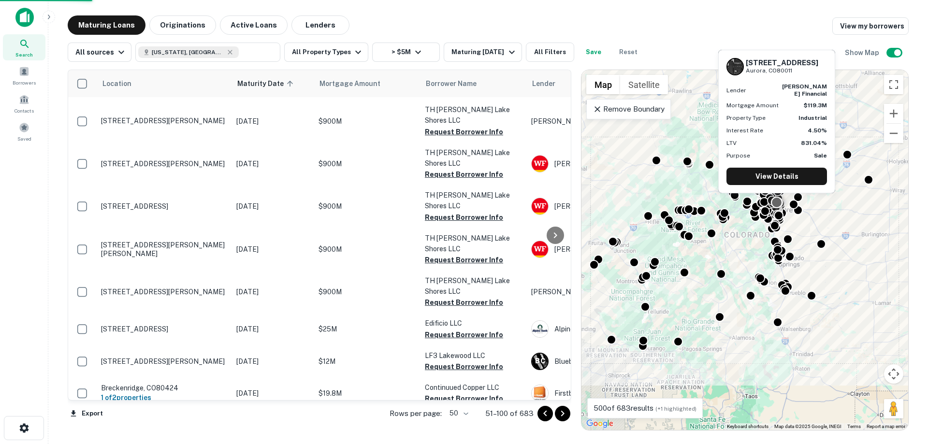
scroll to position [1404, 0]
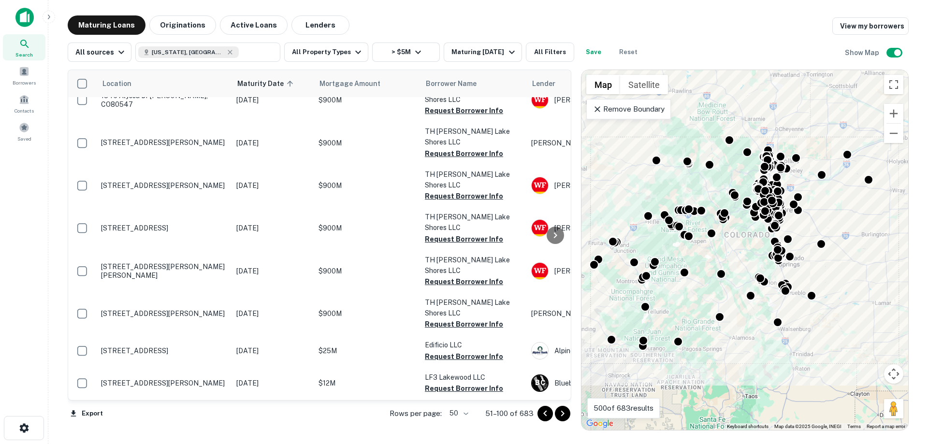
click at [565, 414] on icon "Go to next page" at bounding box center [563, 414] width 12 height 12
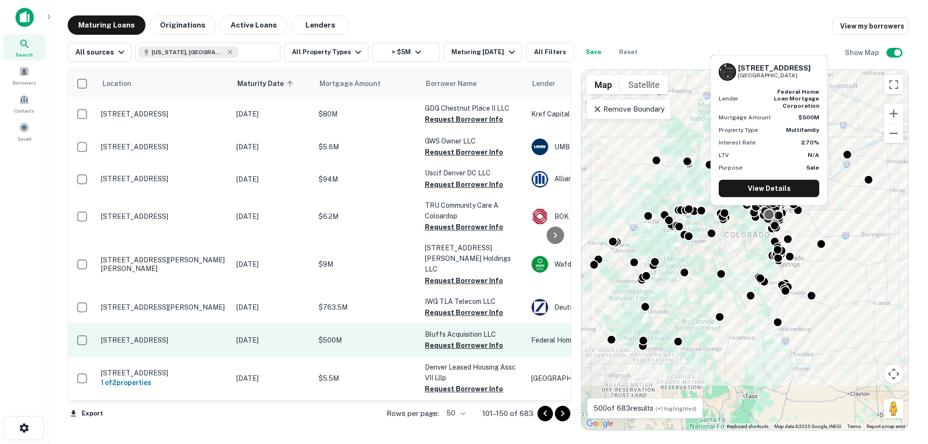
click at [195, 336] on p "600 W County Line Rd Highlands Ranch, CO80129" at bounding box center [164, 340] width 126 height 9
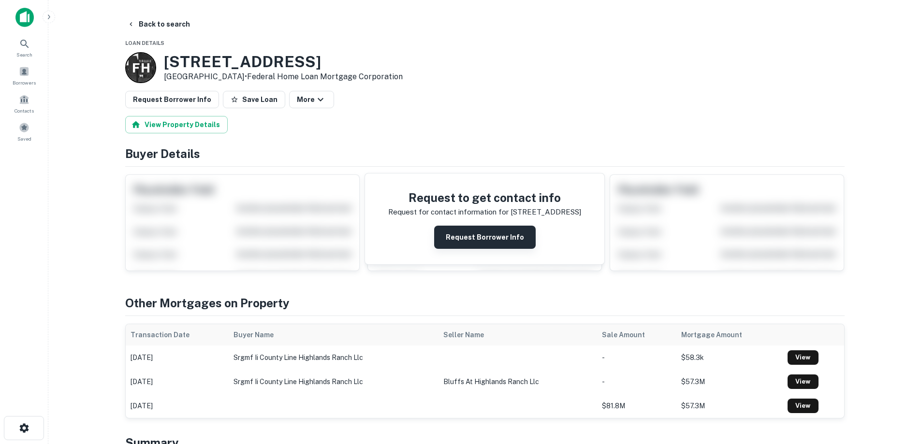
click at [509, 238] on button "Request Borrower Info" at bounding box center [484, 237] width 101 height 23
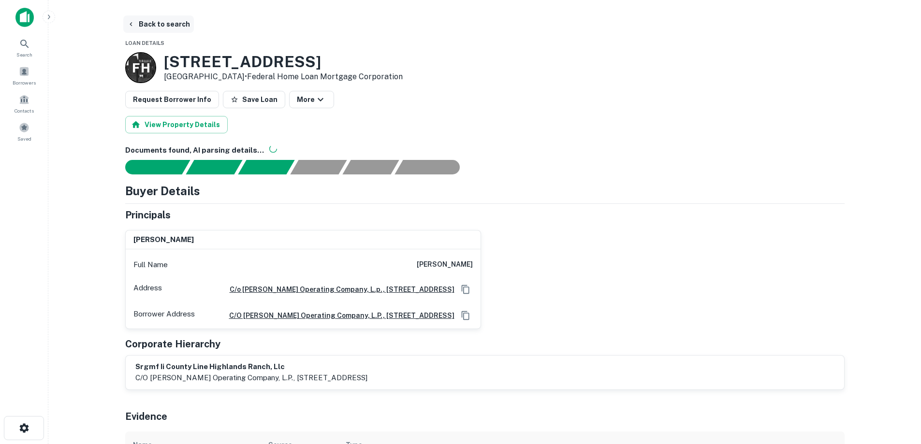
click at [172, 20] on button "Back to search" at bounding box center [158, 23] width 71 height 17
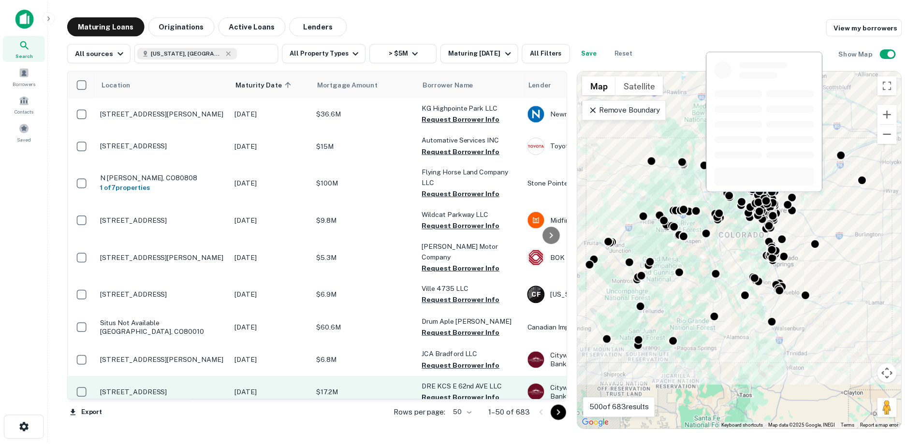
scroll to position [193, 0]
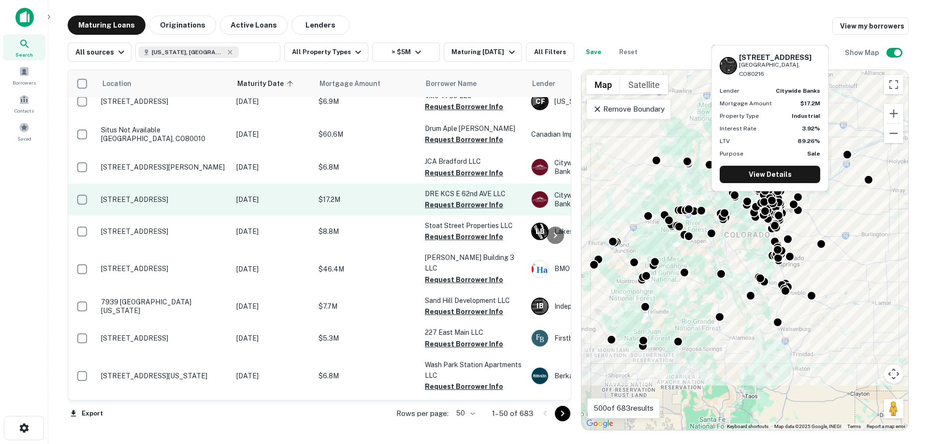
click at [171, 195] on p "[STREET_ADDRESS]" at bounding box center [164, 199] width 126 height 9
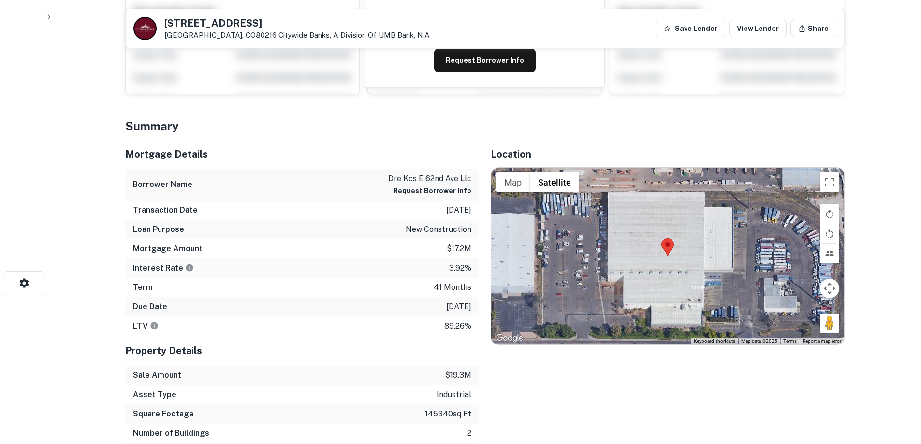
scroll to position [387, 0]
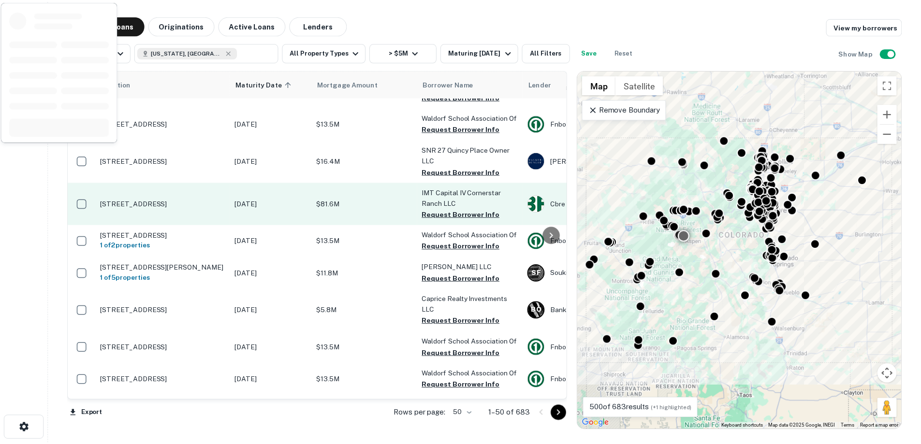
scroll to position [677, 0]
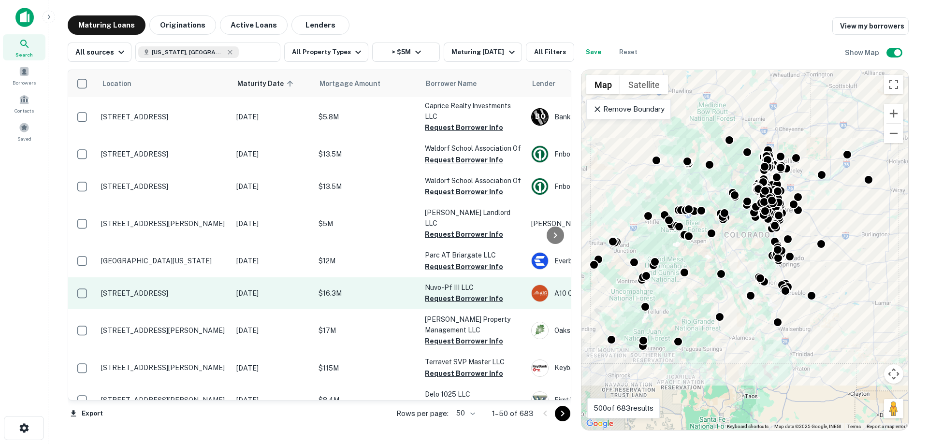
click at [130, 289] on p "[STREET_ADDRESS]" at bounding box center [164, 293] width 126 height 9
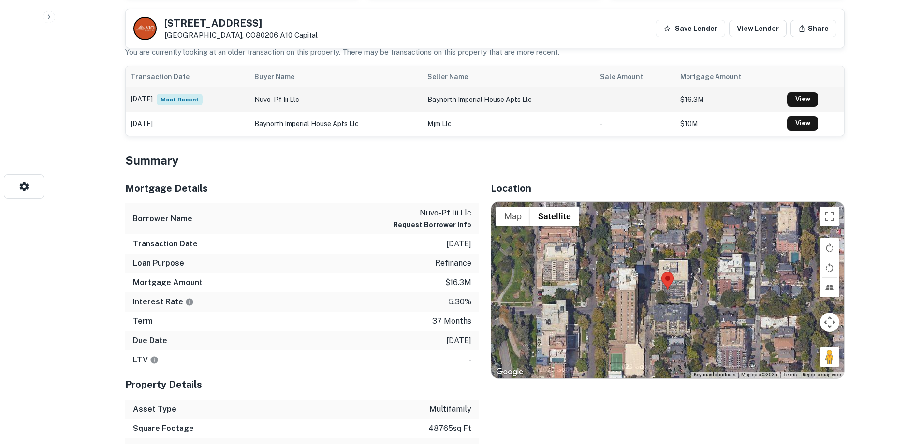
scroll to position [48, 0]
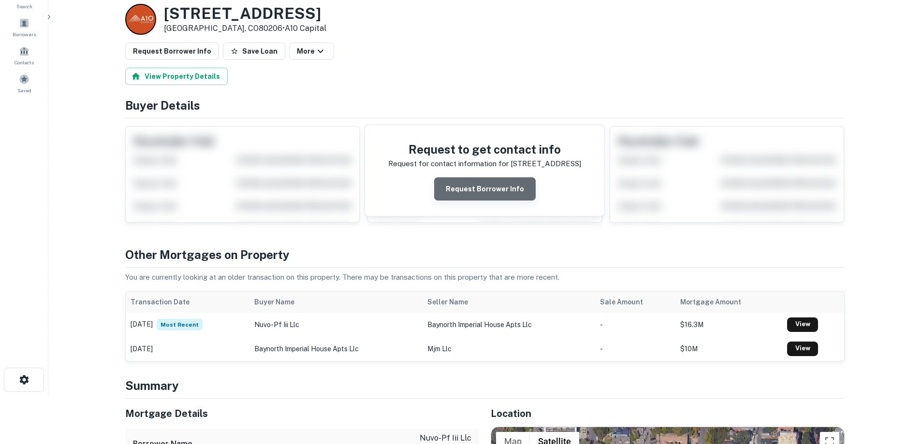
click at [501, 189] on button "Request Borrower Info" at bounding box center [484, 188] width 101 height 23
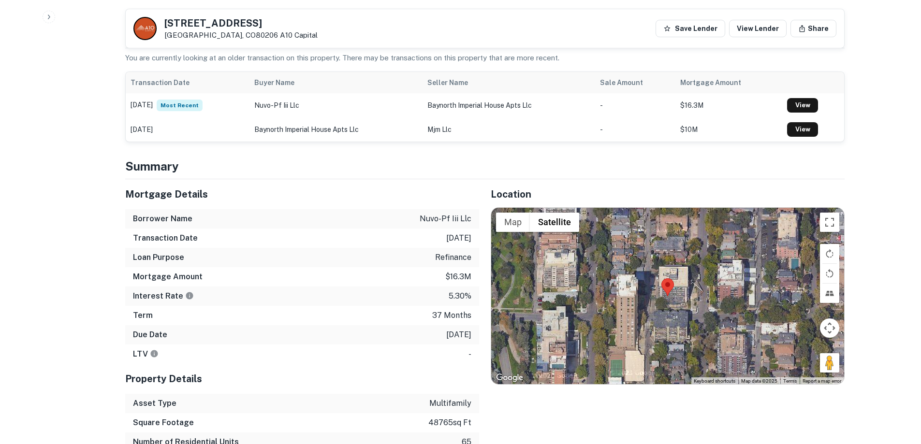
scroll to position [416, 0]
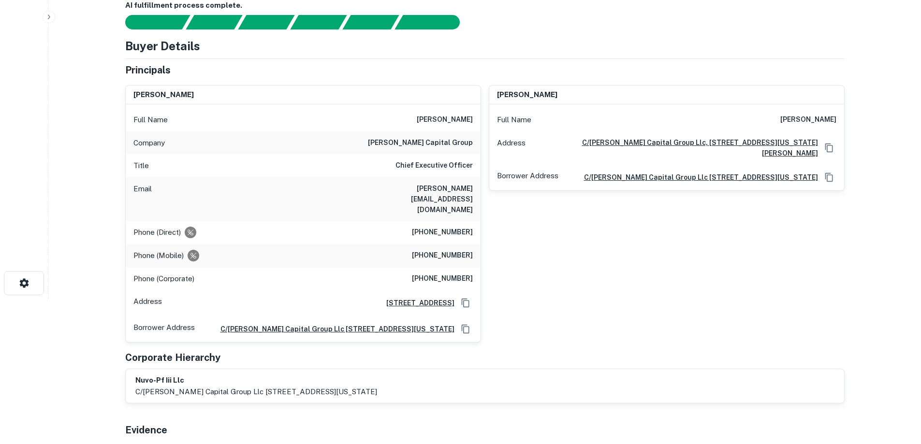
scroll to position [338, 0]
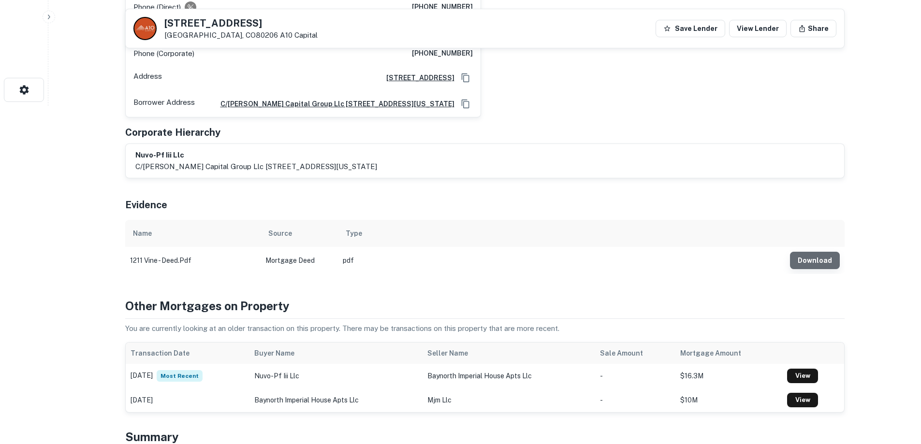
click at [830, 254] on button "Download" at bounding box center [815, 260] width 50 height 17
